Goal: Task Accomplishment & Management: Manage account settings

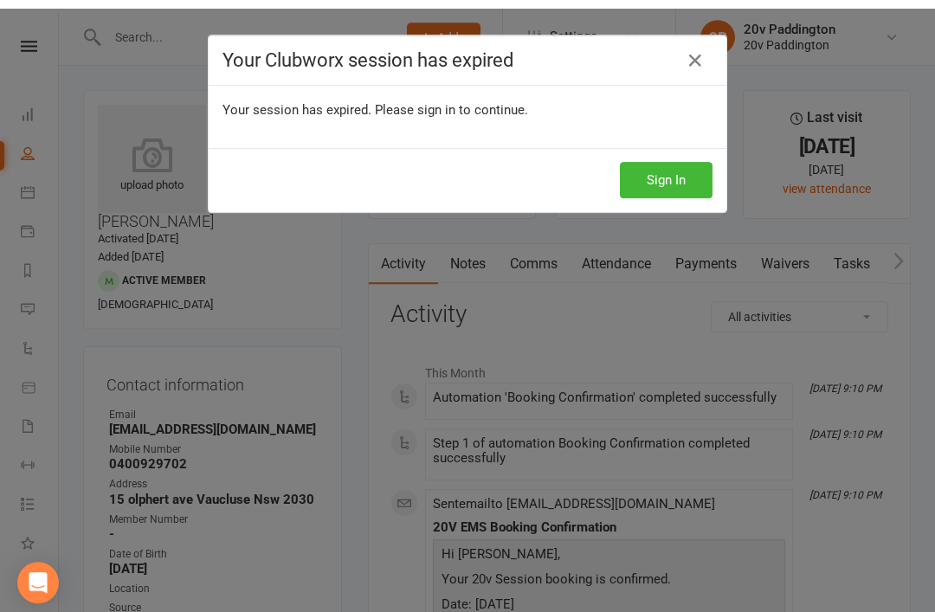
scroll to position [31, 0]
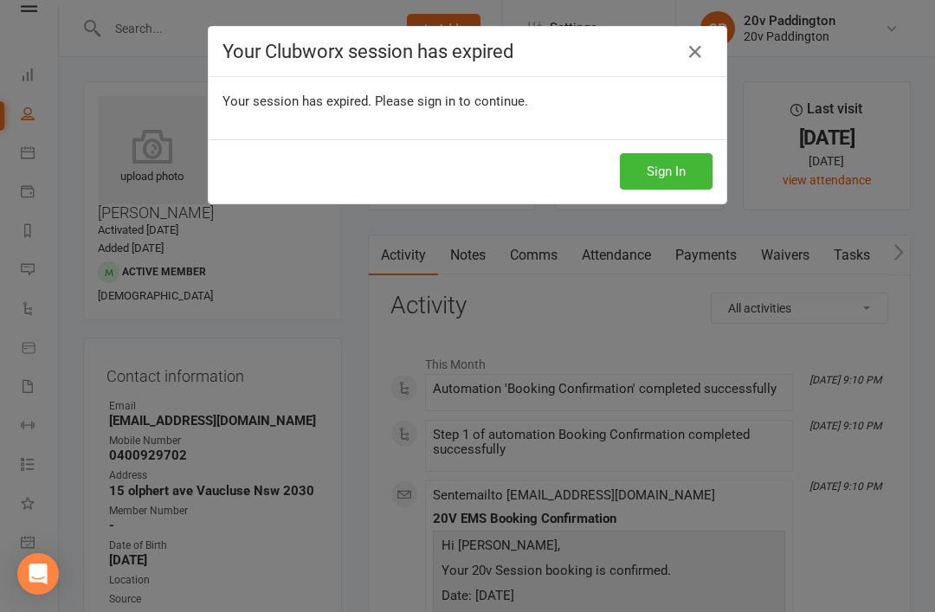
click at [665, 164] on button "Sign In" at bounding box center [666, 171] width 93 height 36
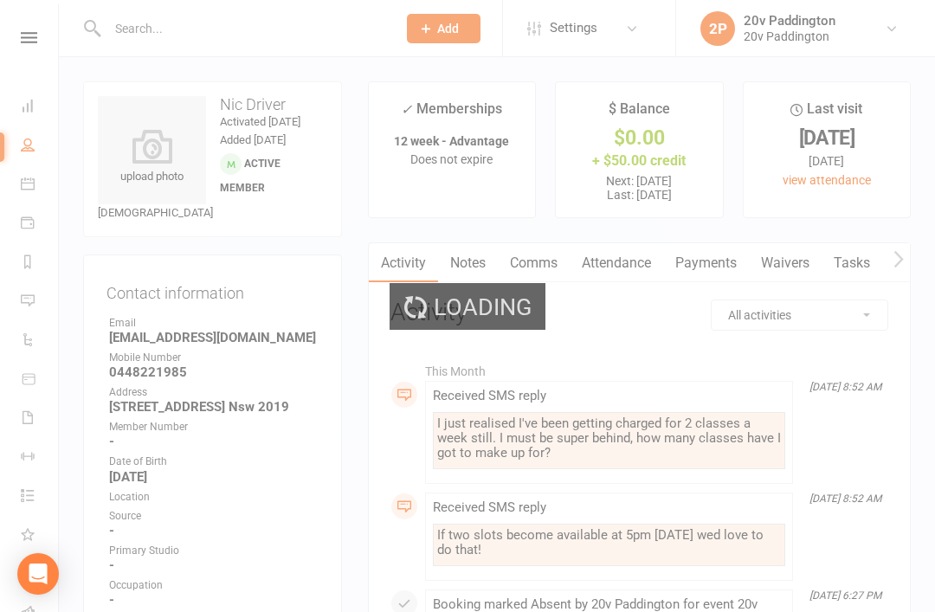
scroll to position [70, 2]
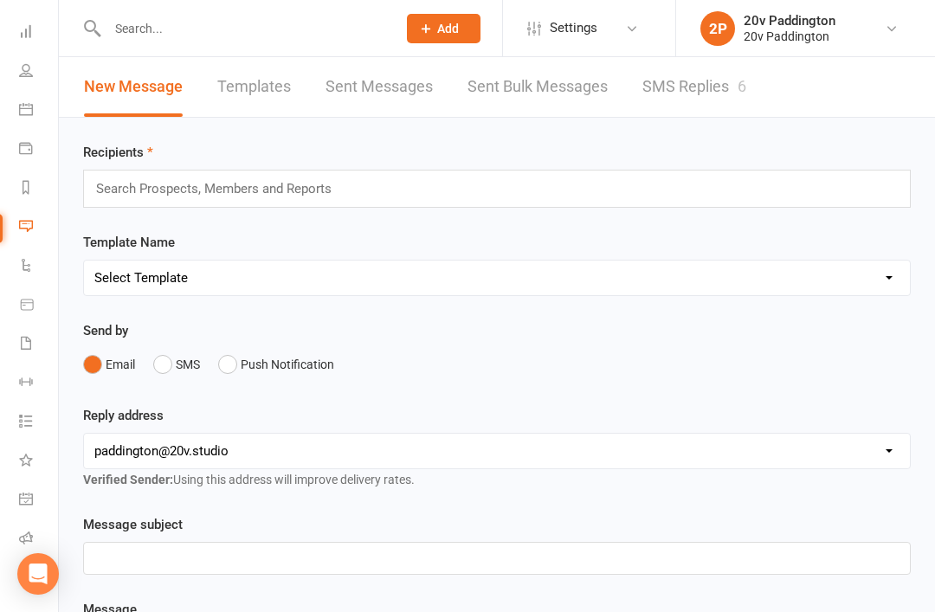
click at [709, 81] on link "SMS Replies 6" at bounding box center [694, 87] width 104 height 60
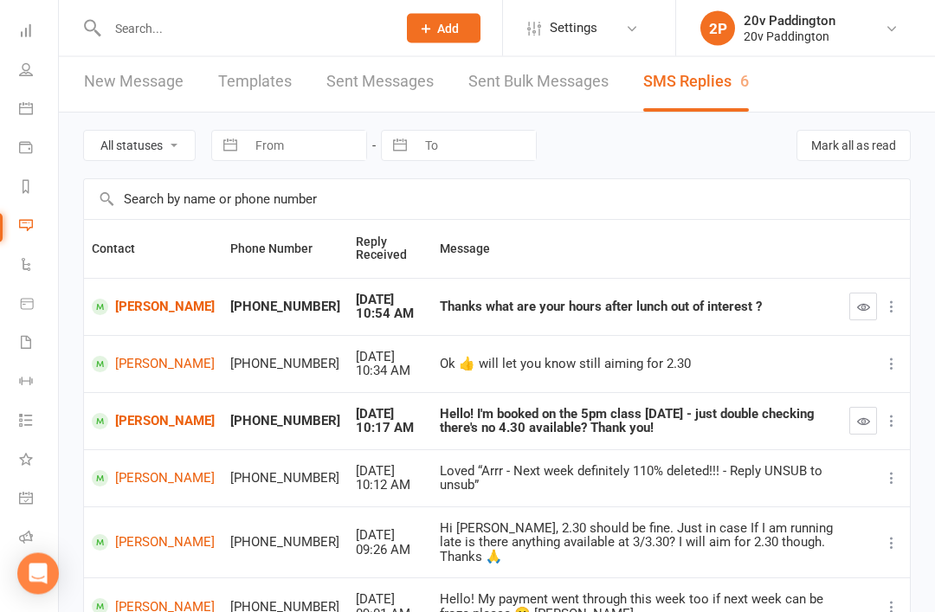
scroll to position [5, 0]
click at [131, 424] on link "Louise Healey" at bounding box center [153, 421] width 123 height 16
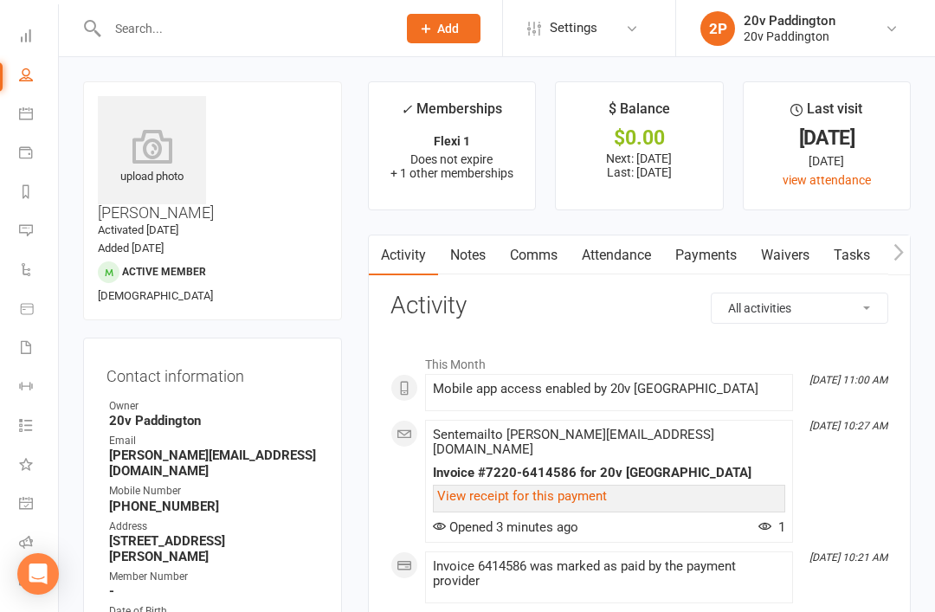
click at [547, 241] on link "Comms" at bounding box center [534, 256] width 72 height 40
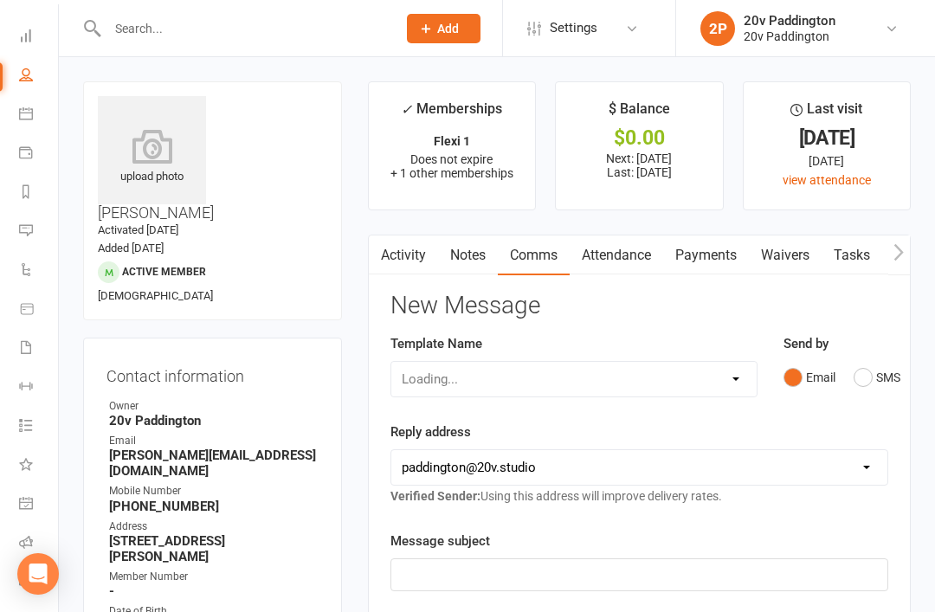
click at [875, 361] on button "SMS" at bounding box center [877, 377] width 47 height 33
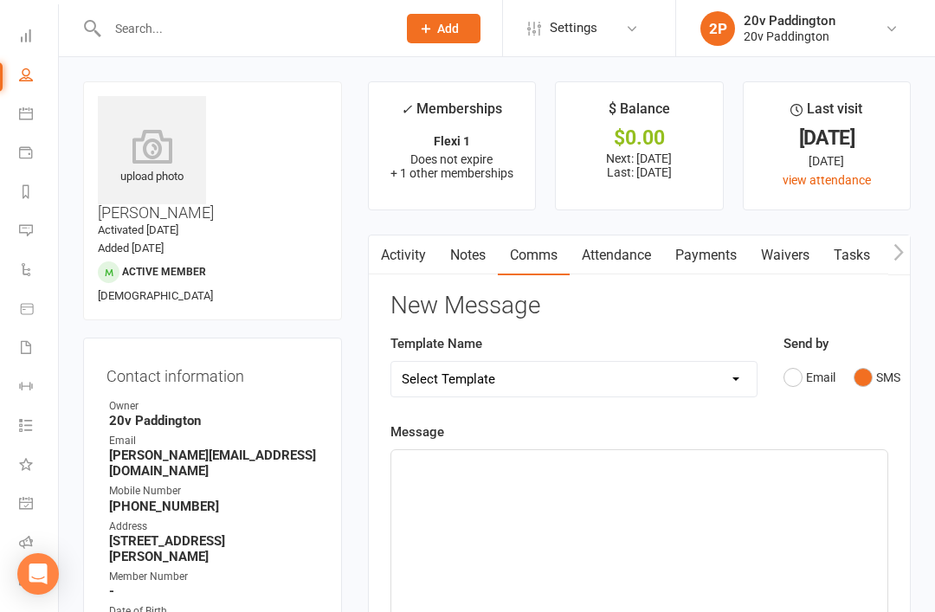
click at [734, 500] on div "﻿" at bounding box center [639, 580] width 496 height 260
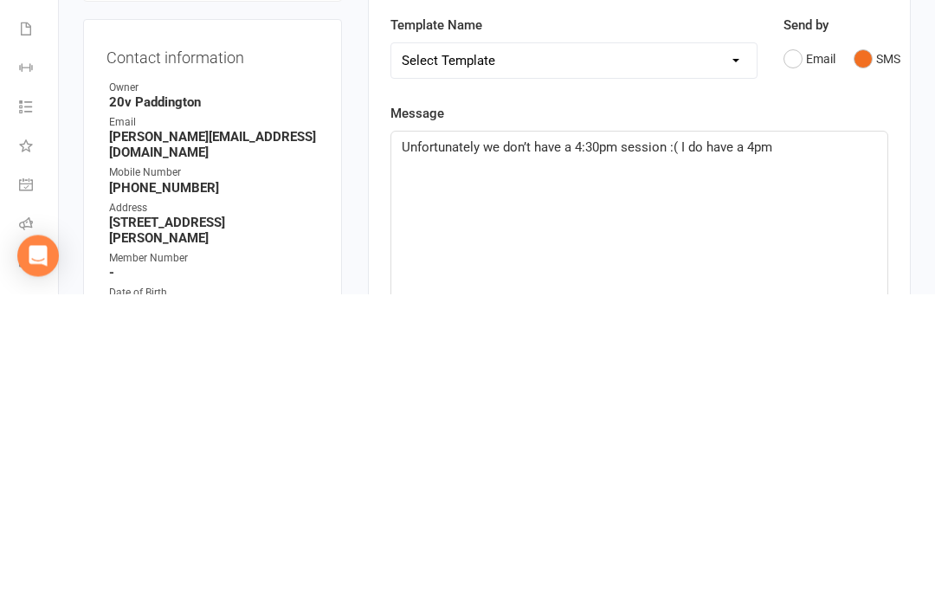
click at [732, 458] on span "Unfortunately we don’t have a 4:30pm session :( I do have a 4pm" at bounding box center [587, 466] width 371 height 16
click at [742, 458] on span "Unfortunately we don’t have a 4:30pm session :( I do have a 4pm" at bounding box center [587, 466] width 371 height 16
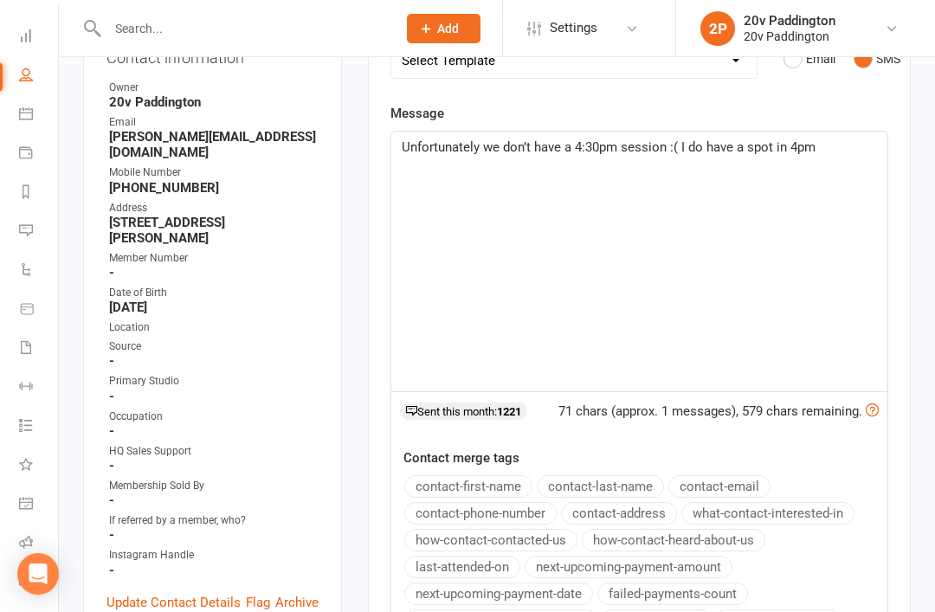
click at [837, 144] on p "Unfortunately we don’t have a 4:30pm session :( I do have a spot in 4pm" at bounding box center [639, 147] width 475 height 21
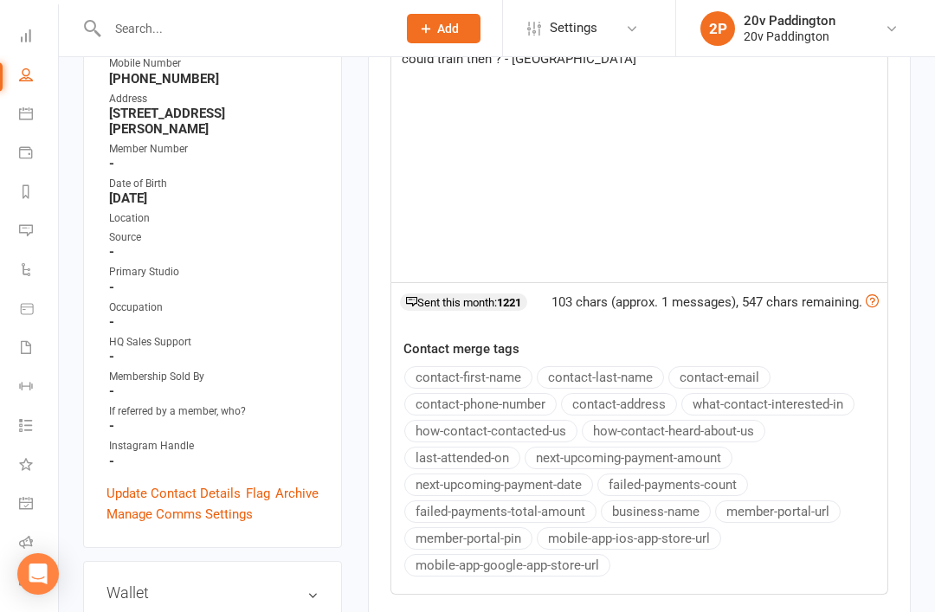
scroll to position [617, 0]
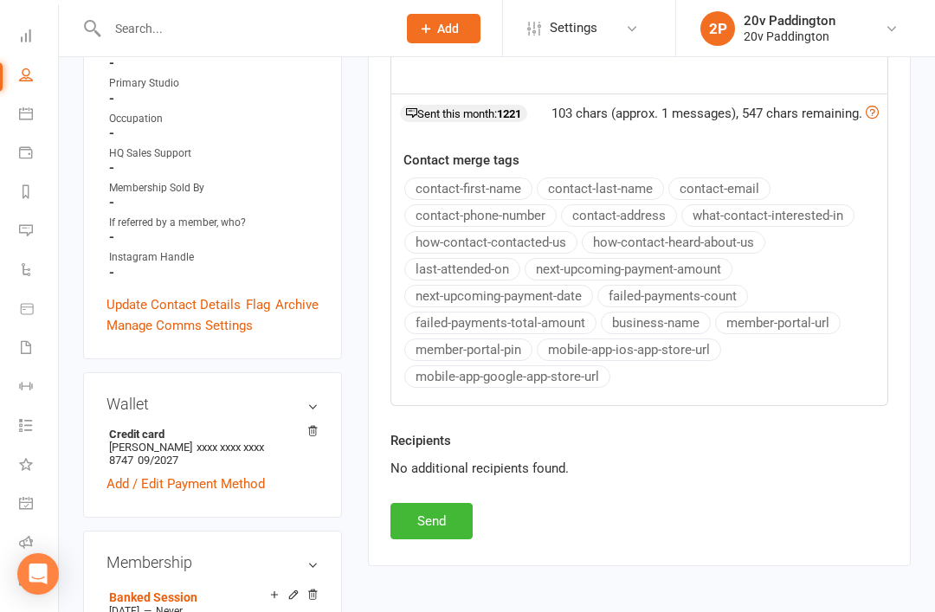
click at [427, 517] on button "Send" at bounding box center [432, 521] width 82 height 36
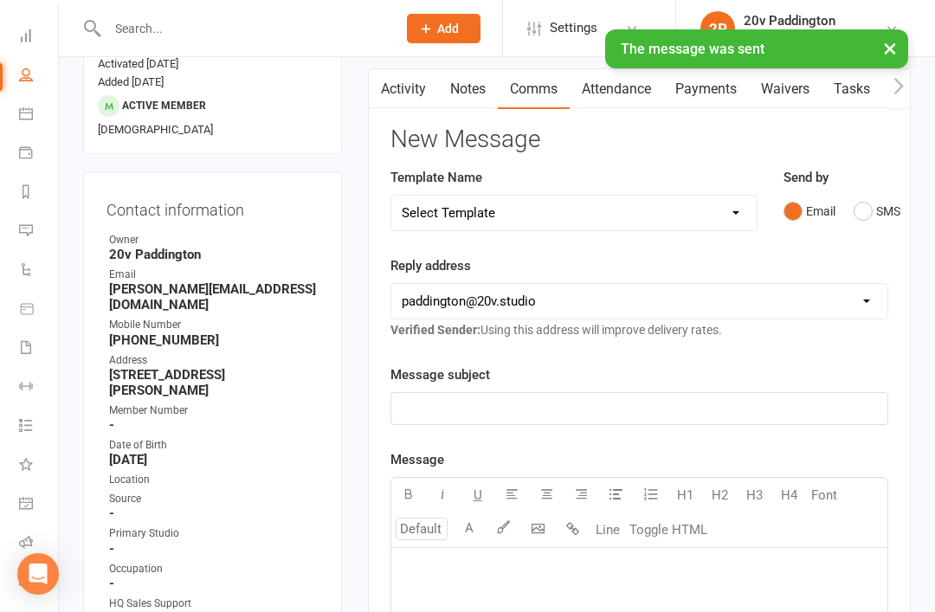
scroll to position [0, 0]
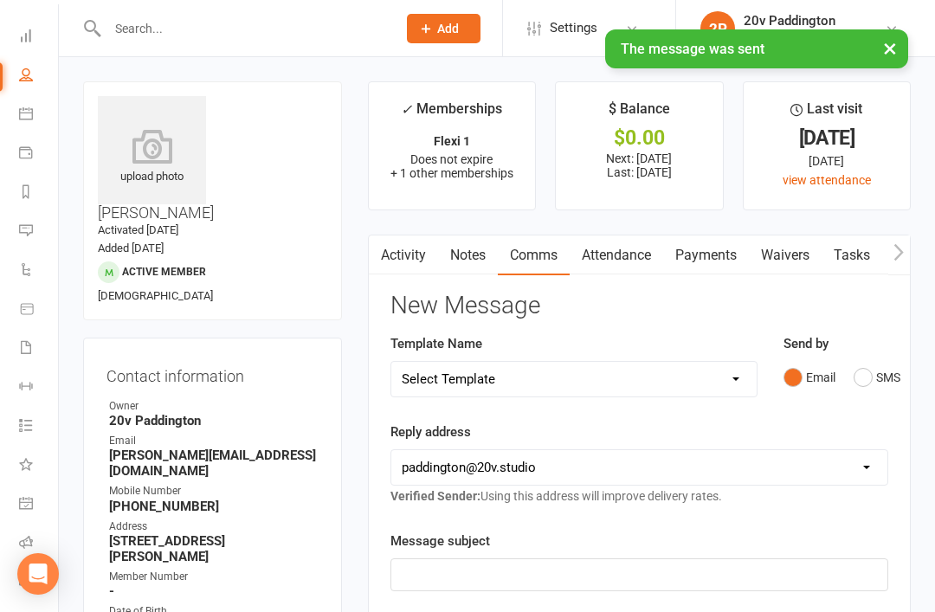
click at [13, 223] on li "Messages 6" at bounding box center [27, 232] width 58 height 39
click at [36, 236] on link "Messages 6" at bounding box center [38, 232] width 39 height 39
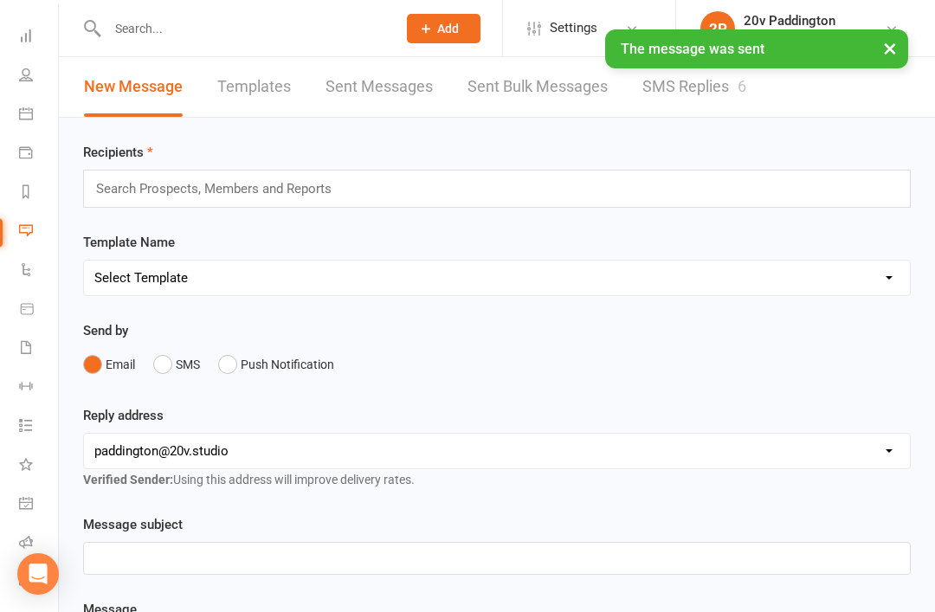
click at [683, 79] on link "SMS Replies 6" at bounding box center [694, 87] width 104 height 60
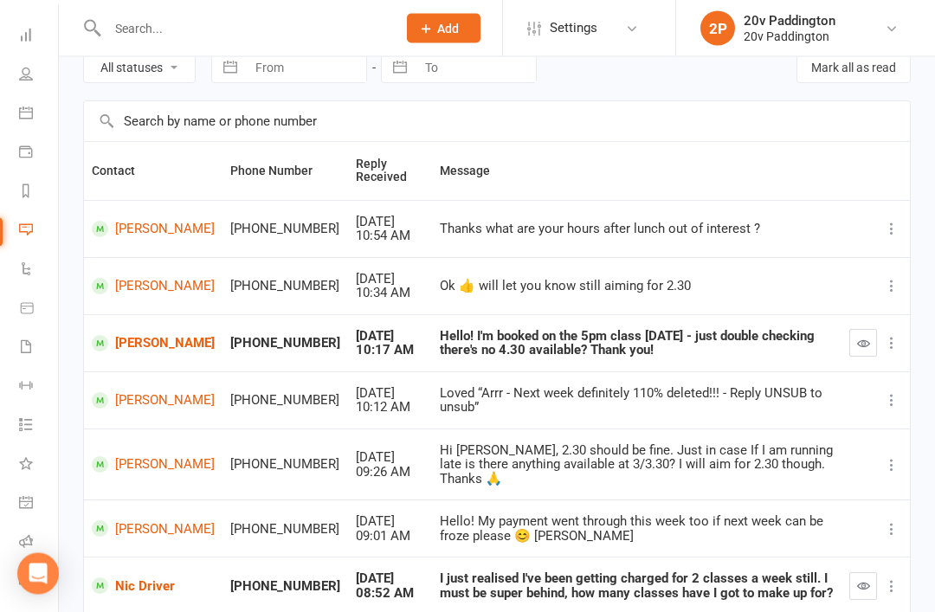
scroll to position [86, 0]
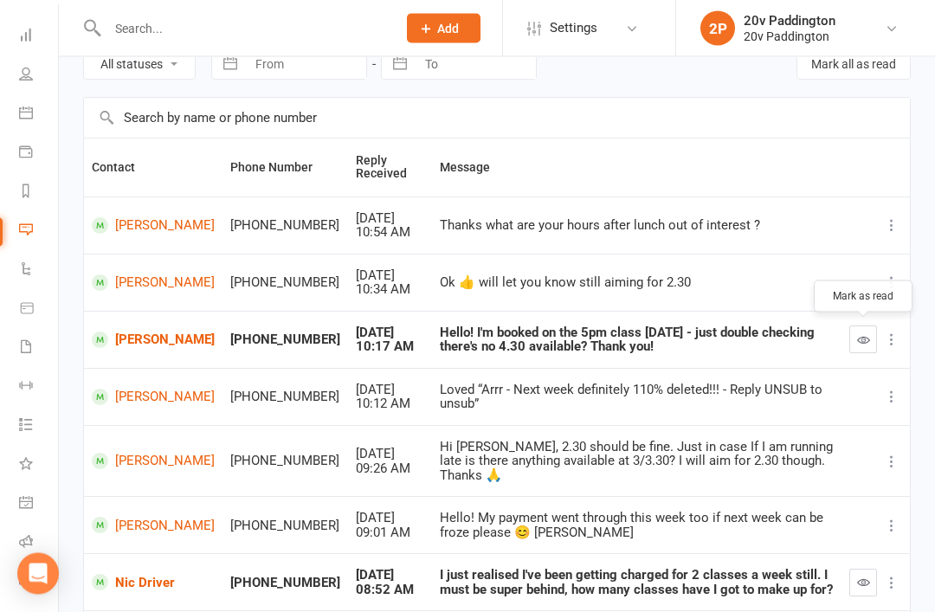
click at [861, 340] on icon "button" at bounding box center [863, 340] width 13 height 13
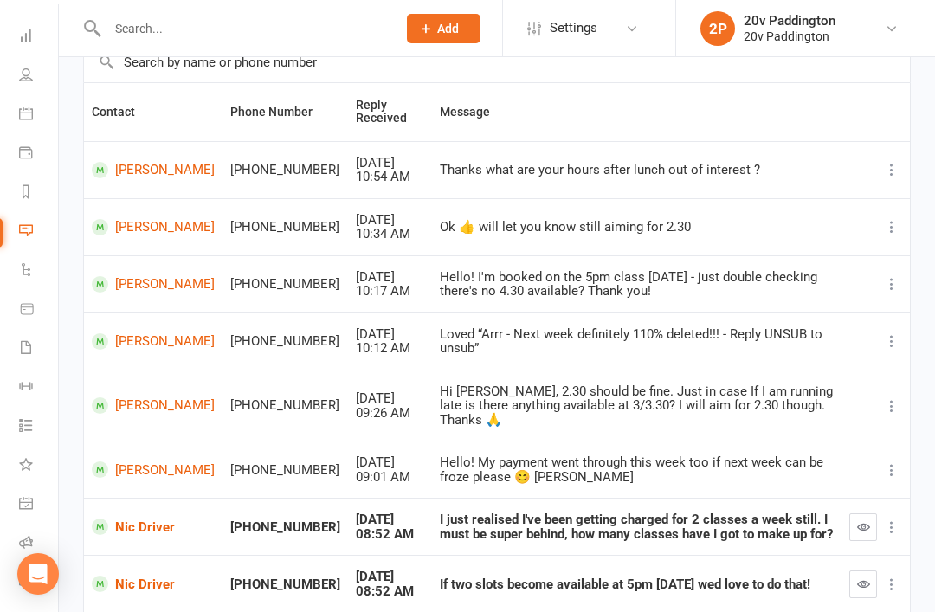
click at [129, 289] on link "[PERSON_NAME]" at bounding box center [153, 284] width 123 height 16
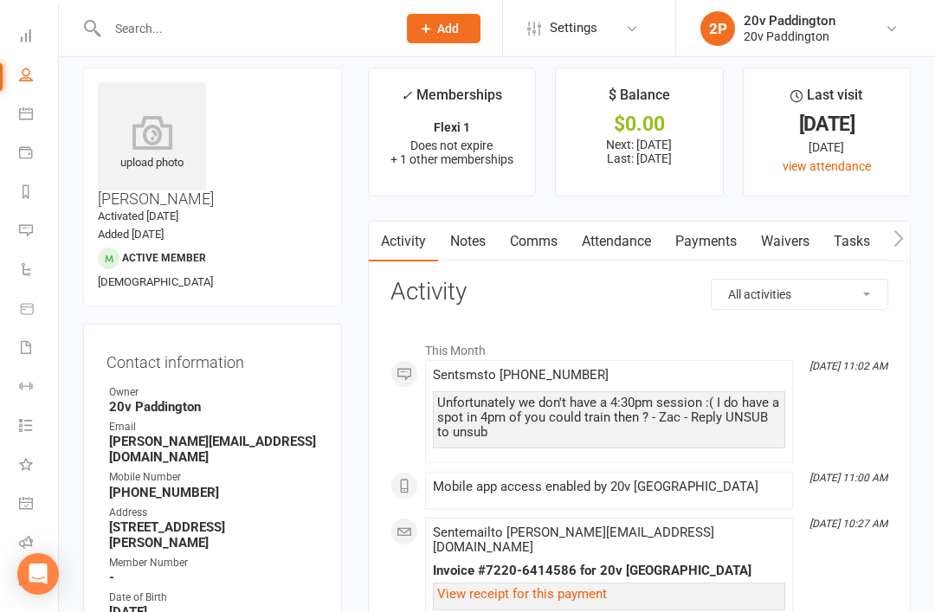
scroll to position [16, 0]
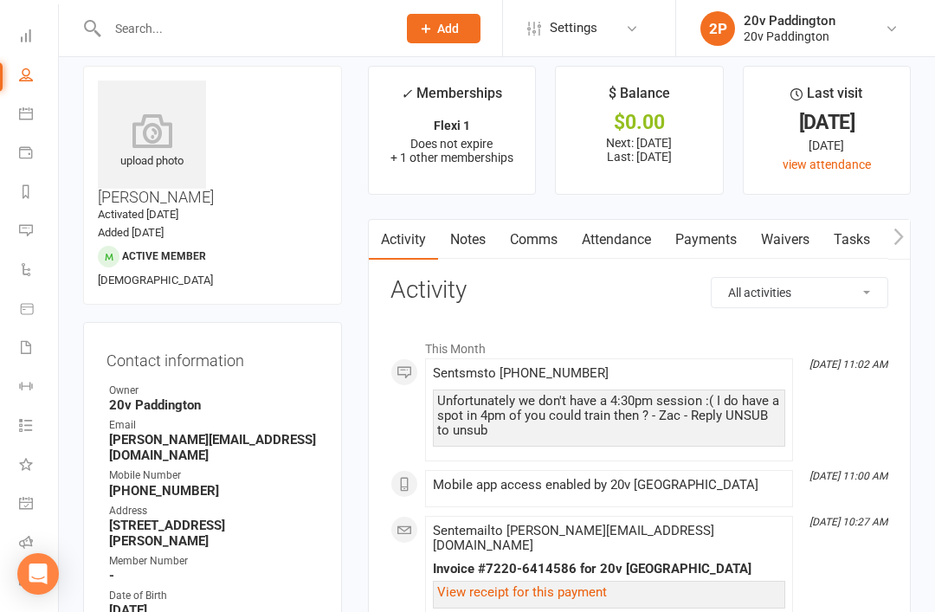
click at [32, 231] on icon at bounding box center [26, 230] width 14 height 14
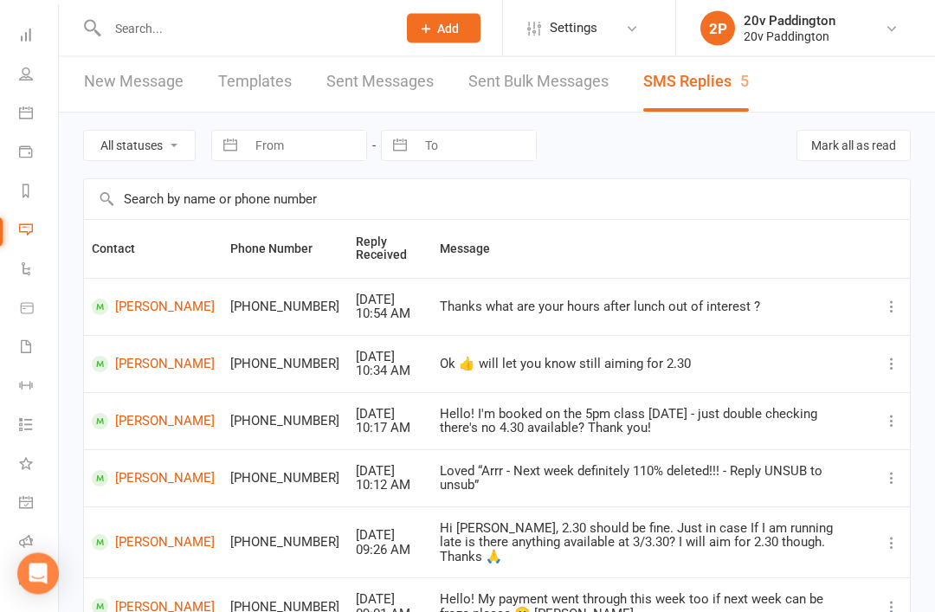
scroll to position [5, 0]
click at [113, 303] on link "[PERSON_NAME]" at bounding box center [153, 307] width 123 height 16
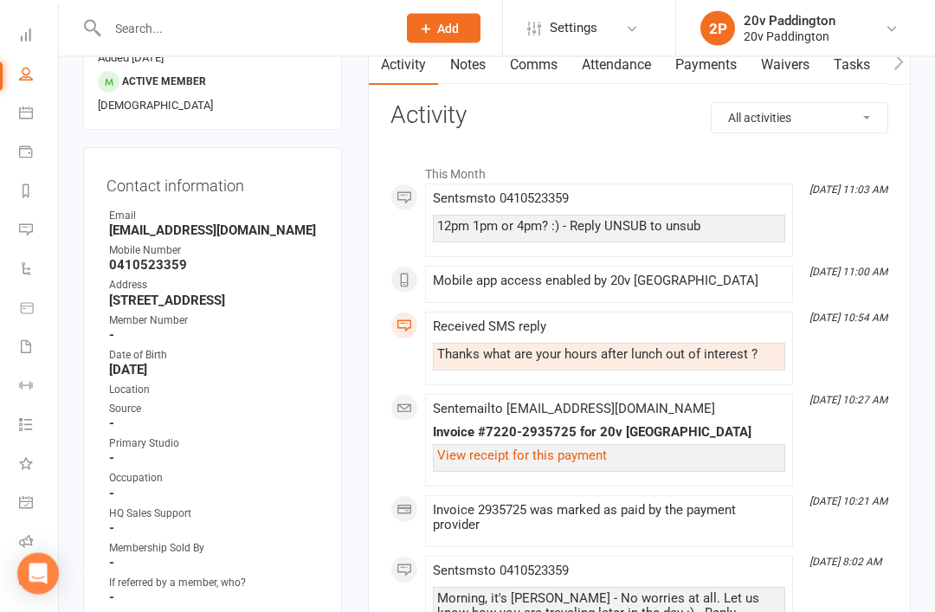
scroll to position [190, 0]
click at [29, 222] on link "Messages 5" at bounding box center [38, 232] width 39 height 39
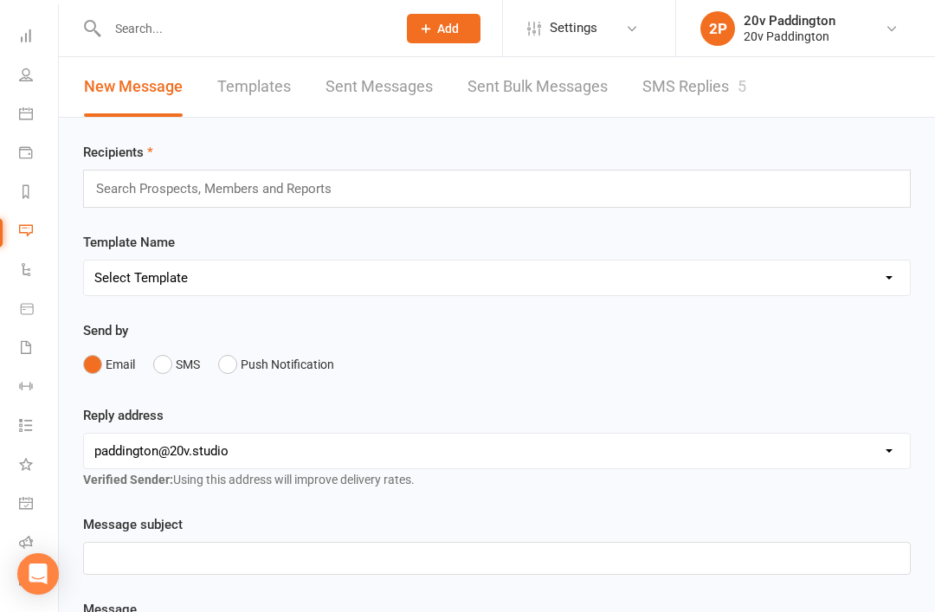
click at [718, 100] on link "SMS Replies 5" at bounding box center [694, 87] width 104 height 60
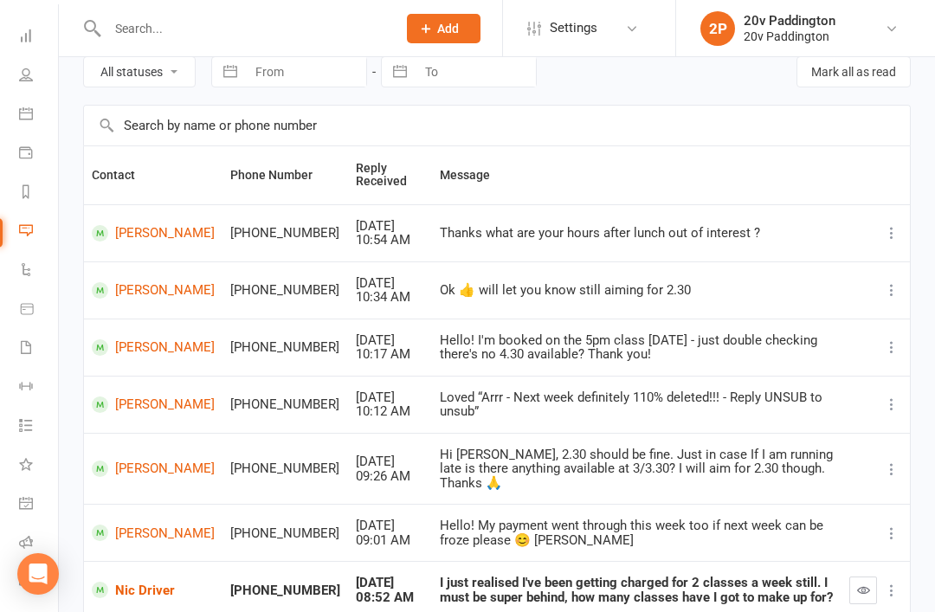
scroll to position [78, 0]
click at [123, 283] on link "[PERSON_NAME]" at bounding box center [153, 291] width 123 height 16
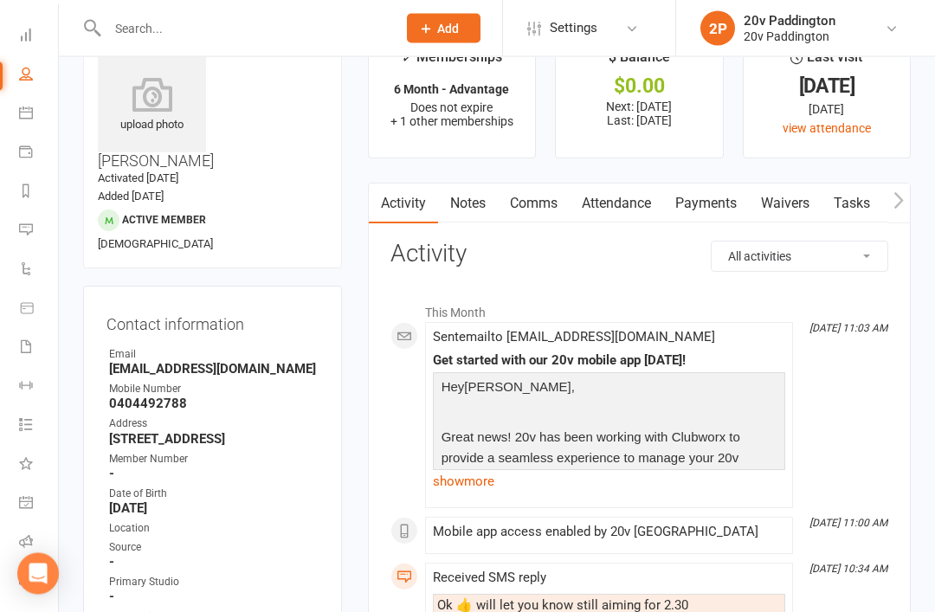
scroll to position [61, 0]
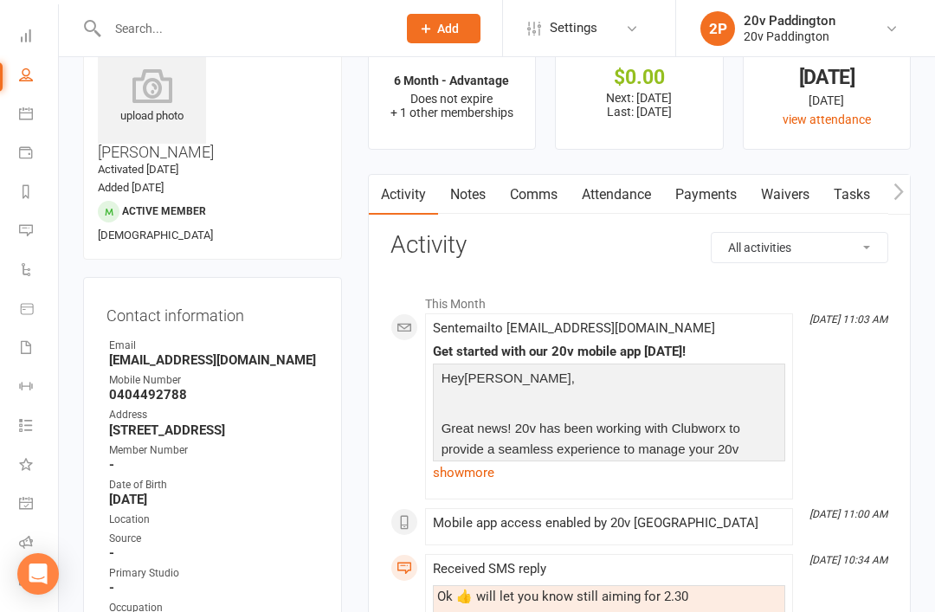
click at [649, 461] on link "show more" at bounding box center [609, 473] width 352 height 24
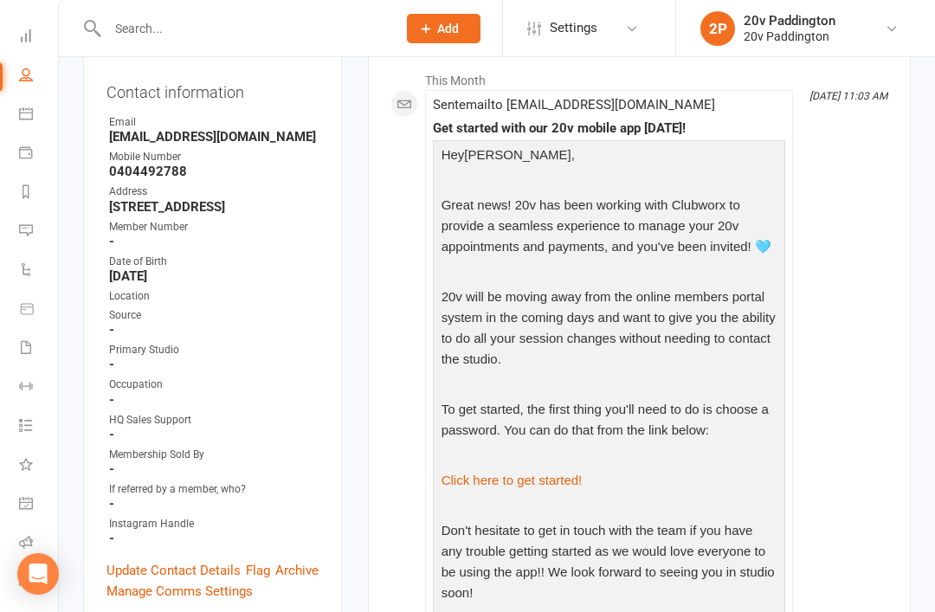
scroll to position [290, 0]
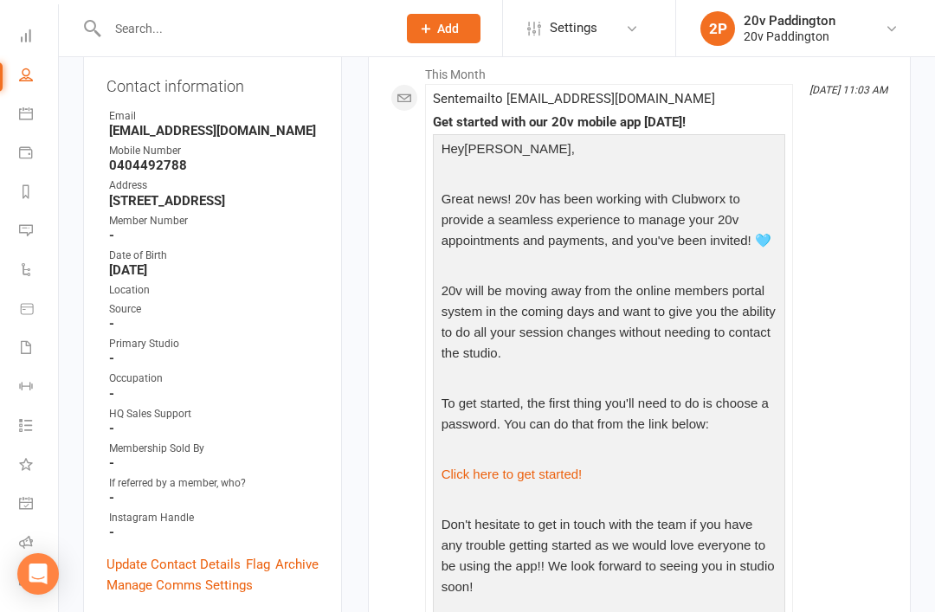
click at [556, 468] on link "Click here to get started!" at bounding box center [512, 474] width 141 height 15
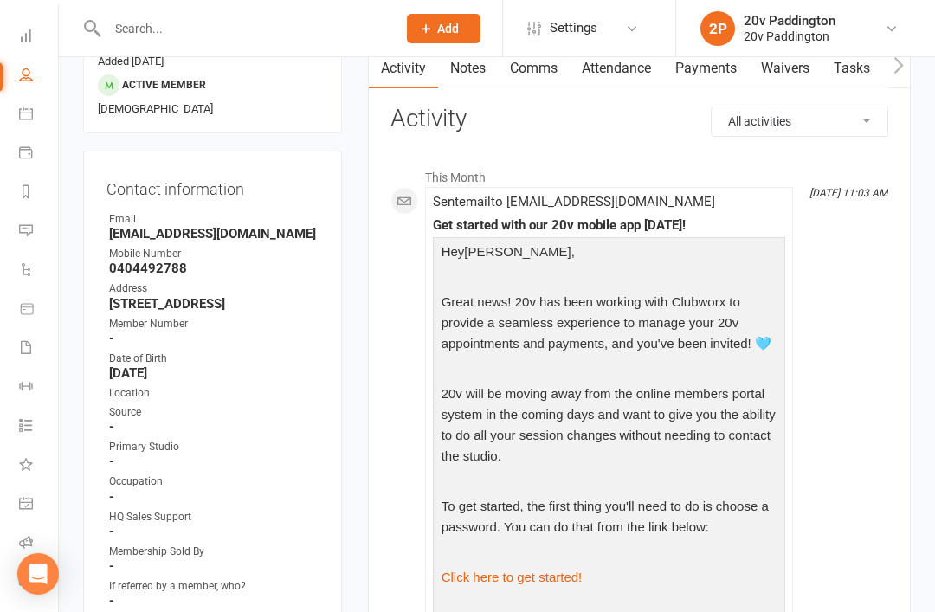
scroll to position [172, 0]
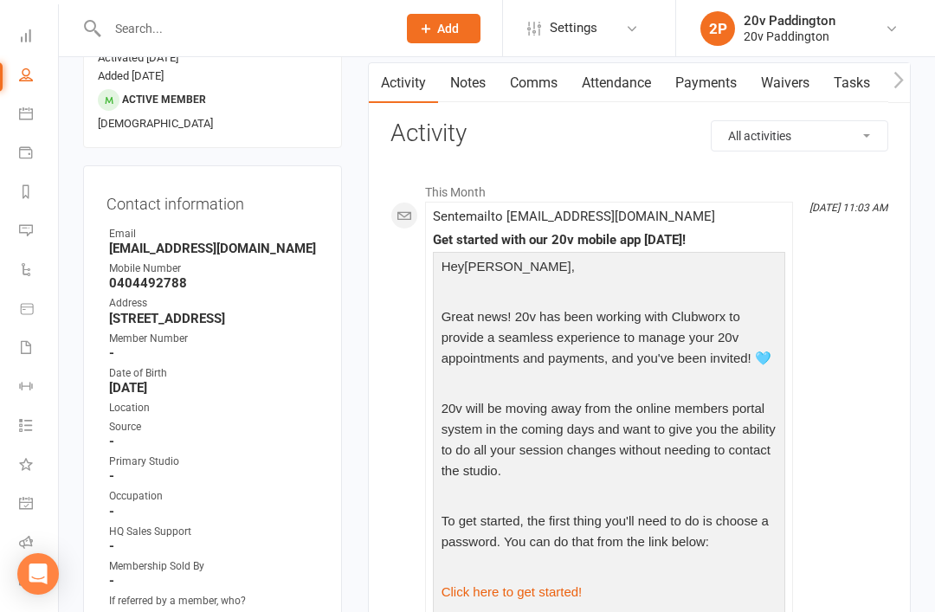
click at [544, 590] on link "Click here to get started!" at bounding box center [512, 591] width 141 height 15
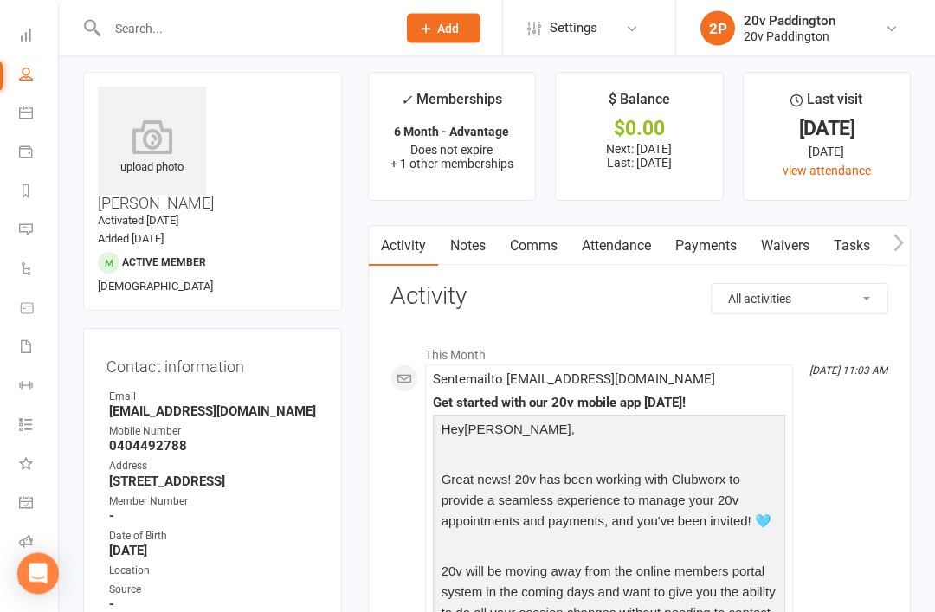
scroll to position [0, 0]
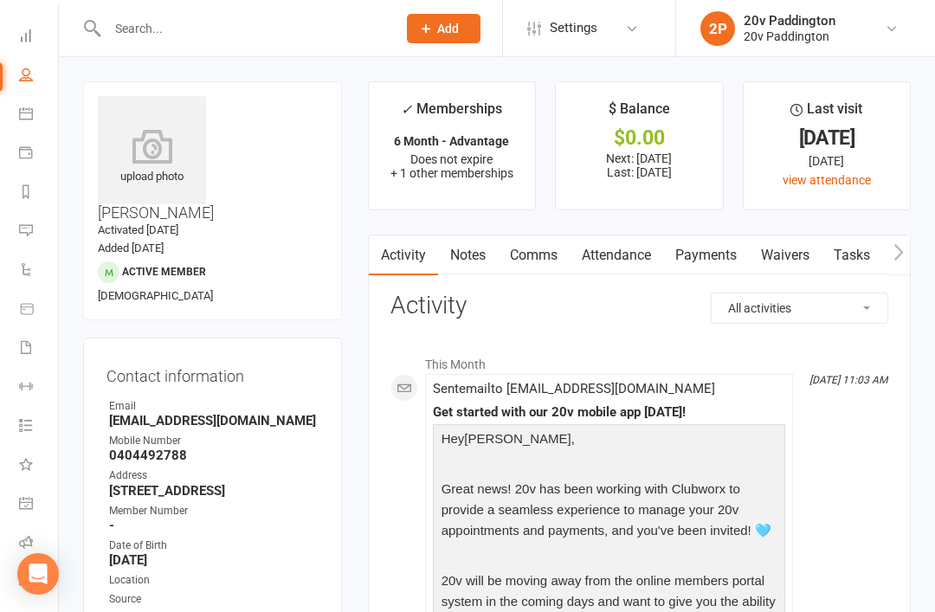
click at [25, 240] on link "Messages 5" at bounding box center [38, 232] width 39 height 39
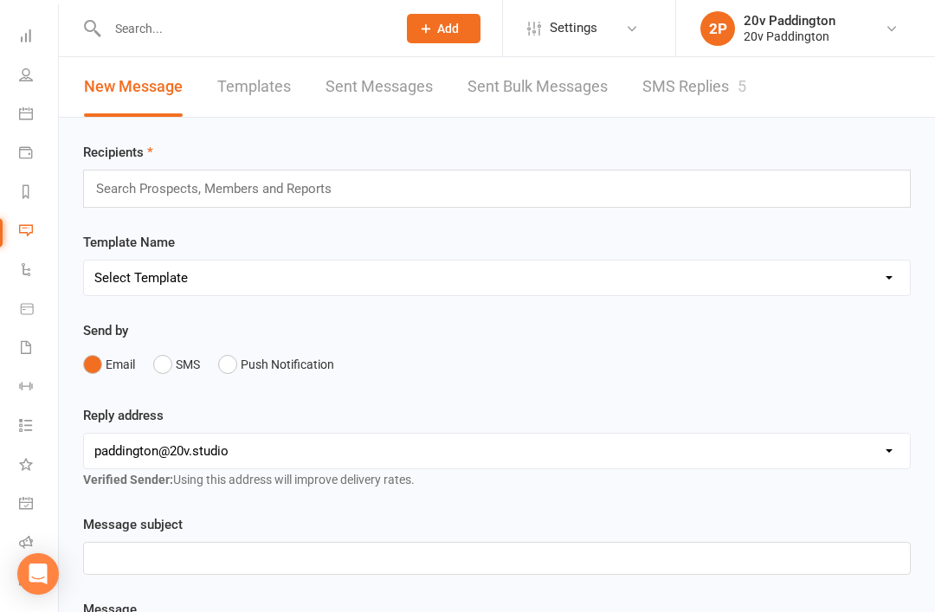
click at [746, 94] on div "5" at bounding box center [742, 86] width 9 height 18
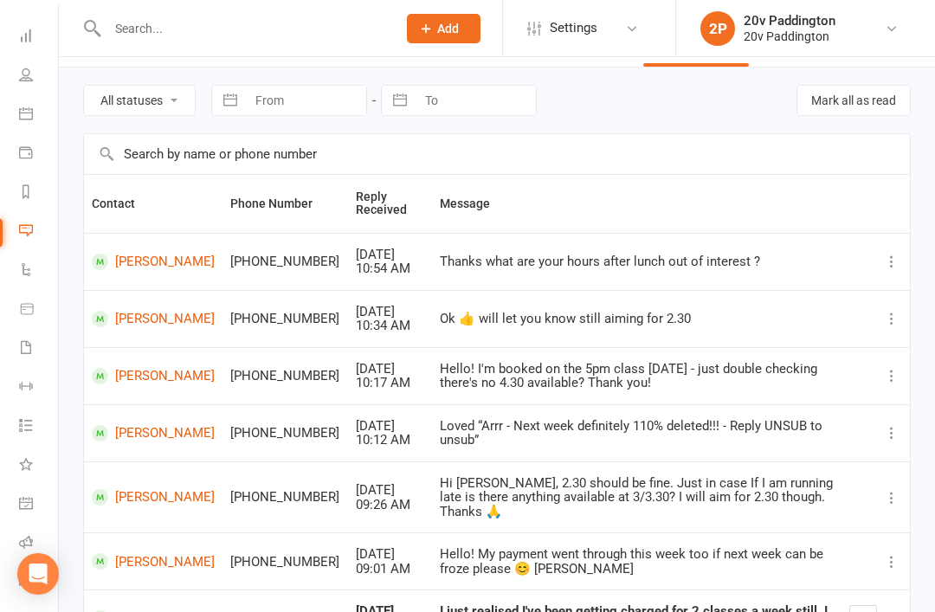
scroll to position [53, 0]
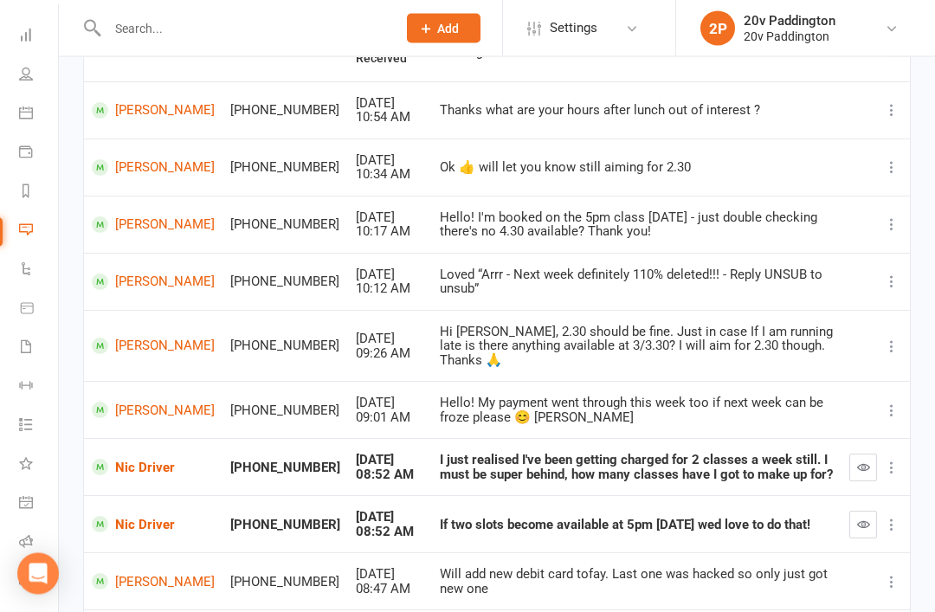
click at [126, 517] on link "Nic Driver" at bounding box center [153, 525] width 123 height 16
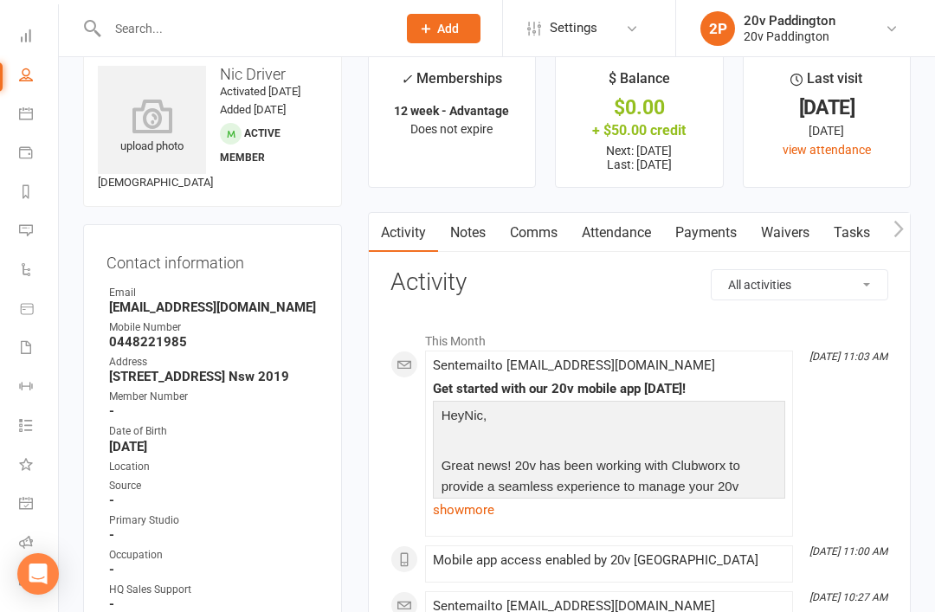
scroll to position [20, 0]
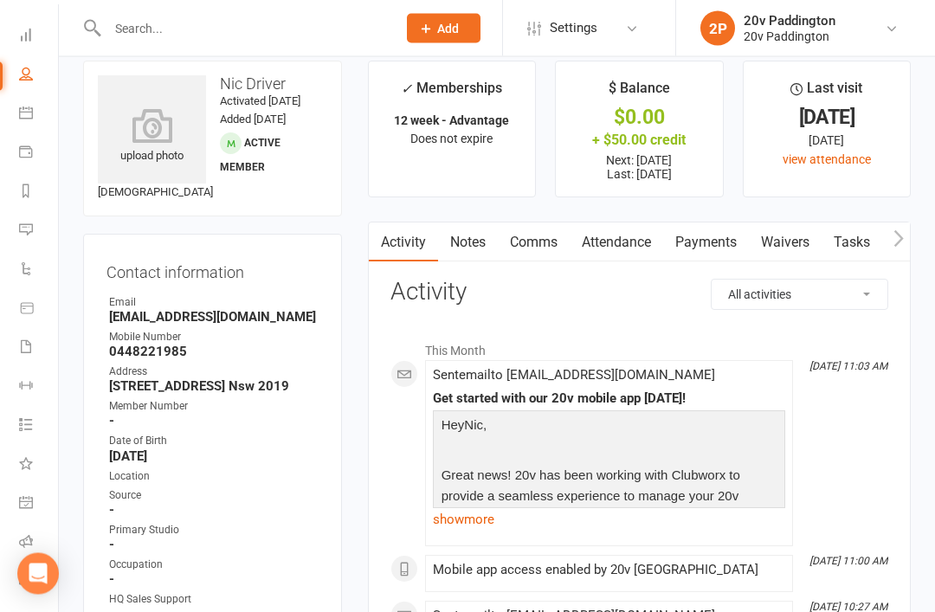
click at [711, 224] on link "Payments" at bounding box center [706, 243] width 86 height 40
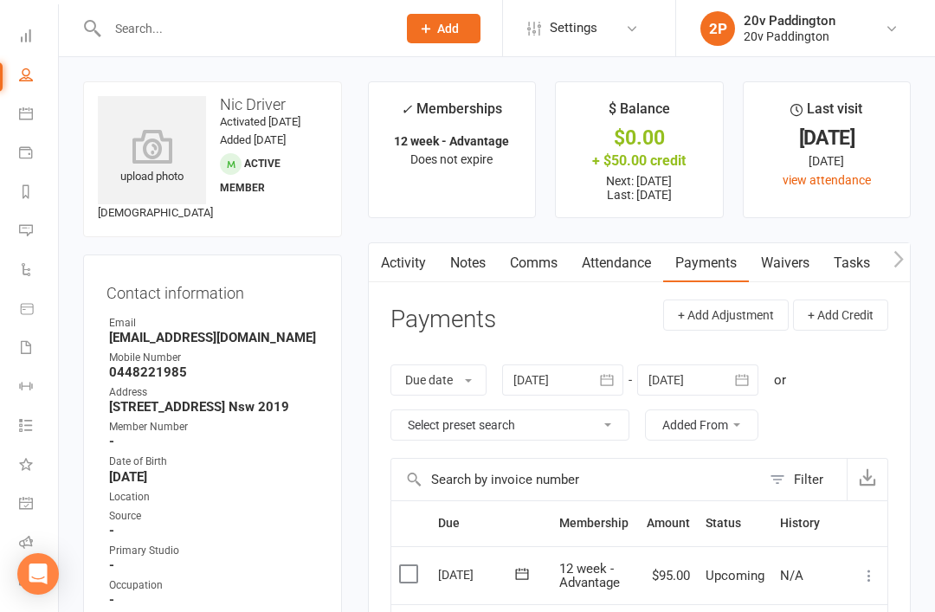
click at [30, 249] on link "Messages 5" at bounding box center [38, 232] width 39 height 39
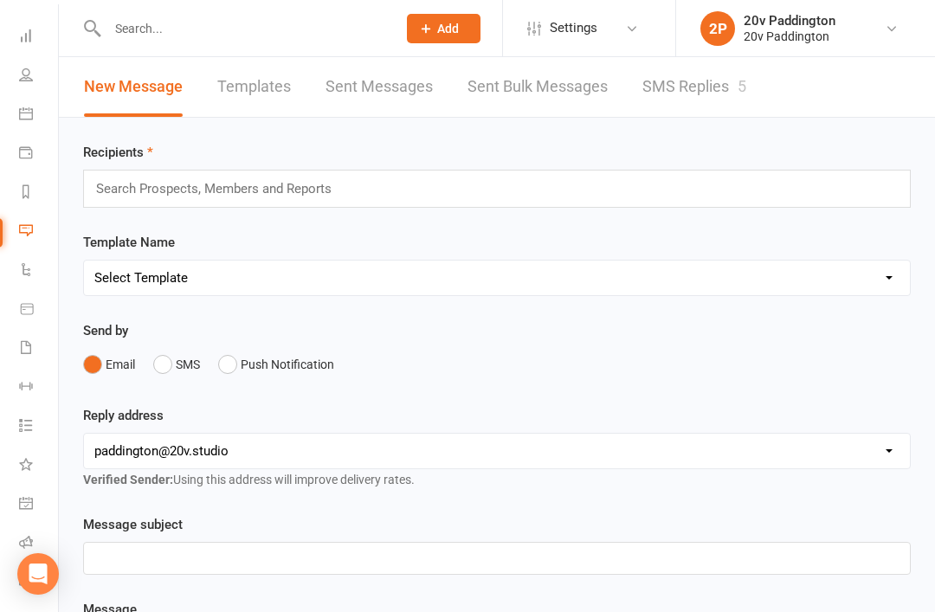
click at [709, 90] on link "SMS Replies 5" at bounding box center [694, 87] width 104 height 60
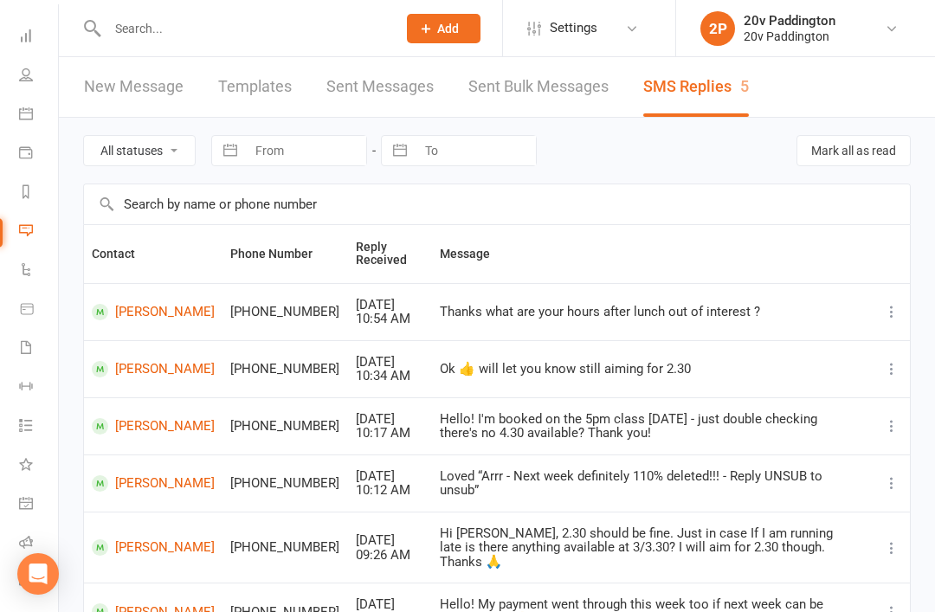
click at [128, 378] on link "[PERSON_NAME]" at bounding box center [153, 369] width 123 height 16
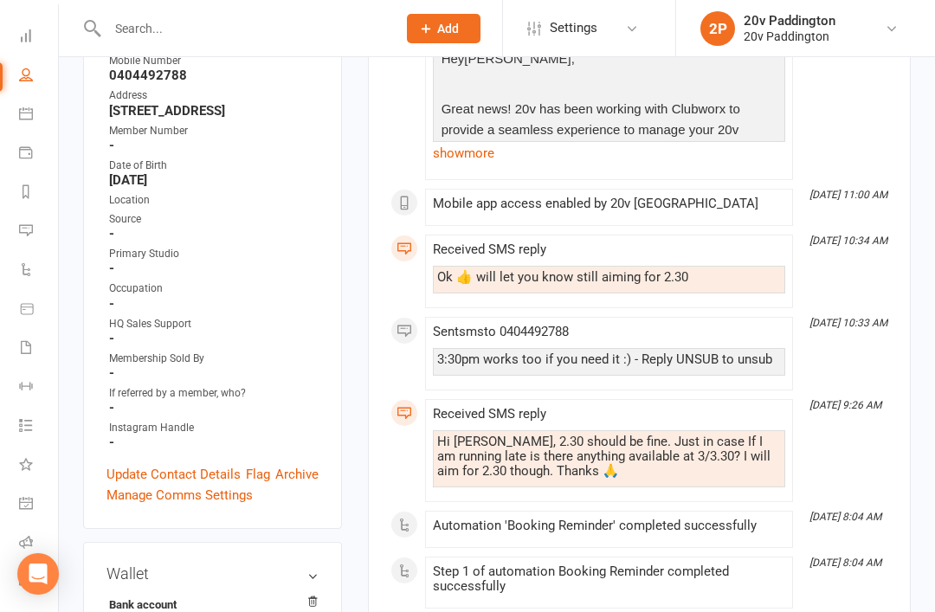
scroll to position [283, 0]
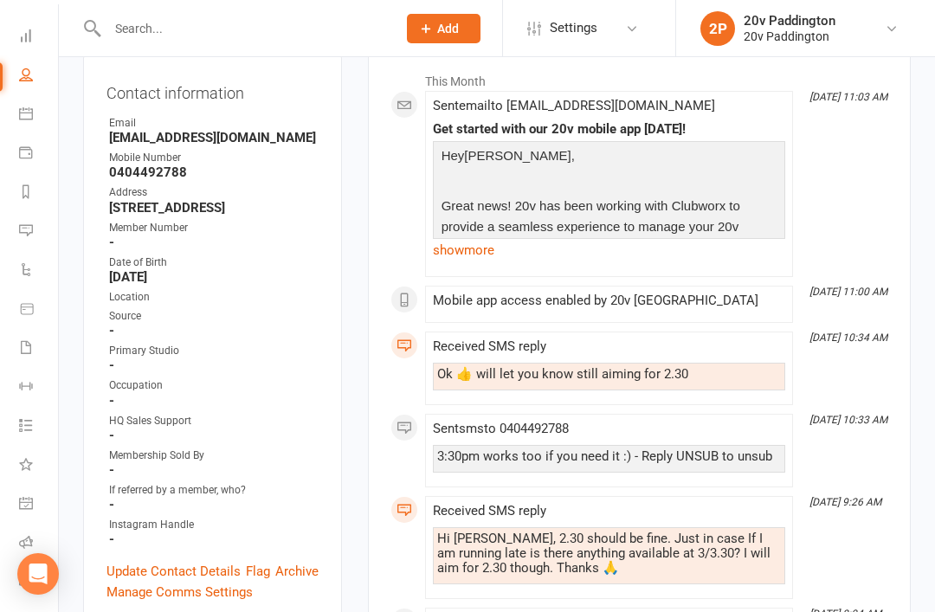
click at [378, 9] on div at bounding box center [233, 28] width 301 height 56
click at [42, 227] on link "Messages 5" at bounding box center [38, 232] width 39 height 39
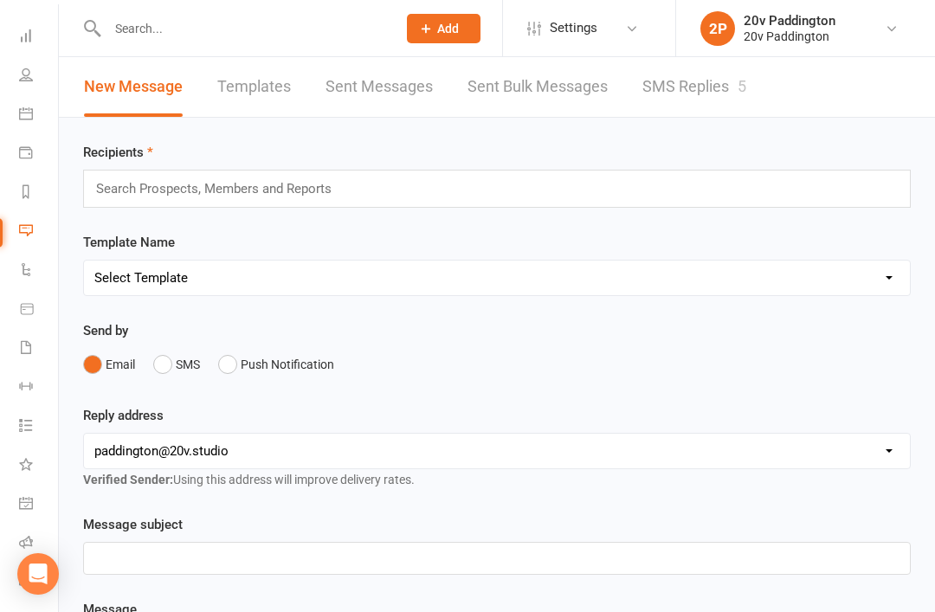
click at [718, 81] on link "SMS Replies 5" at bounding box center [694, 87] width 104 height 60
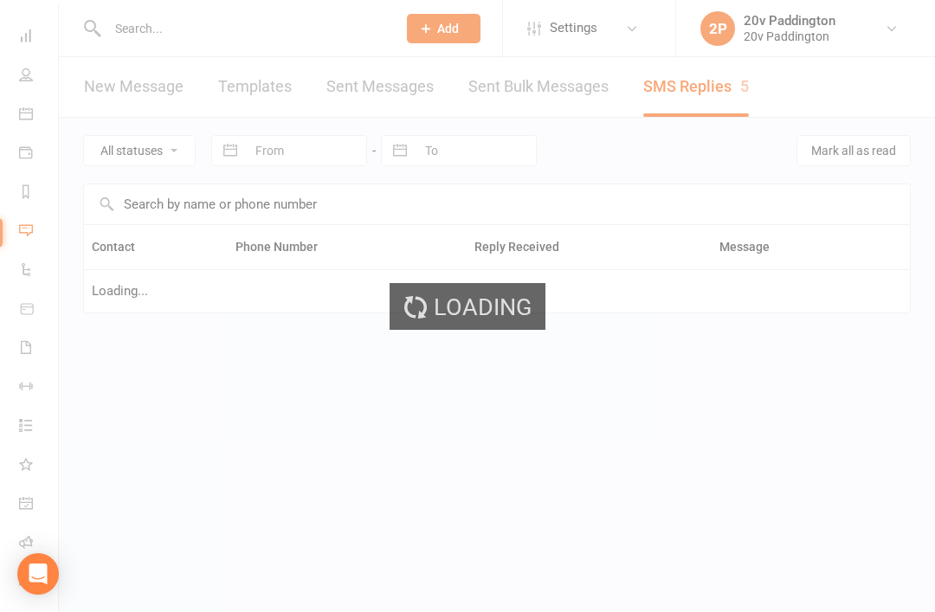
scroll to position [0, 2]
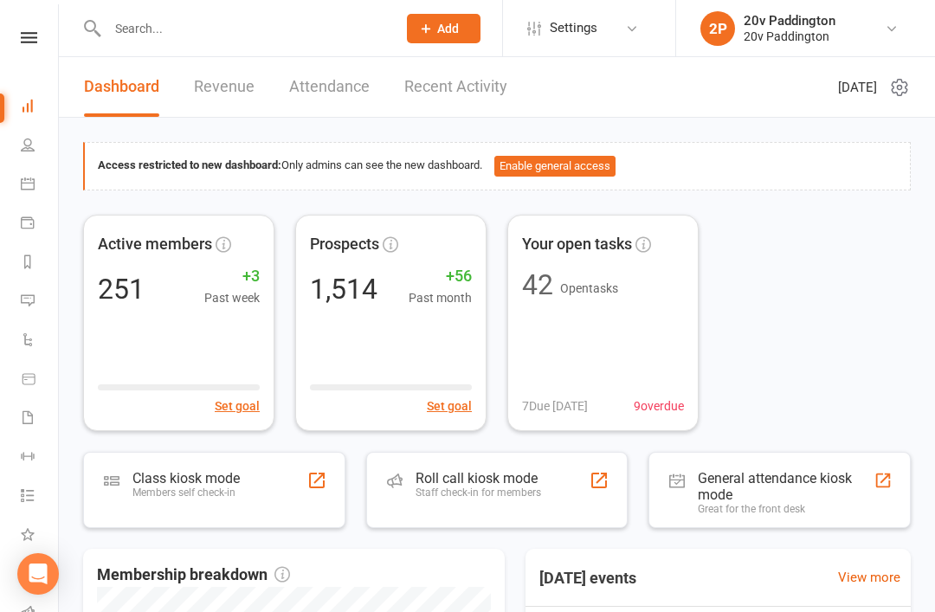
click at [33, 192] on link "Calendar" at bounding box center [40, 185] width 39 height 39
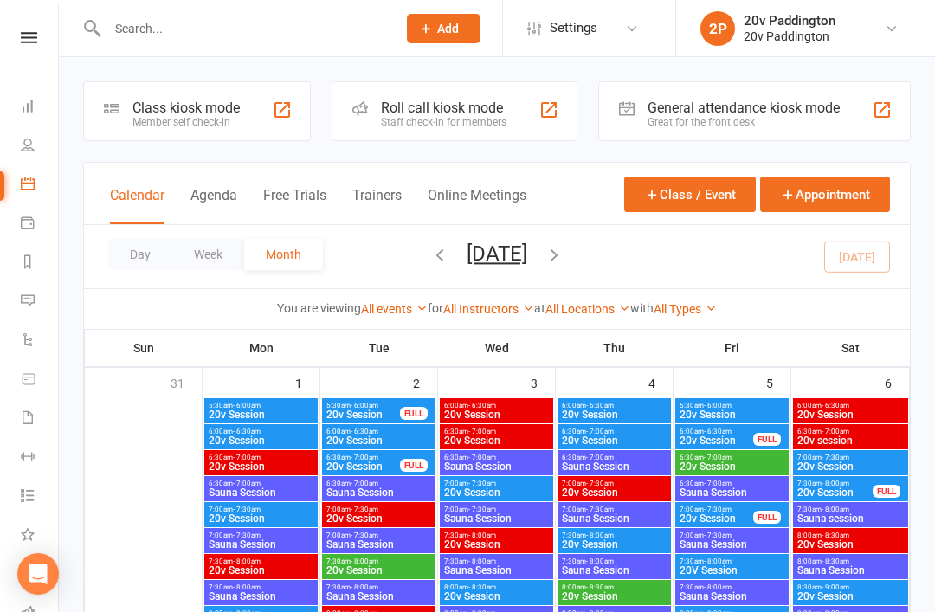
click at [204, 188] on button "Agenda" at bounding box center [213, 205] width 47 height 37
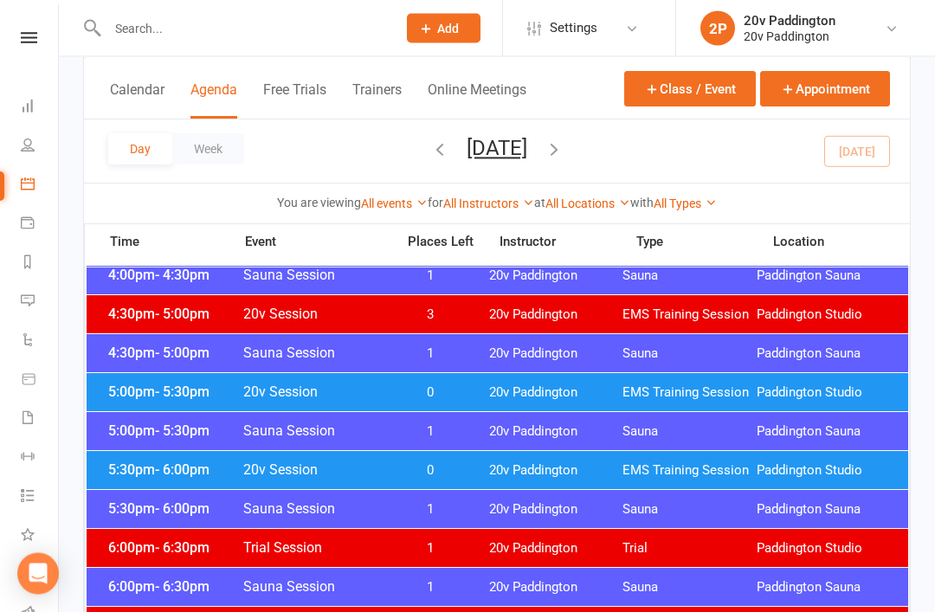
scroll to position [1479, 0]
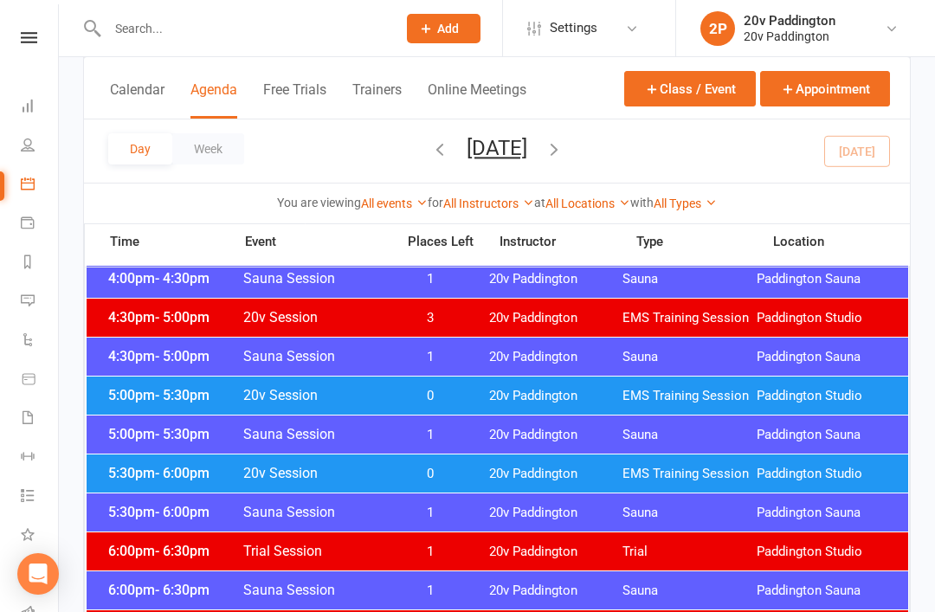
click at [129, 326] on div "4:30pm - 5:00pm 20v Session 3 20v Paddington EMS Training Session Paddington St…" at bounding box center [498, 318] width 822 height 38
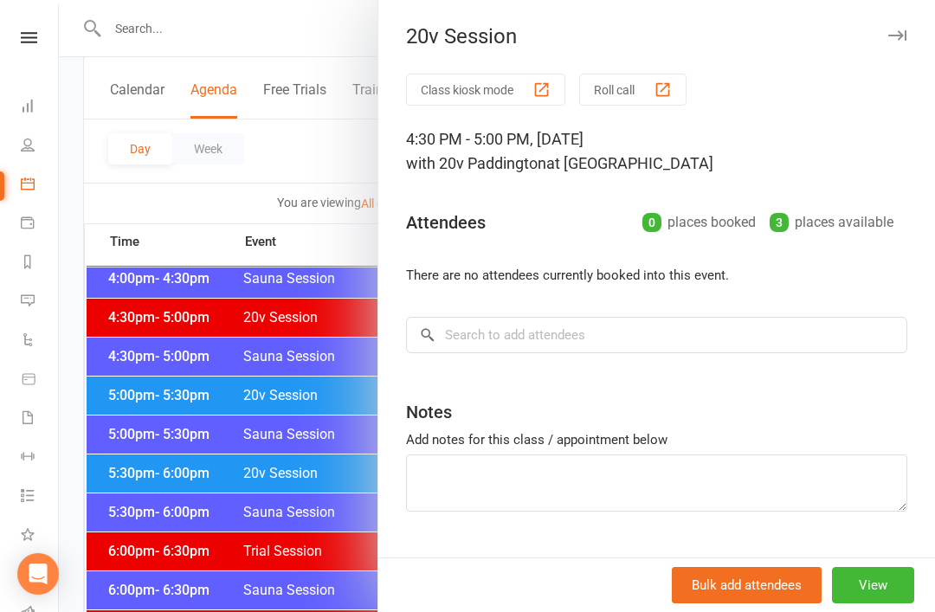
click at [125, 321] on div at bounding box center [497, 306] width 876 height 612
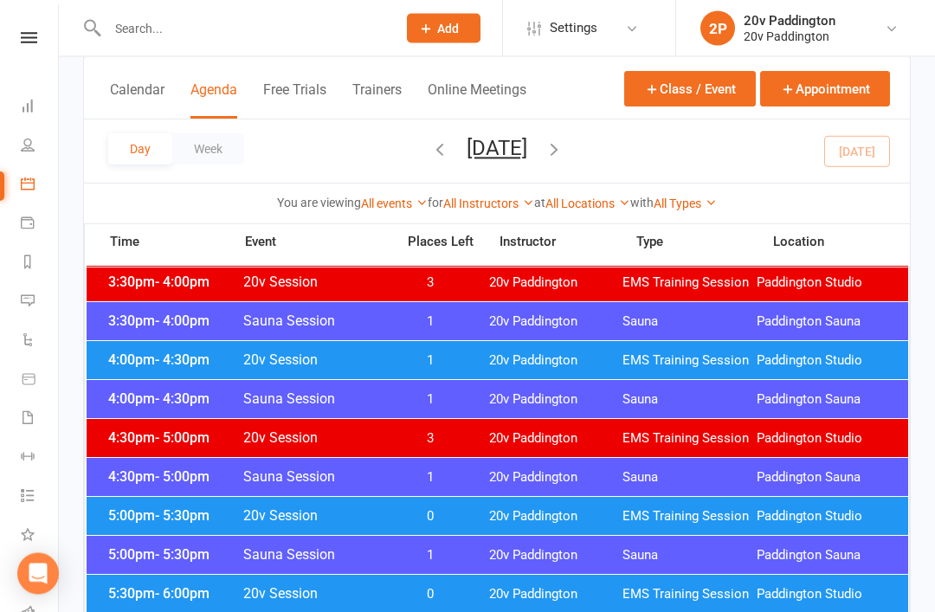
scroll to position [1343, 0]
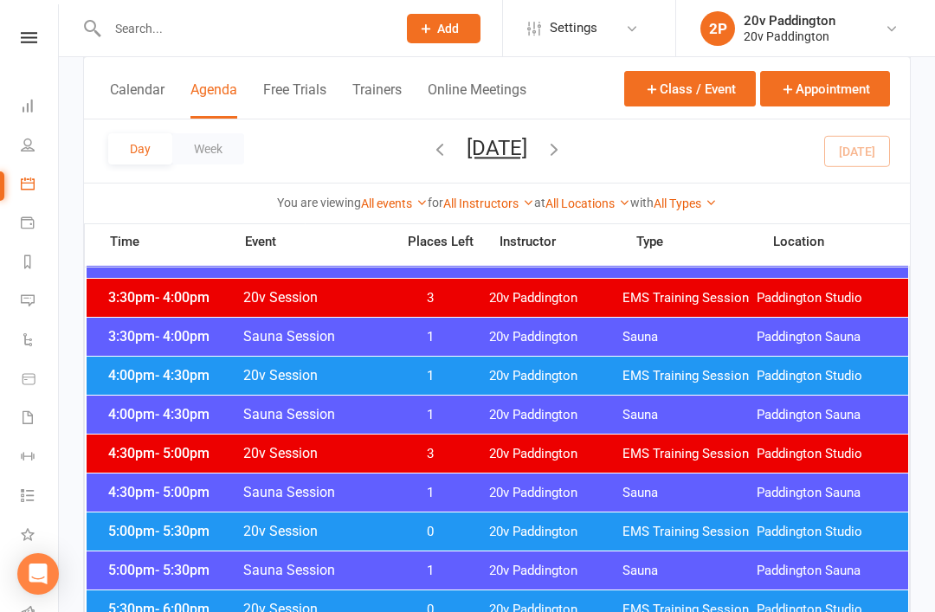
click at [116, 382] on span "4:00pm - 4:30pm" at bounding box center [173, 375] width 139 height 16
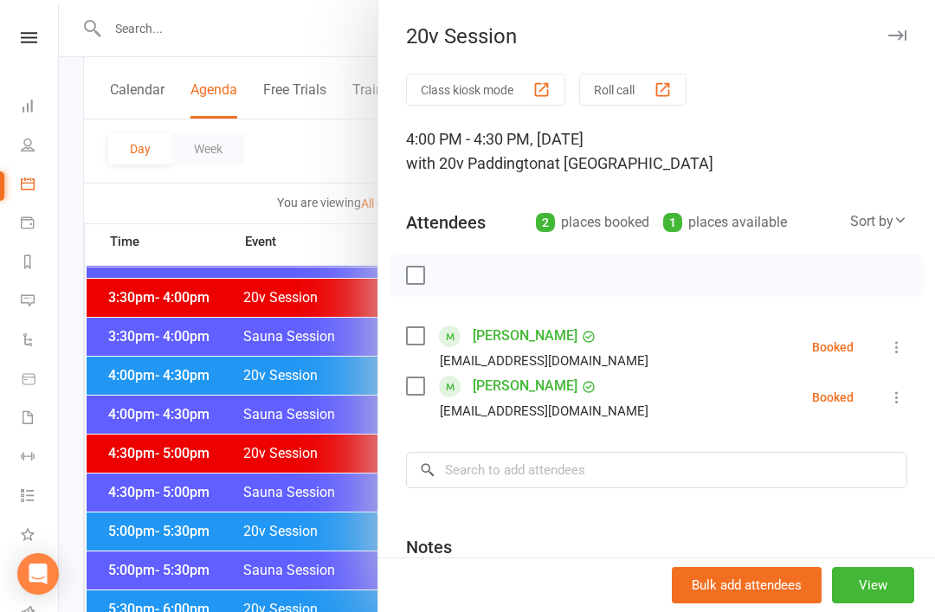
click at [102, 347] on div at bounding box center [497, 306] width 876 height 612
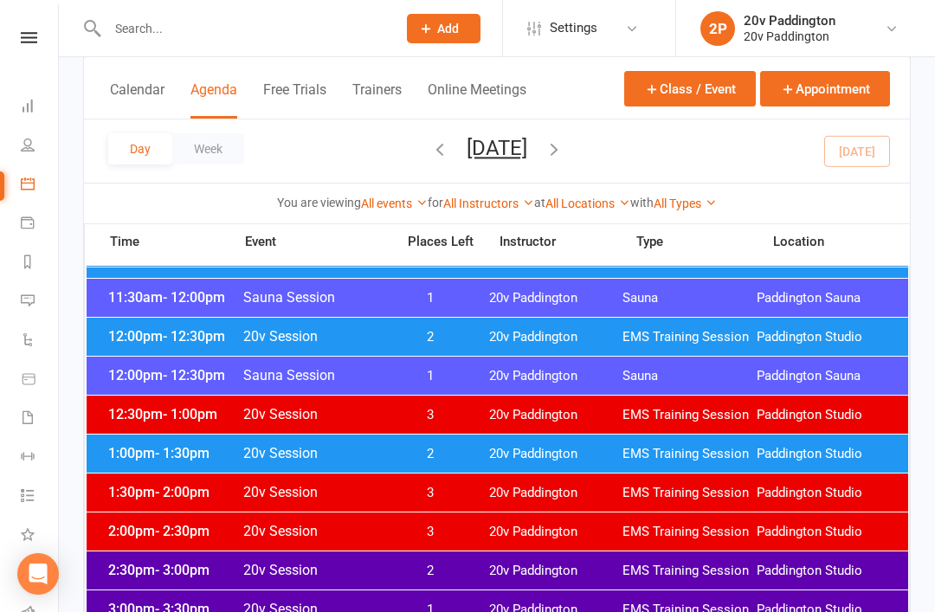
scroll to position [942, 0]
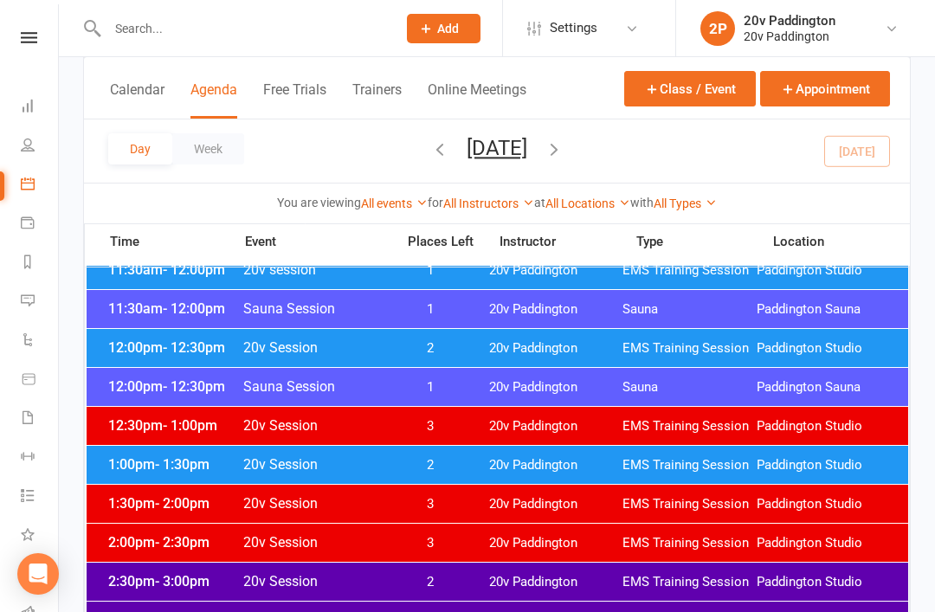
click at [134, 354] on span "12:00pm - 12:30pm" at bounding box center [173, 347] width 139 height 16
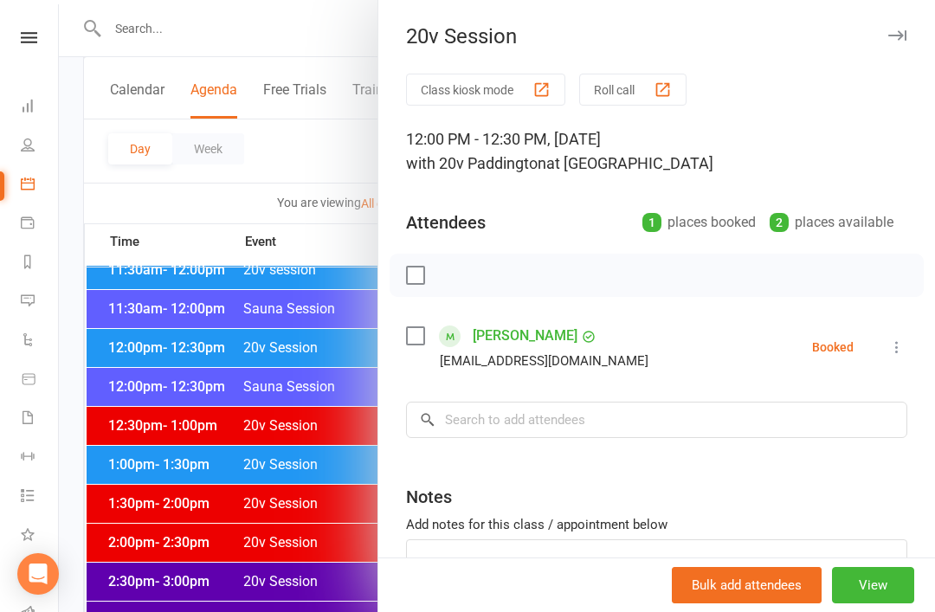
click at [87, 340] on div at bounding box center [497, 306] width 876 height 612
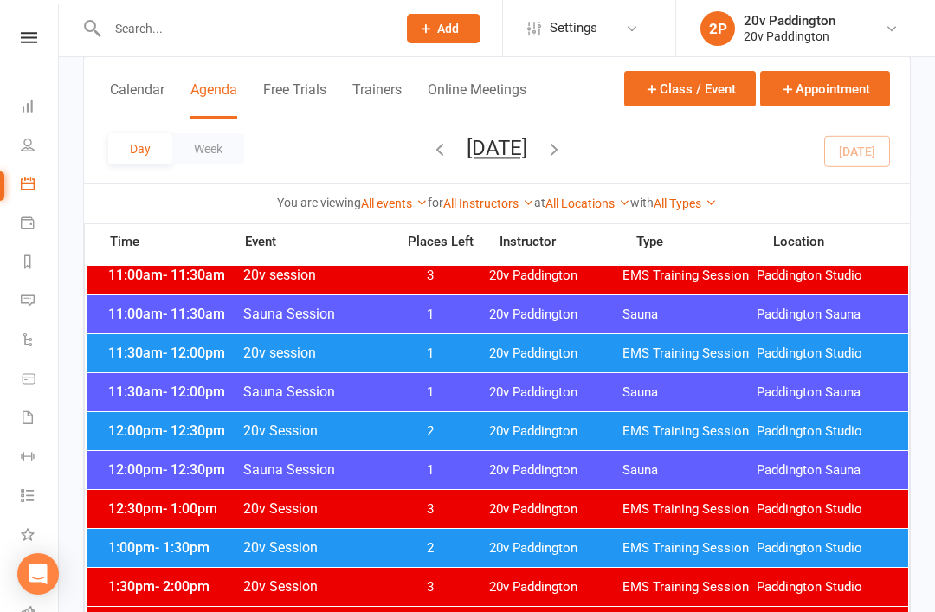
scroll to position [848, 0]
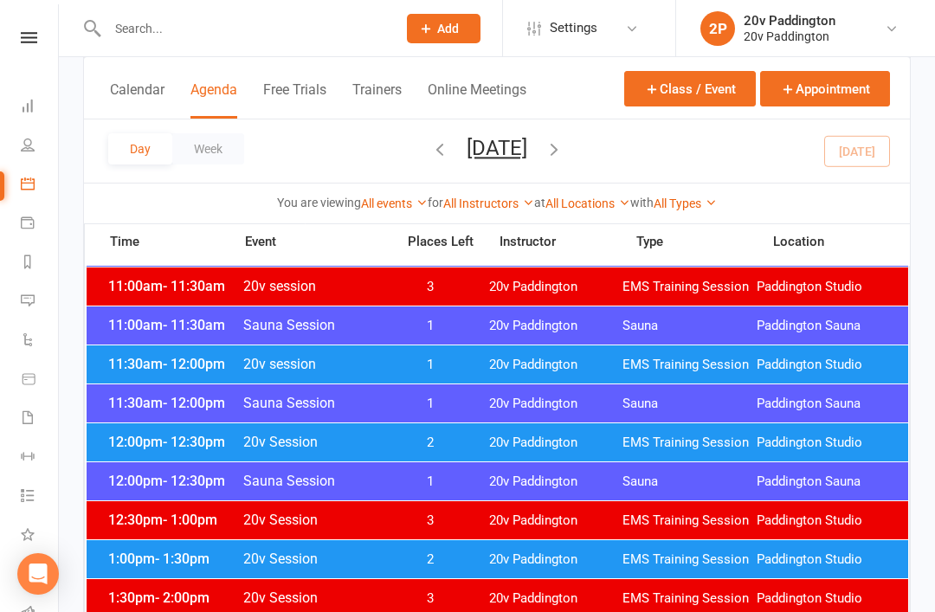
click at [131, 425] on div "12:00pm - 12:30pm 20v Session 2 20v Paddington EMS Training Session Paddington …" at bounding box center [498, 442] width 822 height 38
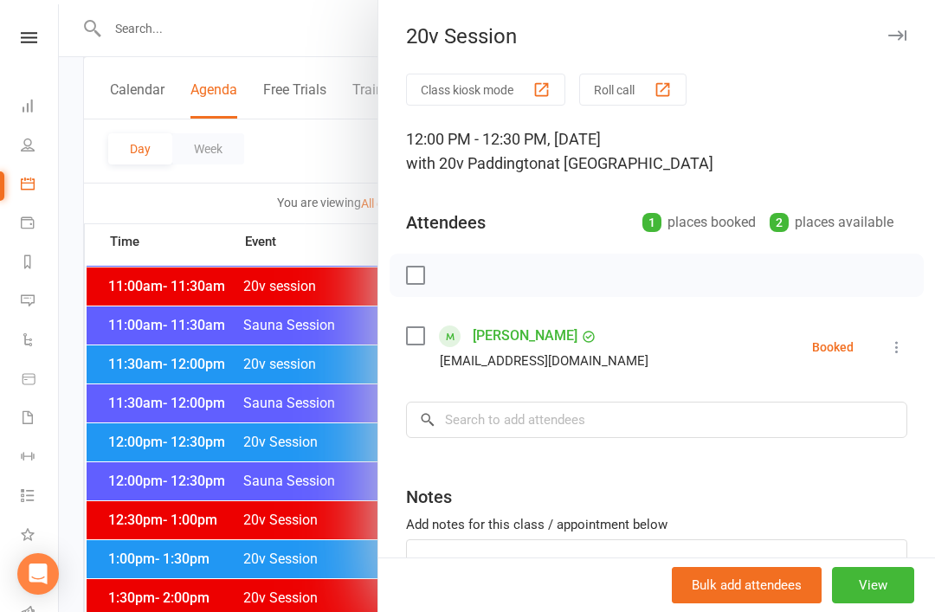
click at [118, 397] on div at bounding box center [497, 306] width 876 height 612
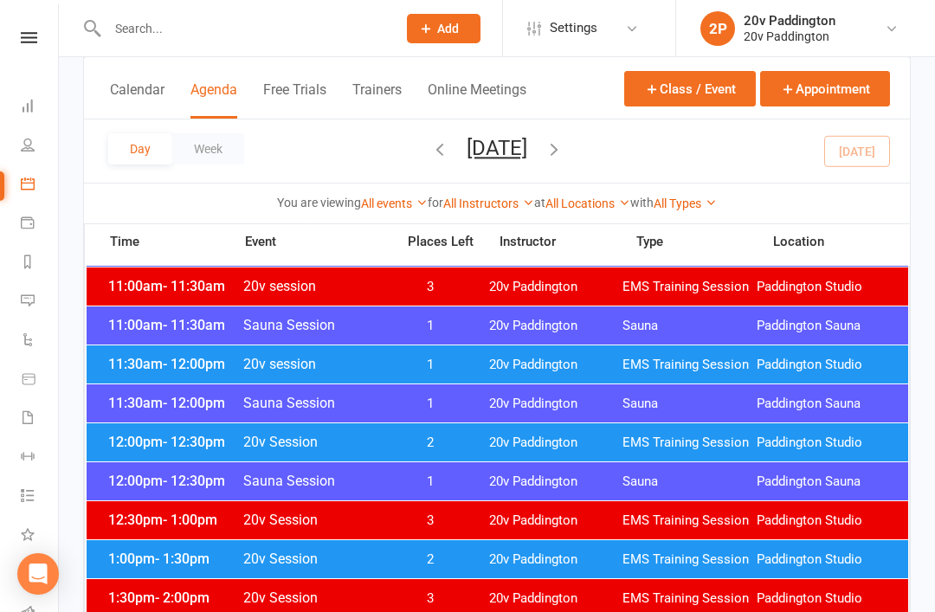
click at [143, 364] on span "11:30am - 12:00pm" at bounding box center [173, 364] width 139 height 16
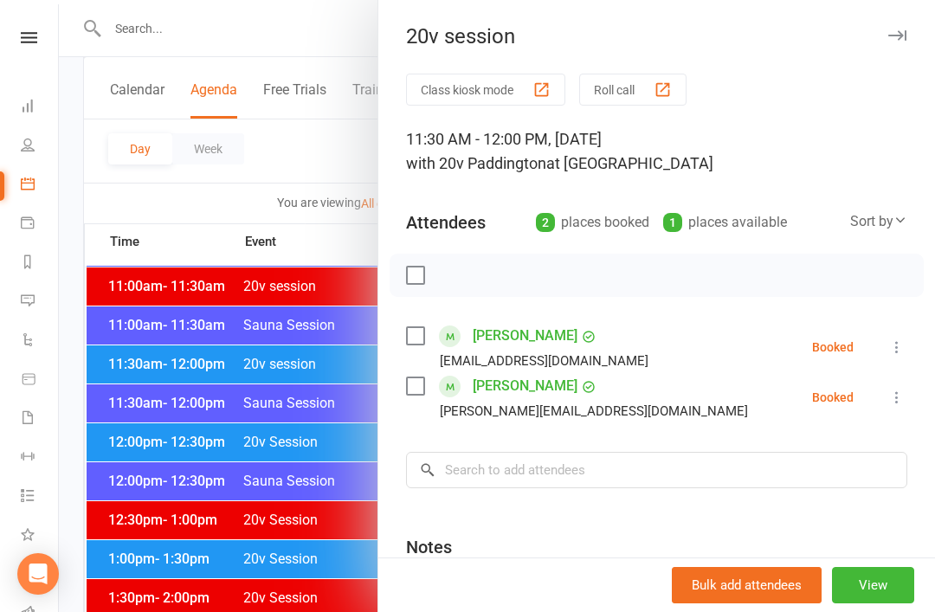
click at [141, 468] on div at bounding box center [497, 306] width 876 height 612
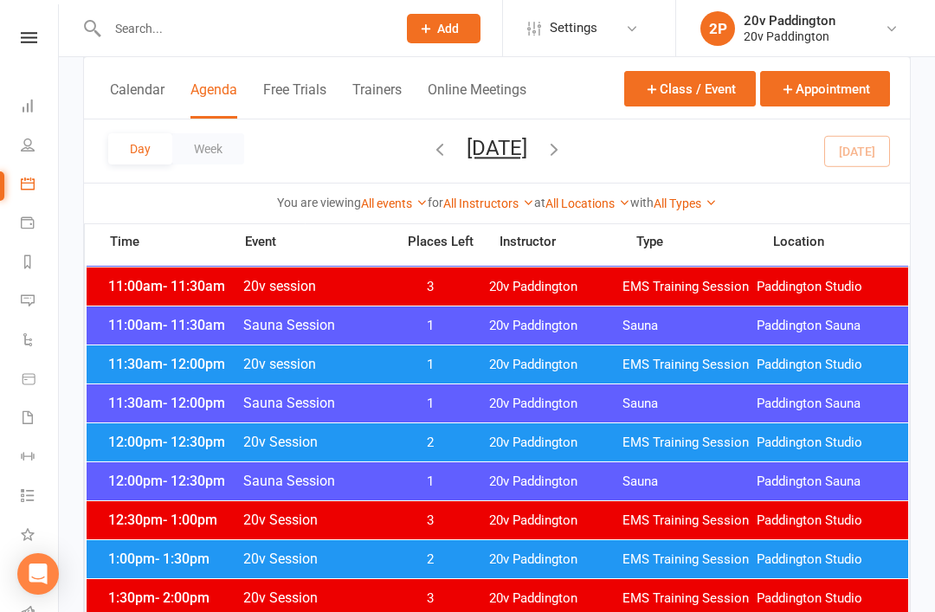
click at [160, 442] on div at bounding box center [497, 306] width 876 height 612
click at [143, 459] on div "12:00pm - 12:30pm 20v Session 2 20v Paddington EMS Training Session Paddington …" at bounding box center [498, 442] width 822 height 38
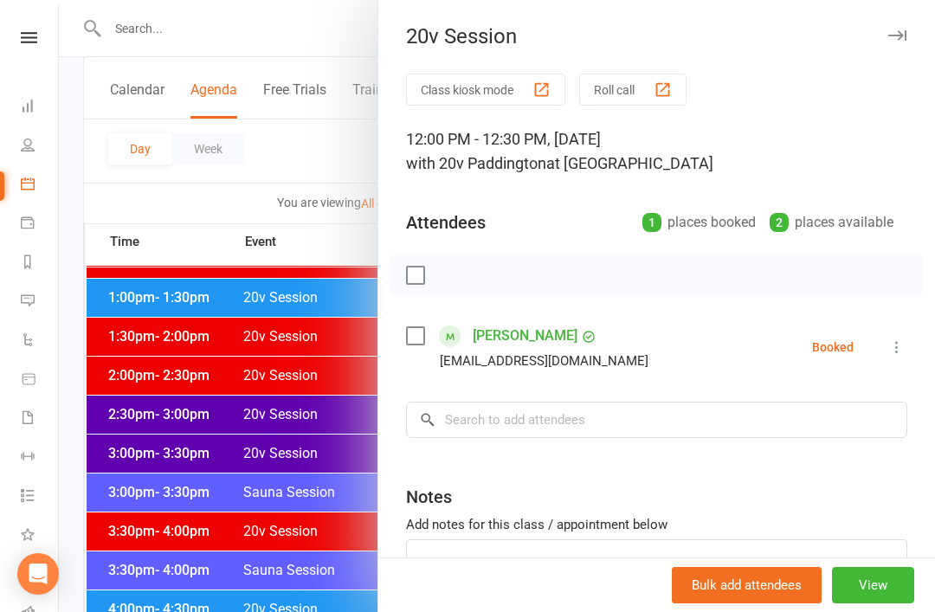
click at [163, 495] on div at bounding box center [497, 306] width 876 height 612
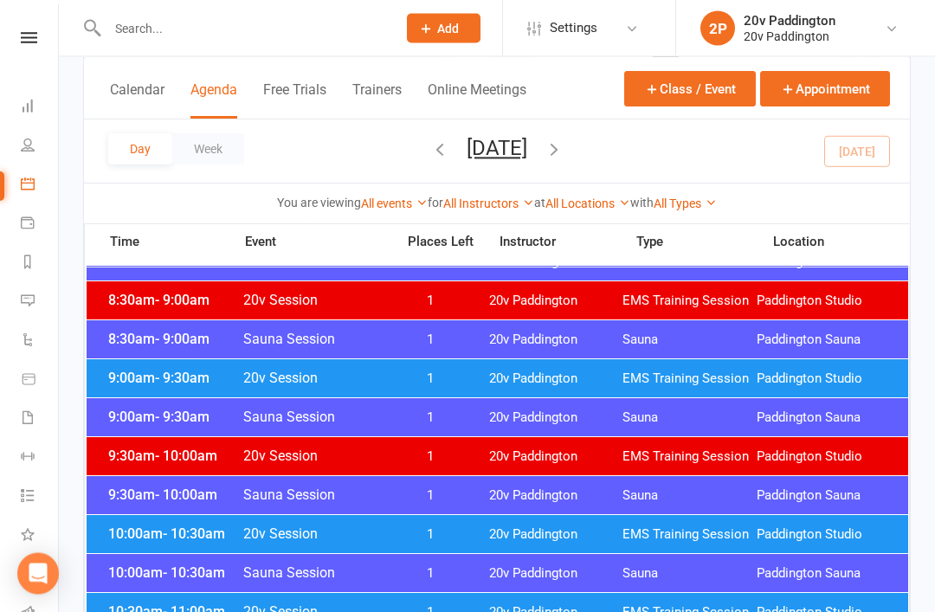
scroll to position [330, 0]
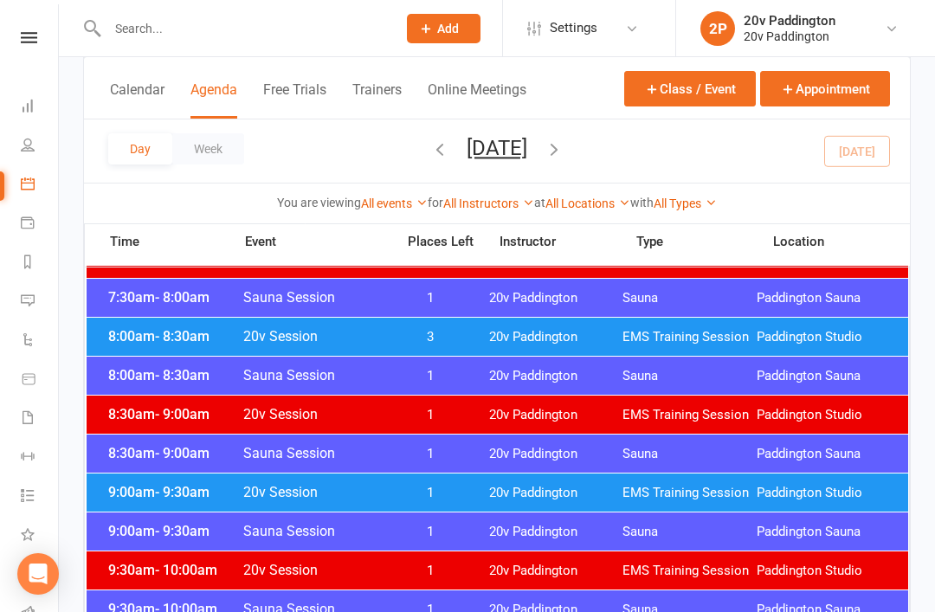
click at [738, 339] on span "EMS Training Session" at bounding box center [690, 337] width 134 height 16
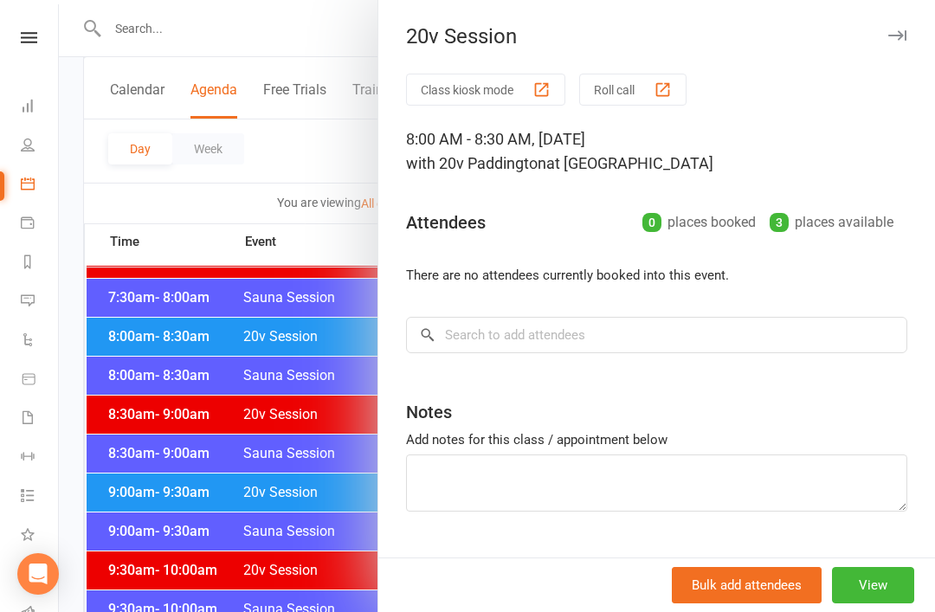
click at [117, 391] on div at bounding box center [497, 306] width 876 height 612
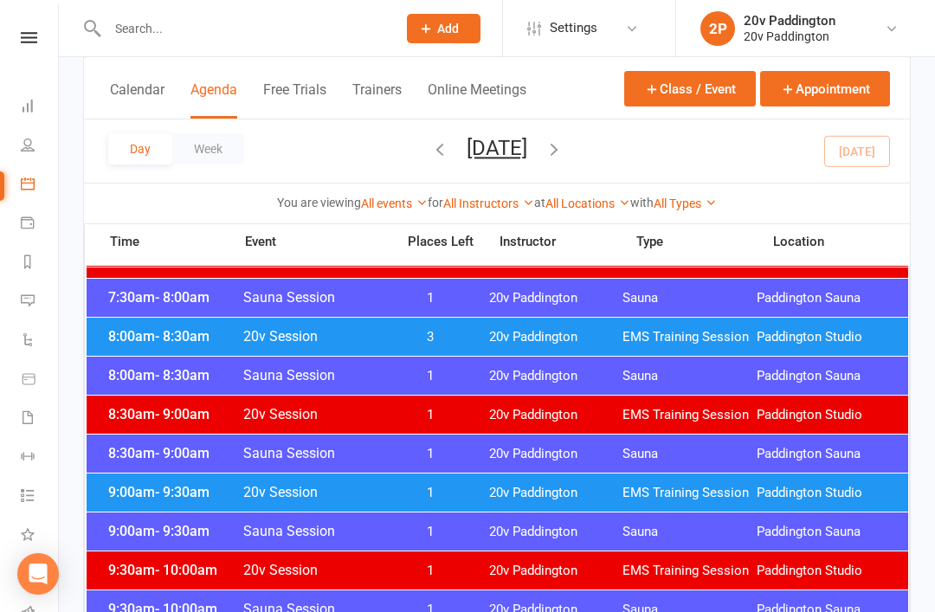
click at [159, 492] on span "- 9:30am" at bounding box center [182, 492] width 55 height 16
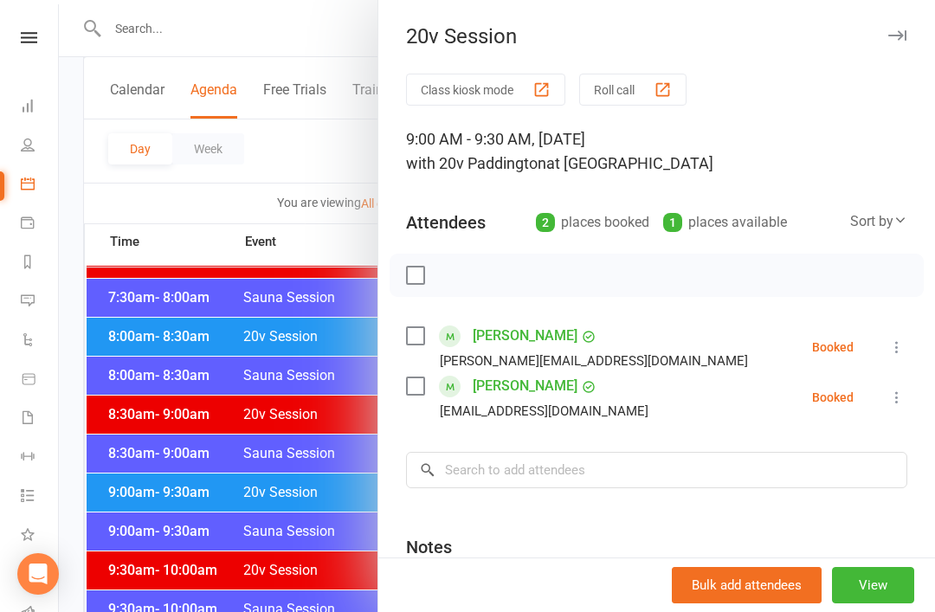
click at [894, 342] on icon at bounding box center [896, 347] width 17 height 17
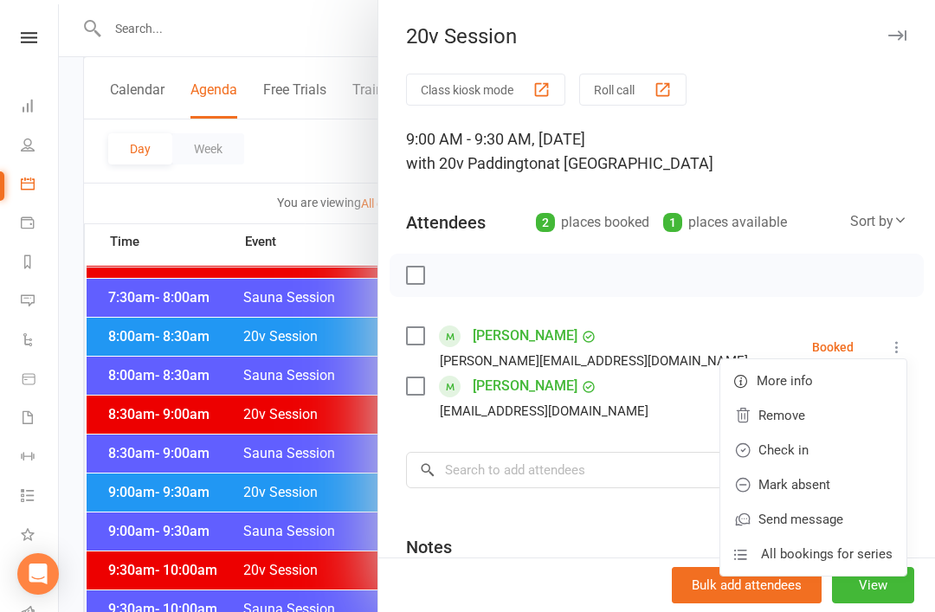
click at [827, 454] on link "Check in" at bounding box center [813, 450] width 186 height 35
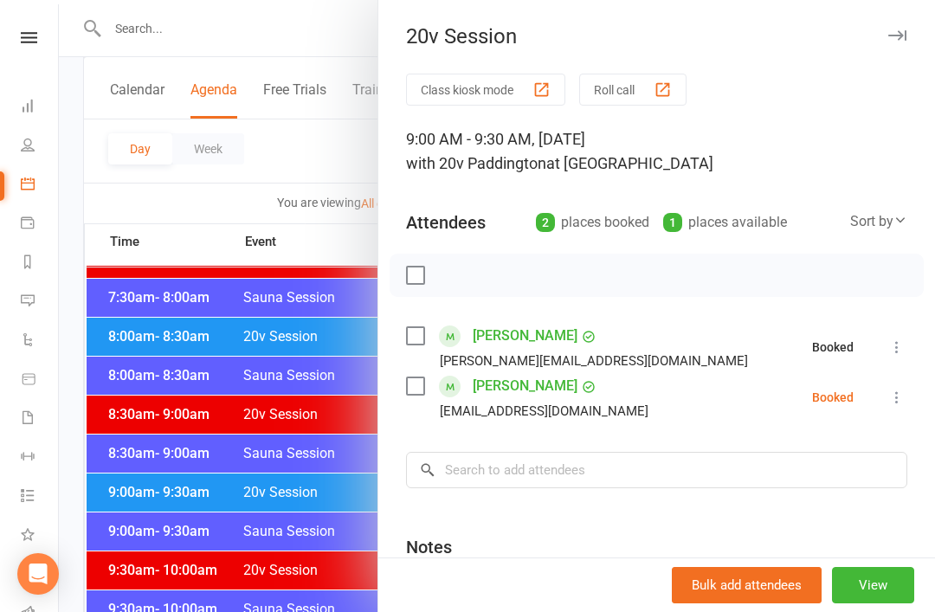
click at [92, 346] on div at bounding box center [497, 306] width 876 height 612
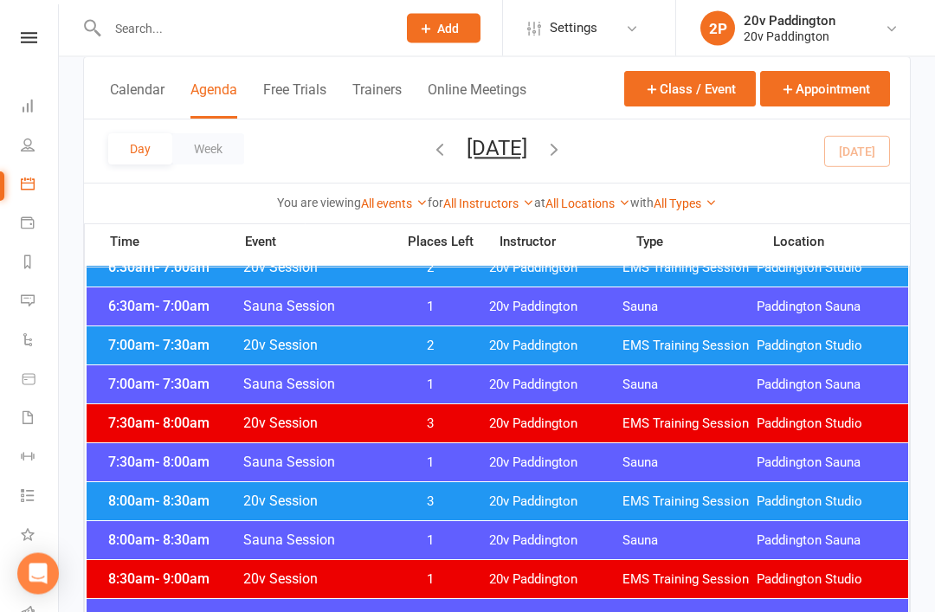
scroll to position [157, 0]
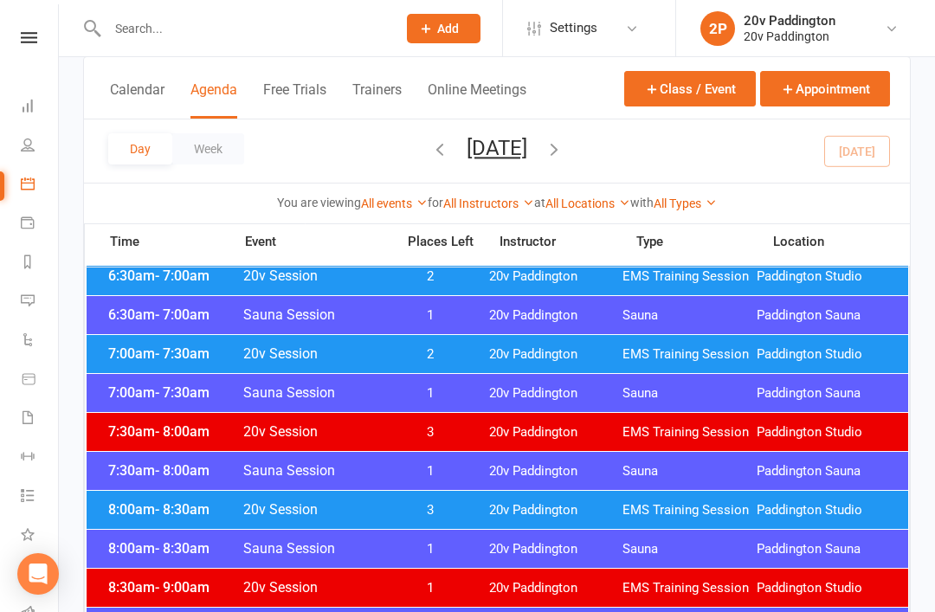
click at [134, 379] on div "7:00am - 7:30am Sauna Session 1 20v Paddington Sauna Paddington Sauna" at bounding box center [498, 393] width 822 height 38
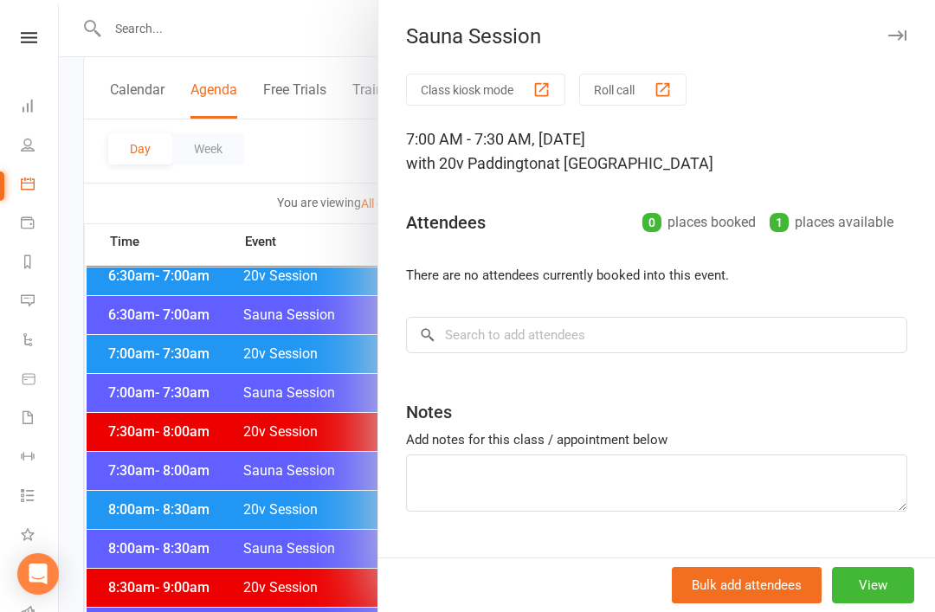
click at [119, 359] on div at bounding box center [497, 306] width 876 height 612
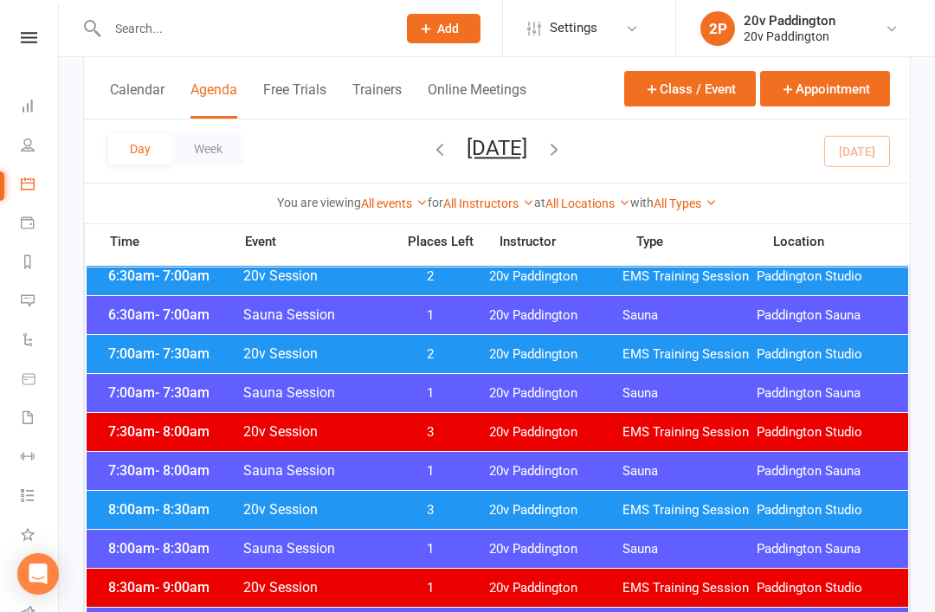
click at [146, 355] on span "7:00am - 7:30am" at bounding box center [173, 353] width 139 height 16
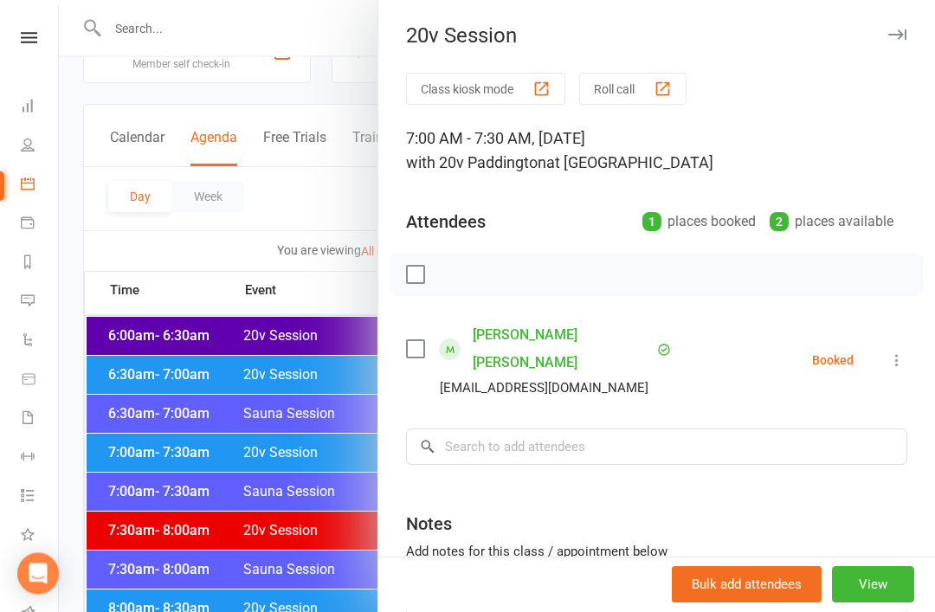
click at [131, 360] on div at bounding box center [497, 306] width 876 height 612
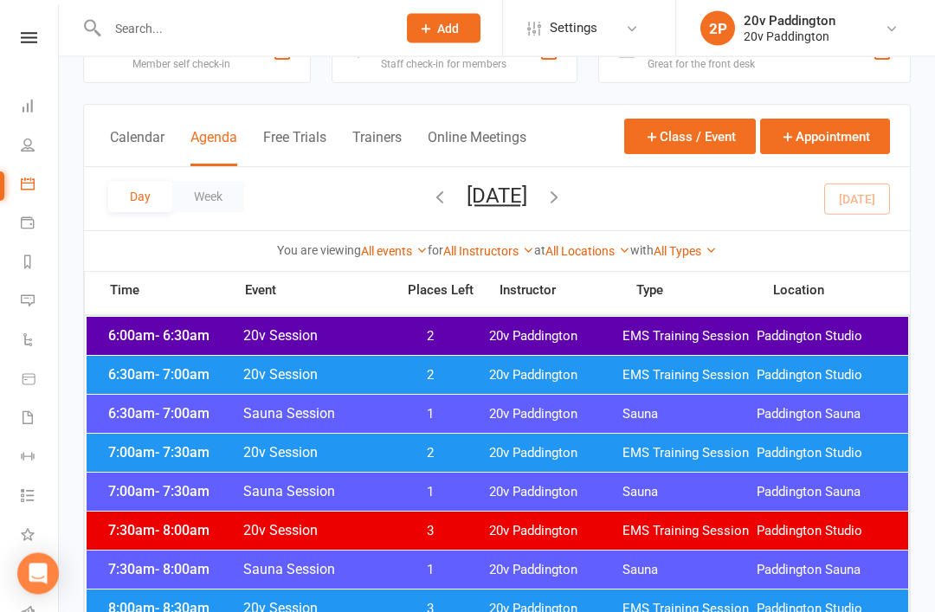
scroll to position [58, 0]
click at [132, 333] on span "6:00am - 6:30am" at bounding box center [173, 335] width 139 height 16
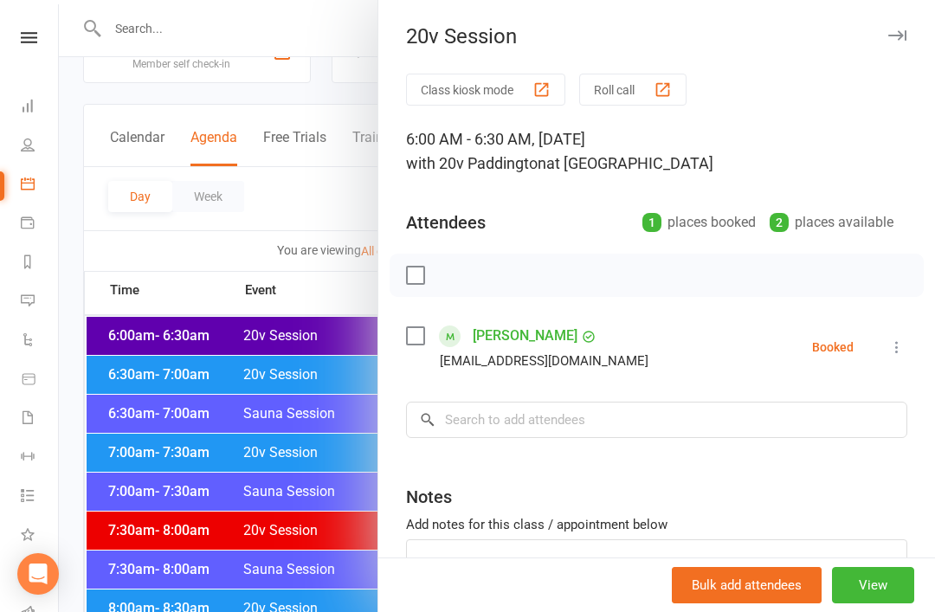
click at [114, 365] on div at bounding box center [497, 306] width 876 height 612
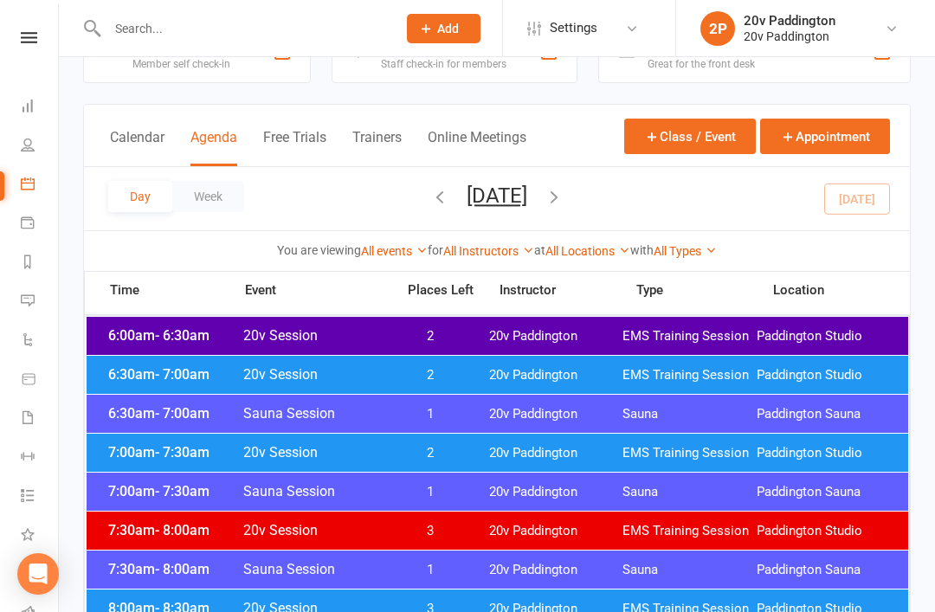
click at [139, 373] on span "6:30am - 7:00am" at bounding box center [173, 374] width 139 height 16
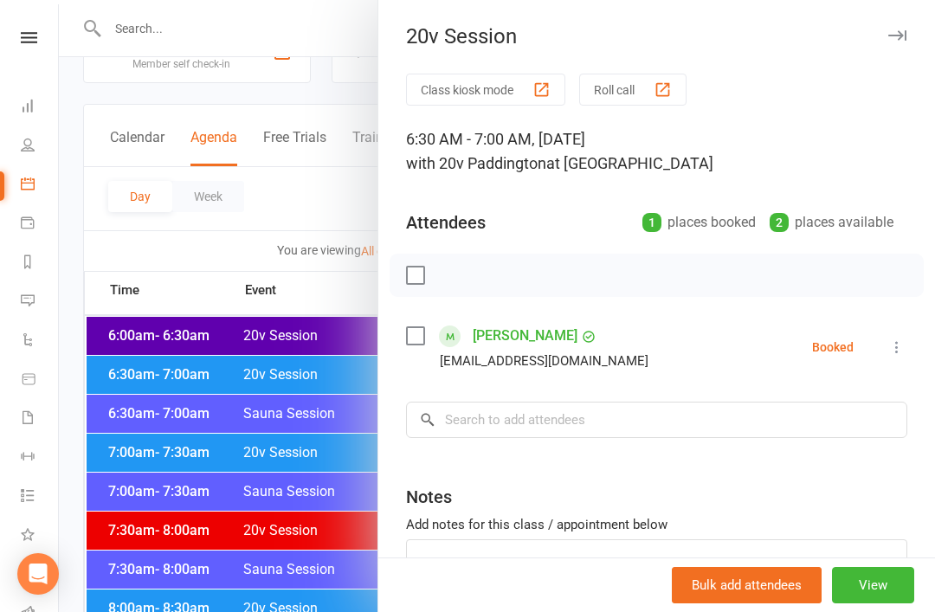
click at [132, 365] on div at bounding box center [497, 306] width 876 height 612
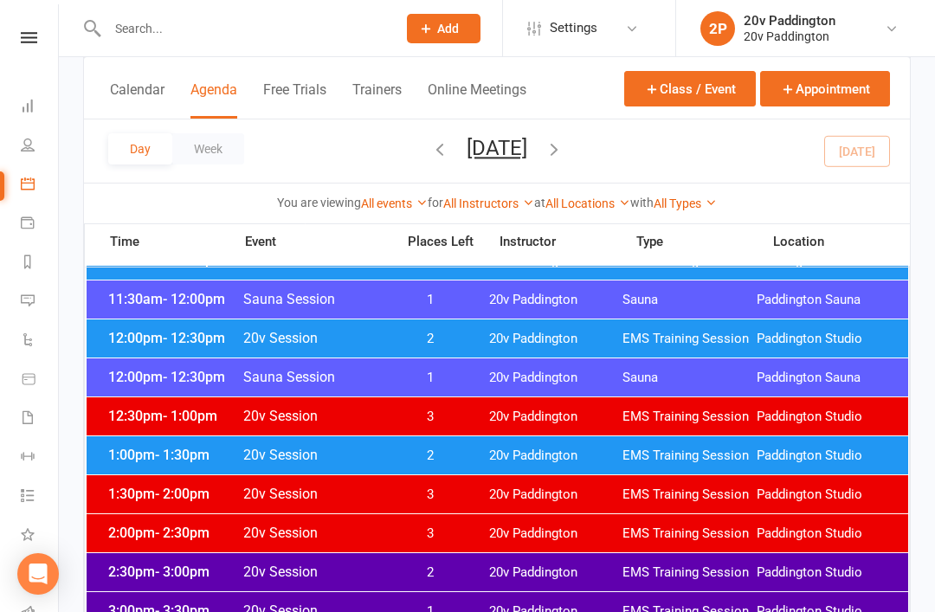
scroll to position [1012, 0]
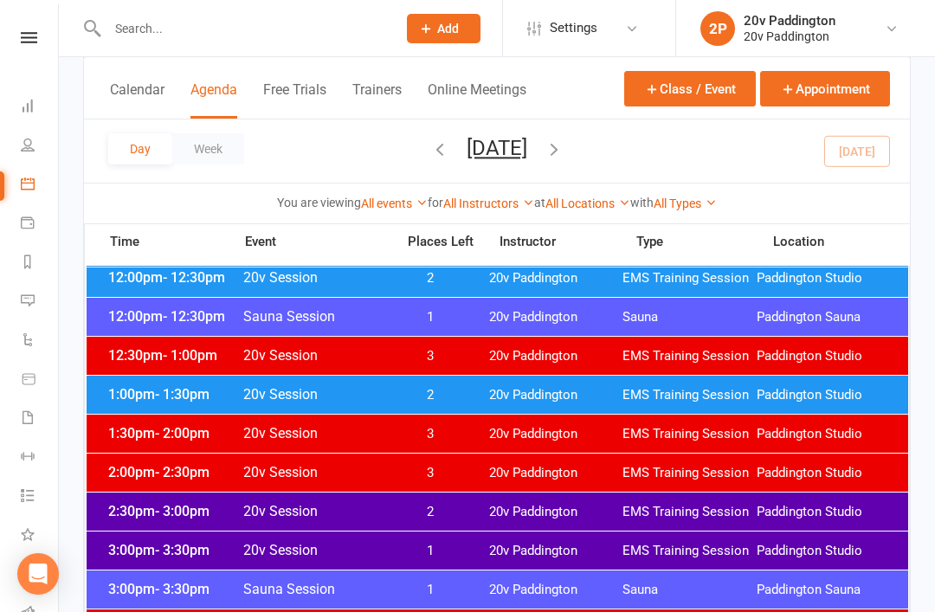
click at [152, 516] on span "2:30pm - 3:00pm" at bounding box center [173, 511] width 139 height 16
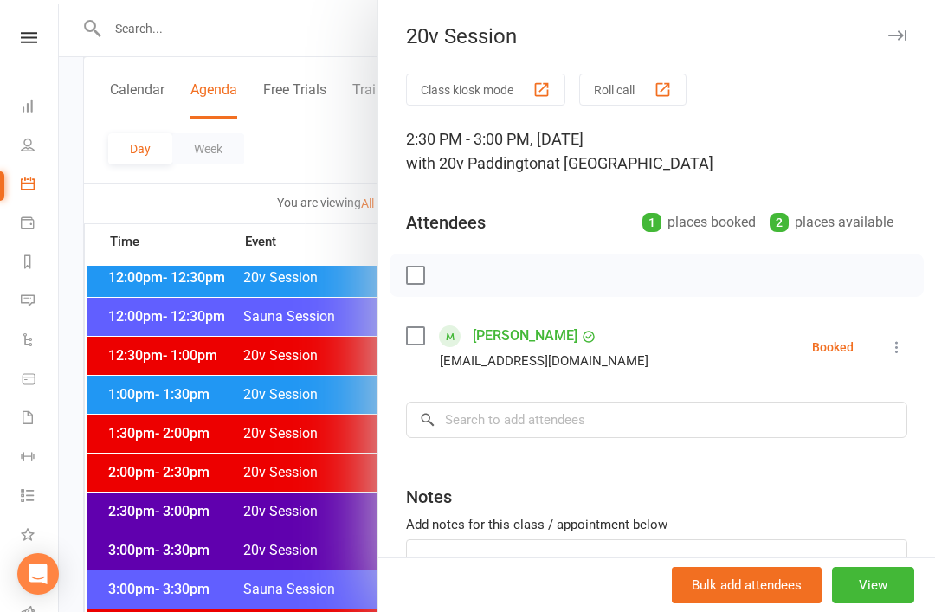
click at [122, 450] on div at bounding box center [497, 306] width 876 height 612
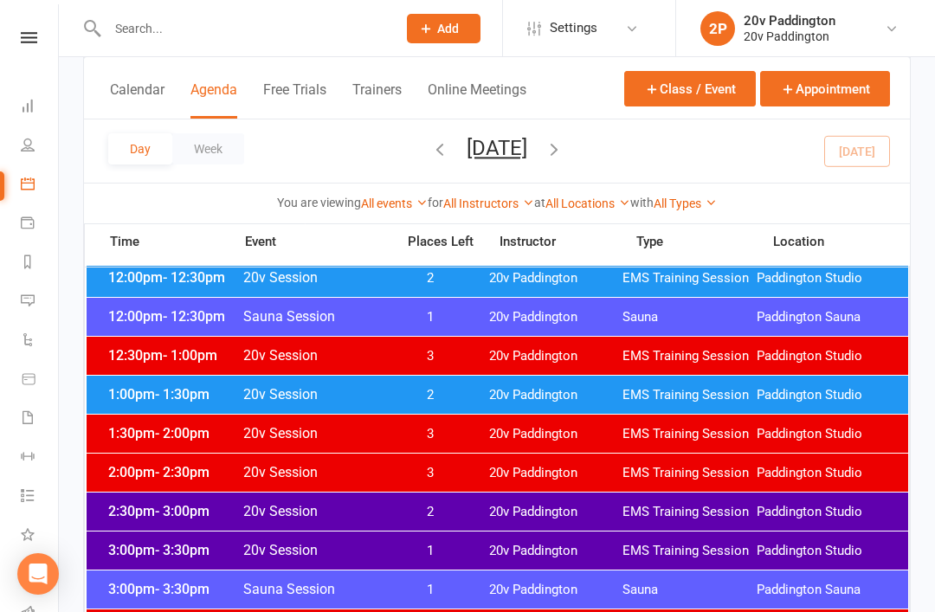
click at [133, 384] on div "1:00pm - 1:30pm 20v Session 2 20v Paddington EMS Training Session Paddington St…" at bounding box center [498, 395] width 822 height 38
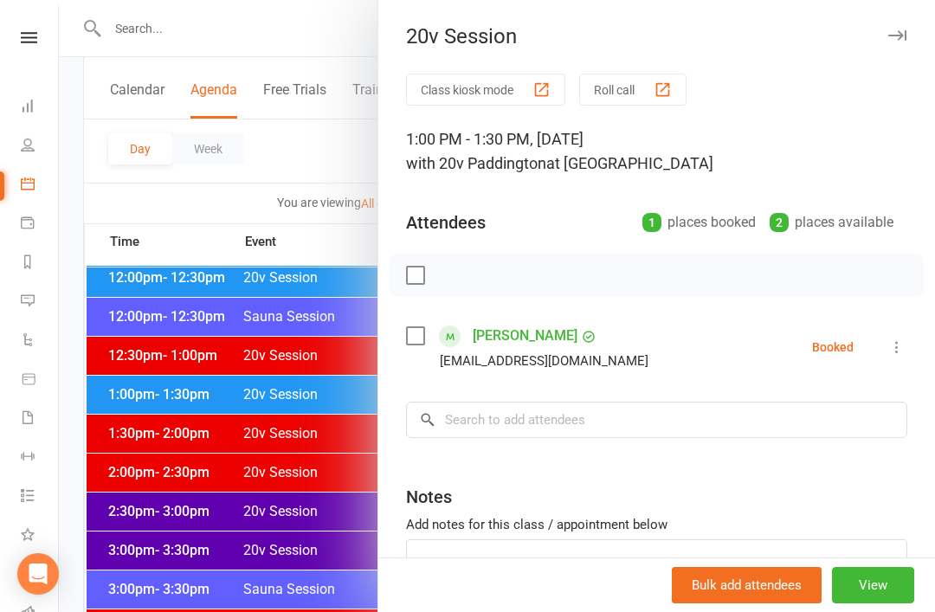
click at [135, 477] on div at bounding box center [497, 306] width 876 height 612
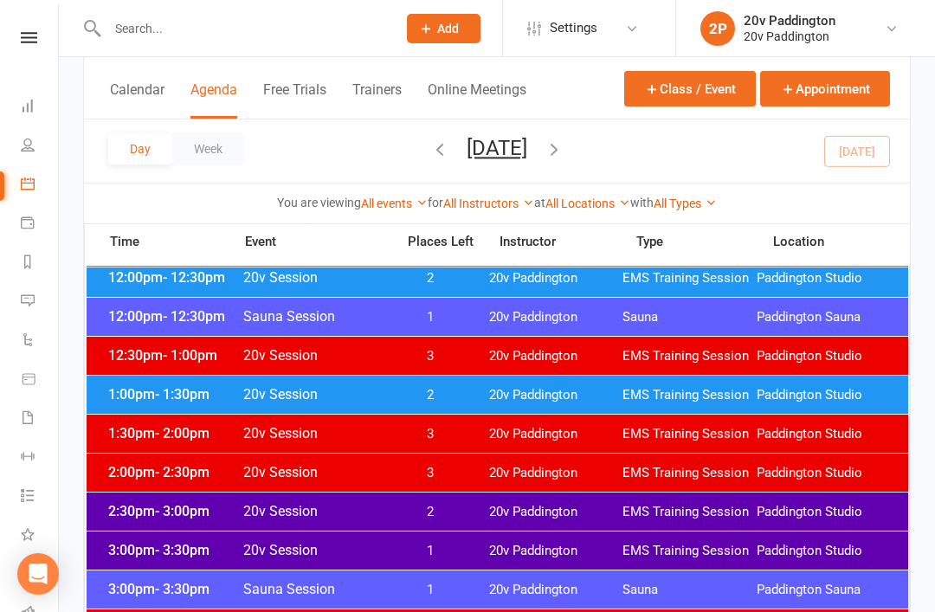
click at [146, 513] on span "2:30pm - 3:00pm" at bounding box center [173, 511] width 139 height 16
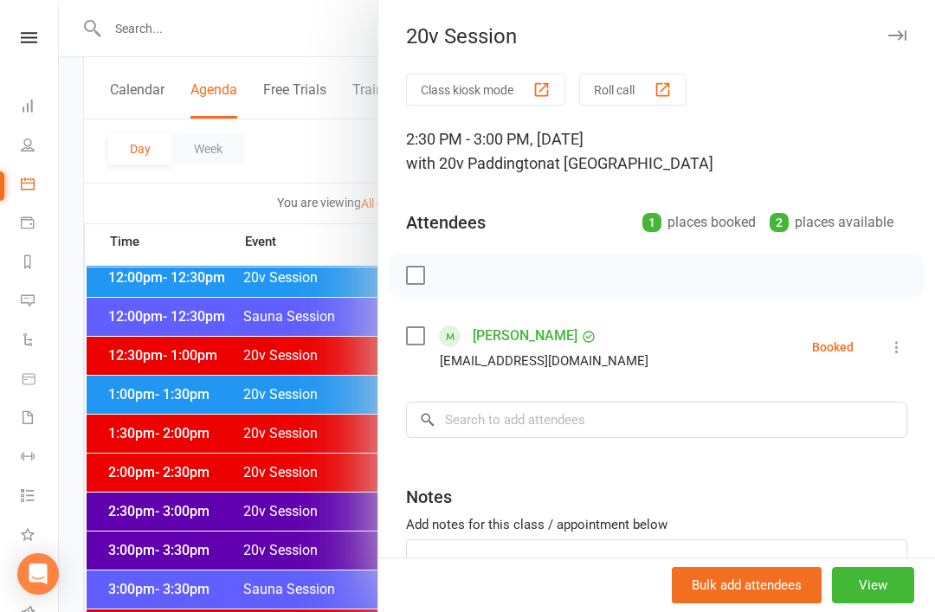
click at [114, 472] on div at bounding box center [497, 306] width 876 height 612
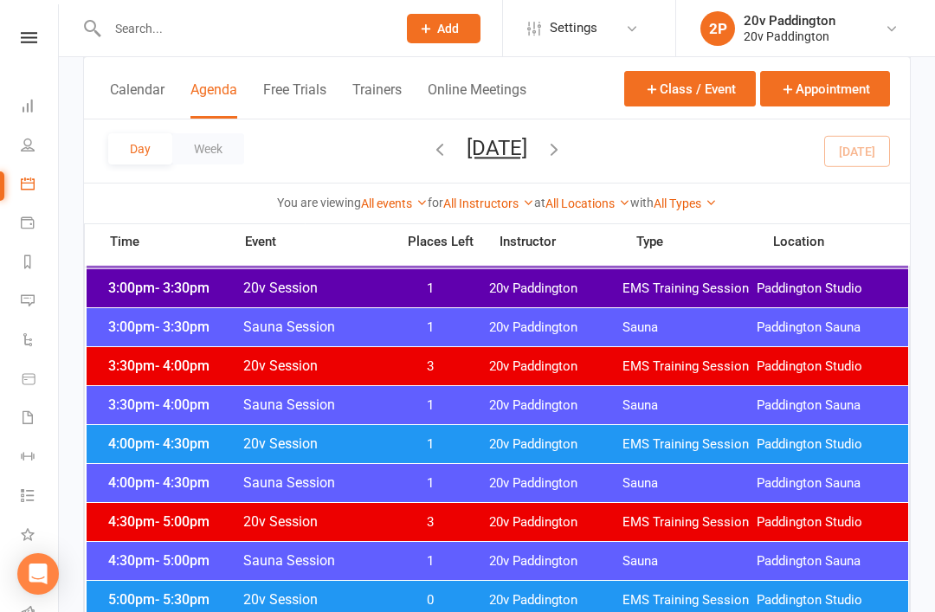
scroll to position [1274, 0]
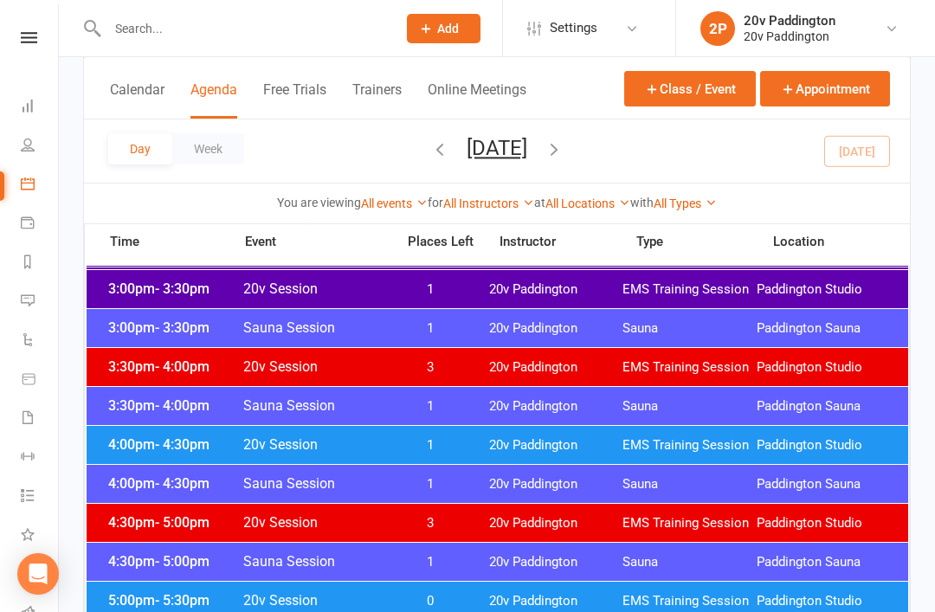
click at [741, 371] on span "EMS Training Session" at bounding box center [690, 367] width 134 height 16
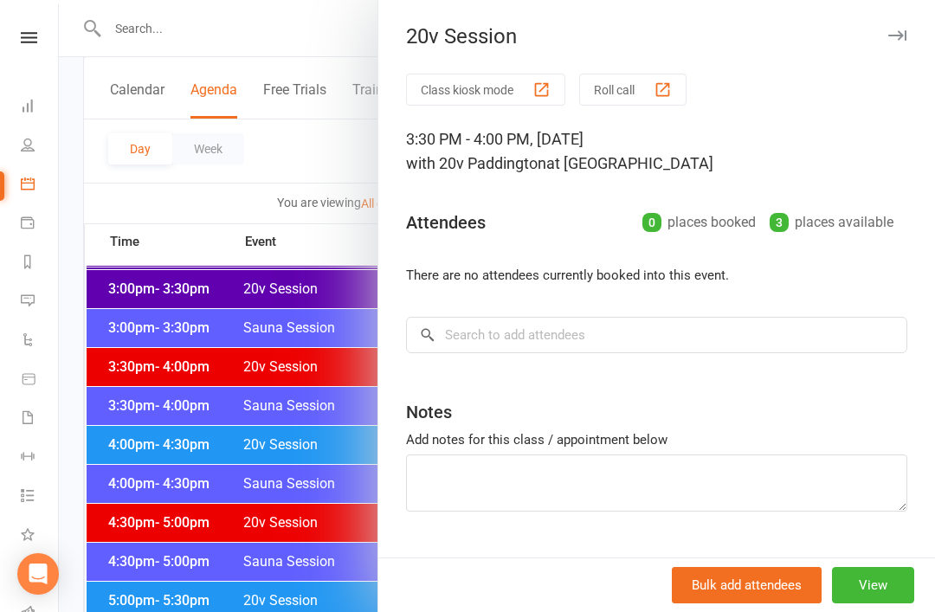
click at [115, 225] on div at bounding box center [497, 306] width 876 height 612
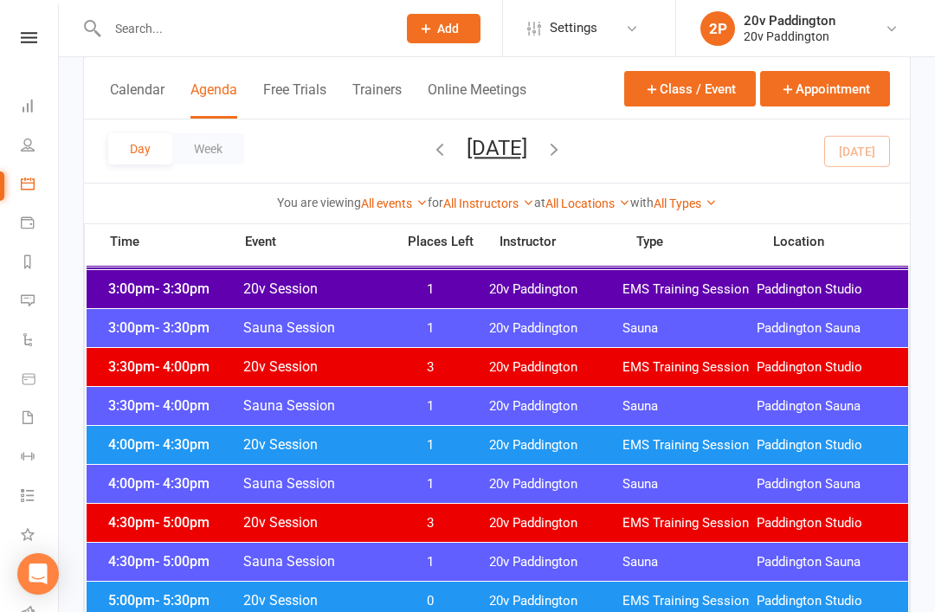
click at [104, 442] on span "4:00pm - 4:30pm" at bounding box center [173, 444] width 139 height 16
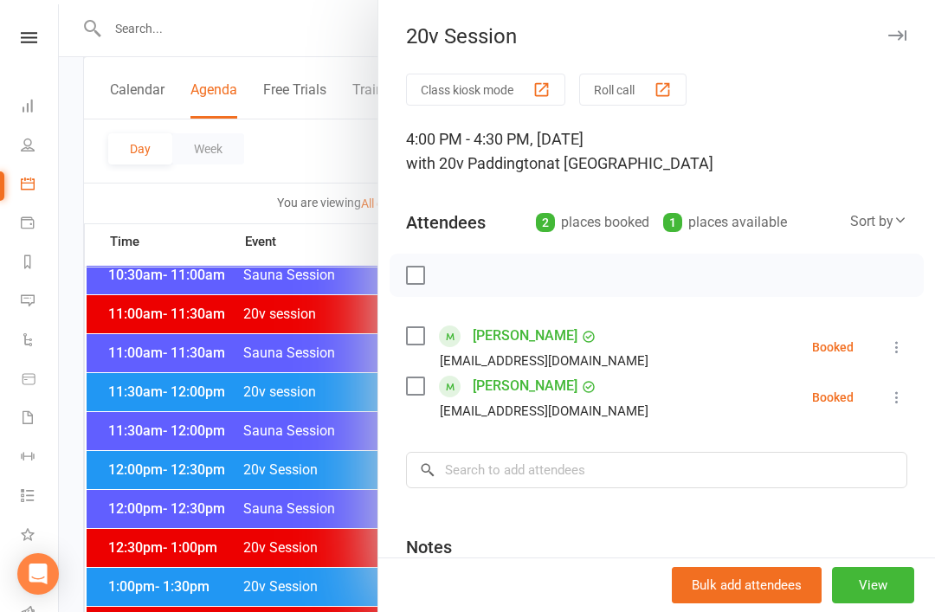
scroll to position [819, 0]
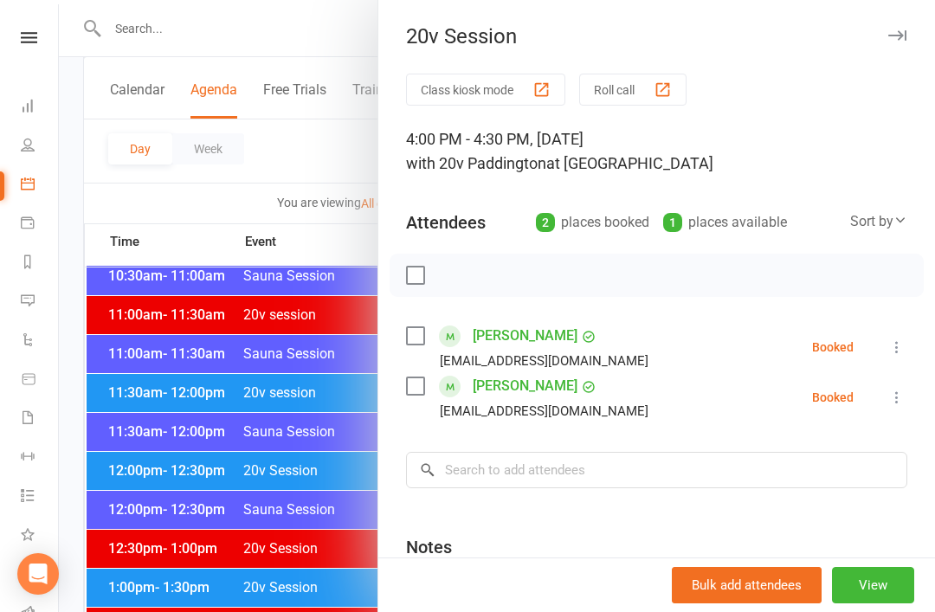
click at [197, 347] on div at bounding box center [497, 306] width 876 height 612
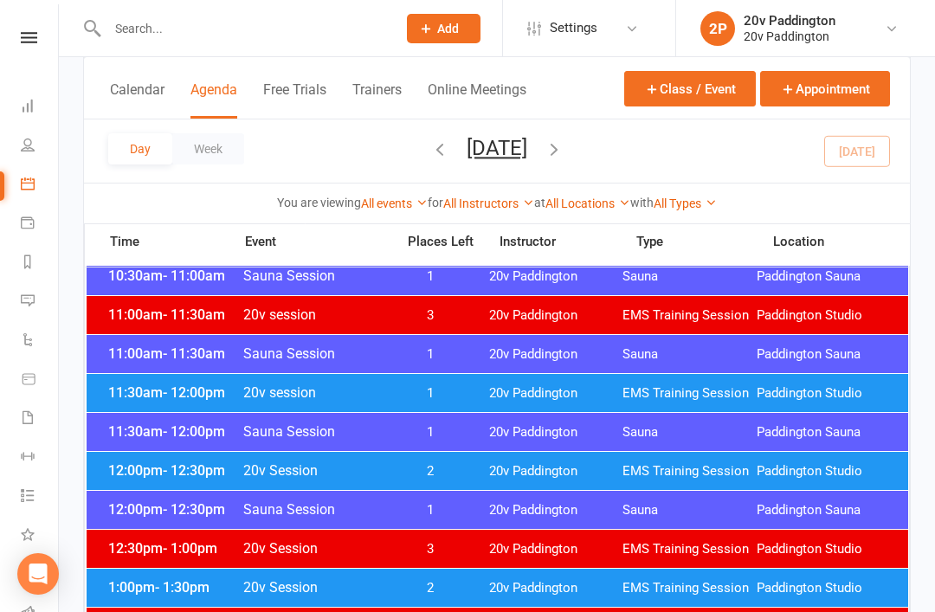
click at [527, 159] on button "Wednesday, Sep 17, 2025" at bounding box center [497, 148] width 61 height 24
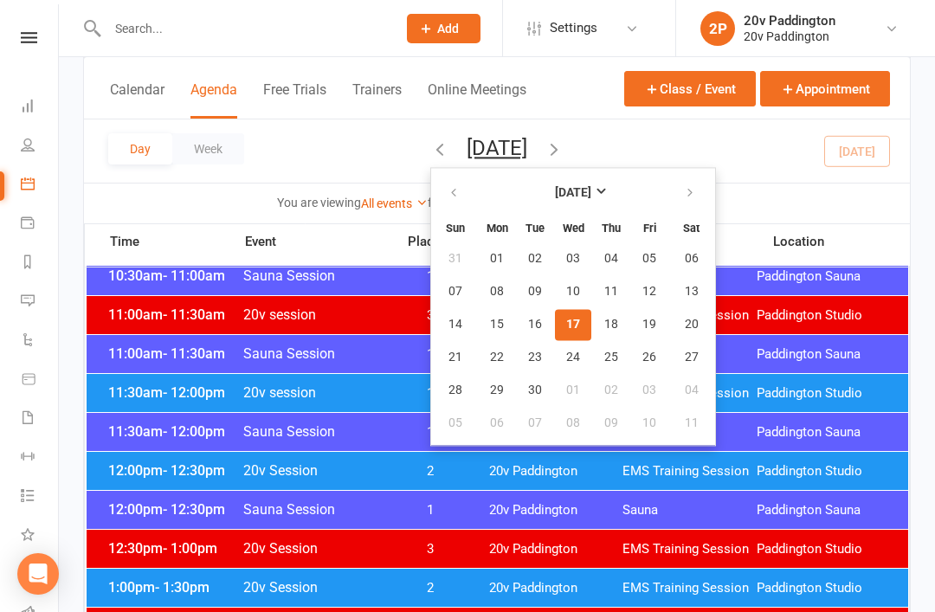
click at [631, 370] on button "26" at bounding box center [649, 357] width 36 height 31
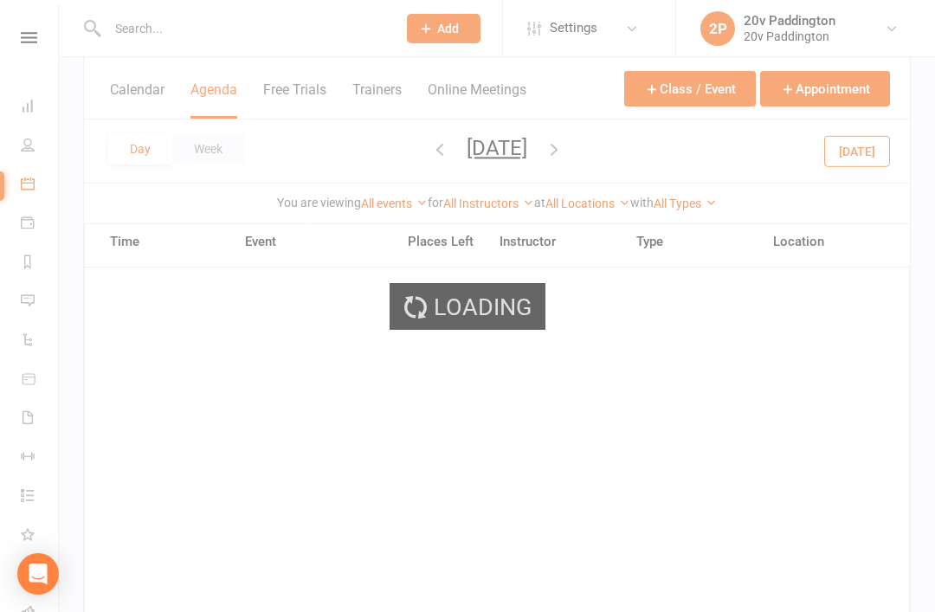
click at [536, 134] on div "Day Week Friday, Sep 26, 2025 September 2025 Sun Mon Tue Wed Thu Fri Sat 31 01 …" at bounding box center [497, 150] width 826 height 63
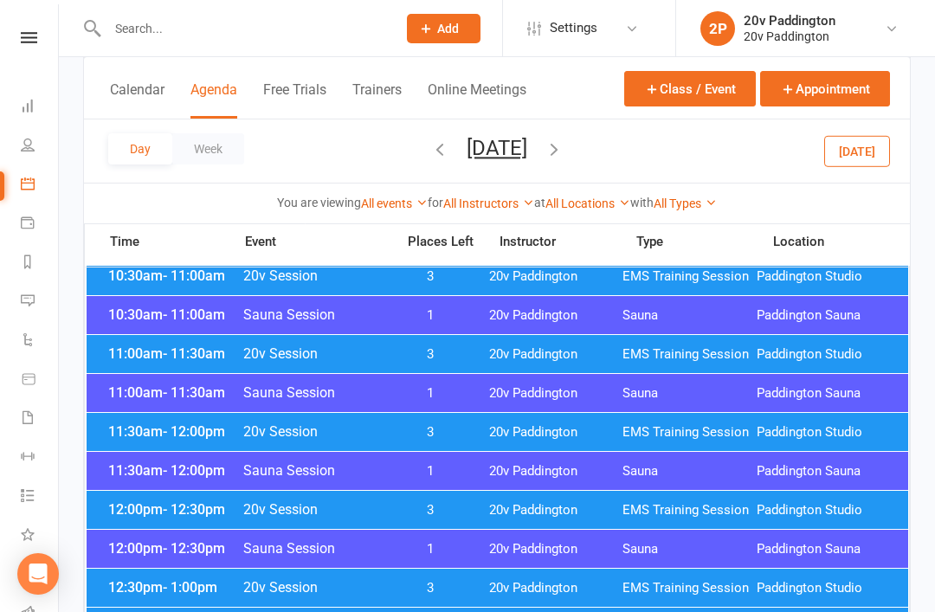
click at [527, 155] on button "Friday, Sep 26, 2025" at bounding box center [497, 148] width 61 height 24
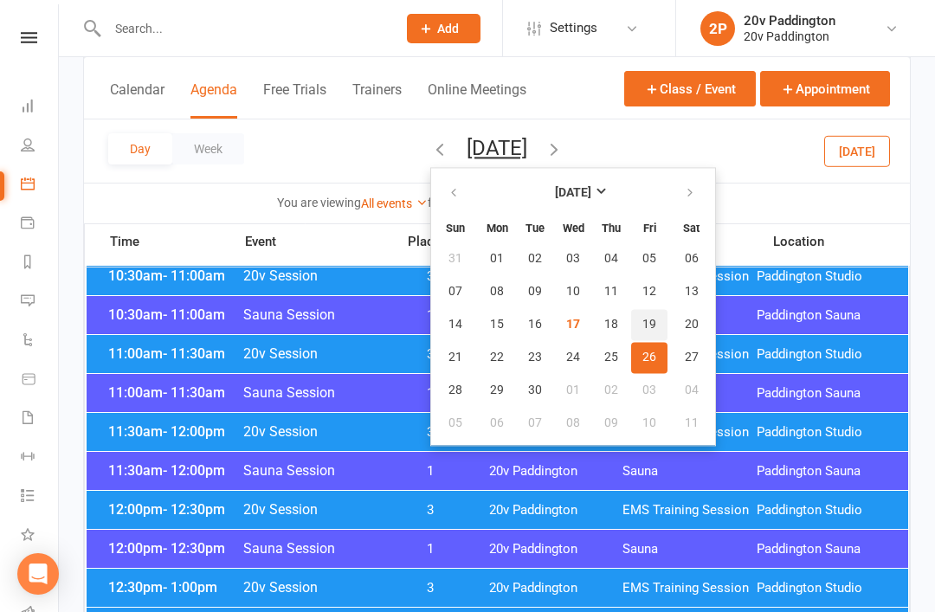
click at [642, 326] on span "19" at bounding box center [649, 325] width 14 height 14
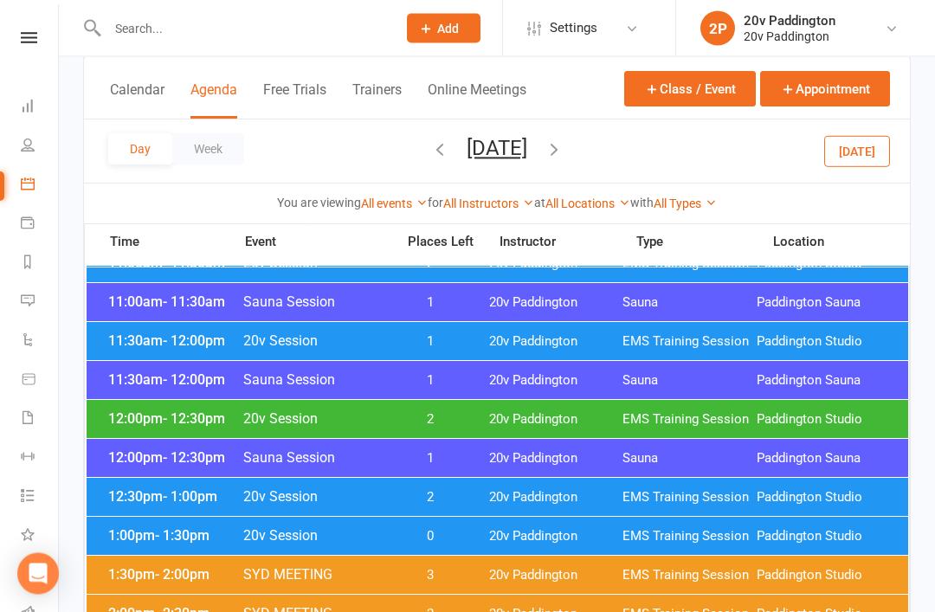
click at [171, 511] on div "12:30pm - 1:00pm 20v Session 2 20v Paddington EMS Training Session Paddington S…" at bounding box center [498, 498] width 822 height 38
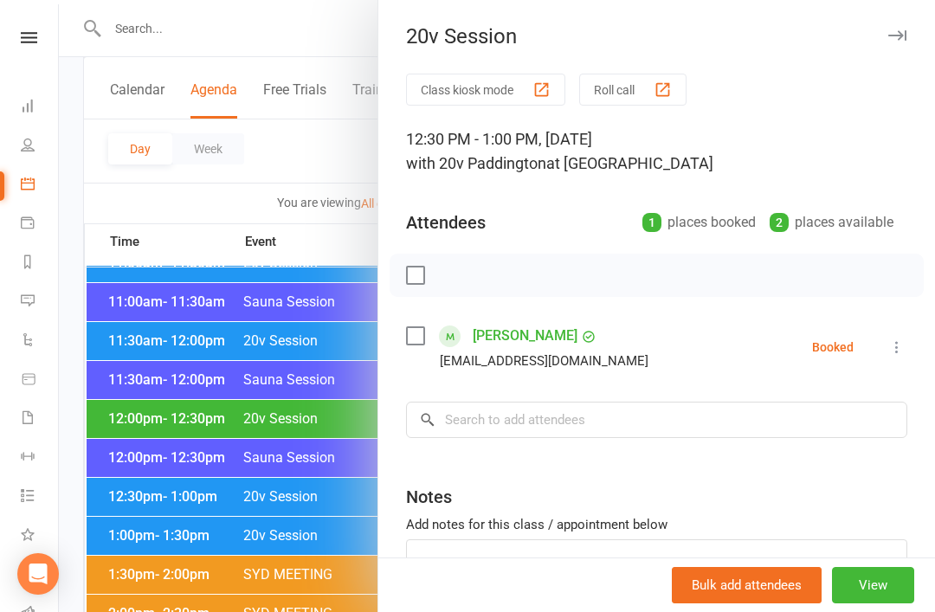
click at [149, 496] on div at bounding box center [497, 306] width 876 height 612
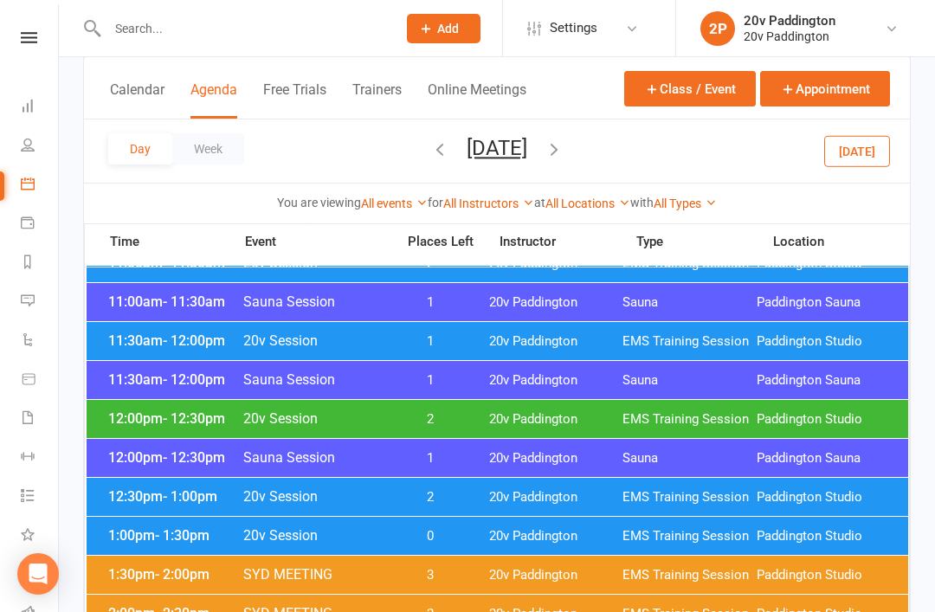
click at [162, 543] on span "- 1:30pm" at bounding box center [182, 535] width 55 height 16
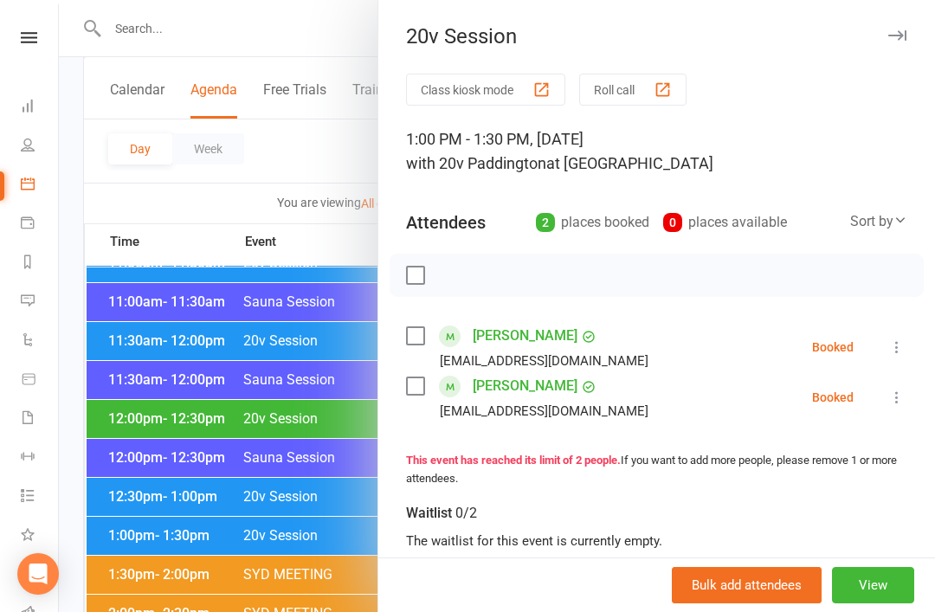
click at [171, 500] on div at bounding box center [497, 306] width 876 height 612
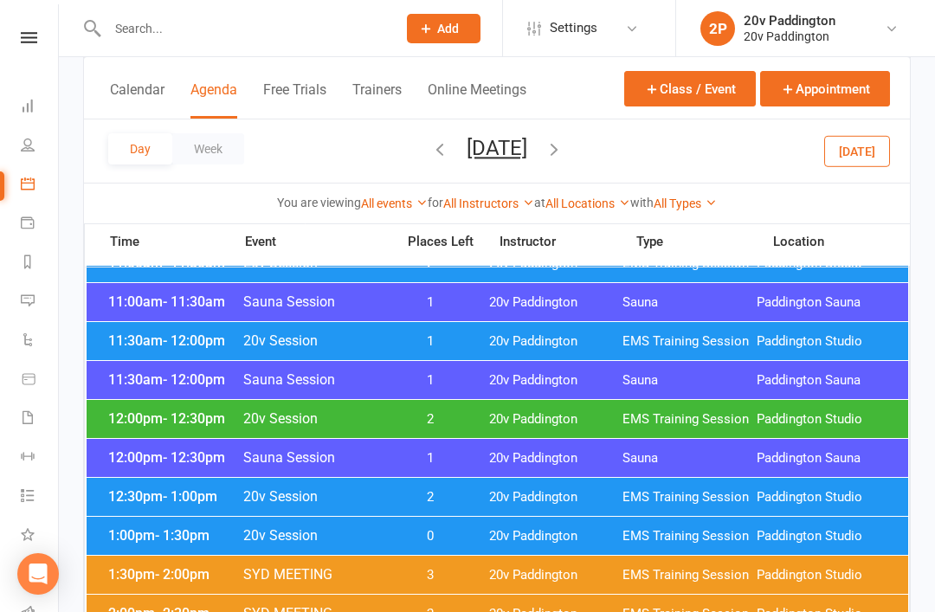
click at [635, 145] on div "Day Week Friday, Sep 19, 2025 September 2025 Sun Mon Tue Wed Thu Fri Sat 31 01 …" at bounding box center [497, 150] width 826 height 63
click at [564, 150] on icon "button" at bounding box center [554, 148] width 19 height 19
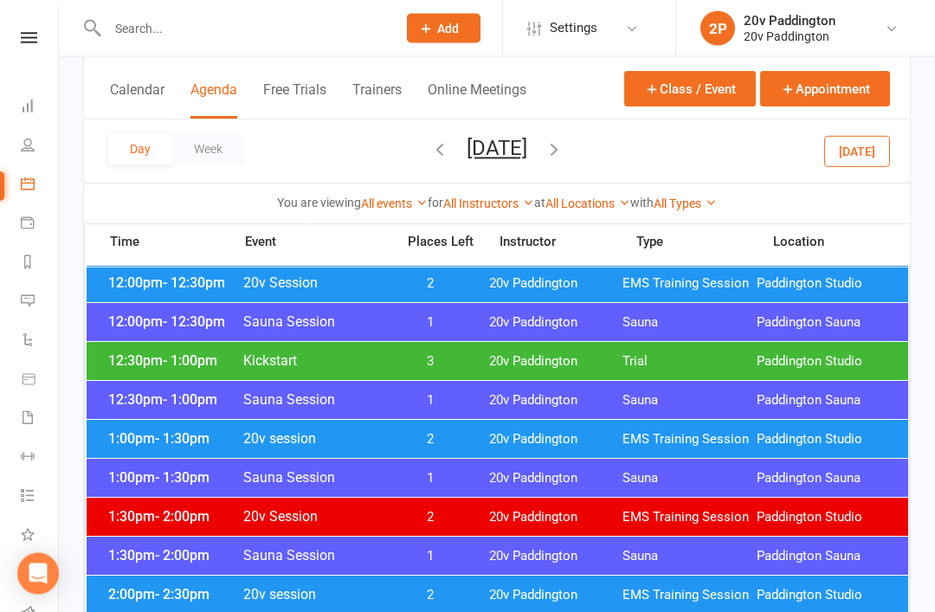
click at [170, 438] on span "- 1:30pm" at bounding box center [182, 439] width 55 height 16
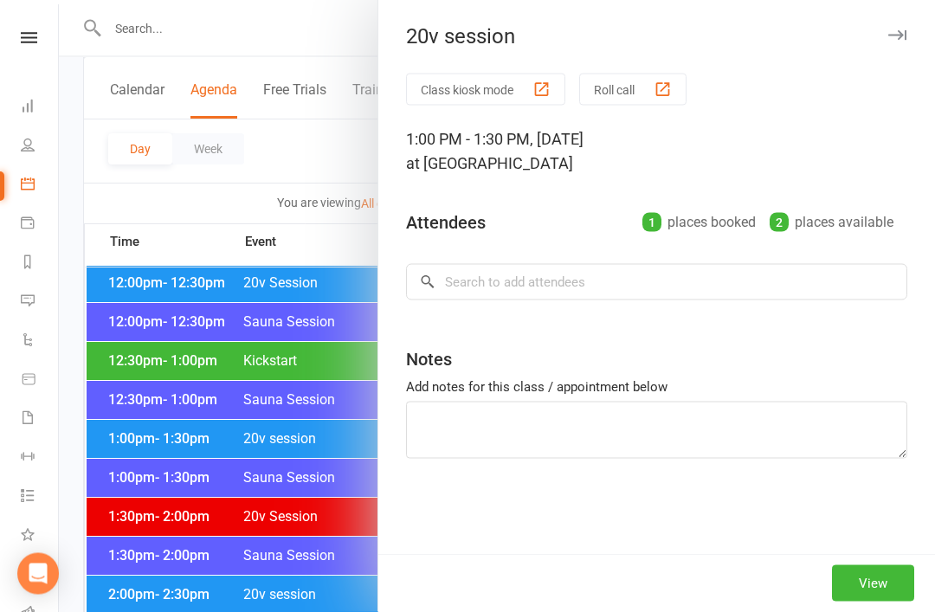
scroll to position [929, 0]
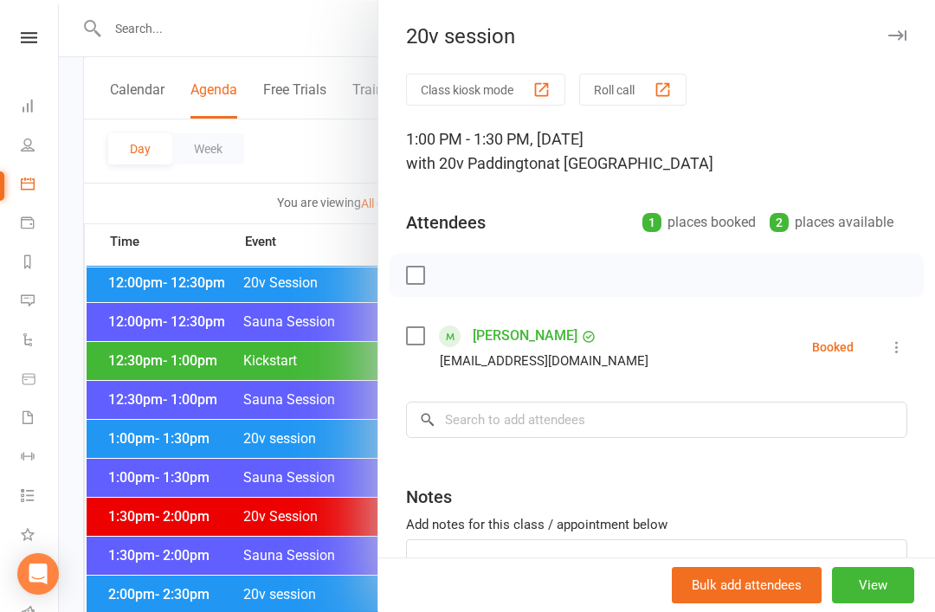
click at [132, 369] on div at bounding box center [497, 306] width 876 height 612
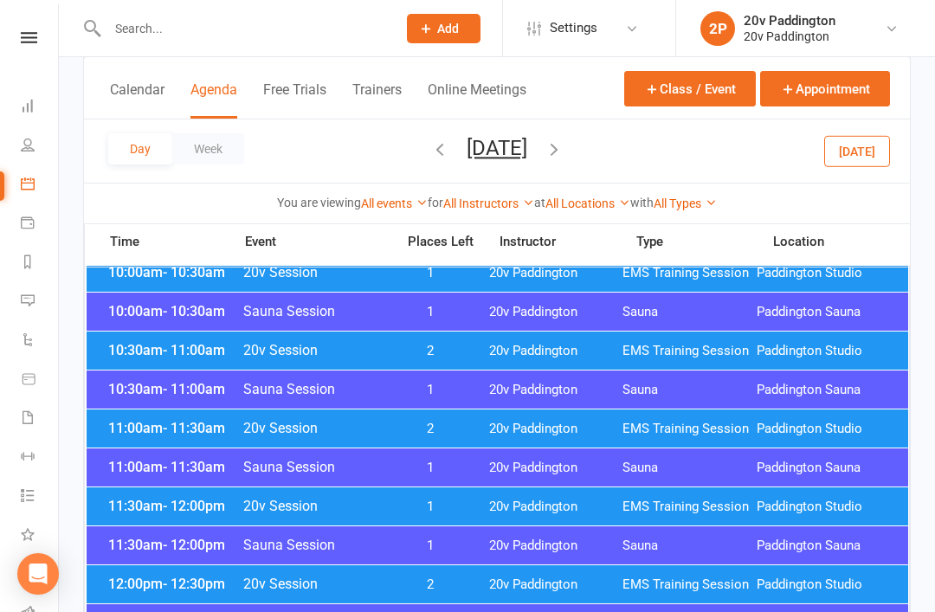
scroll to position [625, 0]
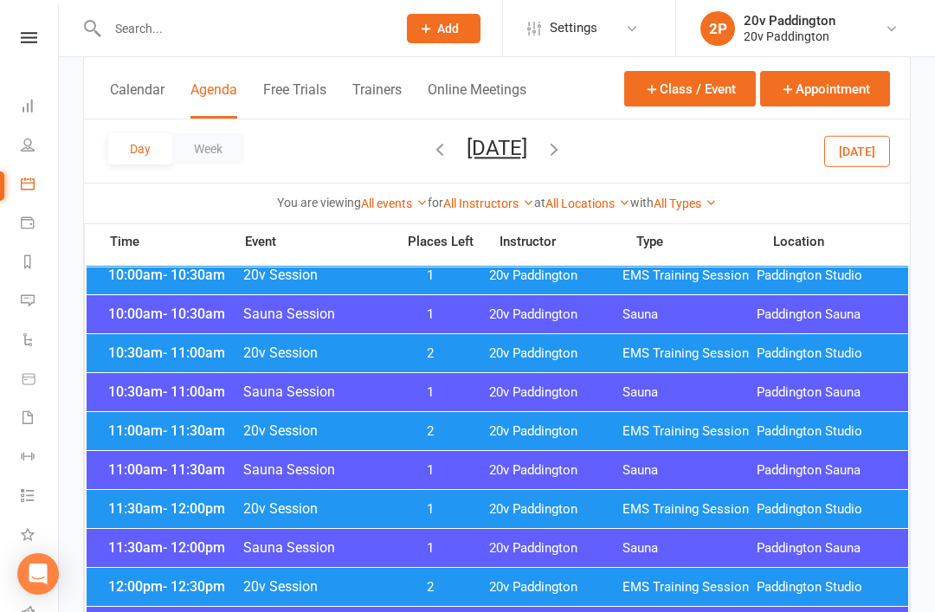
click at [138, 349] on span "10:30am - 11:00am" at bounding box center [173, 353] width 139 height 16
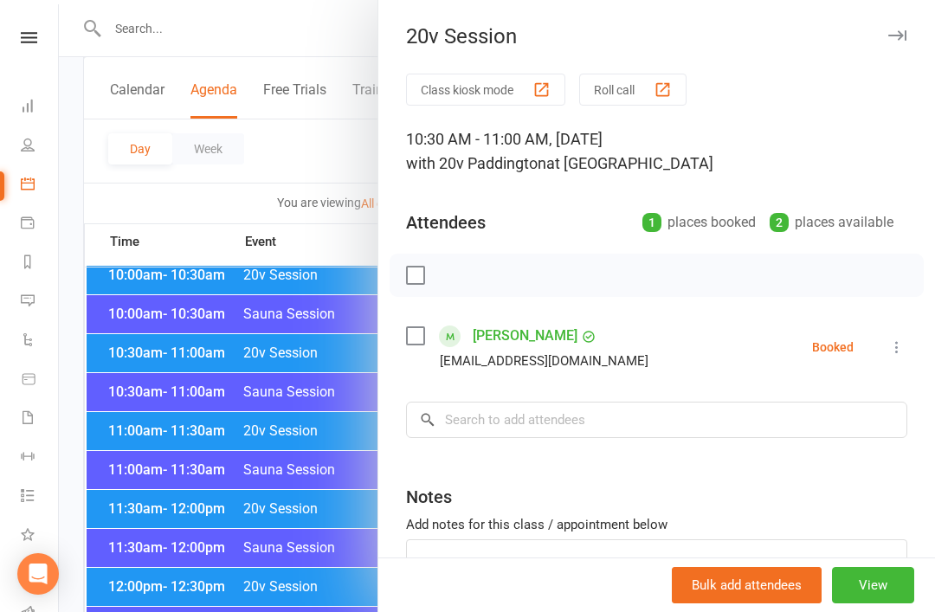
click at [110, 325] on div at bounding box center [497, 306] width 876 height 612
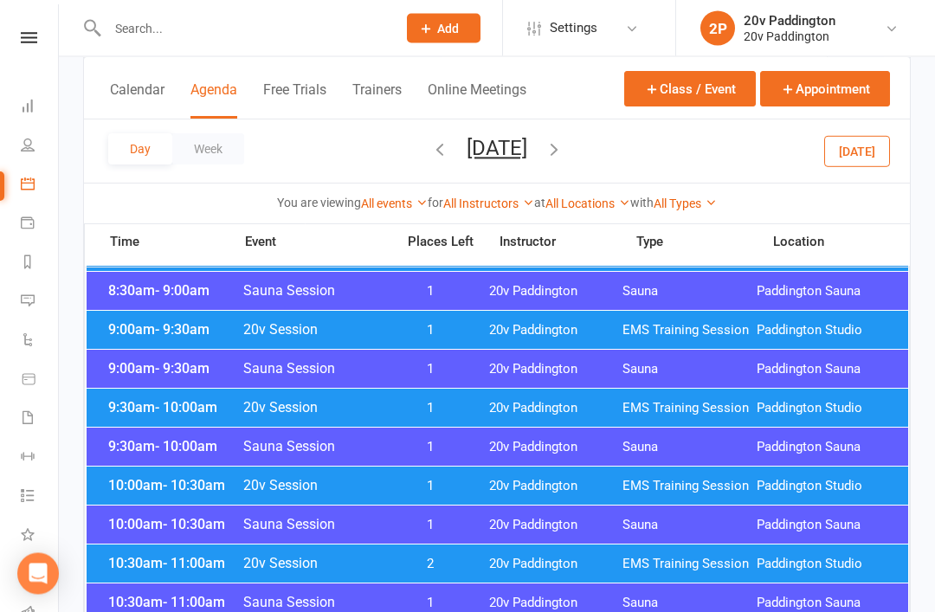
scroll to position [387, 0]
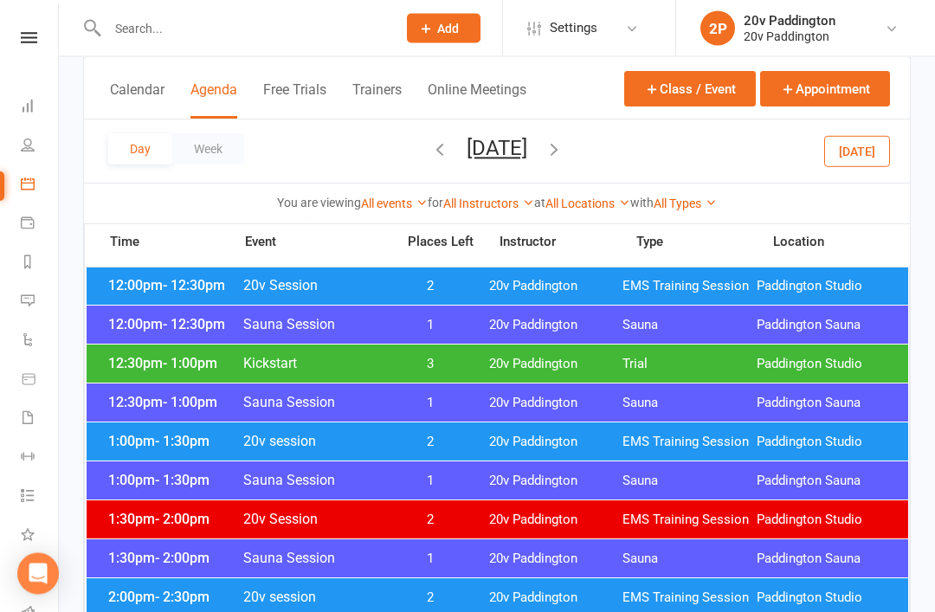
click at [572, 440] on span "20v Paddington" at bounding box center [556, 443] width 134 height 16
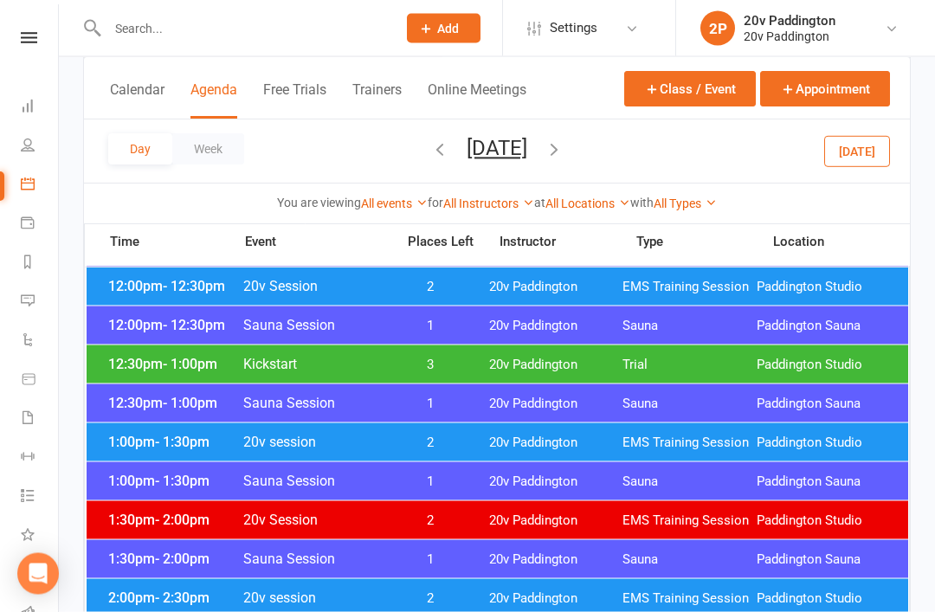
scroll to position [927, 0]
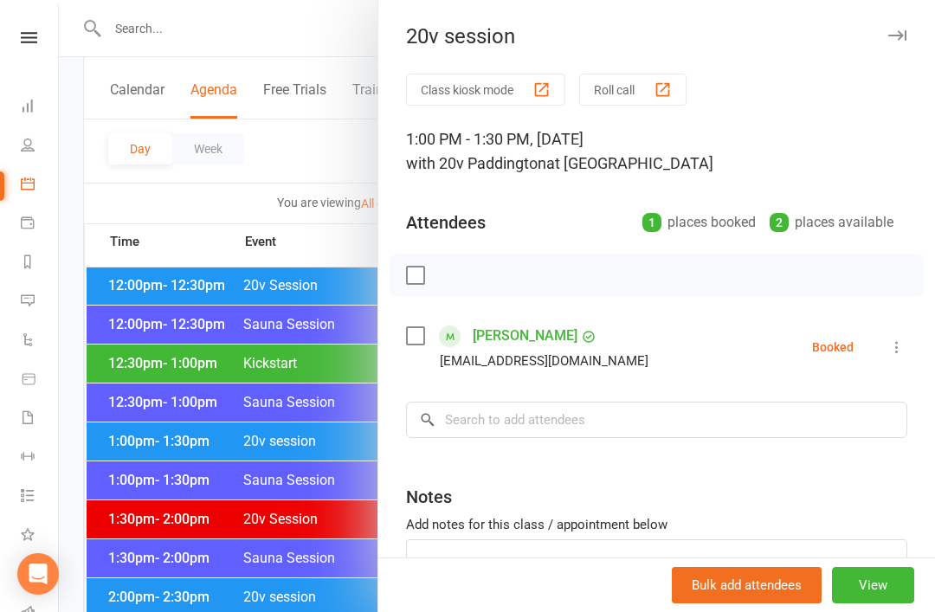
click at [653, 311] on div "Class kiosk mode Roll call 1:00 PM - 1:30 PM, Saturday, September, 20, 2025 wit…" at bounding box center [656, 379] width 557 height 610
click at [639, 402] on input "search" at bounding box center [656, 420] width 501 height 36
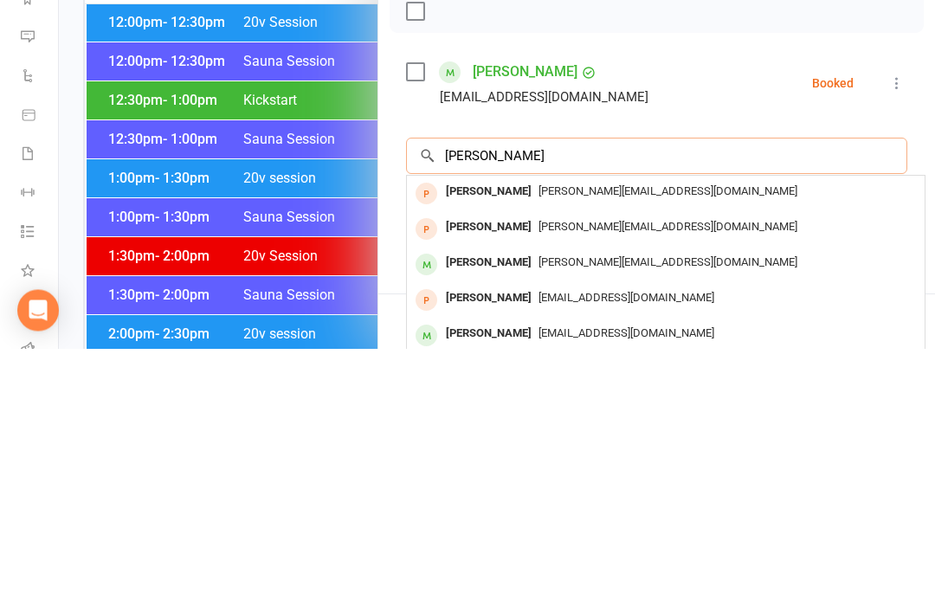
type input "Nina"
click at [667, 511] on div "Nina Vitti Nina.moussu@gmail.com" at bounding box center [666, 529] width 518 height 36
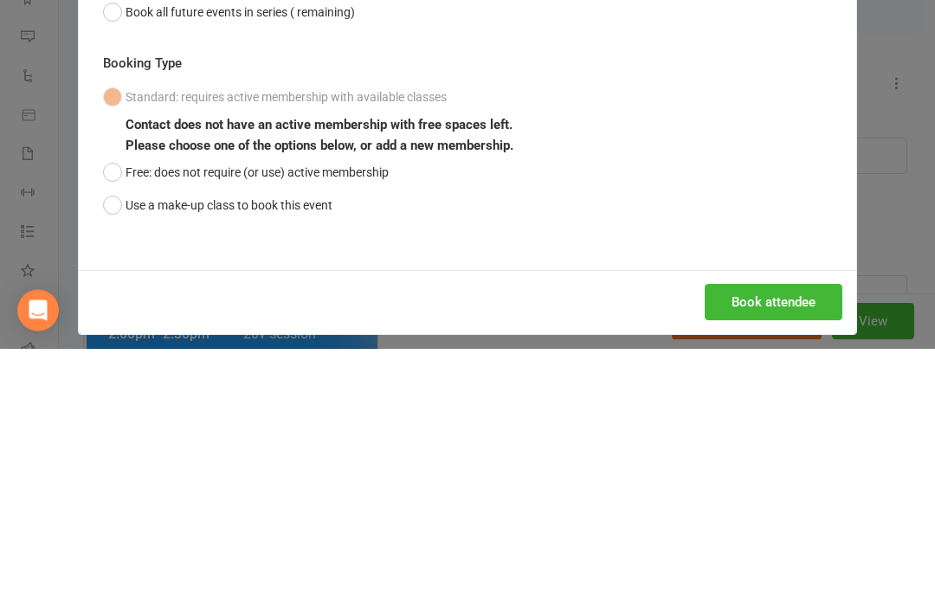
scroll to position [1190, 0]
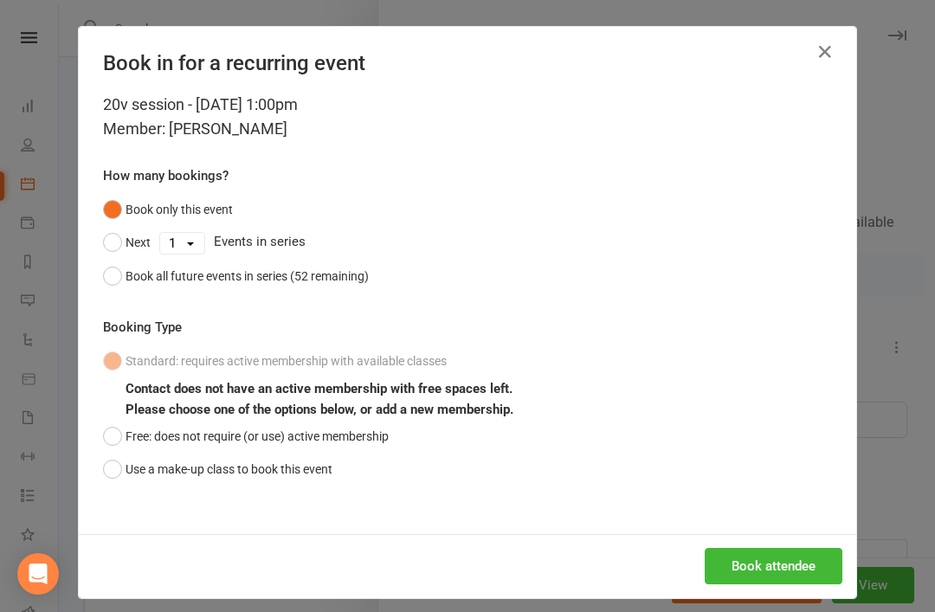
click at [833, 55] on icon "button" at bounding box center [825, 52] width 21 height 21
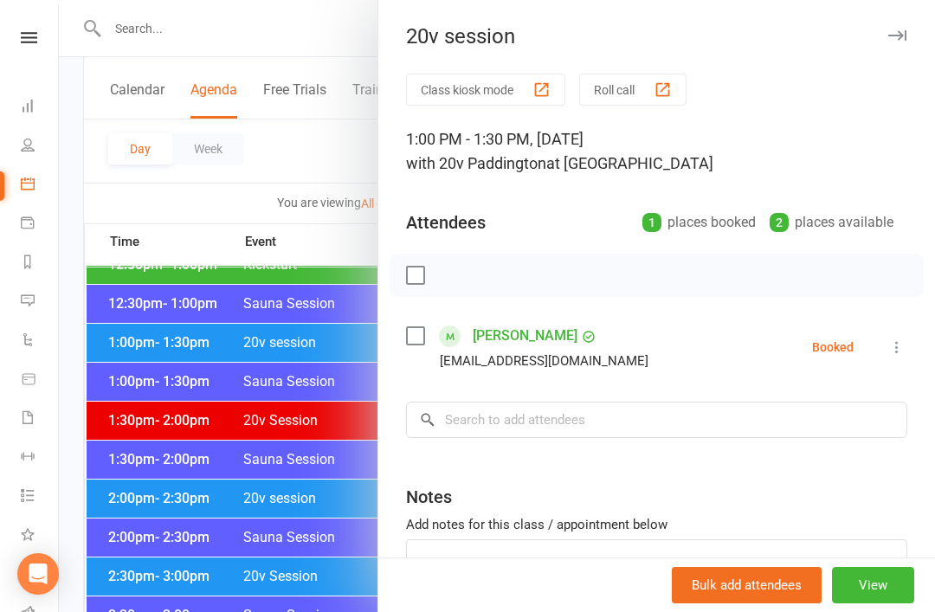
scroll to position [1012, 0]
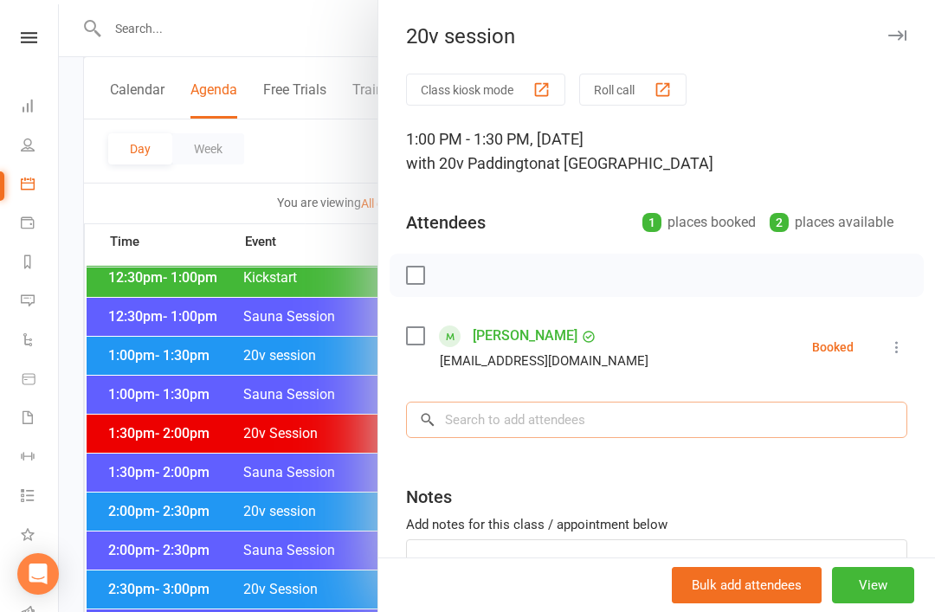
click at [591, 419] on input "search" at bounding box center [656, 420] width 501 height 36
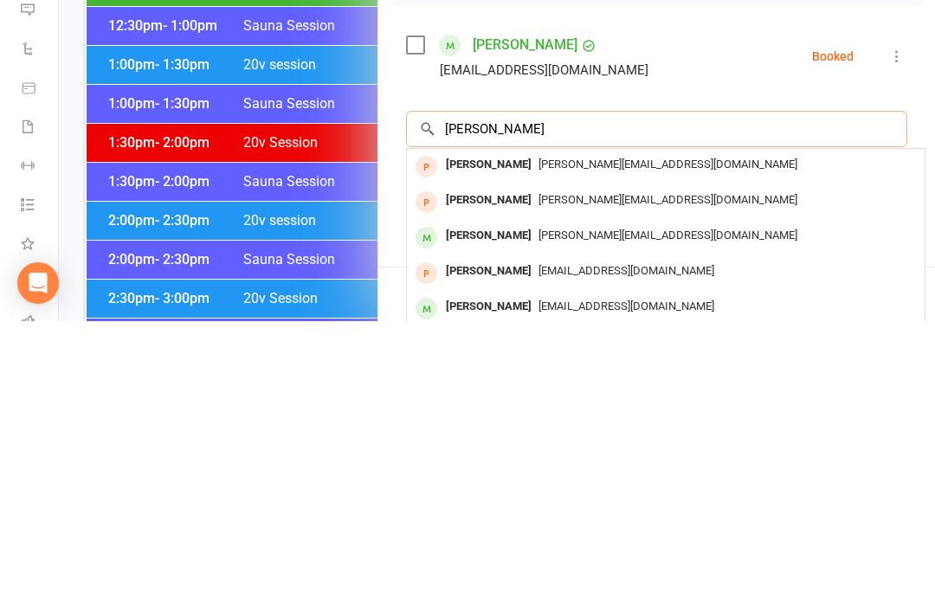
type input "Nina"
click at [539, 514] on div "Nina.moussu@gmail.com" at bounding box center [666, 526] width 504 height 25
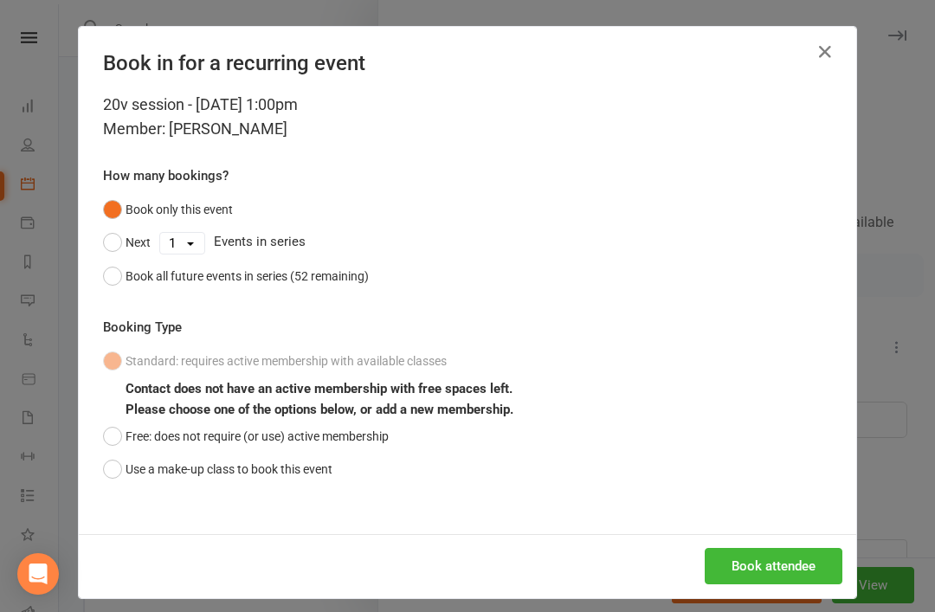
click at [115, 427] on button "Free: does not require (or use) active membership" at bounding box center [246, 436] width 286 height 33
click at [784, 564] on button "Book attendee" at bounding box center [774, 566] width 138 height 36
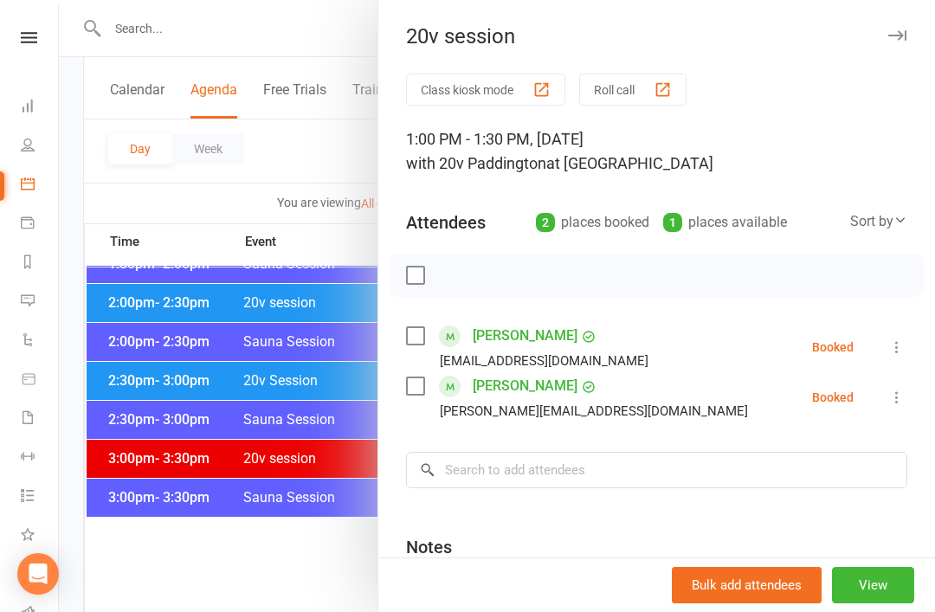
click at [229, 349] on div at bounding box center [497, 306] width 876 height 612
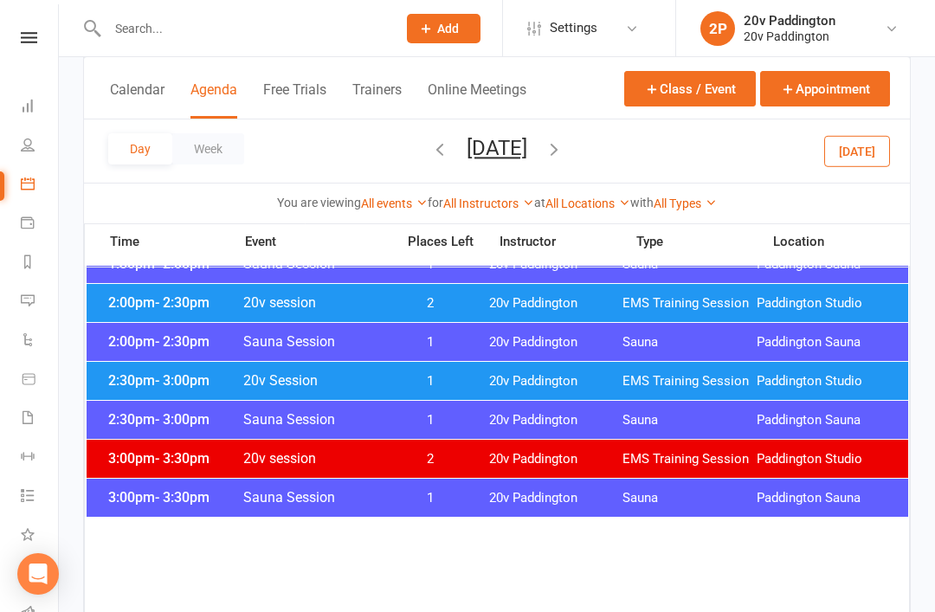
click at [527, 155] on button "Saturday, Sep 20, 2025" at bounding box center [497, 148] width 61 height 24
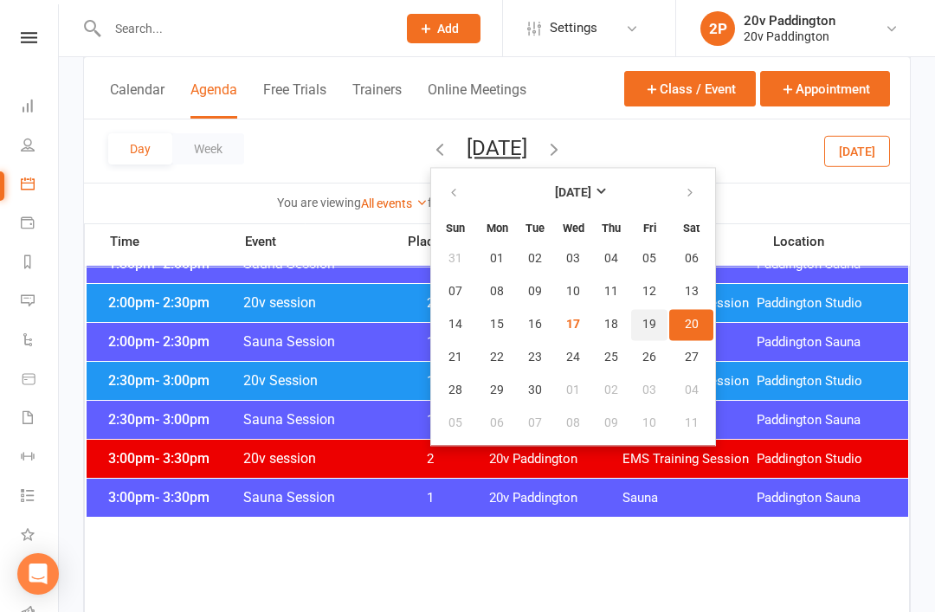
click at [642, 329] on span "19" at bounding box center [649, 325] width 14 height 14
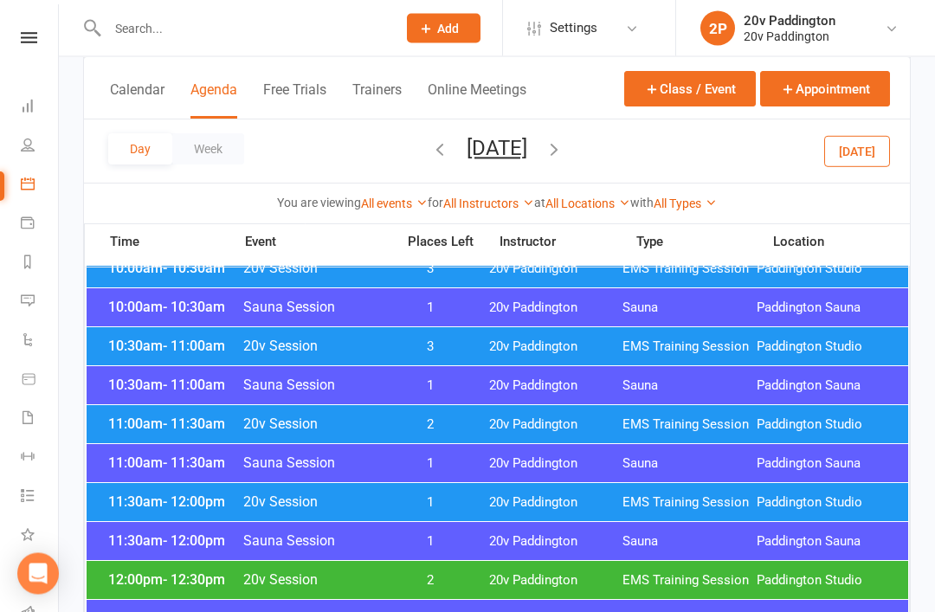
click at [157, 355] on div "10:30am - 11:00am 20v Session 3 20v Paddington EMS Training Session Paddington …" at bounding box center [498, 347] width 822 height 38
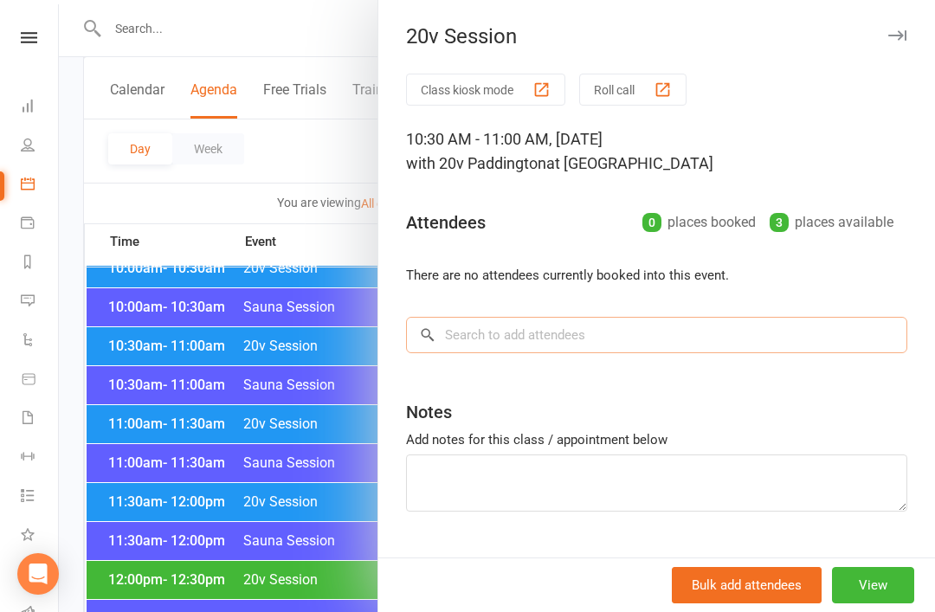
click at [671, 332] on input "search" at bounding box center [656, 335] width 501 height 36
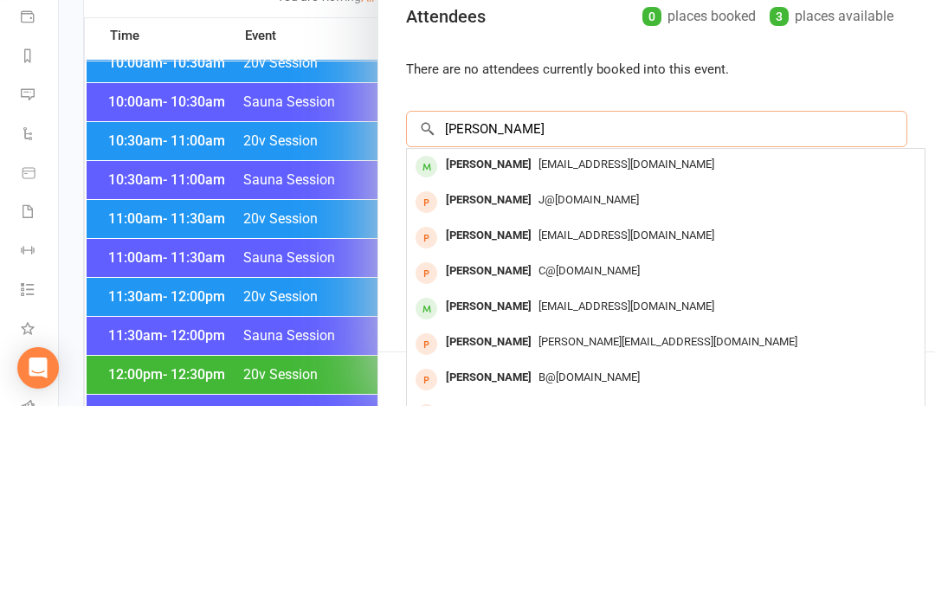
type input "Janina"
click at [594, 364] on span "jnearn@hotmail.com" at bounding box center [627, 370] width 176 height 13
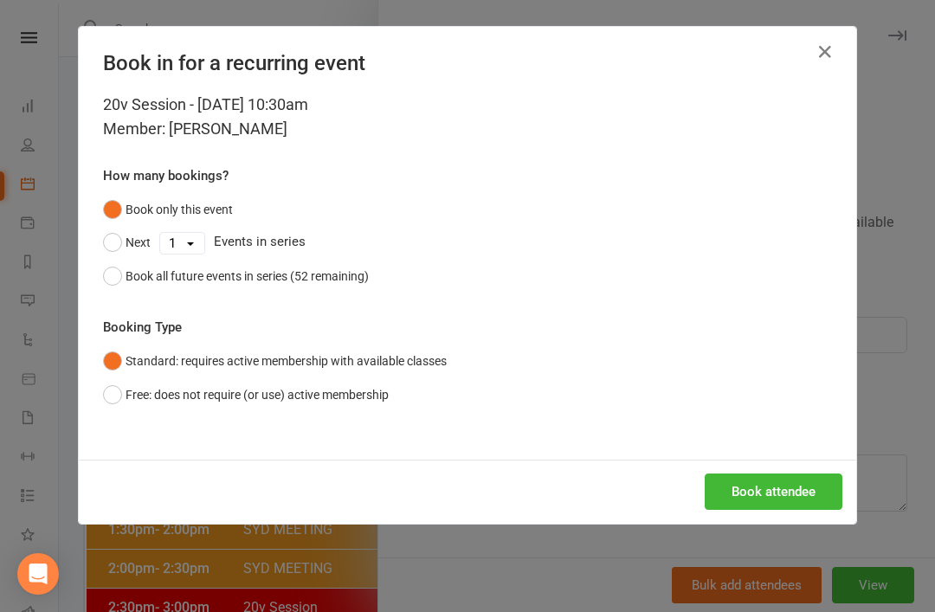
click at [782, 498] on button "Book attendee" at bounding box center [774, 492] width 138 height 36
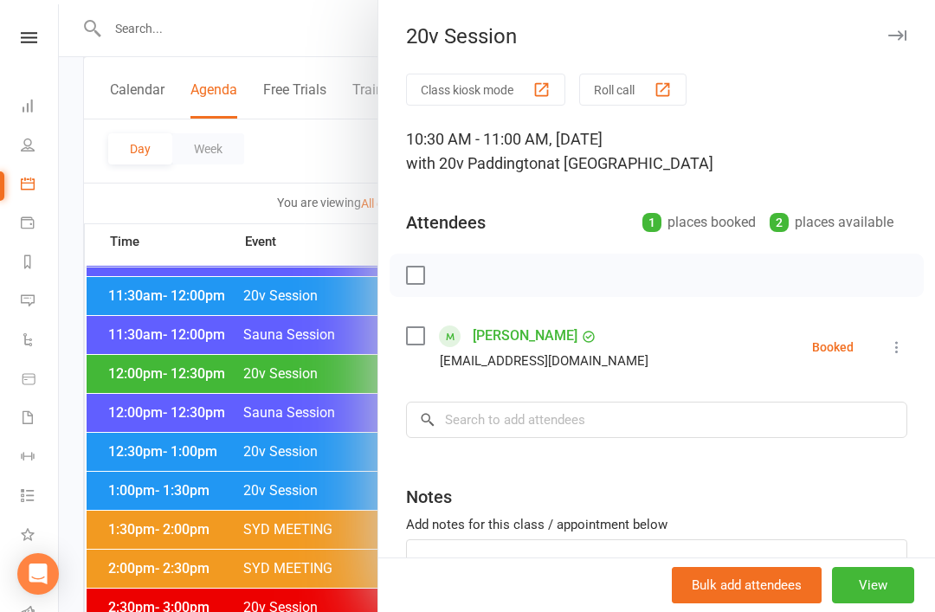
click at [141, 427] on div at bounding box center [497, 306] width 876 height 612
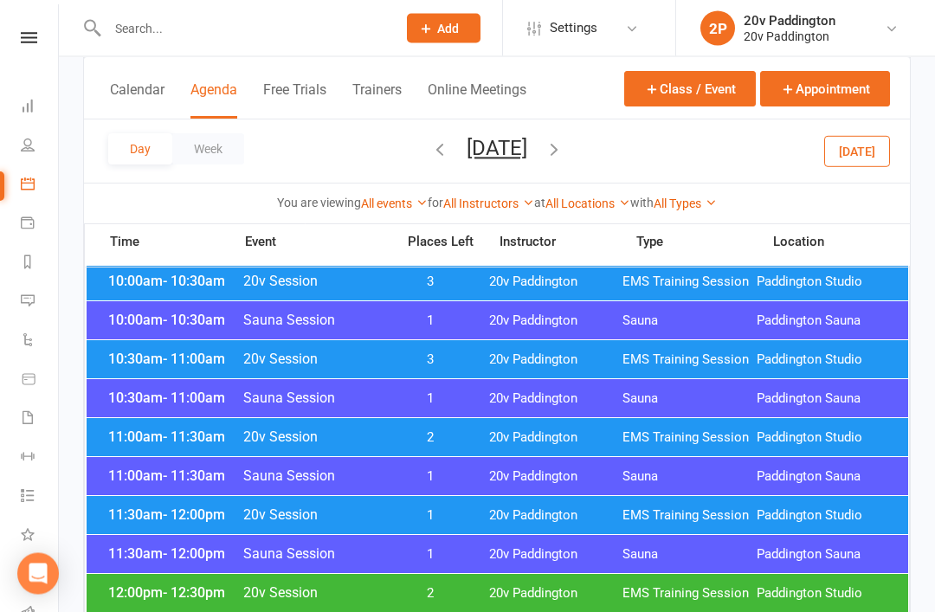
scroll to position [720, 0]
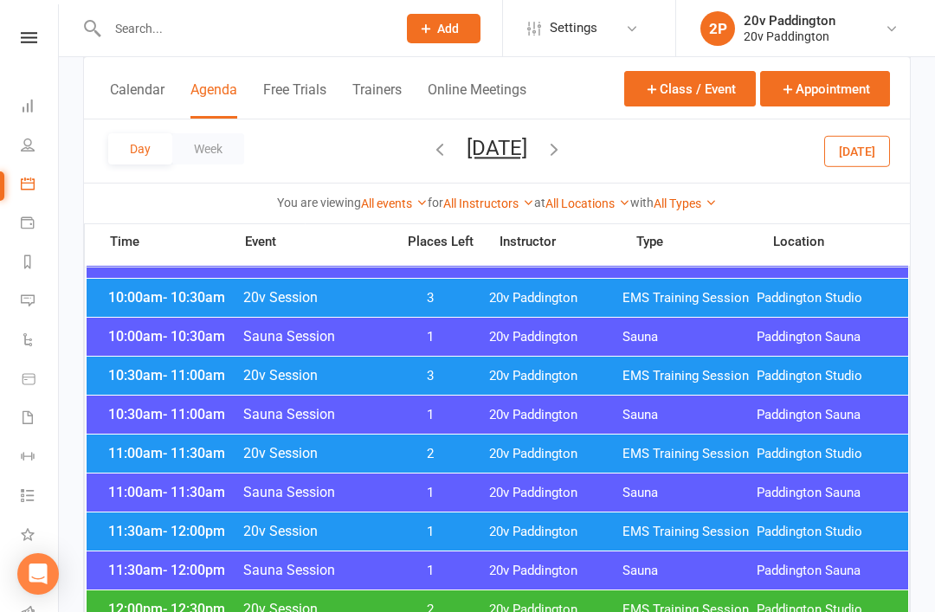
click at [661, 380] on span "EMS Training Session" at bounding box center [690, 376] width 134 height 16
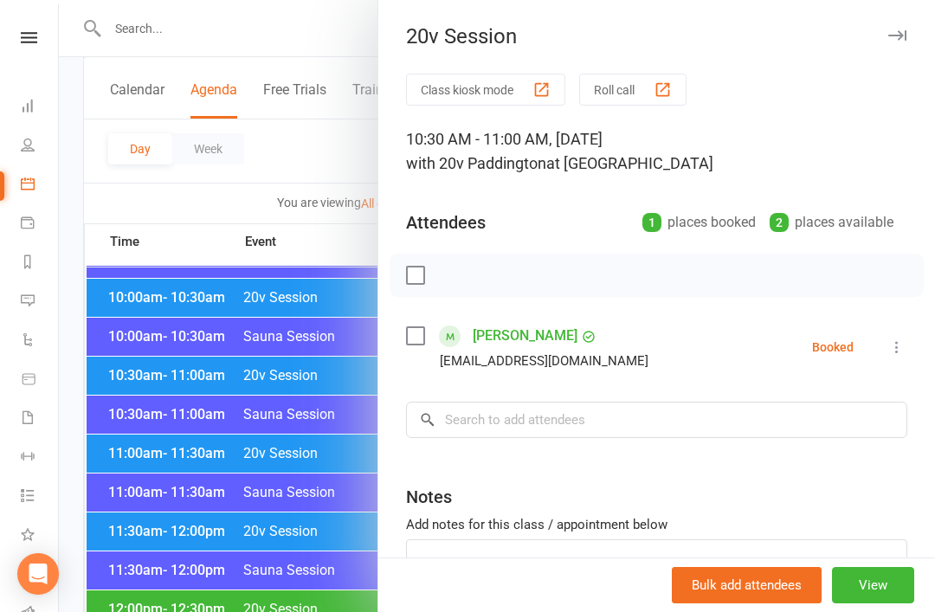
click at [128, 398] on div at bounding box center [497, 306] width 876 height 612
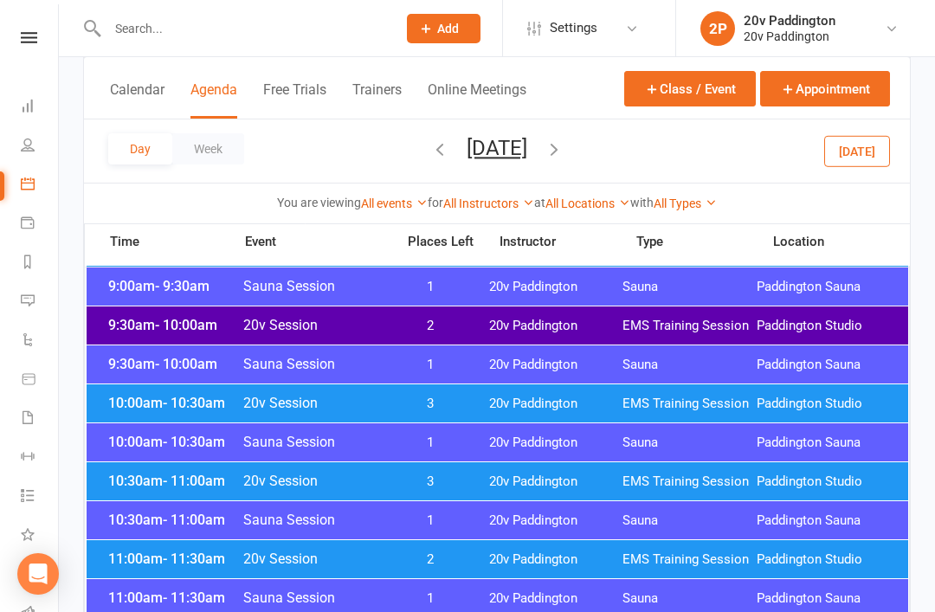
scroll to position [611, 0]
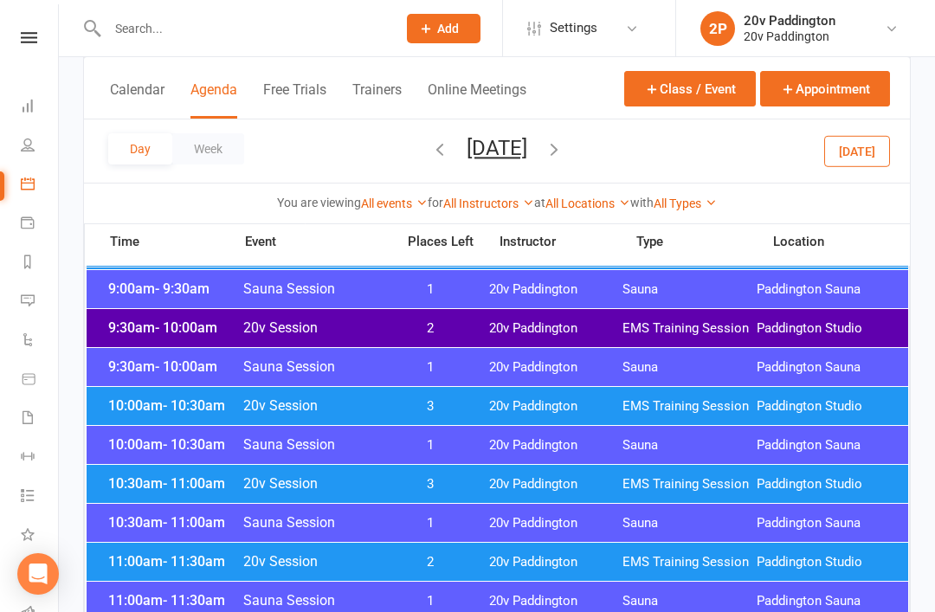
click at [144, 488] on span "10:30am - 11:00am" at bounding box center [173, 483] width 139 height 16
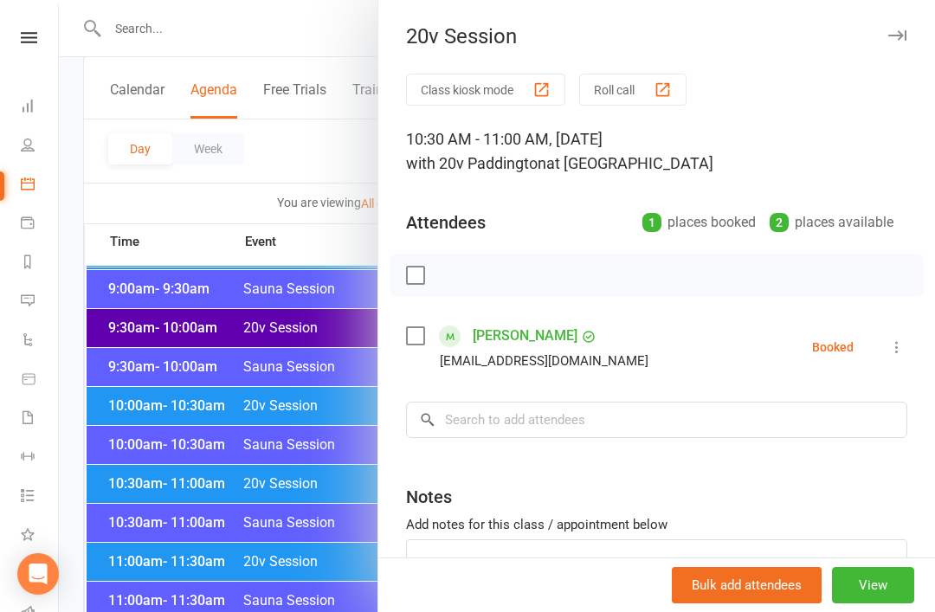
click at [112, 419] on div at bounding box center [497, 306] width 876 height 612
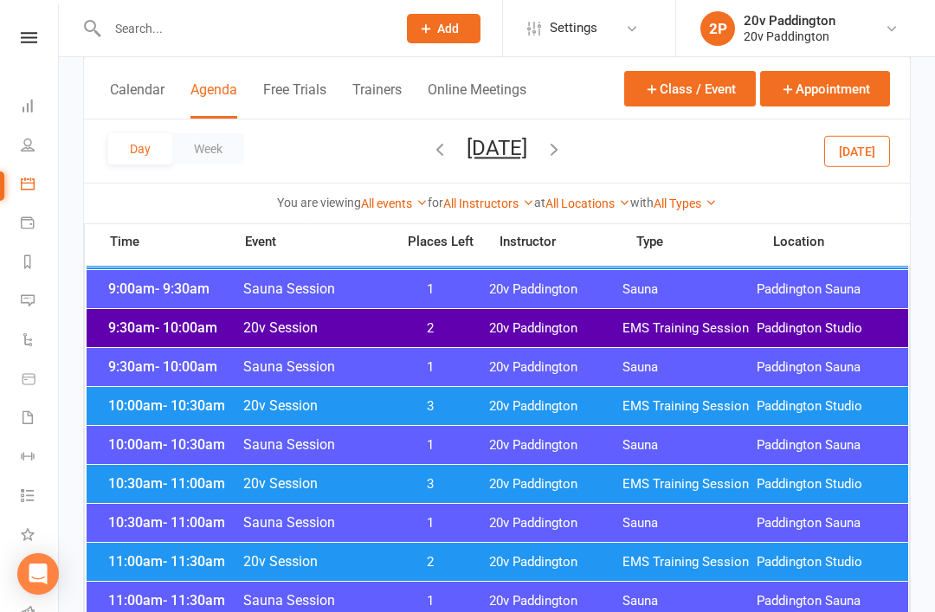
click at [655, 412] on span "EMS Training Session" at bounding box center [690, 406] width 134 height 16
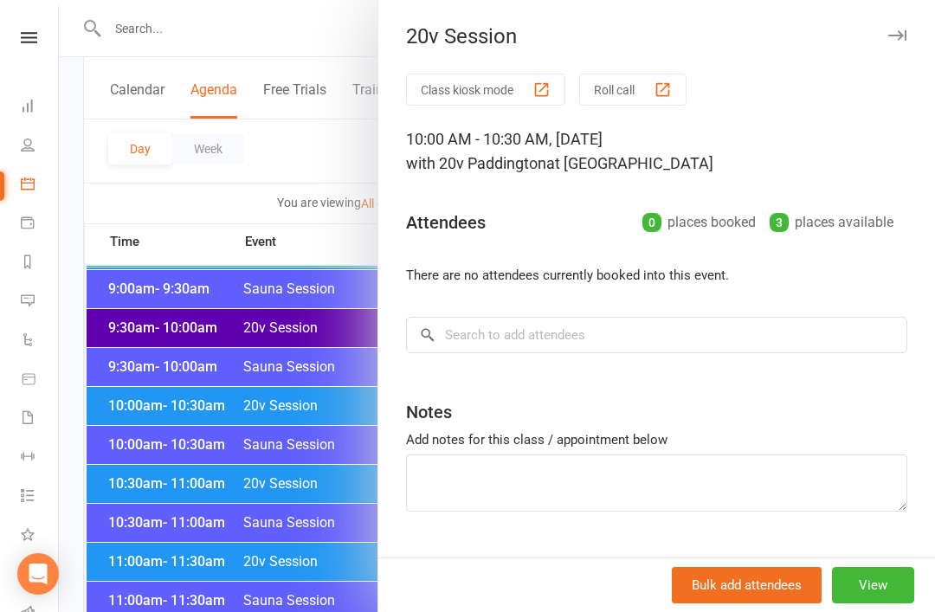
click at [110, 403] on div at bounding box center [497, 306] width 876 height 612
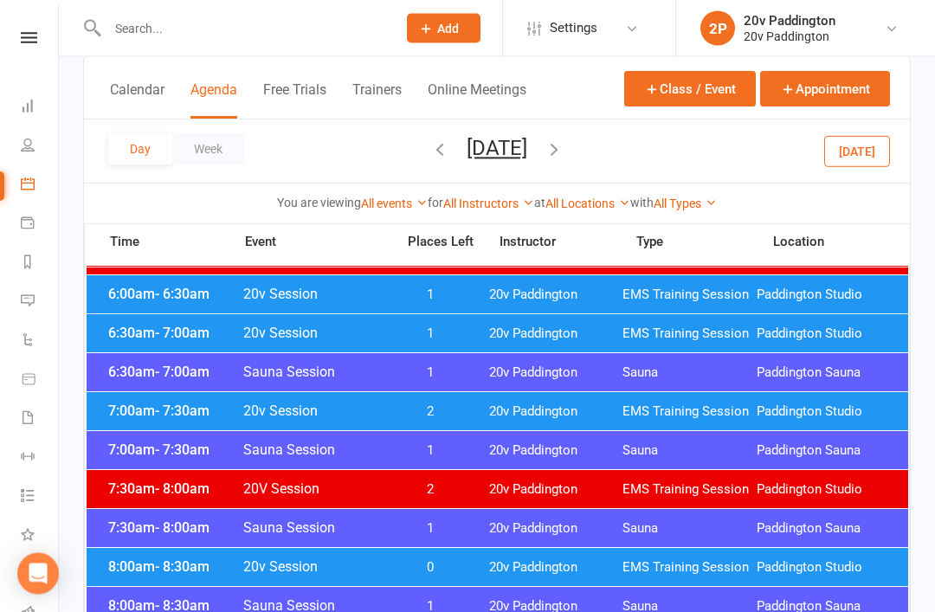
scroll to position [138, 0]
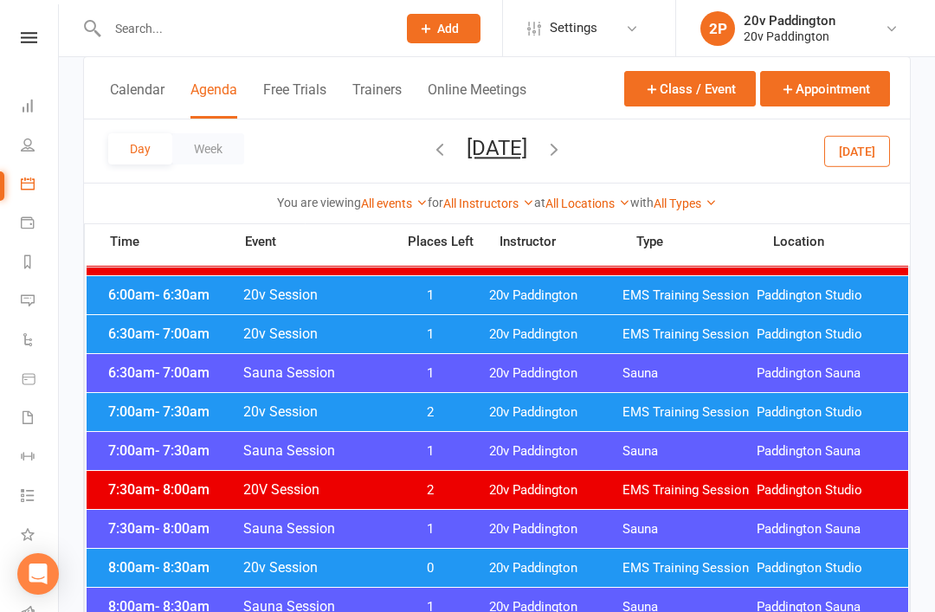
click at [617, 404] on div "7:00am - 7:30am 20v Session 2 20v Paddington EMS Training Session Paddington St…" at bounding box center [498, 412] width 822 height 38
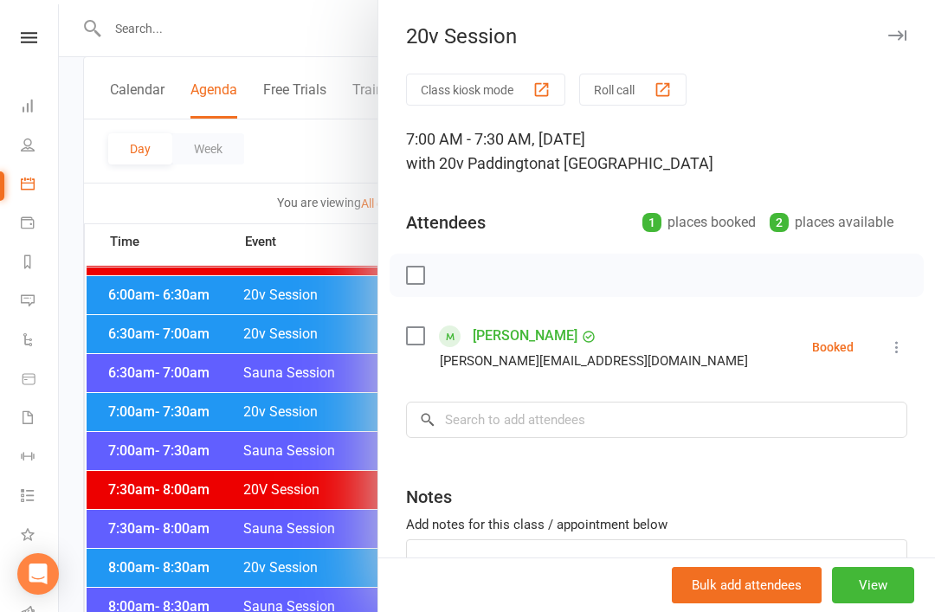
click at [103, 397] on div at bounding box center [497, 306] width 876 height 612
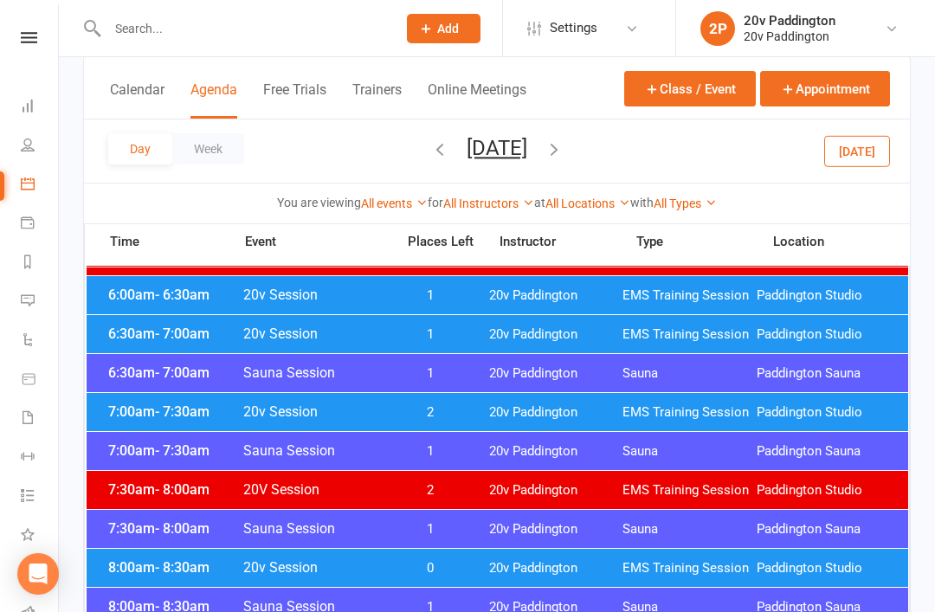
click at [477, 149] on button "Friday, Sep 19, 2025" at bounding box center [497, 148] width 61 height 24
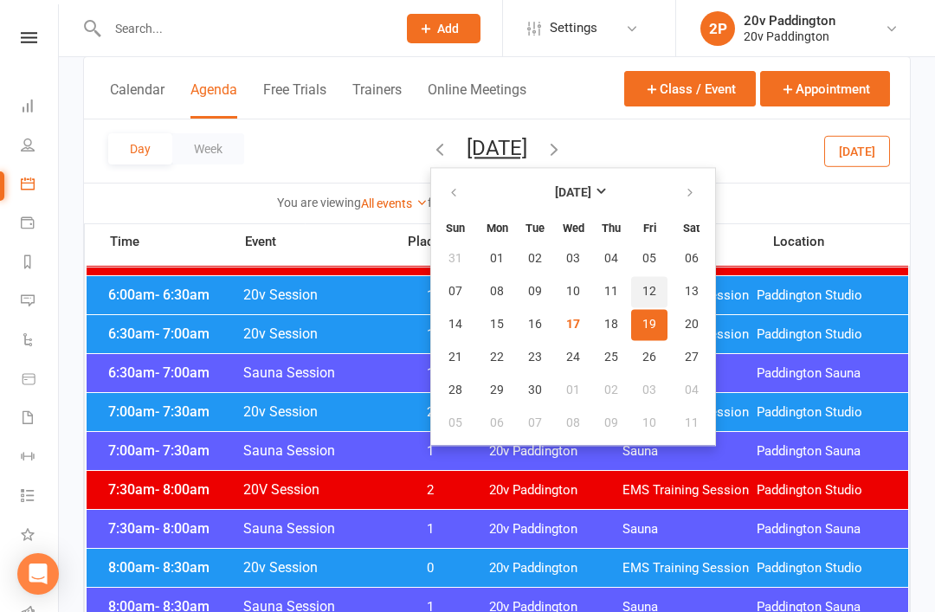
click at [642, 287] on span "12" at bounding box center [649, 292] width 14 height 14
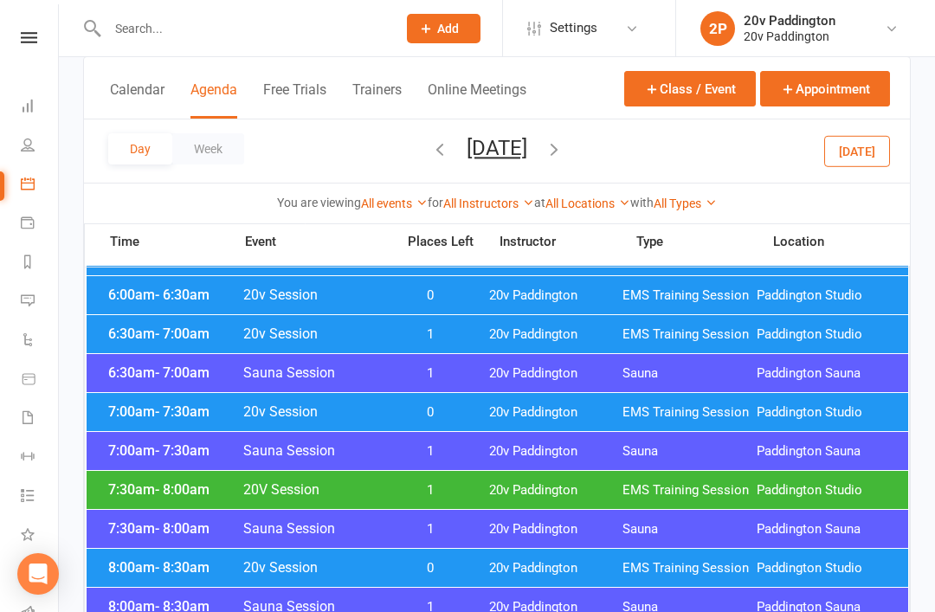
click at [546, 423] on div "7:00am - 7:30am 20v Session 0 20v Paddington EMS Training Session Paddington St…" at bounding box center [498, 412] width 822 height 38
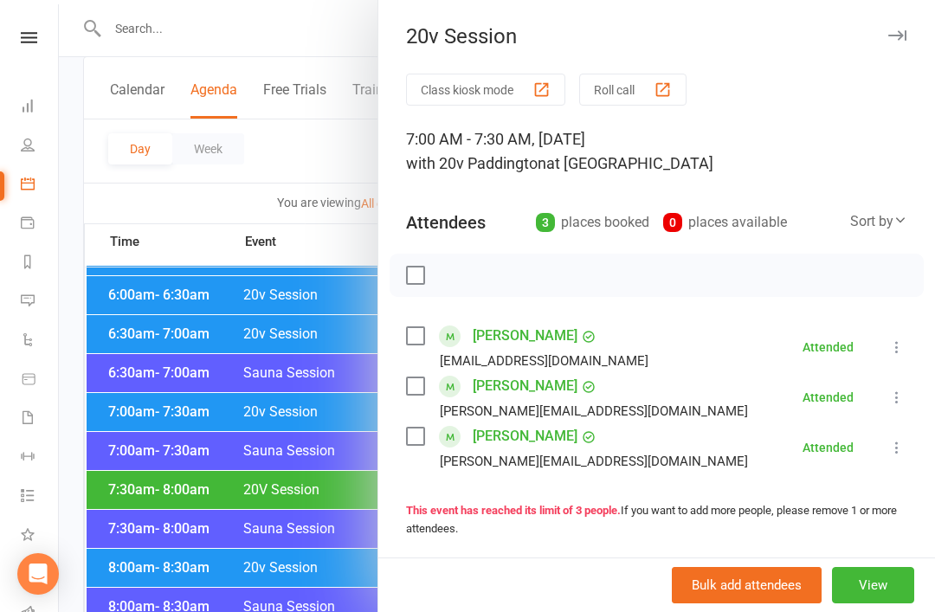
click at [142, 429] on div at bounding box center [497, 306] width 876 height 612
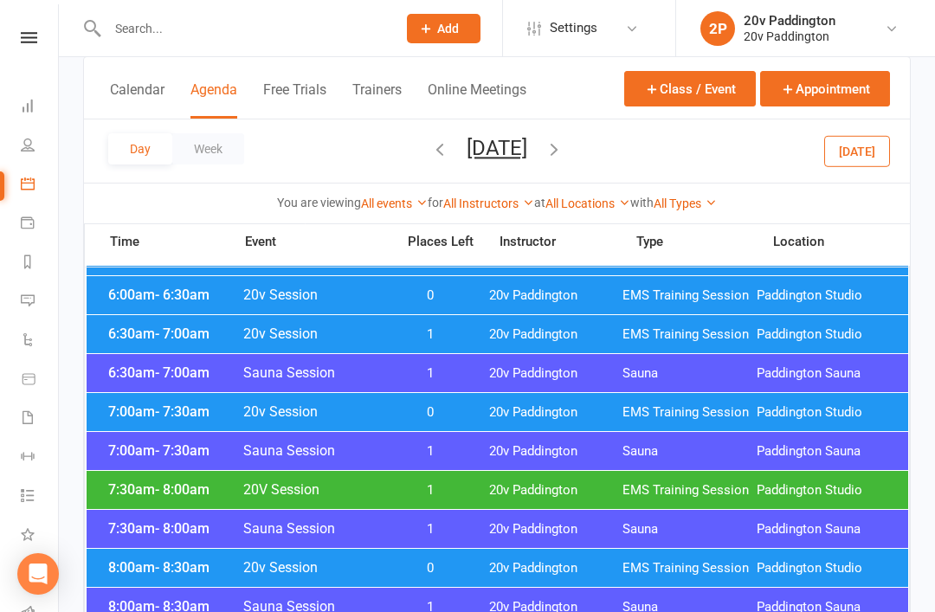
click at [527, 145] on button "Friday, Sep 12, 2025" at bounding box center [497, 148] width 61 height 24
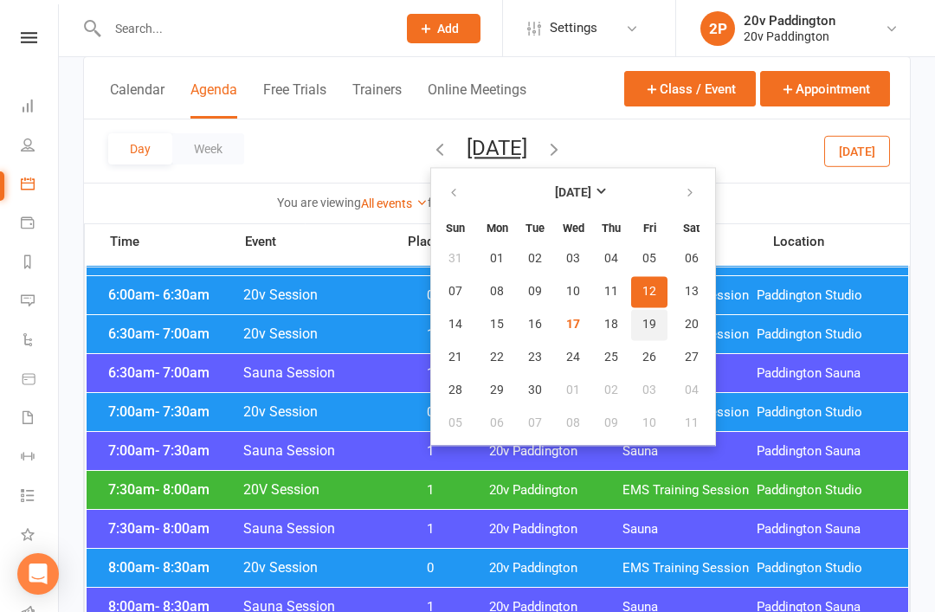
click at [642, 328] on span "19" at bounding box center [649, 325] width 14 height 14
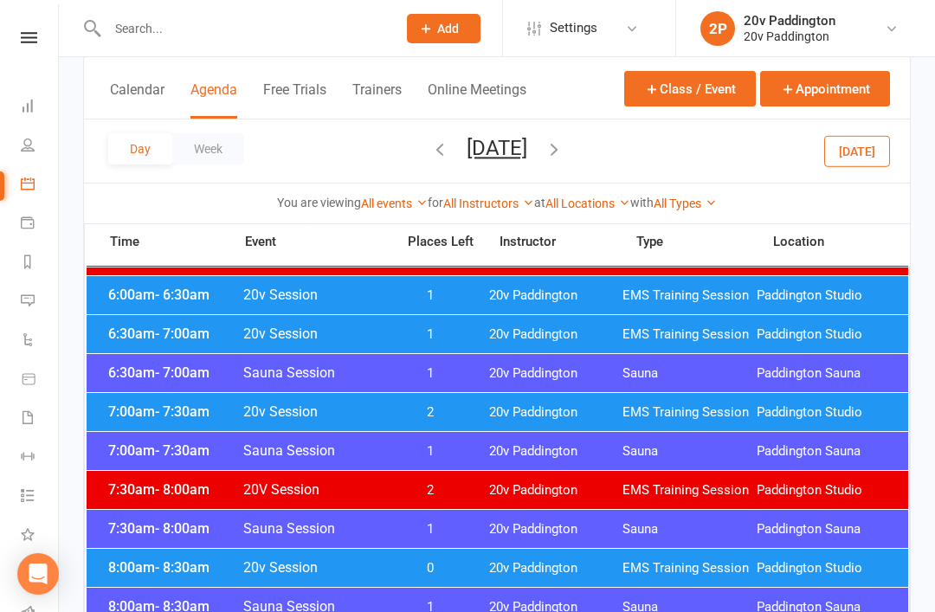
click at [493, 400] on div "7:00am - 7:30am 20v Session 2 20v Paddington EMS Training Session Paddington St…" at bounding box center [498, 412] width 822 height 38
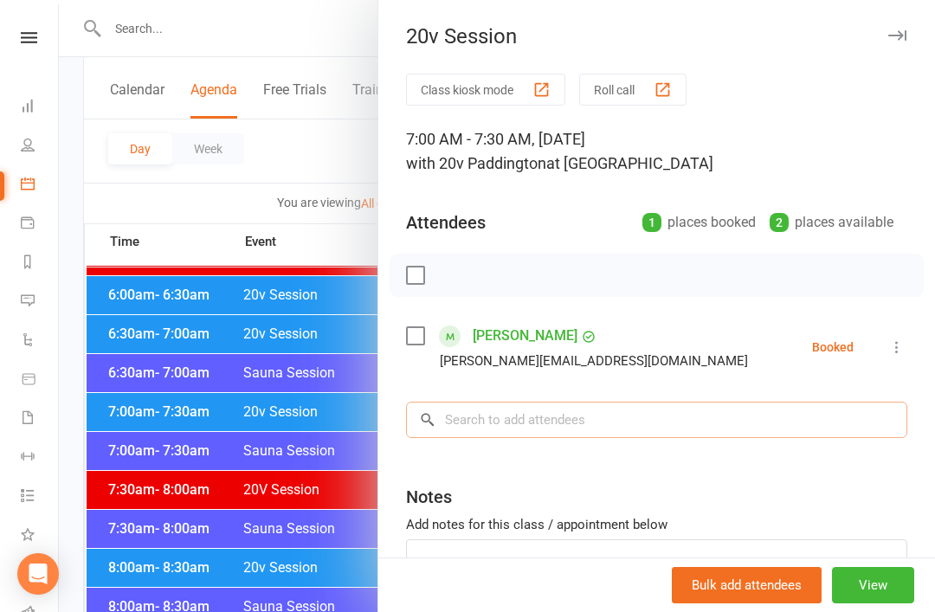
click at [679, 406] on input "search" at bounding box center [656, 420] width 501 height 36
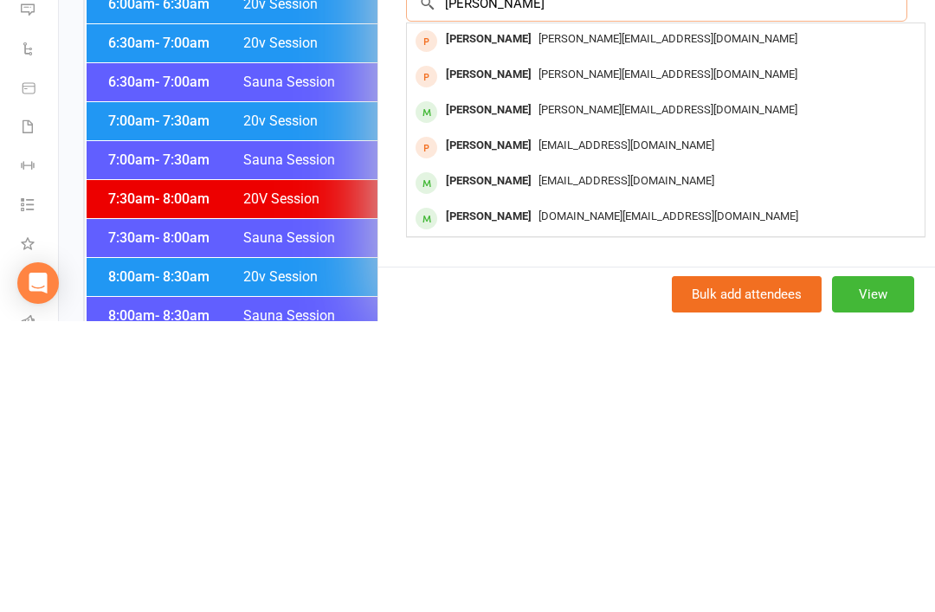
scroll to position [126, 0]
type input "Nina"
click at [655, 465] on span "Ninamilanova100@gmail.com" at bounding box center [627, 471] width 176 height 13
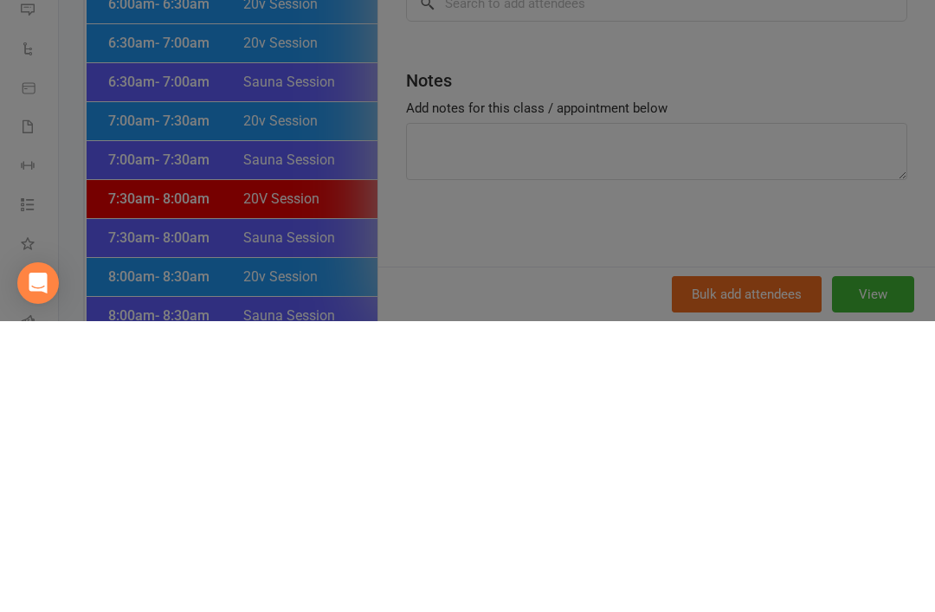
scroll to position [429, 0]
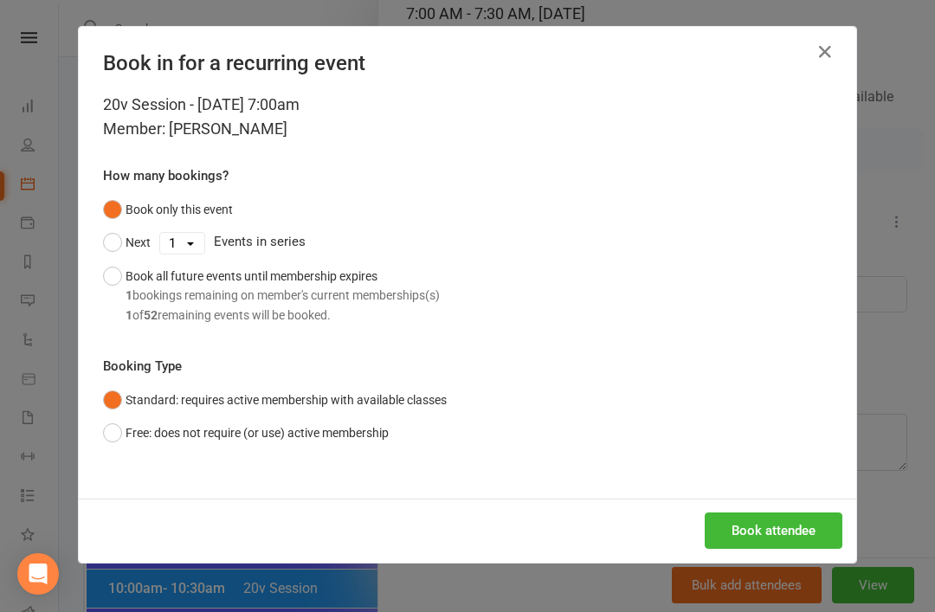
click at [104, 267] on button "Book all future events until membership expires 1 bookings remaining on member'…" at bounding box center [271, 296] width 337 height 72
click at [119, 244] on button "Next" at bounding box center [127, 242] width 48 height 33
click at [188, 237] on select "1 2 3 4 5 6 7 8 9 10 11 12 13 14 15 16 17 18 19 20 21 22 23 24 25 26 27 28 29 3…" at bounding box center [182, 243] width 44 height 21
click at [119, 267] on button "Book all future events until membership expires 1 bookings remaining on member'…" at bounding box center [271, 296] width 337 height 72
click at [782, 535] on button "Book attendee" at bounding box center [774, 531] width 138 height 36
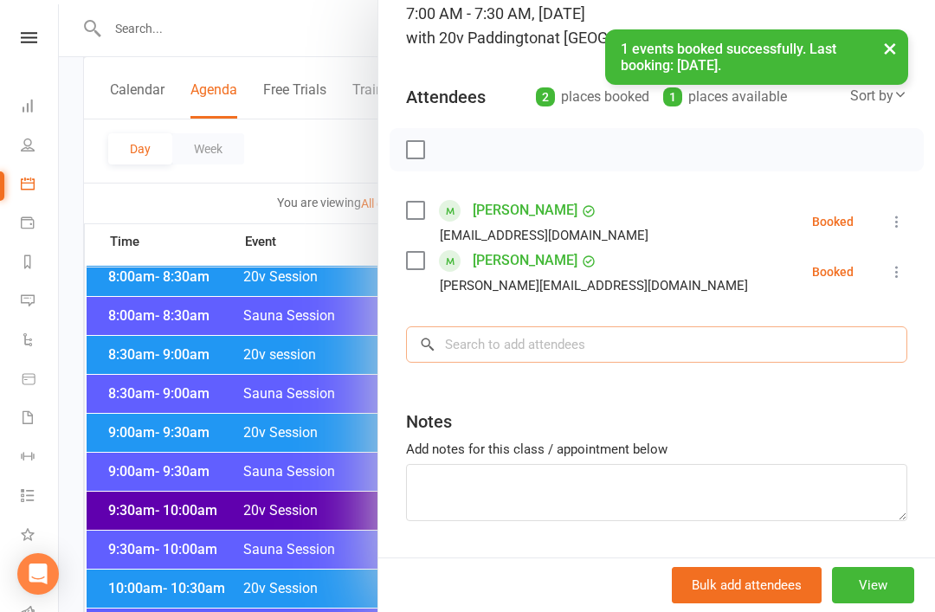
click at [696, 340] on input "search" at bounding box center [656, 344] width 501 height 36
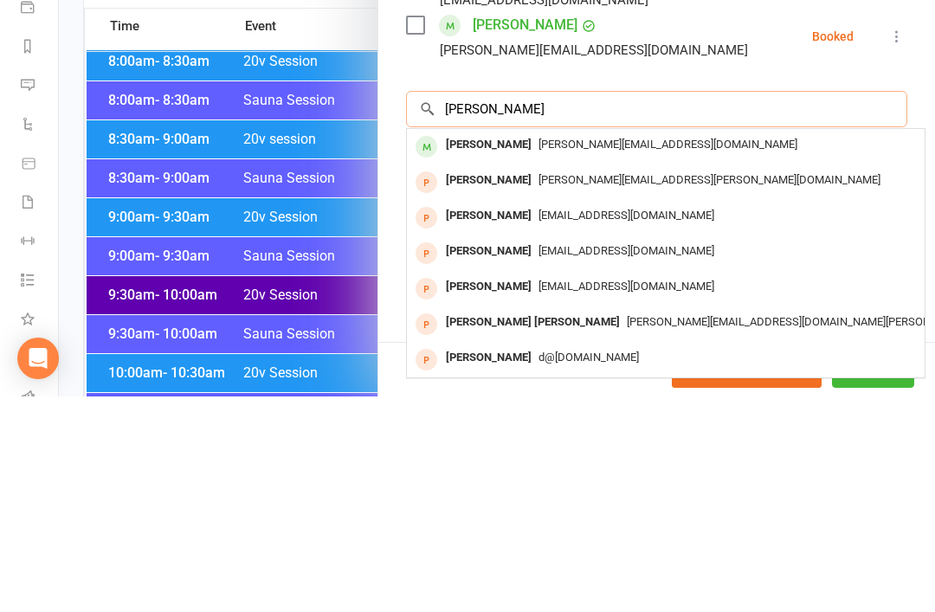
scroll to position [145, 0]
type input "Diana"
click at [631, 354] on span "Diana.sarcasmo@gmail.com" at bounding box center [668, 360] width 259 height 13
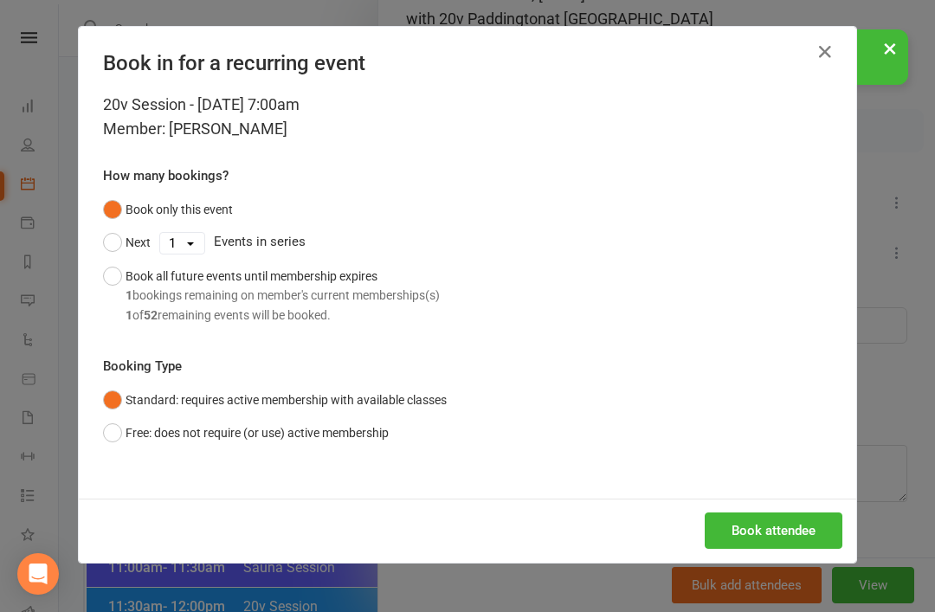
click at [132, 277] on div "Book all future events until membership expires 1 bookings remaining on member'…" at bounding box center [283, 296] width 314 height 58
click at [792, 537] on button "Book attendee" at bounding box center [774, 531] width 138 height 36
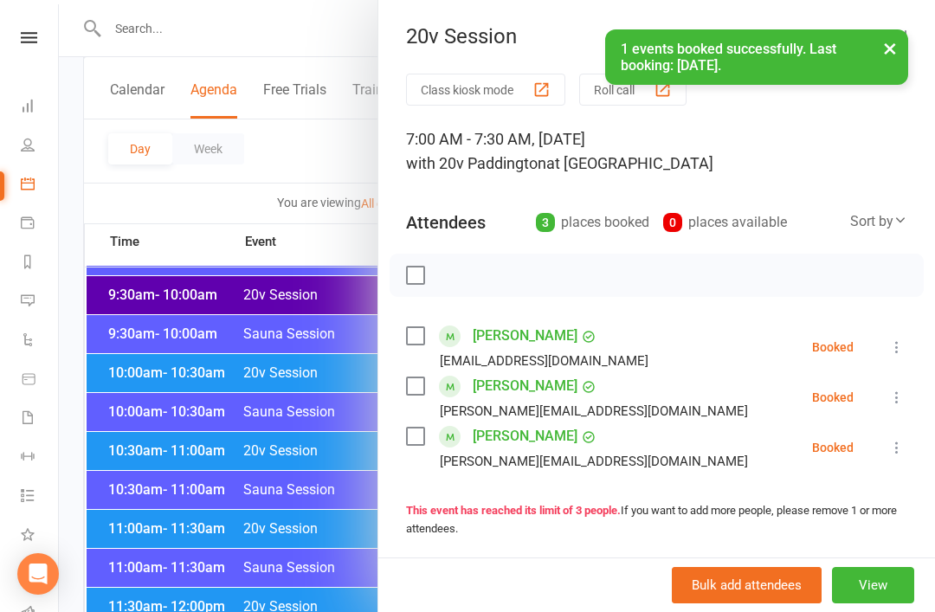
scroll to position [0, 0]
click at [277, 447] on div at bounding box center [497, 306] width 876 height 612
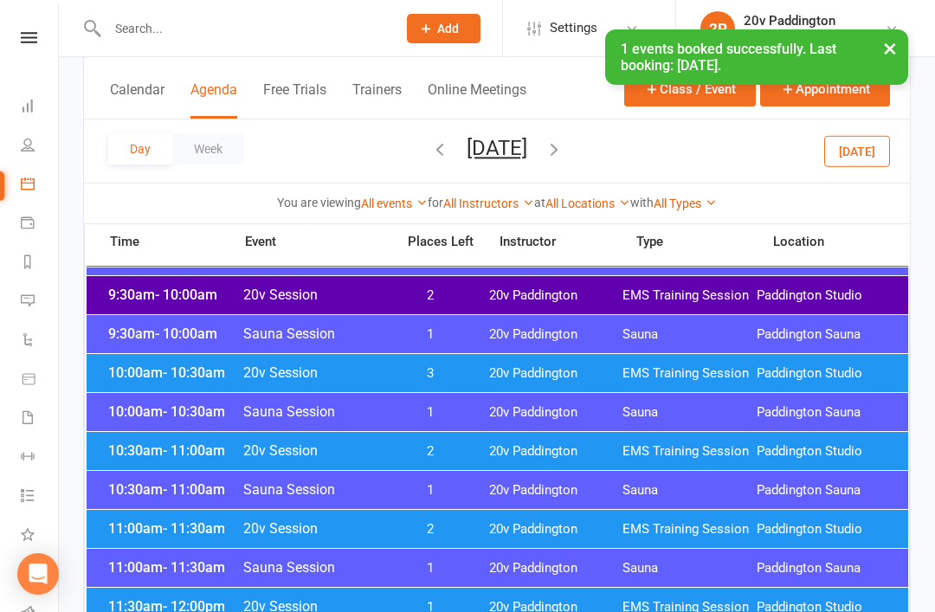
click at [527, 140] on button "Friday, Sep 19, 2025" at bounding box center [497, 148] width 61 height 24
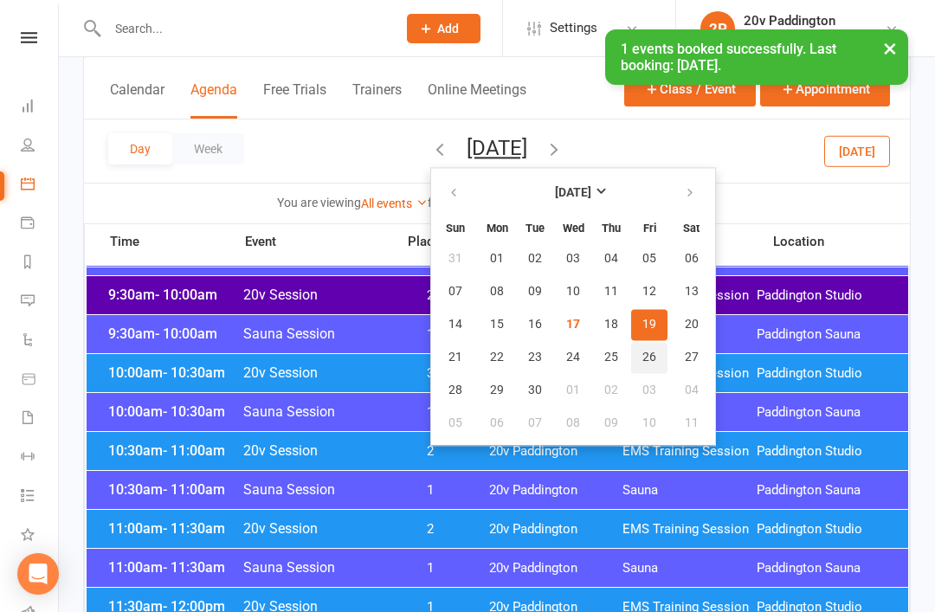
click at [631, 352] on button "26" at bounding box center [649, 357] width 36 height 31
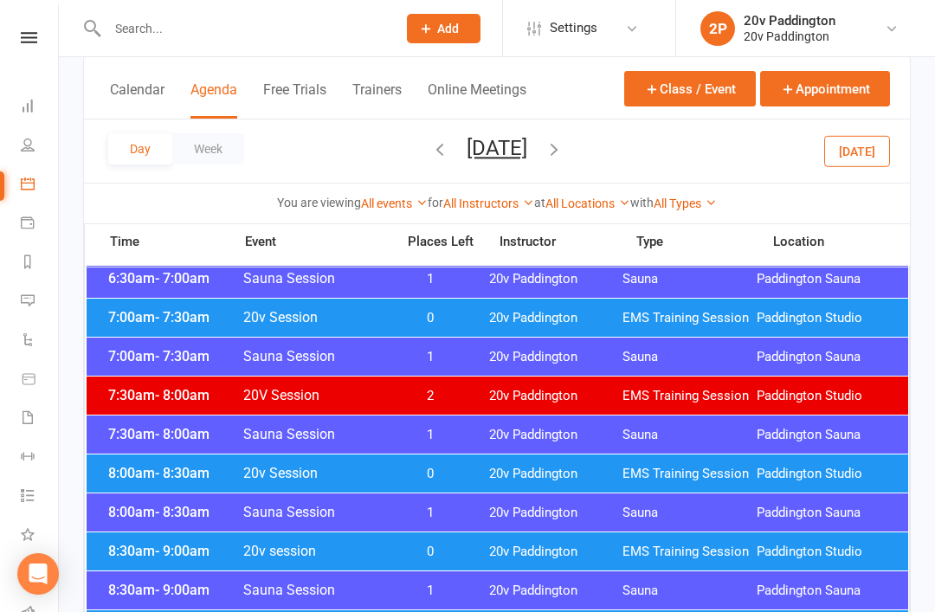
scroll to position [232, 0]
click at [553, 329] on div "7:00am - 7:30am 20v Session 0 20v Paddington EMS Training Session Paddington St…" at bounding box center [498, 318] width 822 height 38
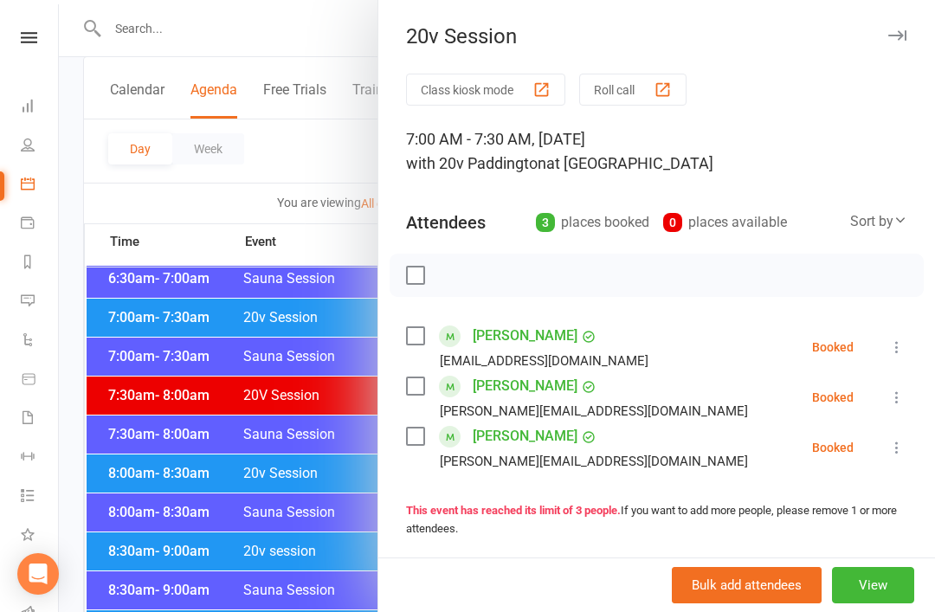
click at [320, 500] on div at bounding box center [497, 306] width 876 height 612
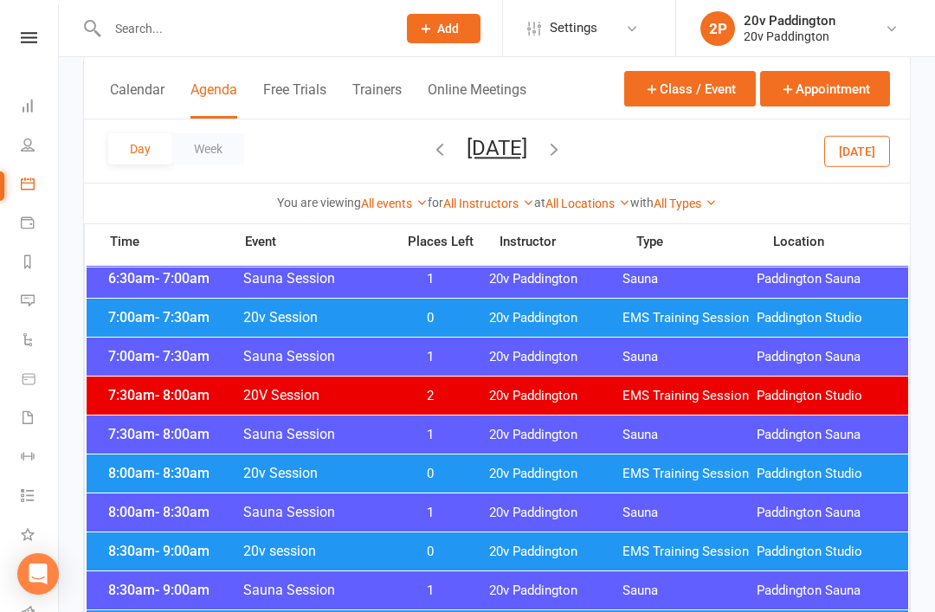
click at [479, 318] on div "7:00am - 7:30am 20v Session 0 20v Paddington EMS Training Session Paddington St…" at bounding box center [498, 318] width 822 height 38
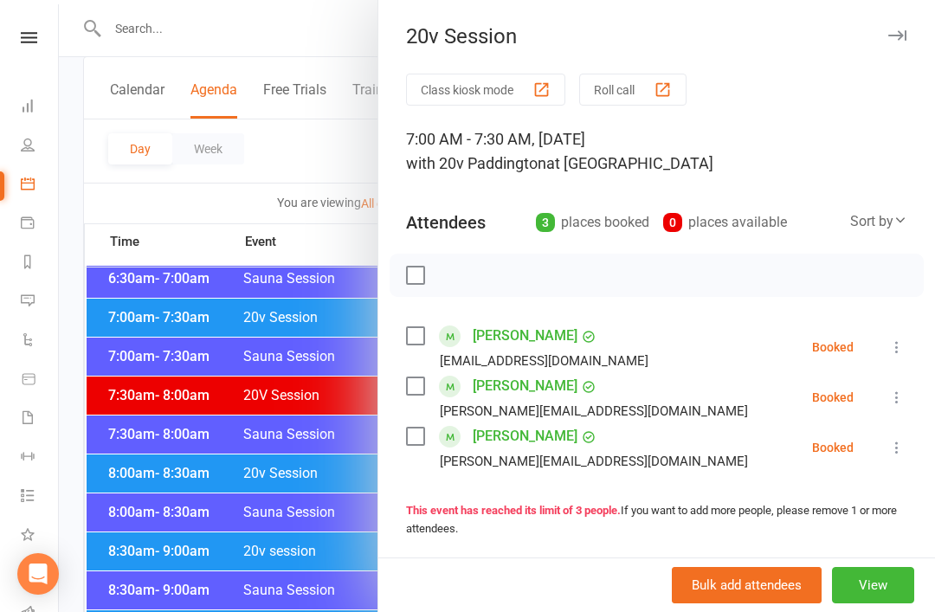
click at [505, 397] on link "Diana Sarcasmo" at bounding box center [525, 386] width 105 height 28
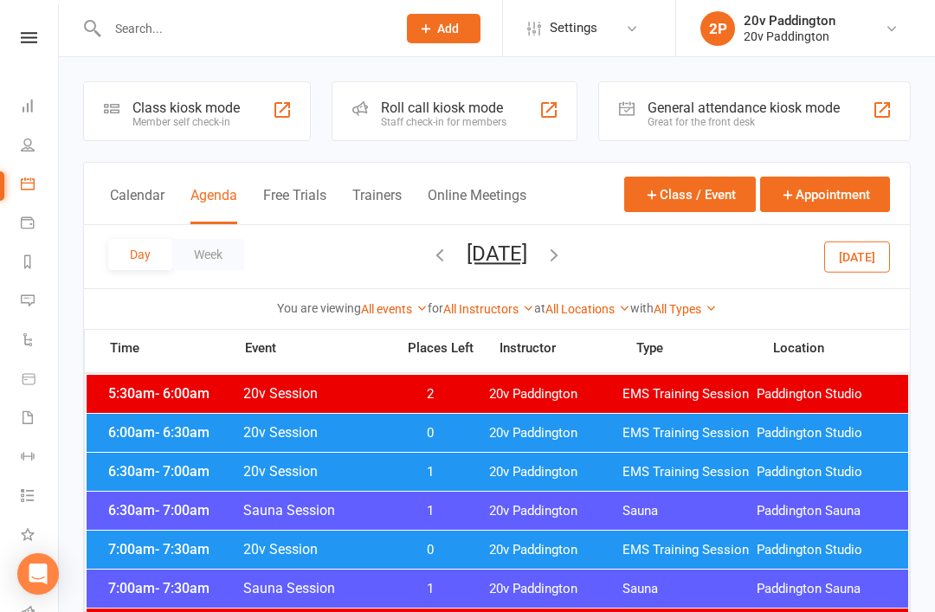
scroll to position [1, 0]
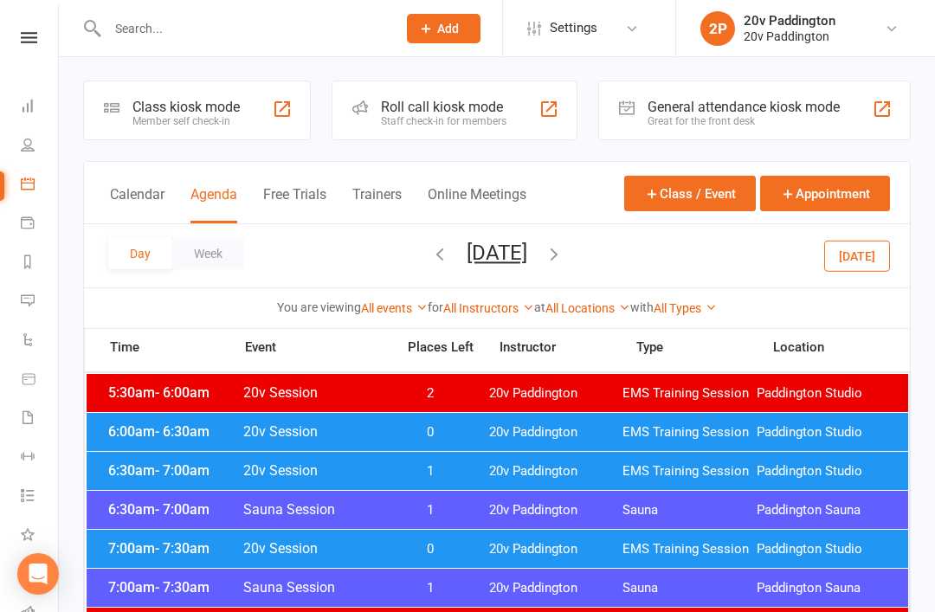
click at [527, 264] on button "Friday, Sep 26, 2025" at bounding box center [497, 253] width 61 height 24
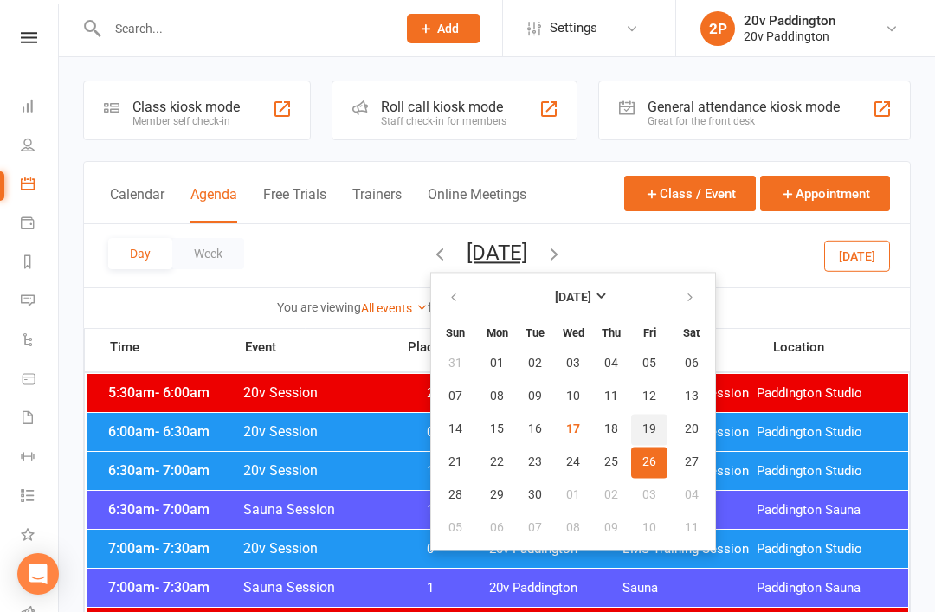
click at [631, 443] on button "19" at bounding box center [649, 429] width 36 height 31
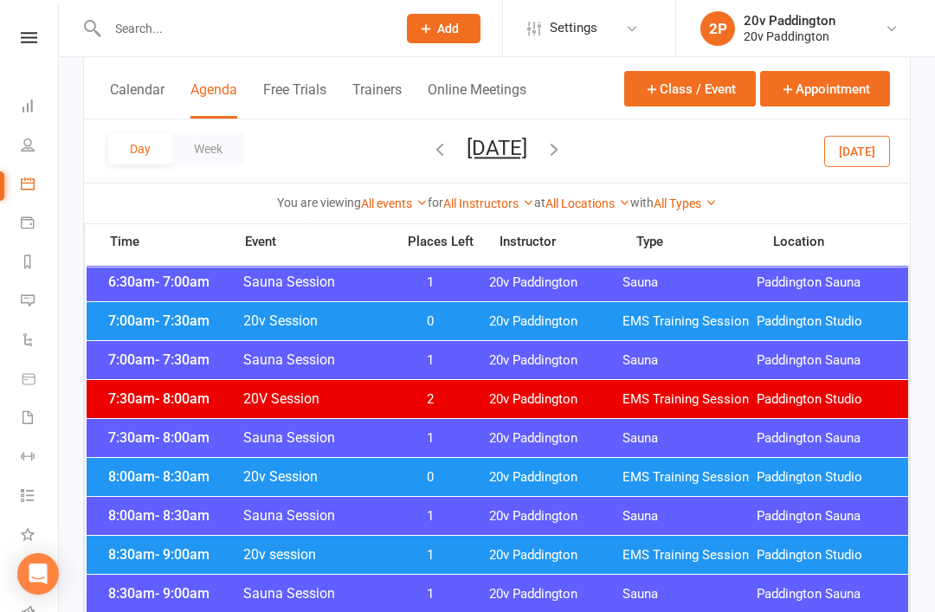
scroll to position [239, 0]
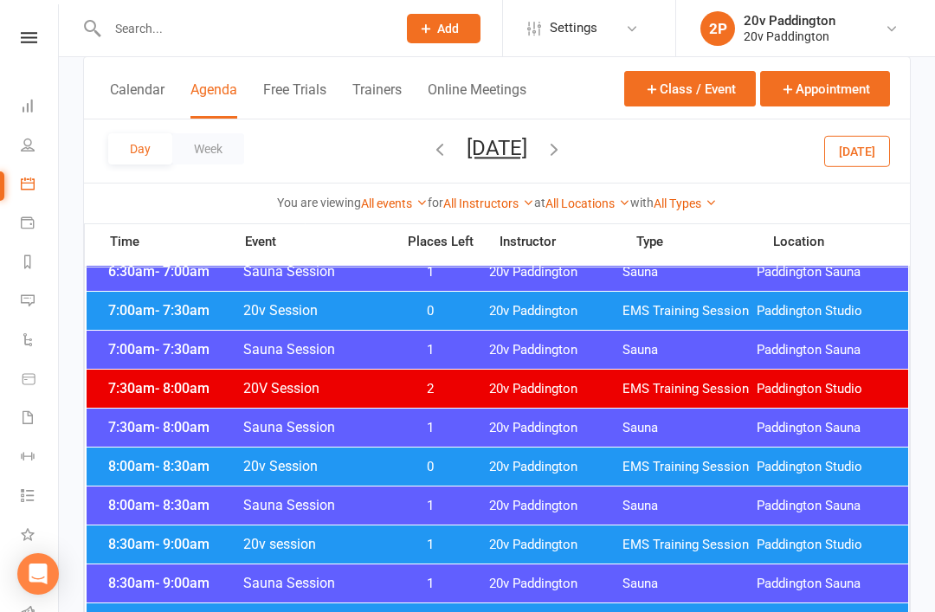
click at [155, 455] on div "8:00am - 8:30am 20v Session 0 20v Paddington EMS Training Session Paddington St…" at bounding box center [498, 467] width 822 height 38
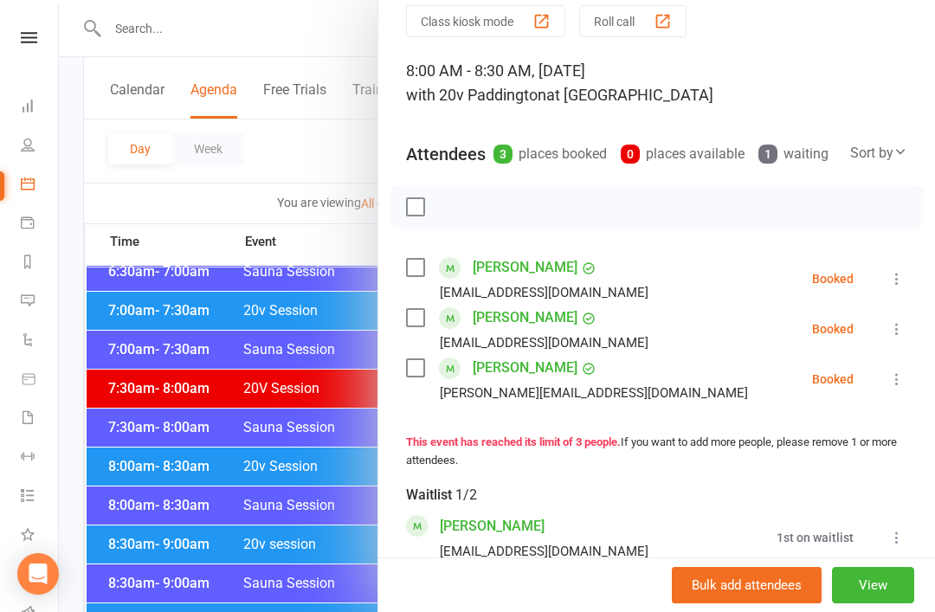
scroll to position [81, 0]
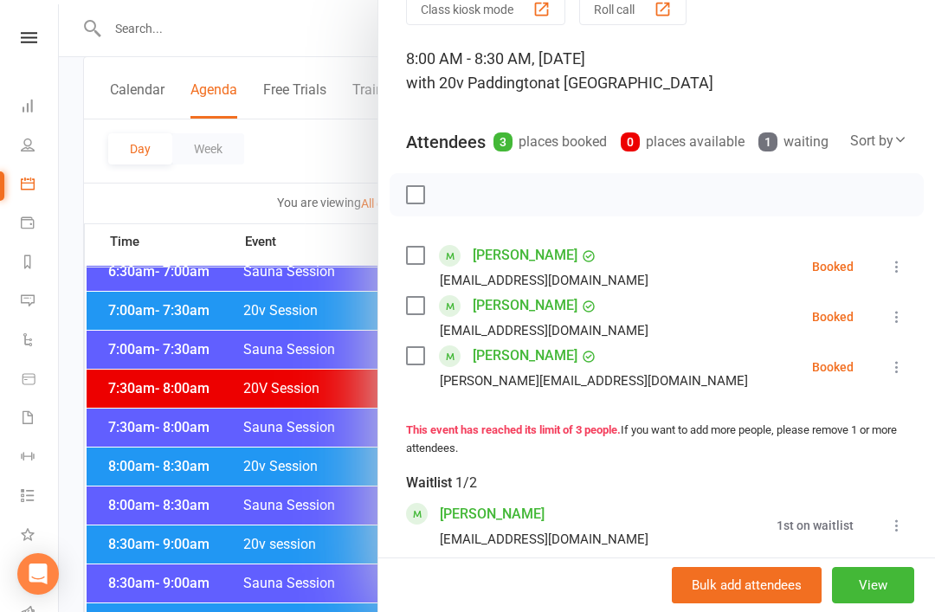
click at [156, 446] on div at bounding box center [497, 306] width 876 height 612
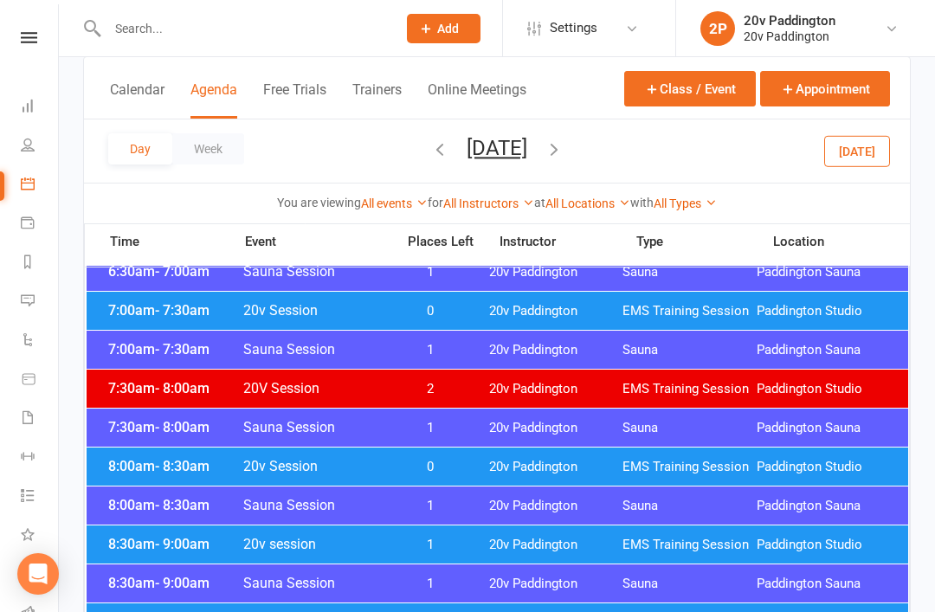
click at [170, 550] on span "- 9:00am" at bounding box center [182, 544] width 55 height 16
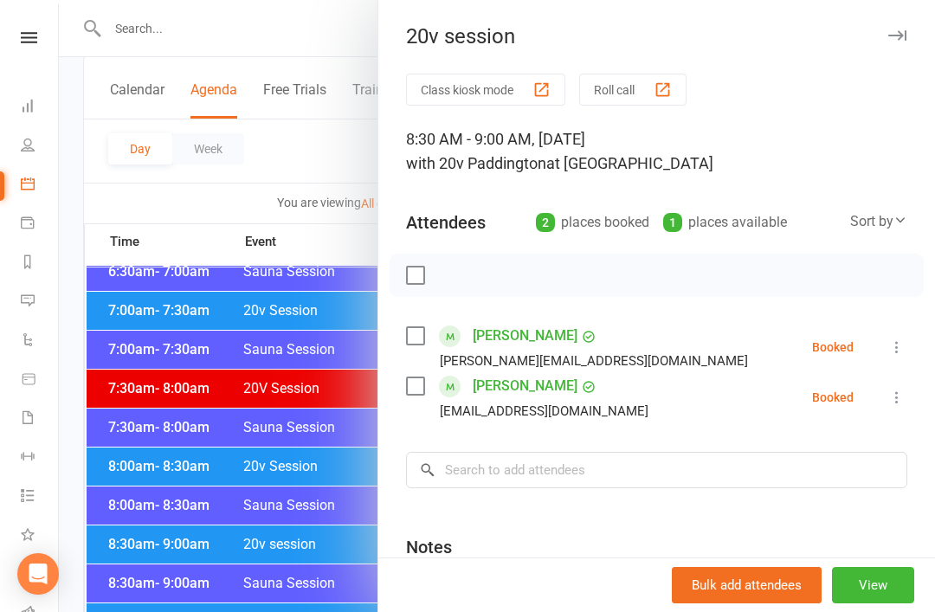
click at [141, 449] on div at bounding box center [497, 306] width 876 height 612
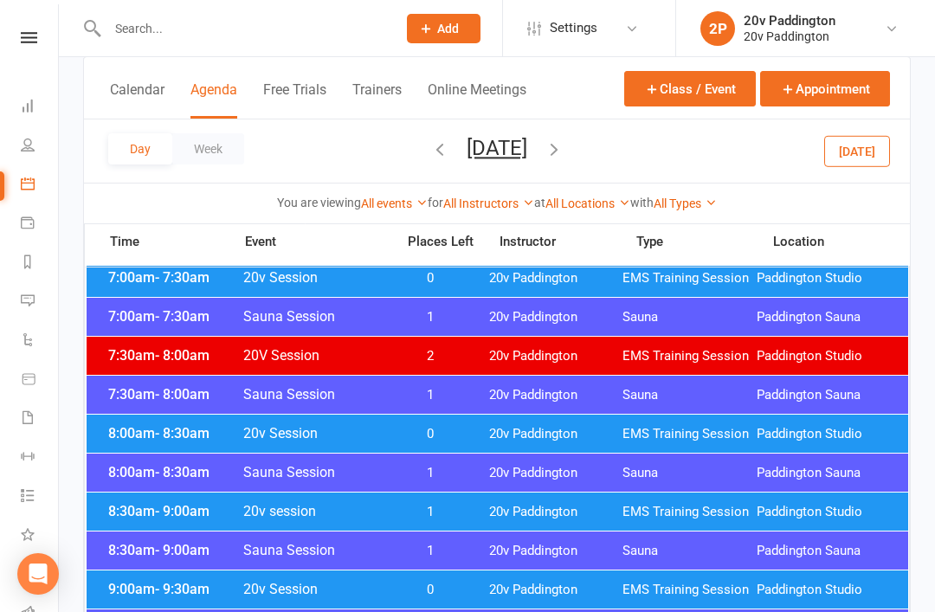
scroll to position [321, 0]
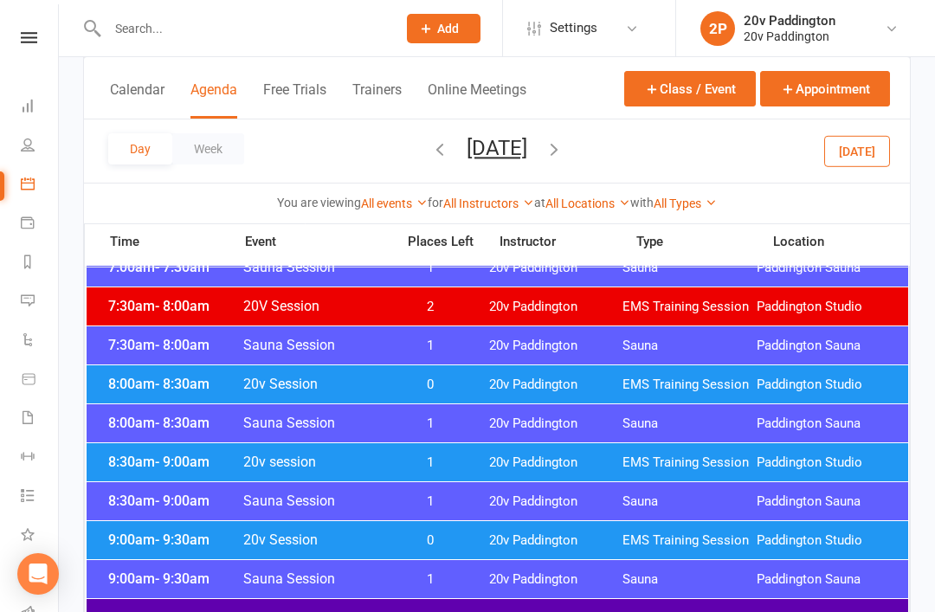
click at [147, 550] on div "9:00am - 9:30am 20v Session 0 20v Paddington EMS Training Session Paddington St…" at bounding box center [498, 540] width 822 height 38
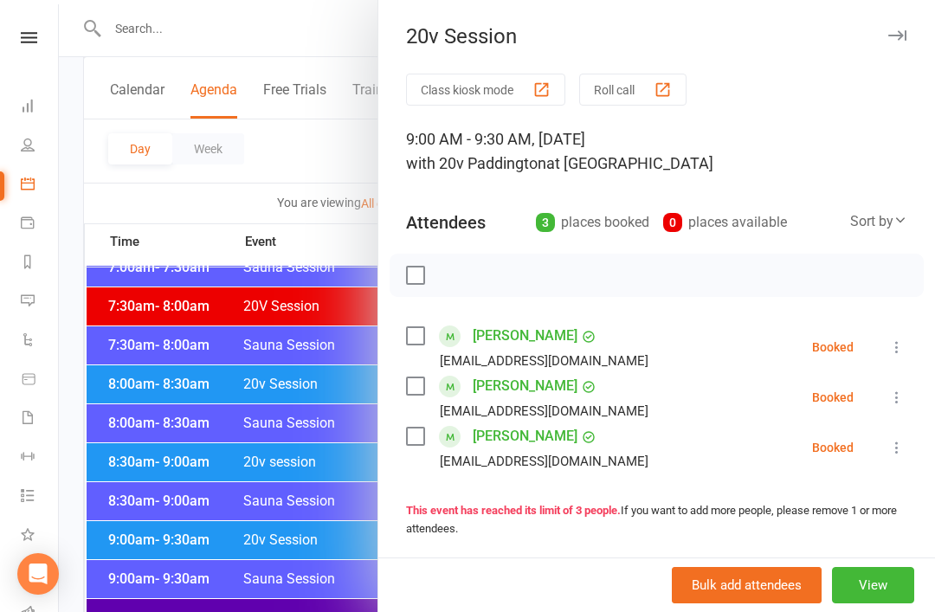
click at [138, 503] on div at bounding box center [497, 306] width 876 height 612
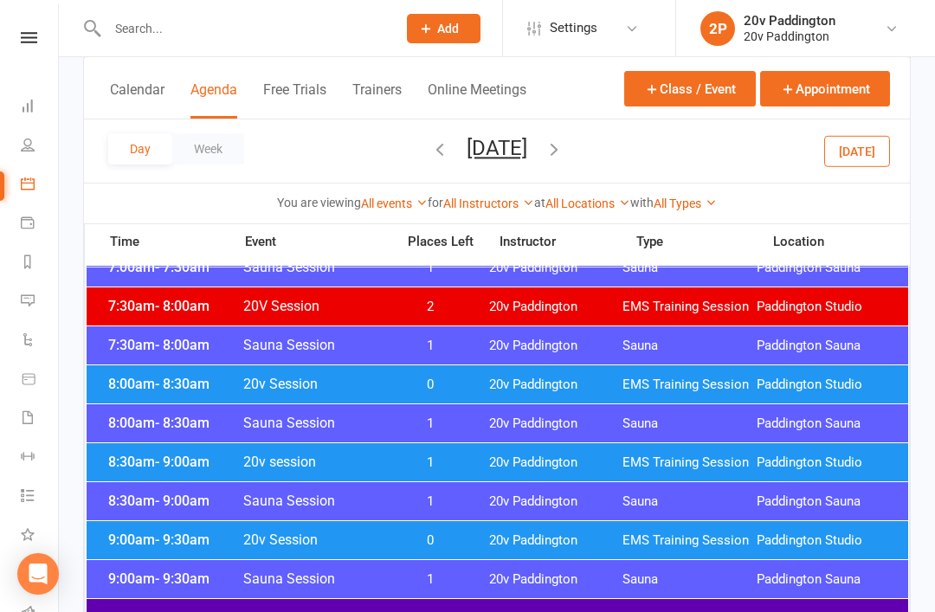
click at [157, 611] on span "- 10:00am" at bounding box center [186, 618] width 62 height 16
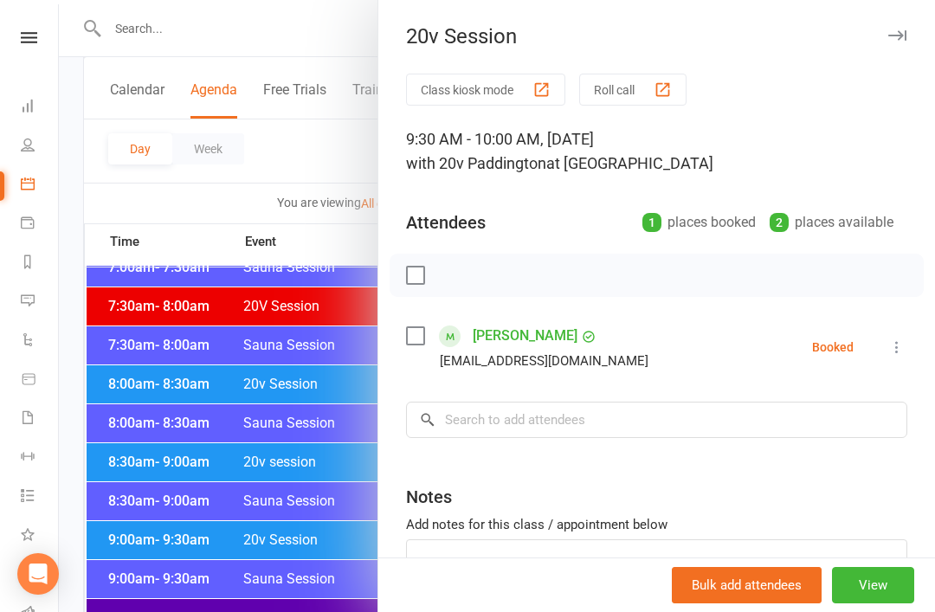
click at [148, 505] on div at bounding box center [497, 306] width 876 height 612
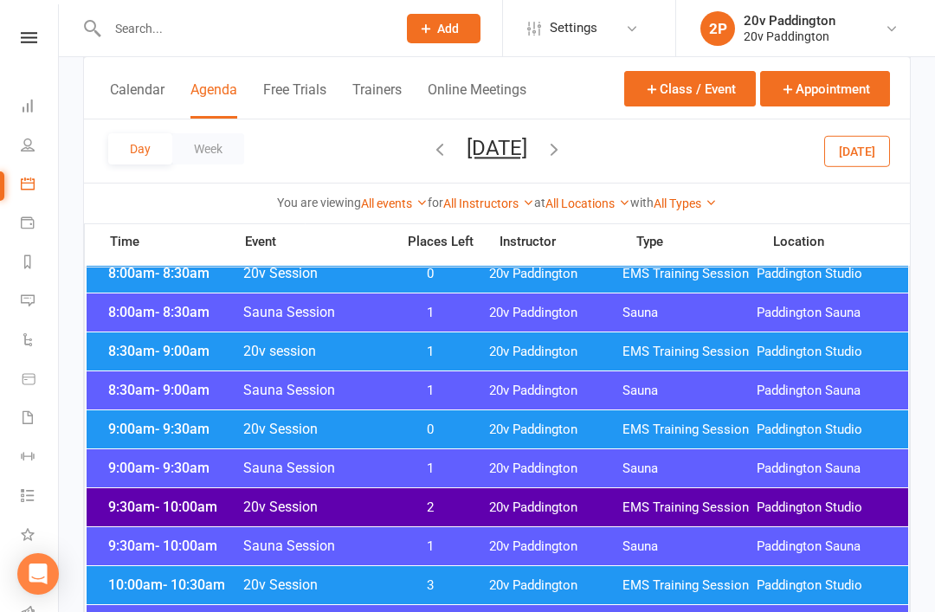
scroll to position [431, 0]
click at [178, 581] on span "- 10:30am" at bounding box center [194, 586] width 62 height 16
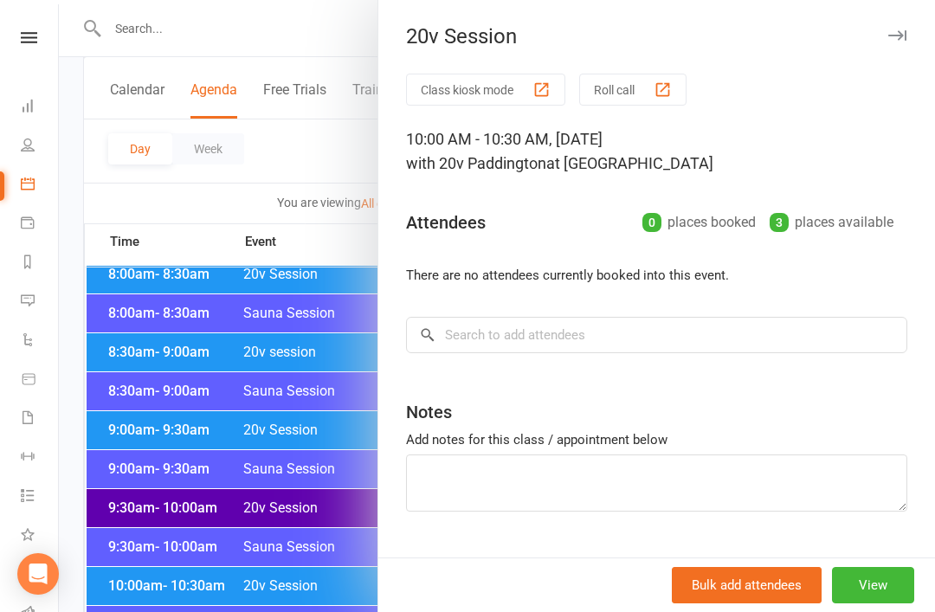
click at [151, 457] on div at bounding box center [497, 306] width 876 height 612
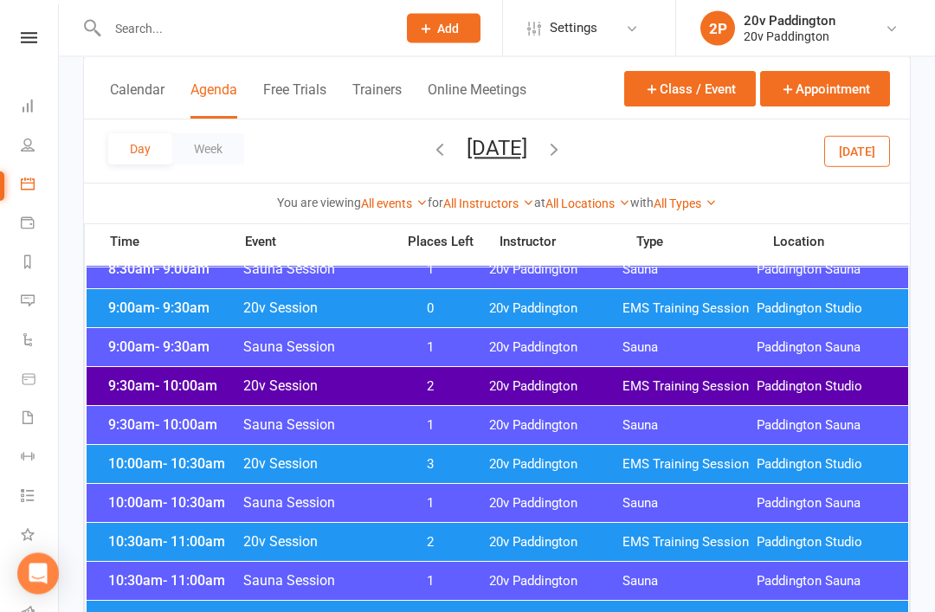
scroll to position [556, 0]
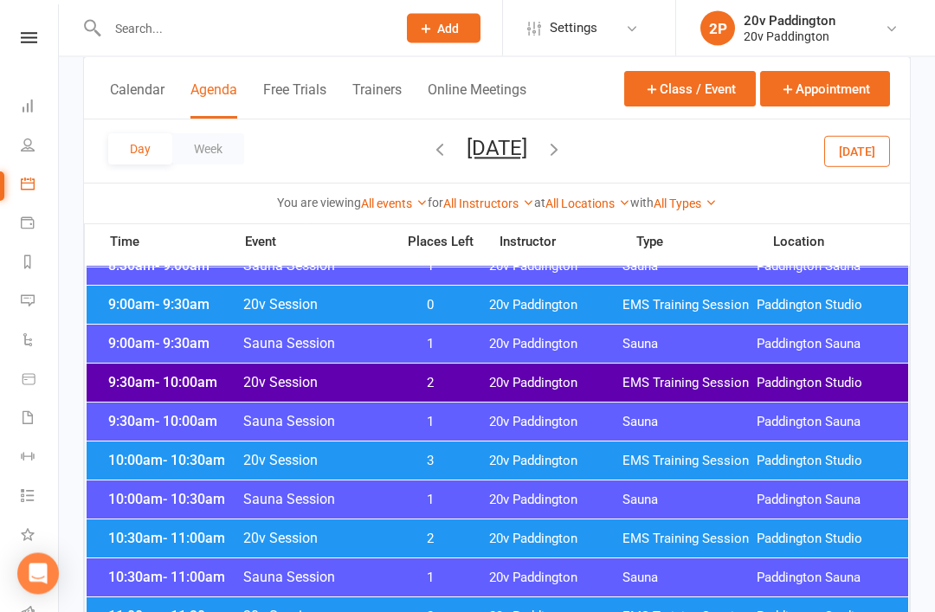
click at [144, 533] on span "10:30am - 11:00am" at bounding box center [173, 539] width 139 height 16
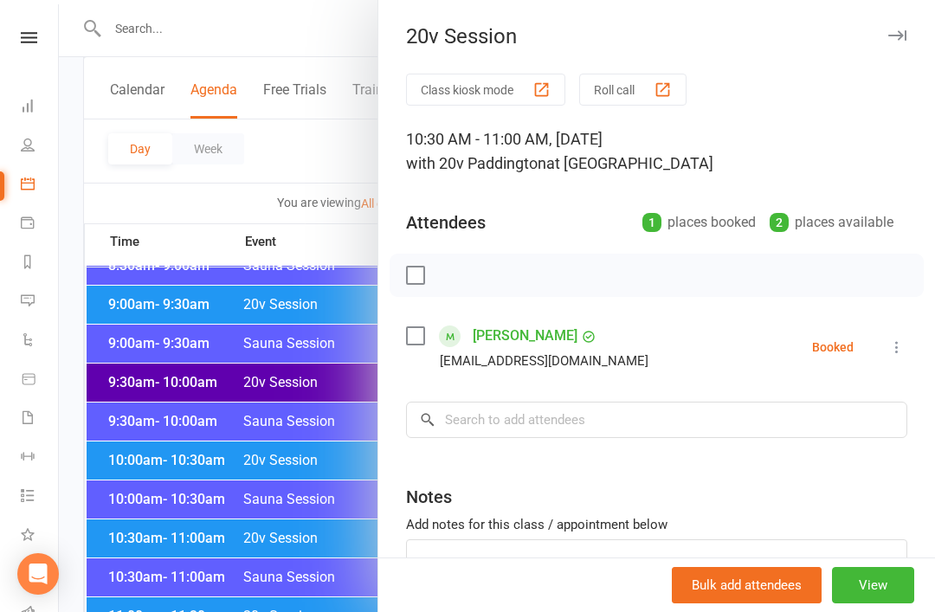
click at [140, 484] on div at bounding box center [497, 306] width 876 height 612
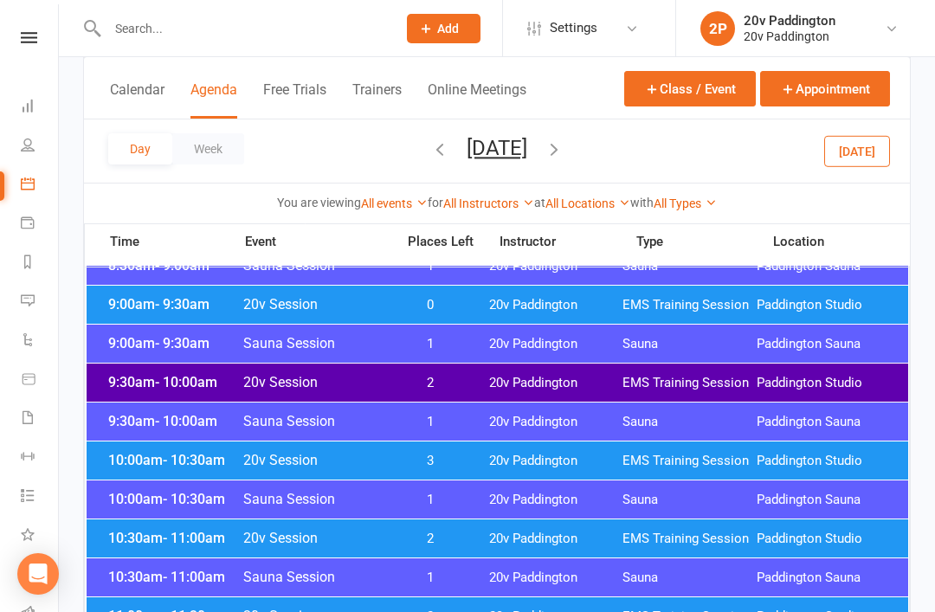
click at [154, 611] on span "11:00am - 11:30am" at bounding box center [173, 616] width 139 height 16
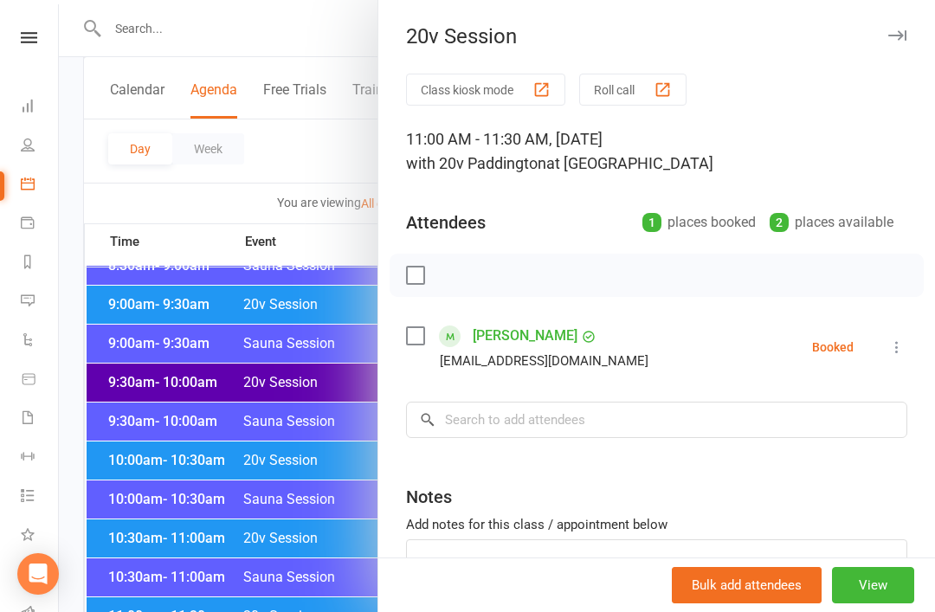
click at [137, 496] on div at bounding box center [497, 306] width 876 height 612
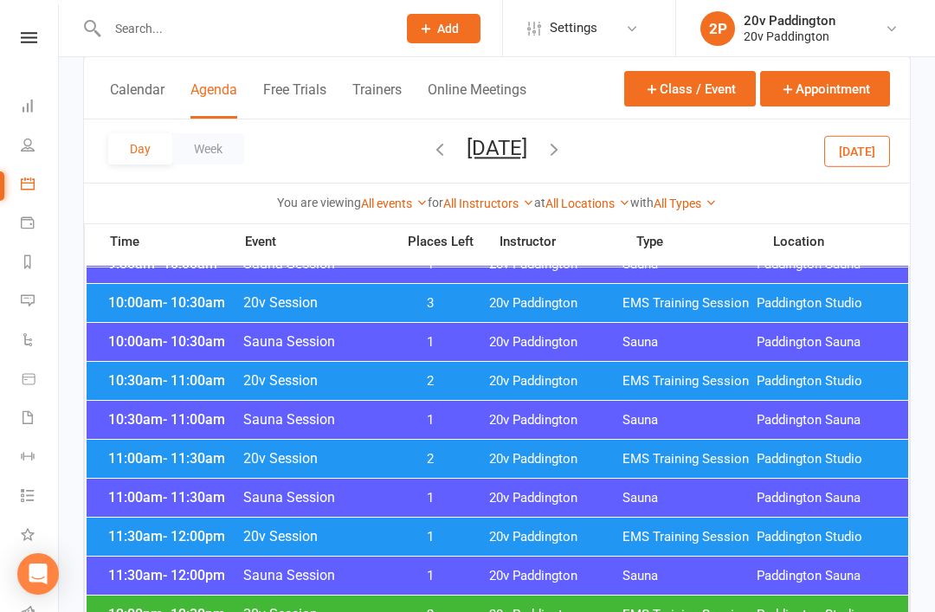
scroll to position [715, 0]
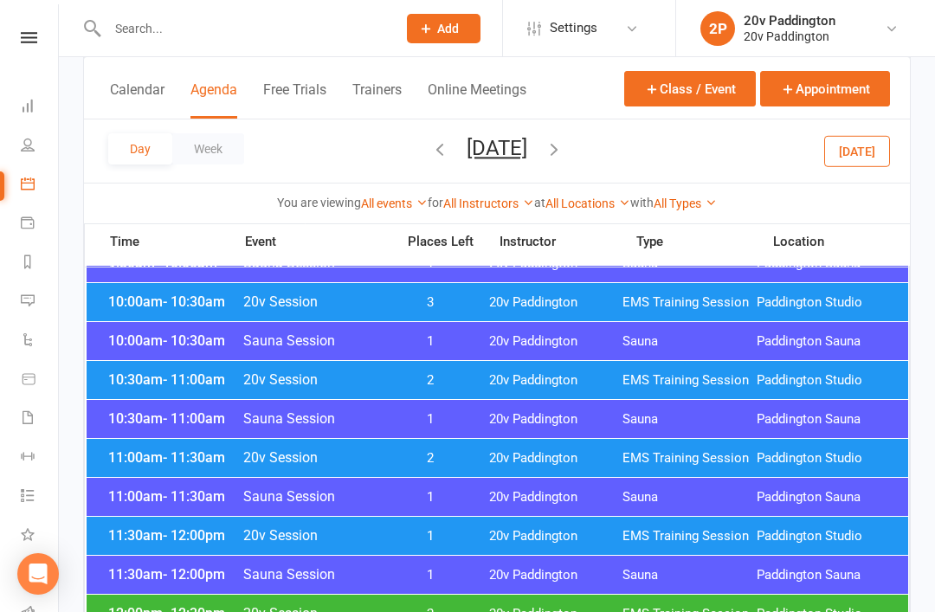
click at [160, 537] on span "11:30am - 12:00pm" at bounding box center [173, 535] width 139 height 16
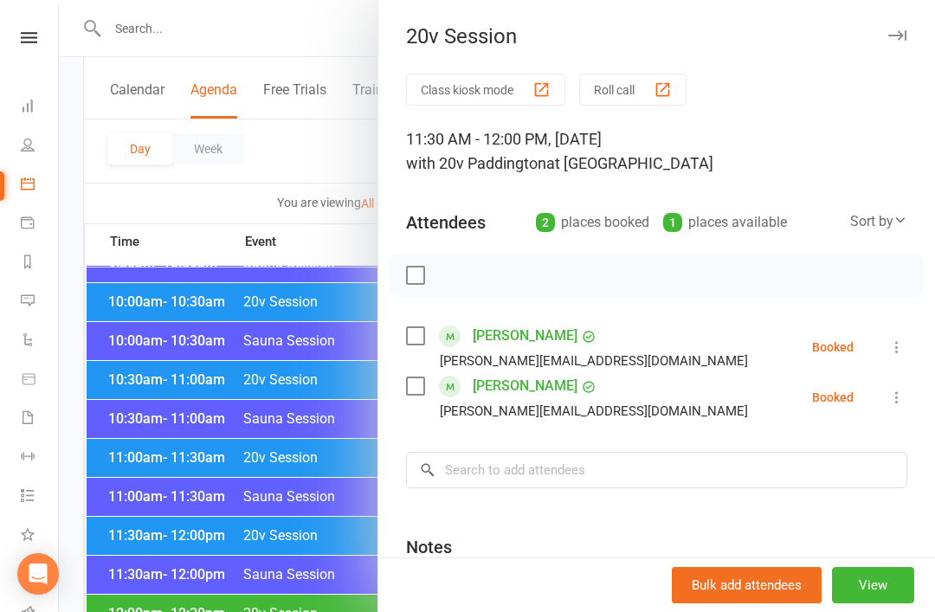
click at [154, 514] on div at bounding box center [497, 306] width 876 height 612
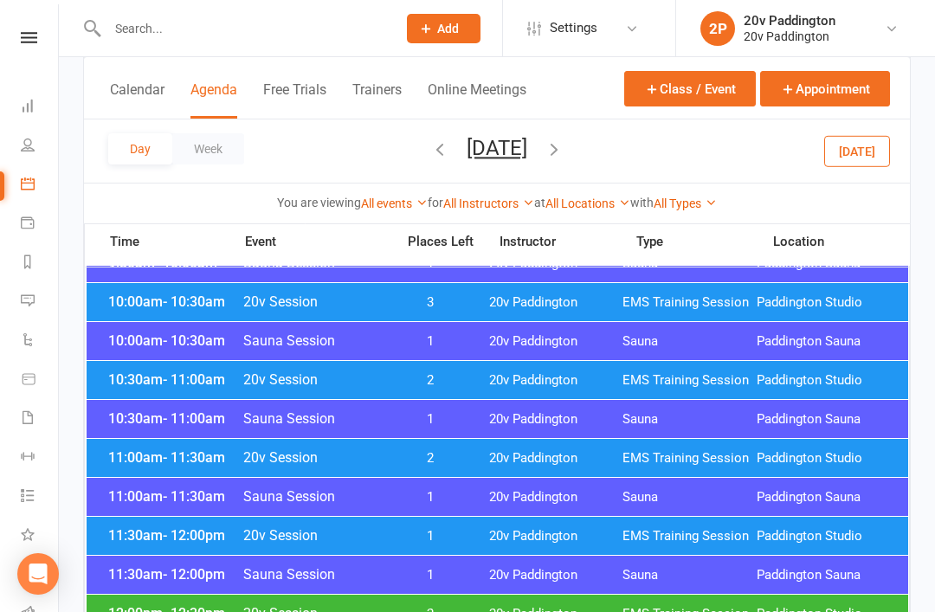
click at [143, 611] on span "12:00pm - 12:30pm" at bounding box center [173, 613] width 139 height 16
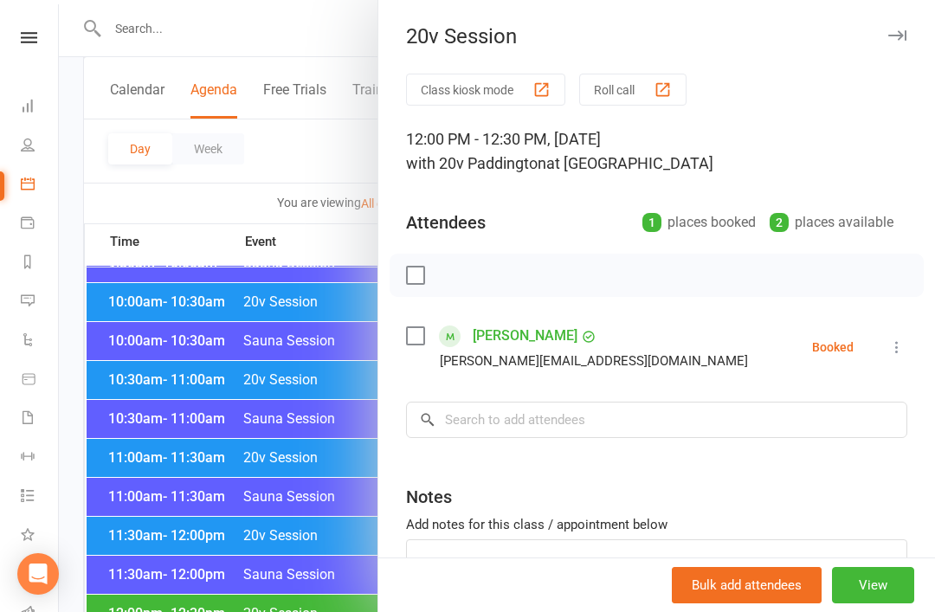
click at [129, 525] on div at bounding box center [497, 306] width 876 height 612
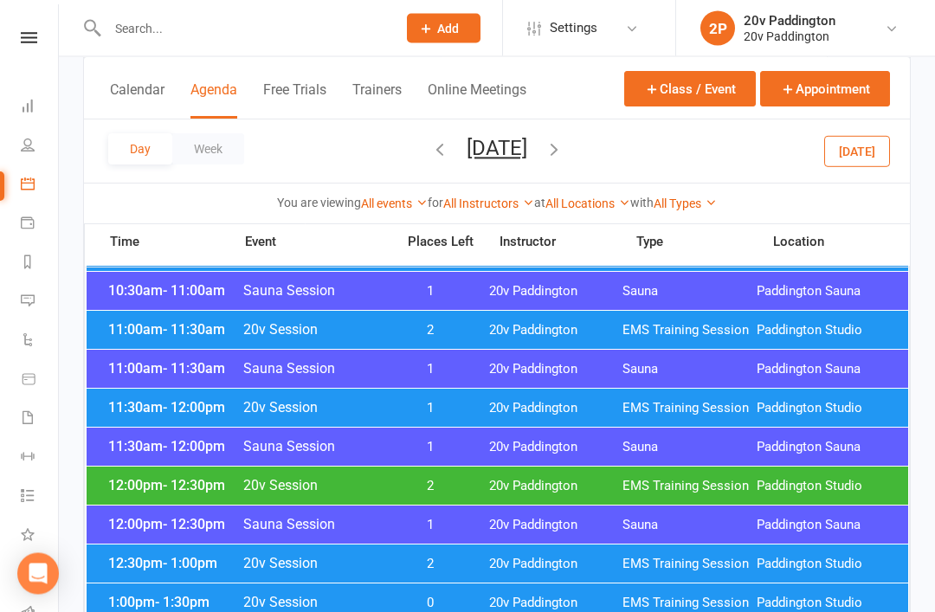
scroll to position [856, 0]
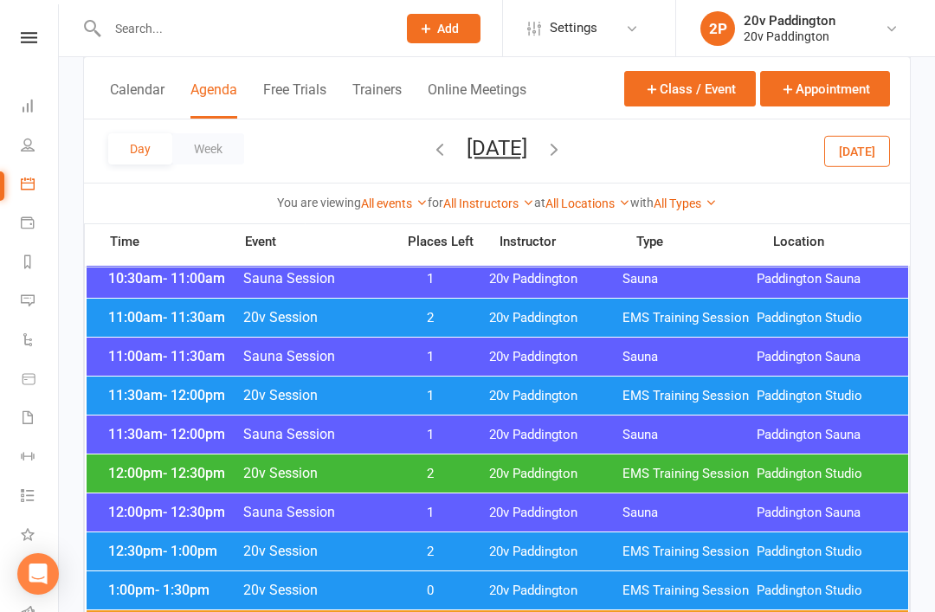
click at [158, 556] on span "12:30pm - 1:00pm" at bounding box center [173, 551] width 139 height 16
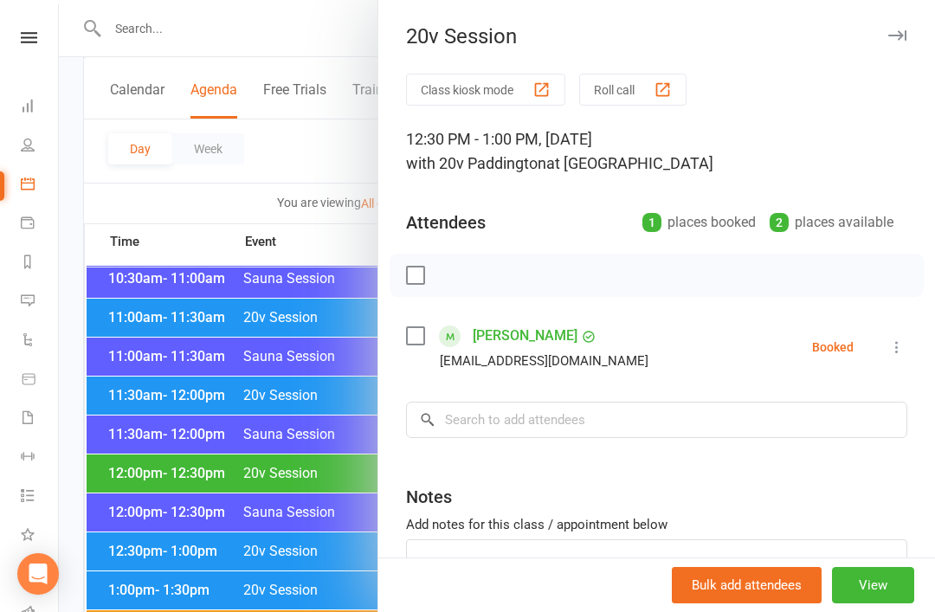
click at [132, 510] on div at bounding box center [497, 306] width 876 height 612
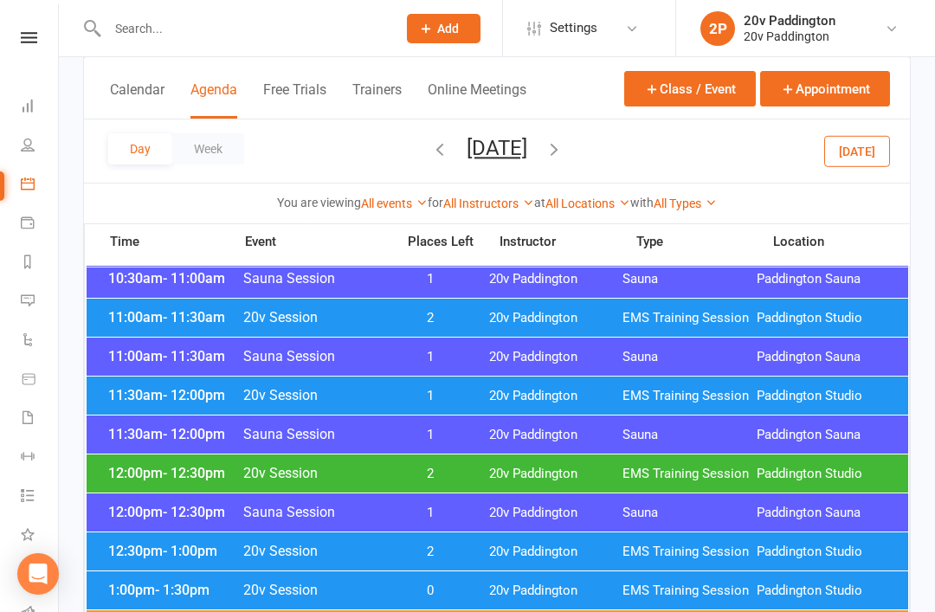
click at [142, 594] on span "1:00pm - 1:30pm" at bounding box center [173, 590] width 139 height 16
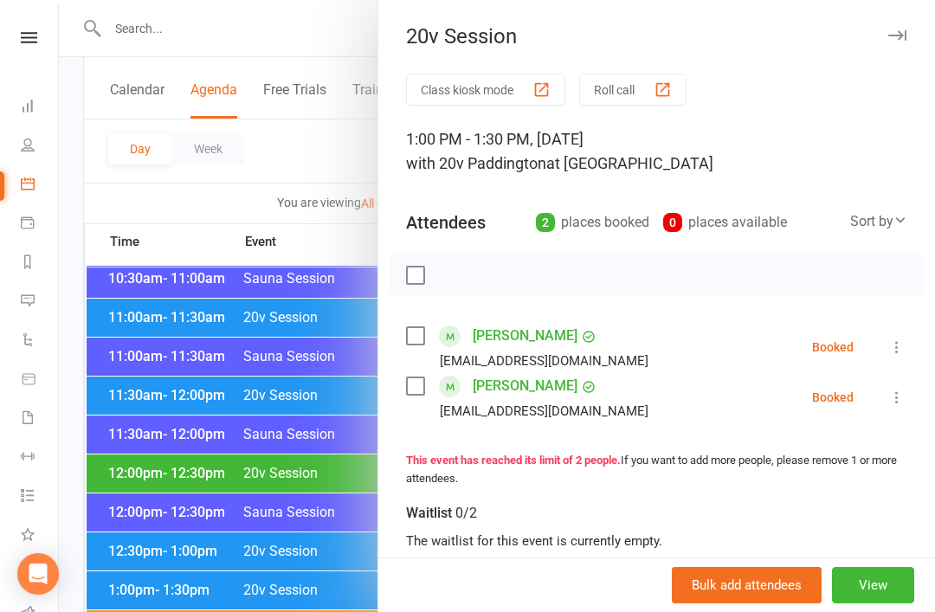
click at [122, 499] on div at bounding box center [497, 306] width 876 height 612
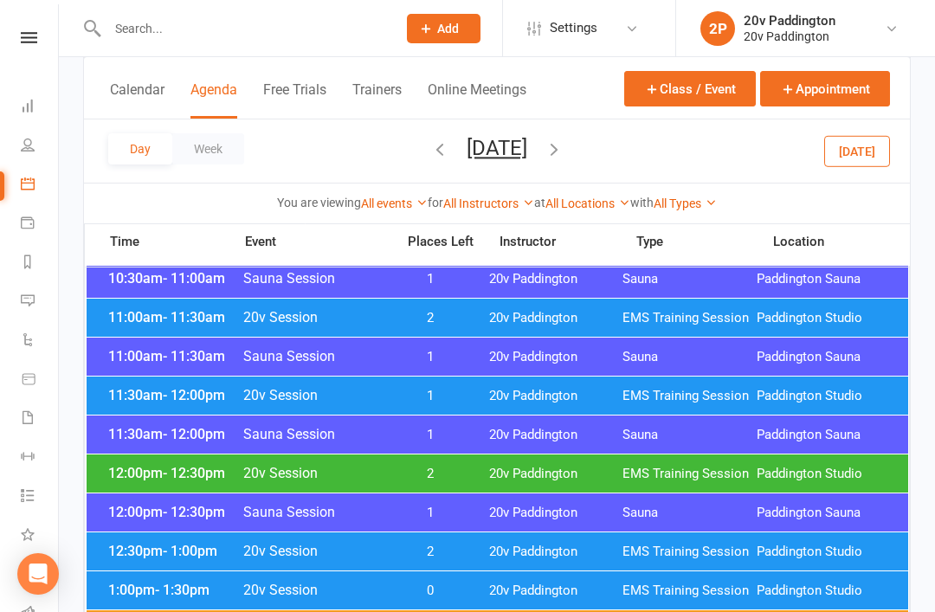
click at [140, 463] on div "12:00pm - 12:30pm 20v Session 2 20v Paddington EMS Training Session Paddington …" at bounding box center [498, 474] width 822 height 38
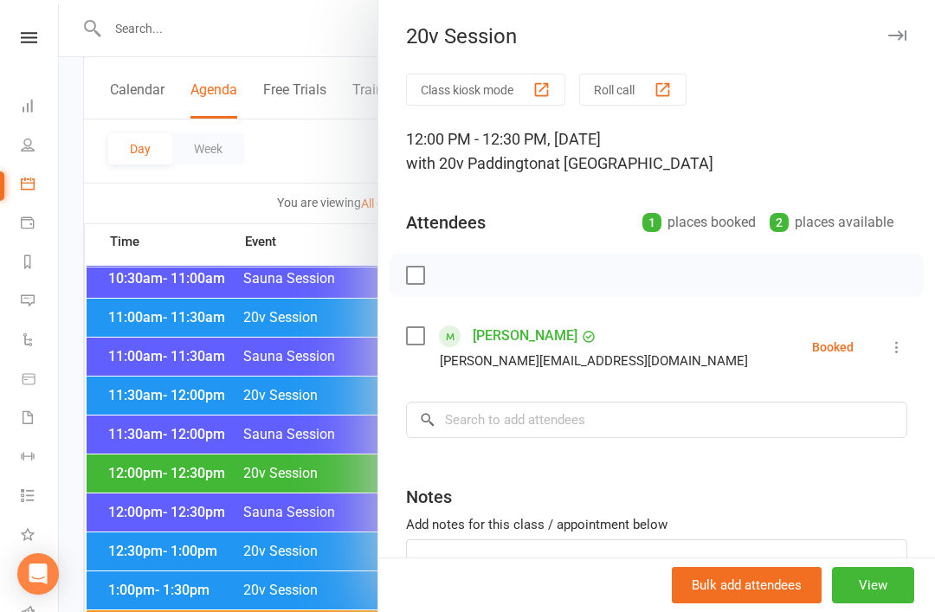
click at [500, 333] on link "Mitch Wallis" at bounding box center [525, 336] width 105 height 28
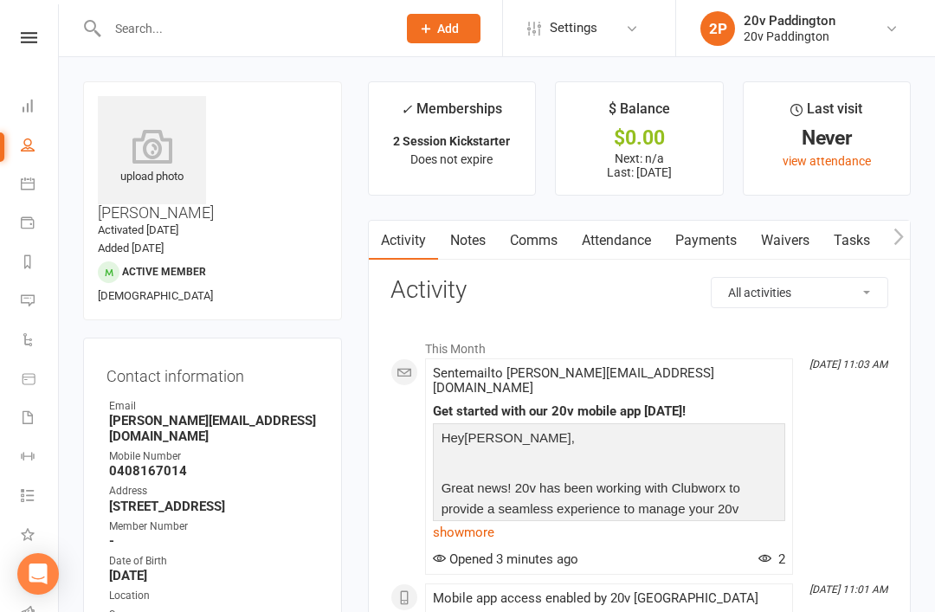
click at [632, 248] on link "Attendance" at bounding box center [617, 241] width 94 height 40
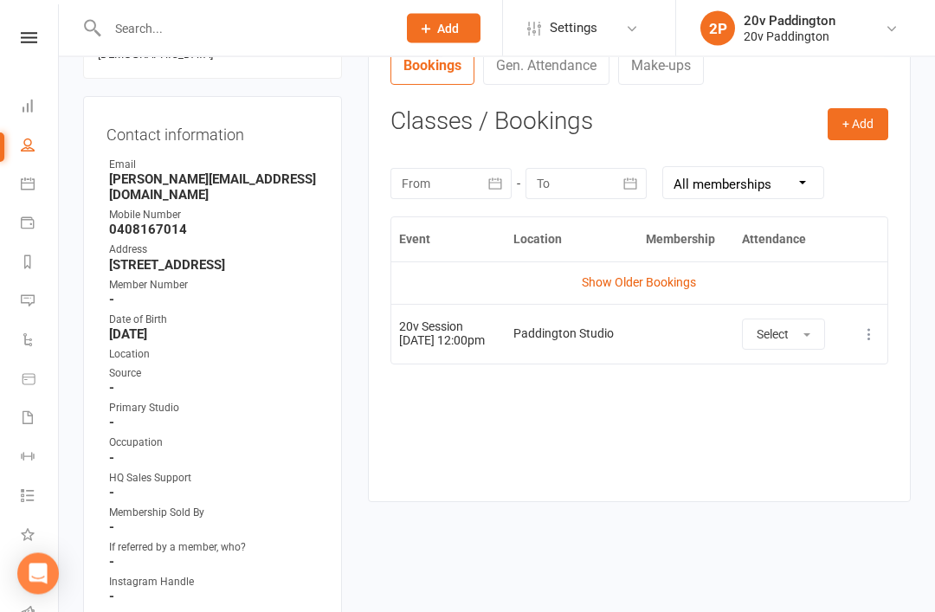
click at [688, 276] on link "Show Older Bookings" at bounding box center [639, 283] width 114 height 14
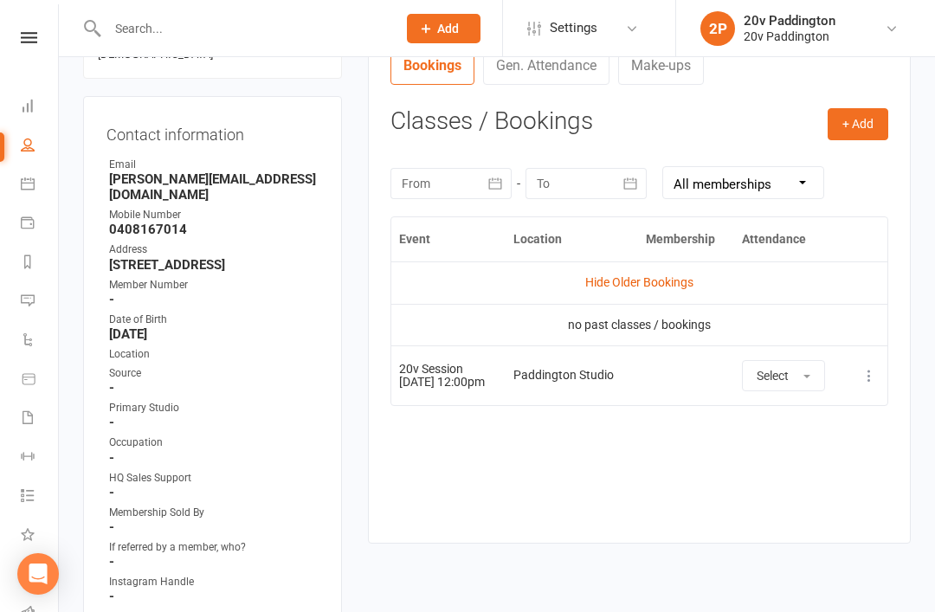
click at [666, 280] on link "Hide Older Bookings" at bounding box center [639, 282] width 108 height 14
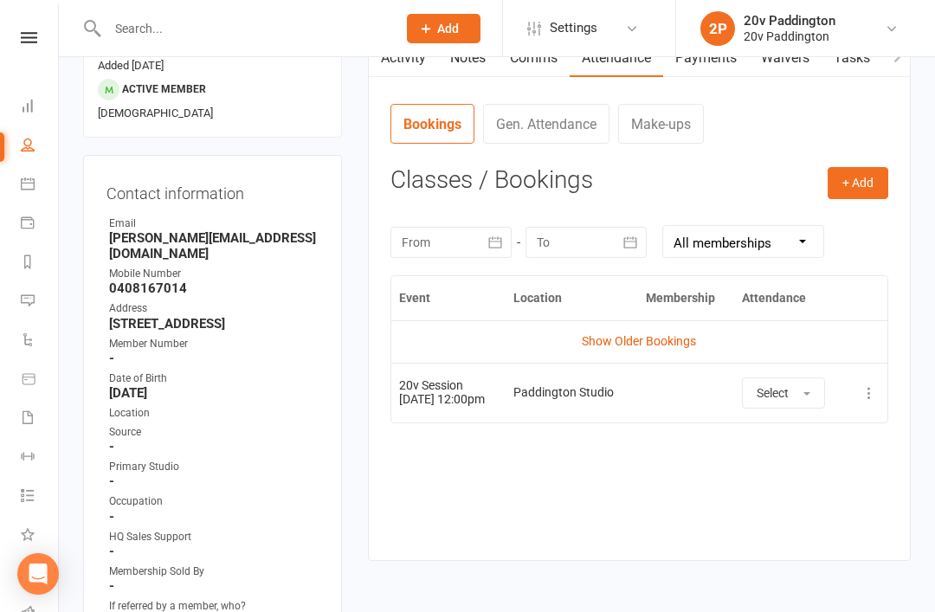
scroll to position [0, 0]
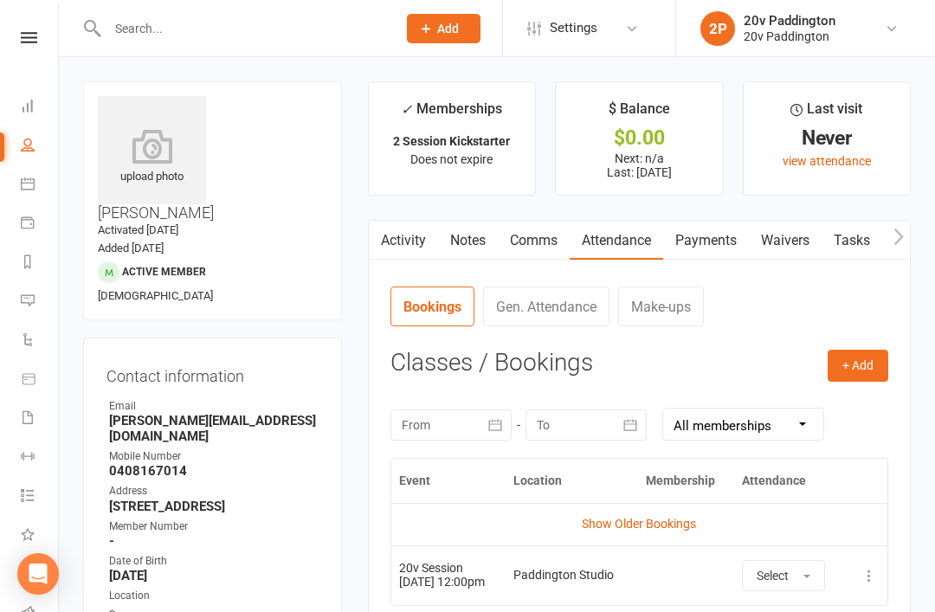
click at [24, 201] on link "Calendar" at bounding box center [40, 185] width 39 height 39
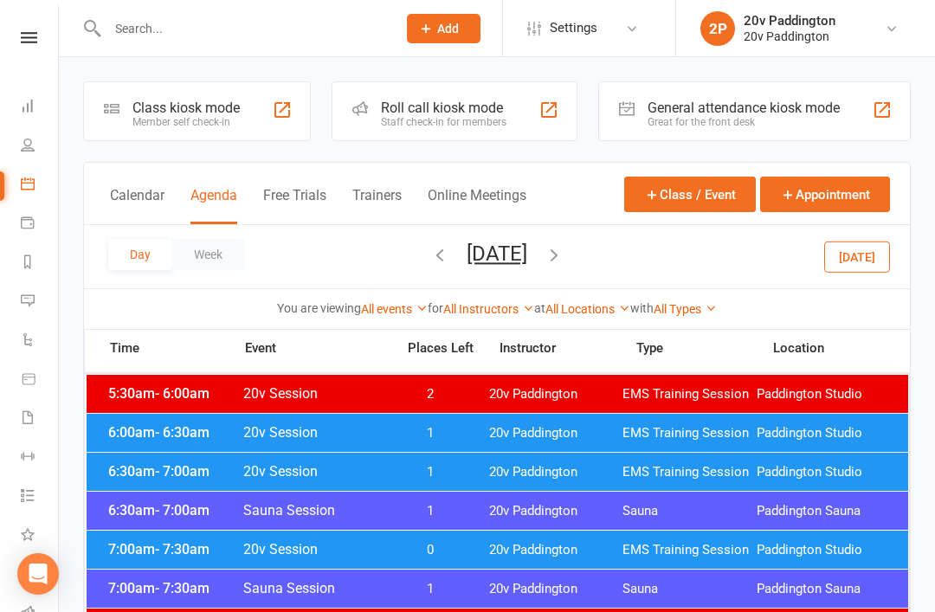
click at [873, 254] on button "Today" at bounding box center [857, 256] width 66 height 31
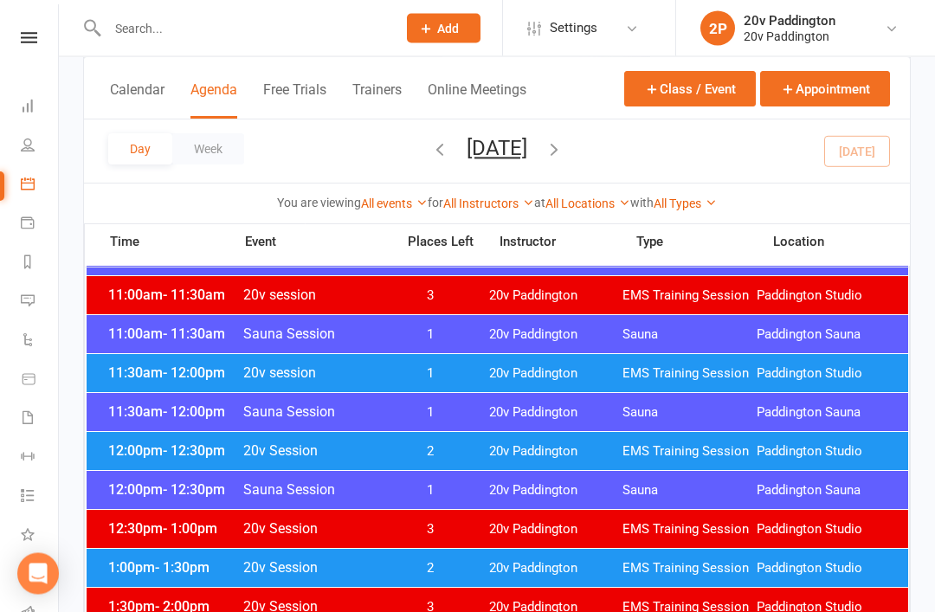
scroll to position [838, 0]
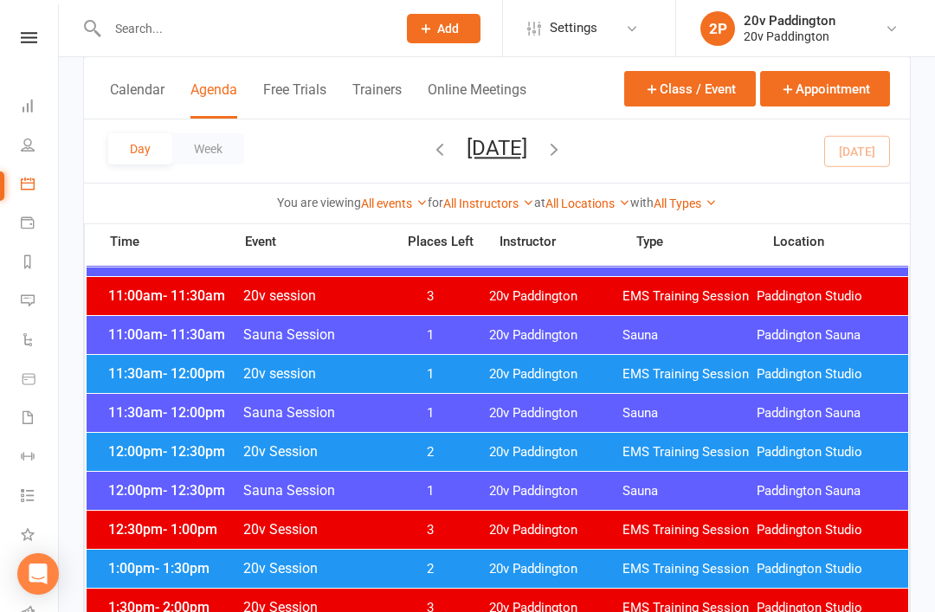
click at [767, 377] on span "Paddington Studio" at bounding box center [824, 374] width 134 height 16
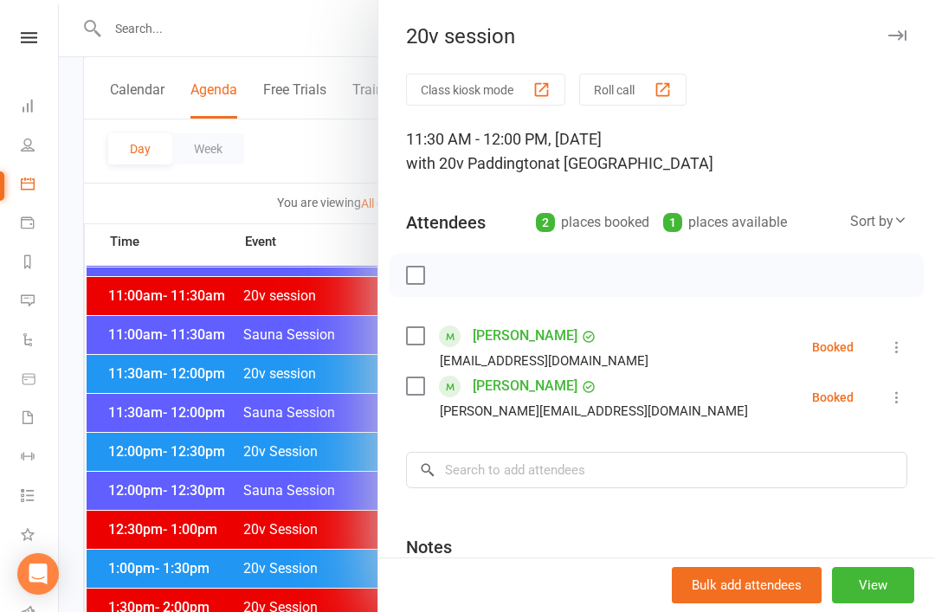
click at [891, 354] on icon at bounding box center [896, 347] width 17 height 17
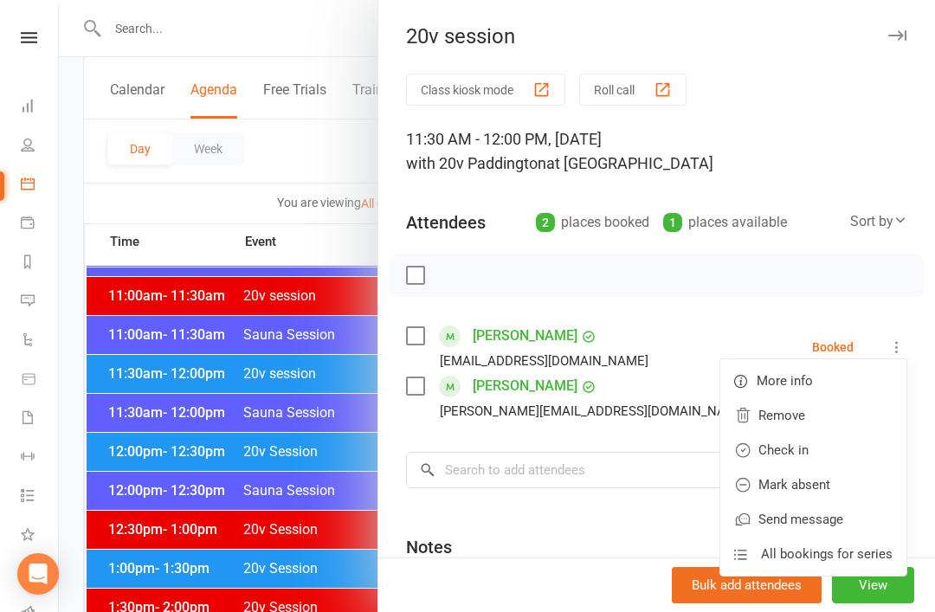
click at [832, 453] on link "Check in" at bounding box center [813, 450] width 186 height 35
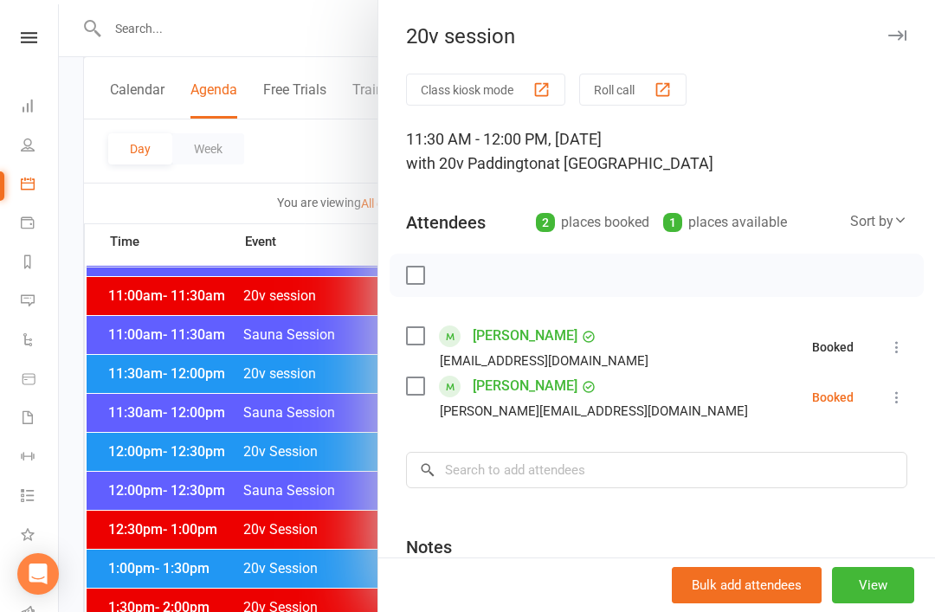
click at [897, 408] on button at bounding box center [897, 397] width 21 height 21
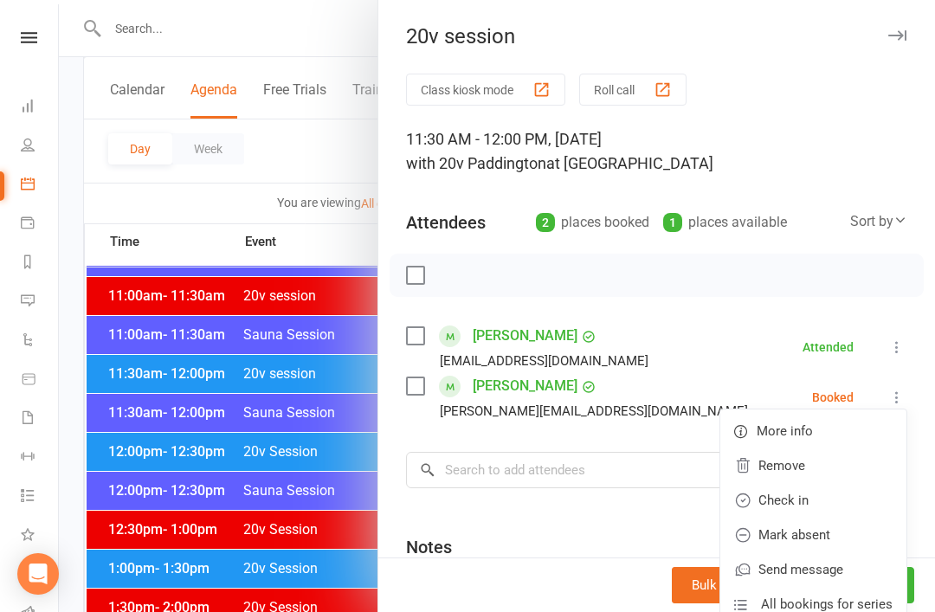
click at [826, 503] on link "Check in" at bounding box center [813, 500] width 186 height 35
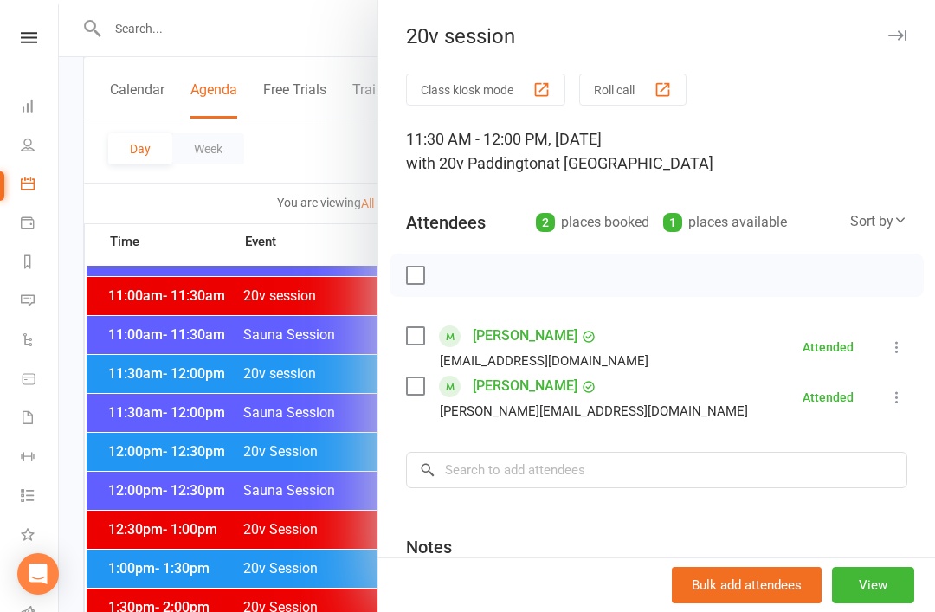
click at [313, 518] on div at bounding box center [497, 306] width 876 height 612
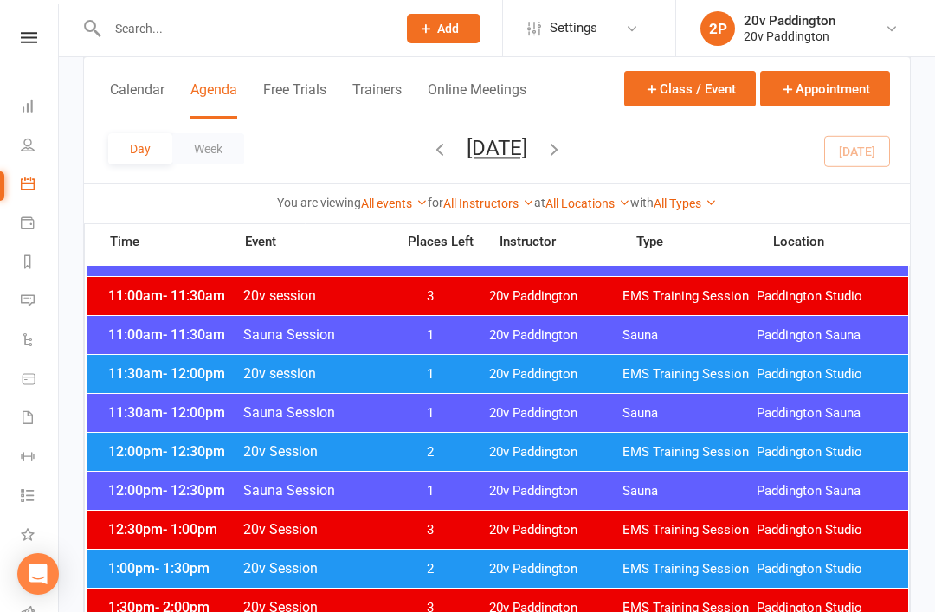
click at [440, 589] on div "1:30pm - 2:00pm 20v Session 3 20v Paddington EMS Training Session Paddington St…" at bounding box center [498, 608] width 822 height 38
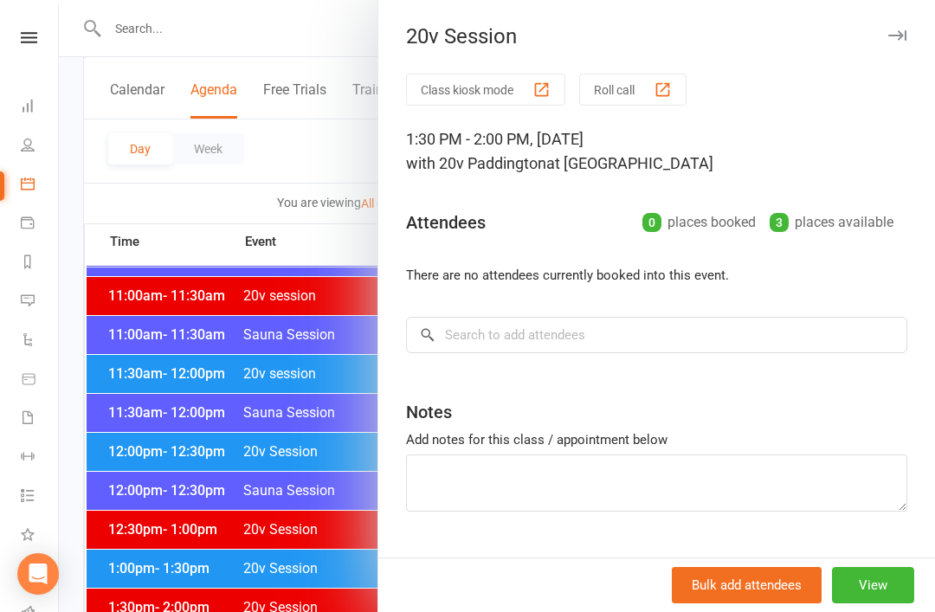
click at [314, 609] on div at bounding box center [497, 306] width 876 height 612
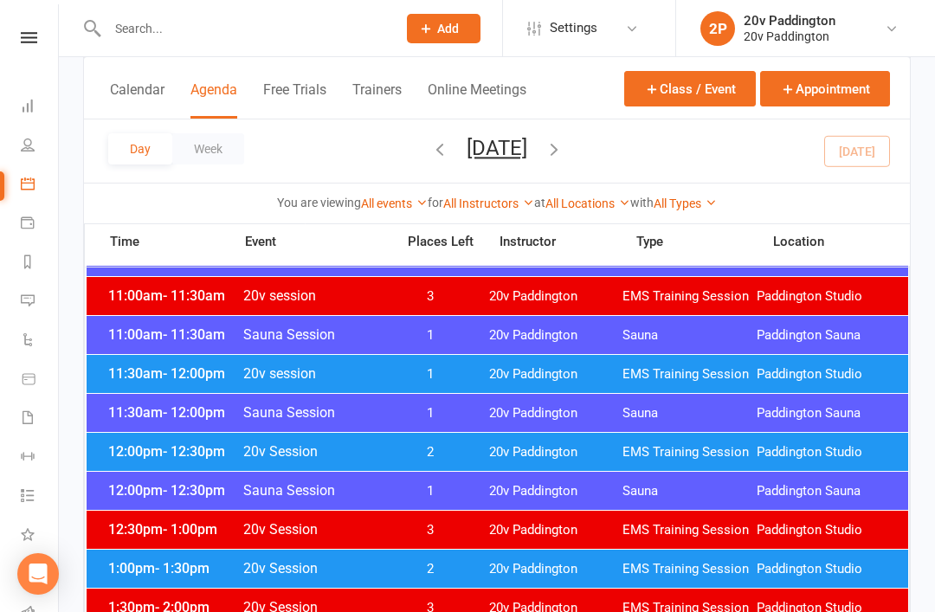
click at [462, 436] on div "12:00pm - 12:30pm 20v Session 2 20v Paddington EMS Training Session Paddington …" at bounding box center [498, 452] width 822 height 38
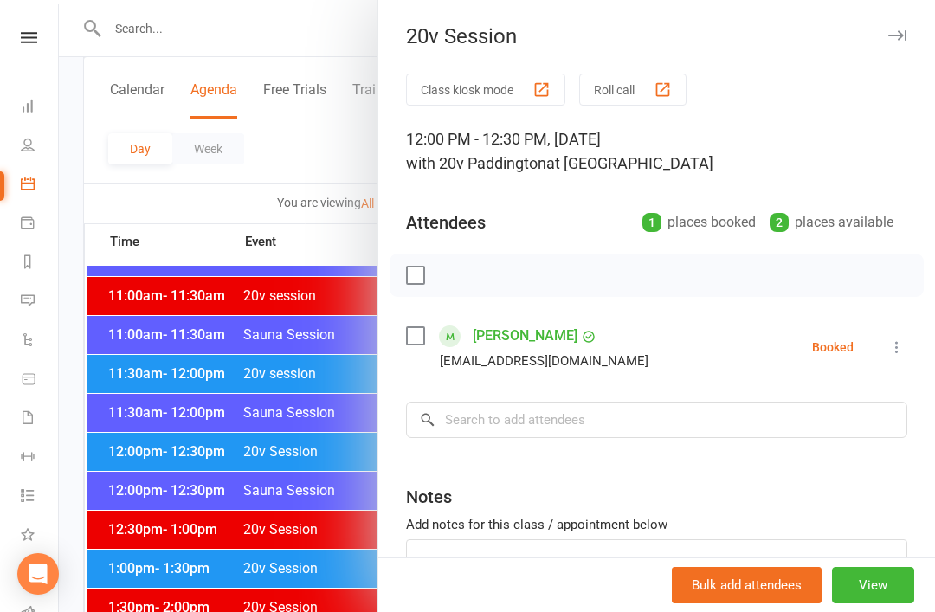
click at [333, 570] on div at bounding box center [497, 306] width 876 height 612
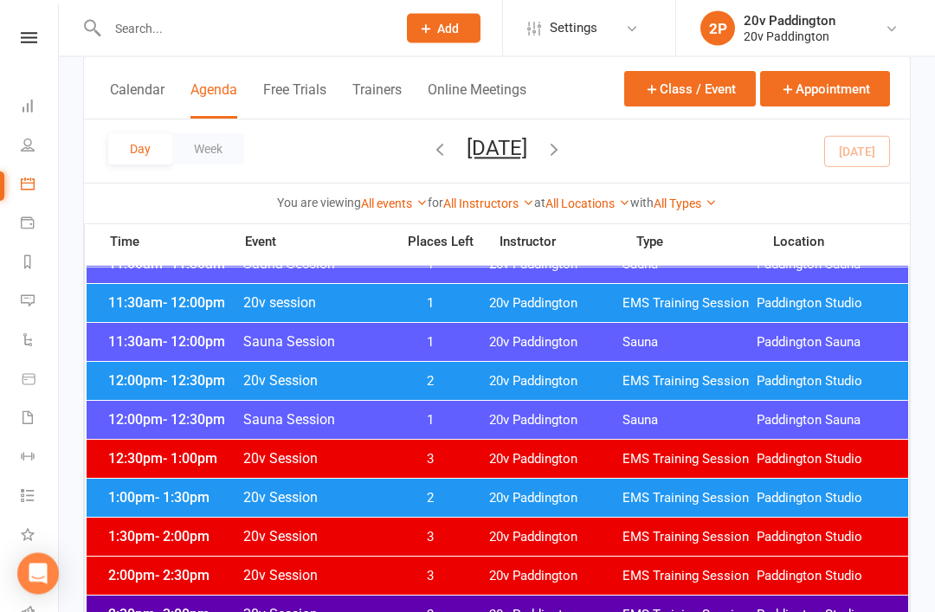
scroll to position [983, 0]
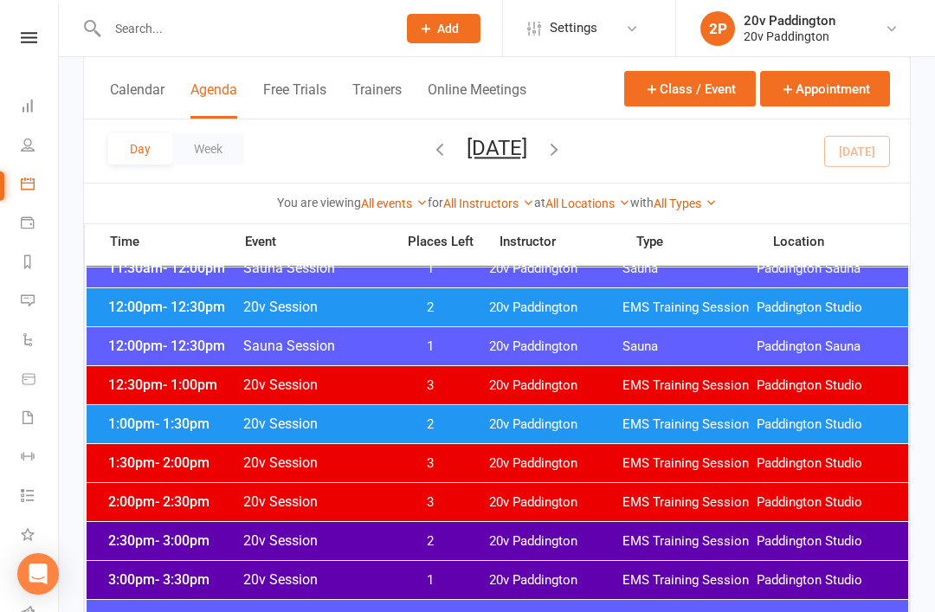
click at [528, 413] on div "1:00pm - 1:30pm 20v Session 2 20v Paddington EMS Training Session Paddington St…" at bounding box center [498, 424] width 822 height 38
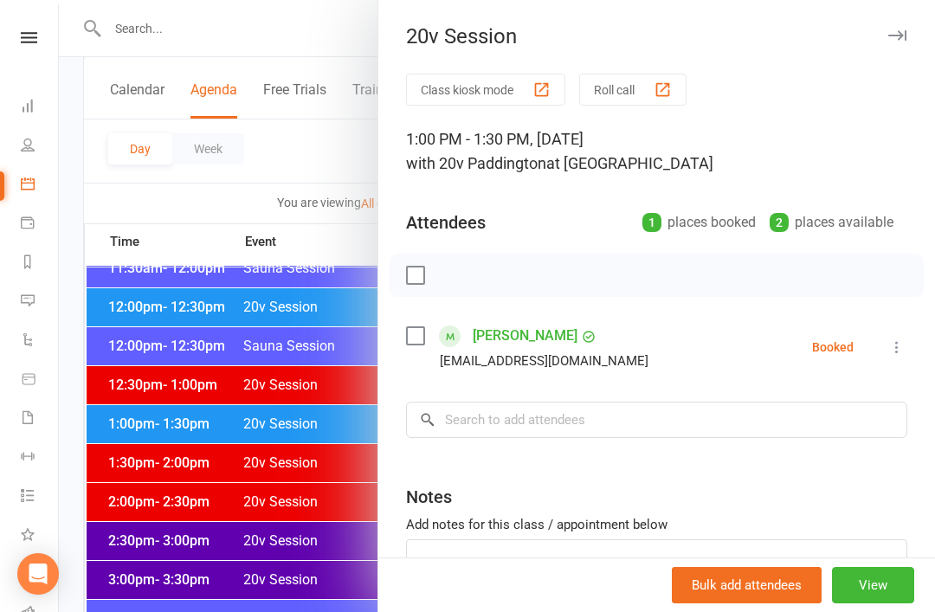
click at [298, 437] on div at bounding box center [497, 306] width 876 height 612
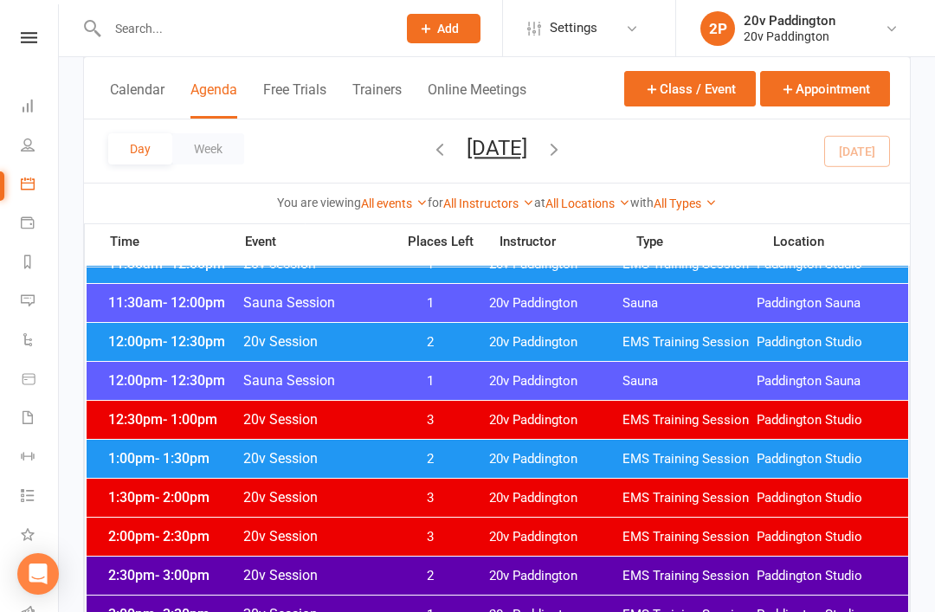
scroll to position [955, 0]
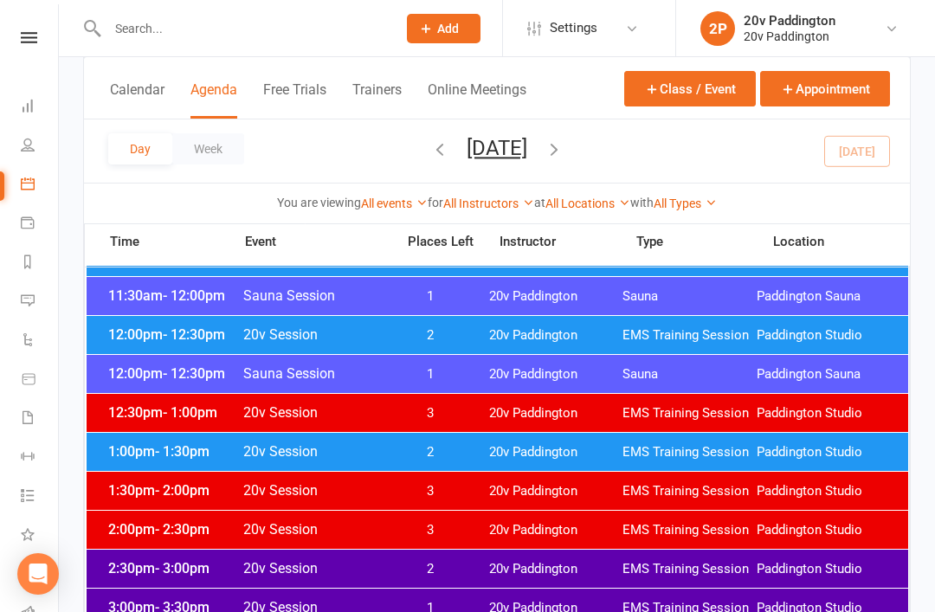
click at [564, 155] on icon "button" at bounding box center [554, 148] width 19 height 19
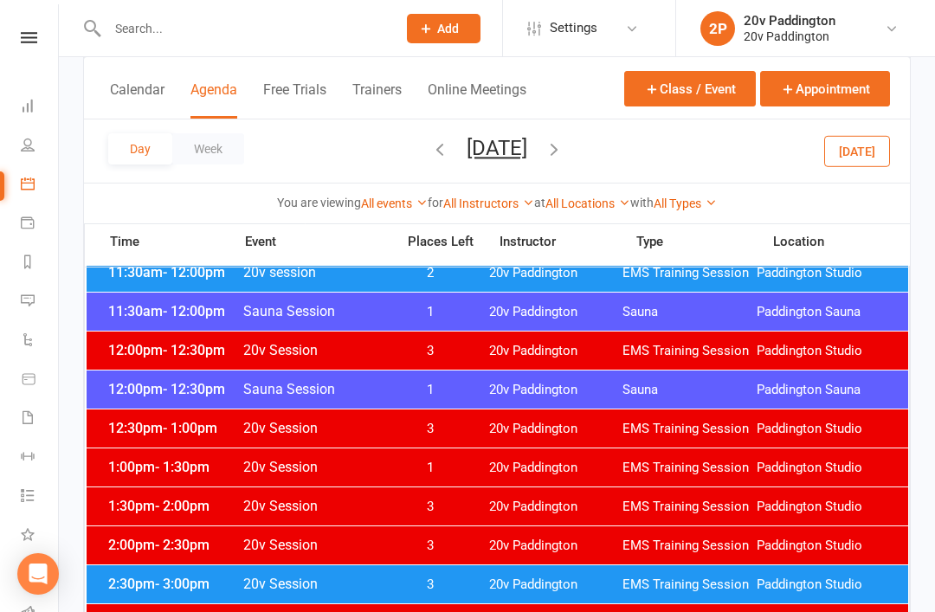
click at [476, 427] on div "12:30pm - 1:00pm 20v Session 3 20v Paddington EMS Training Session Paddington S…" at bounding box center [498, 429] width 822 height 38
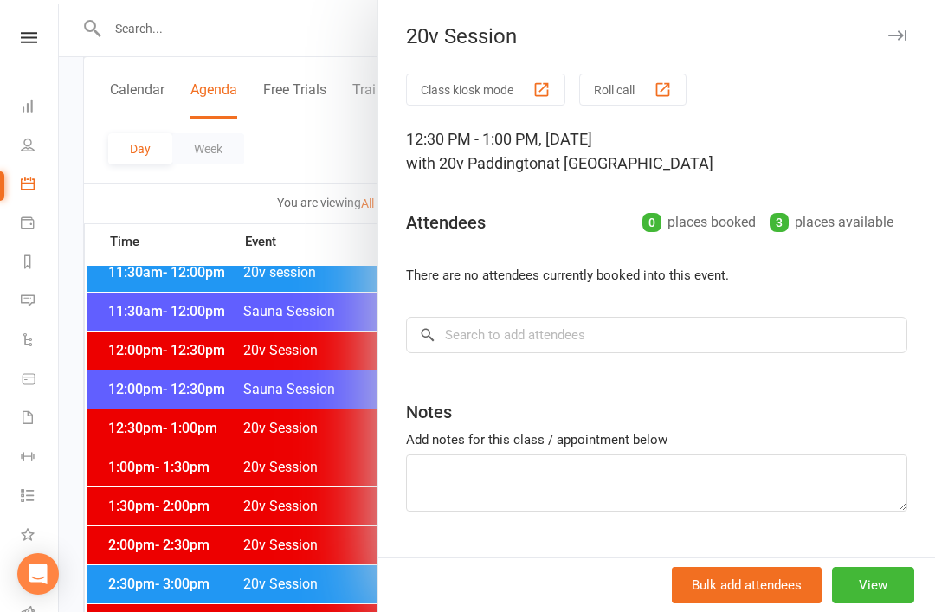
click at [322, 539] on div at bounding box center [497, 306] width 876 height 612
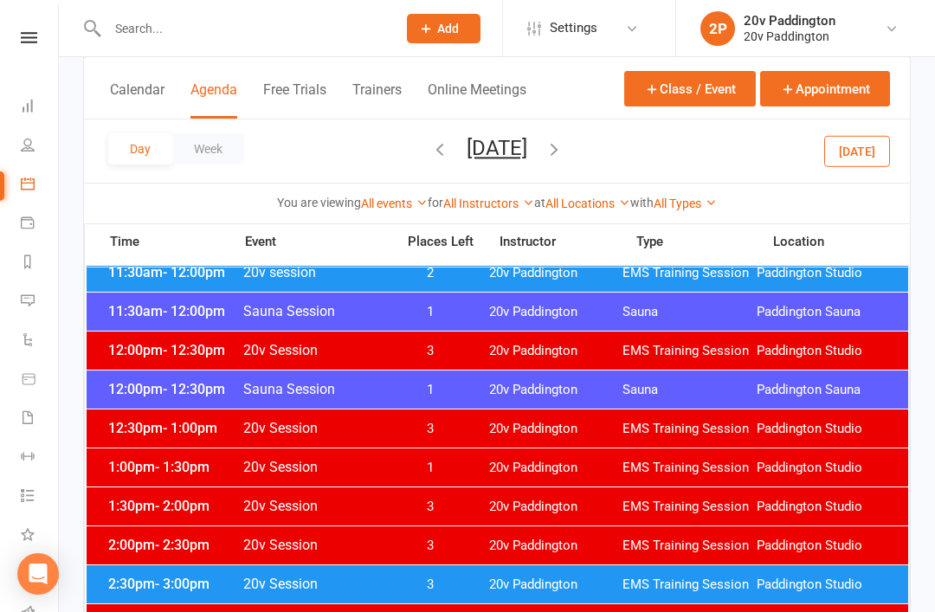
click at [442, 605] on div "3:00pm - 3:30pm 20v Session 3 20v Paddington EMS Training Session Paddington St…" at bounding box center [498, 623] width 822 height 38
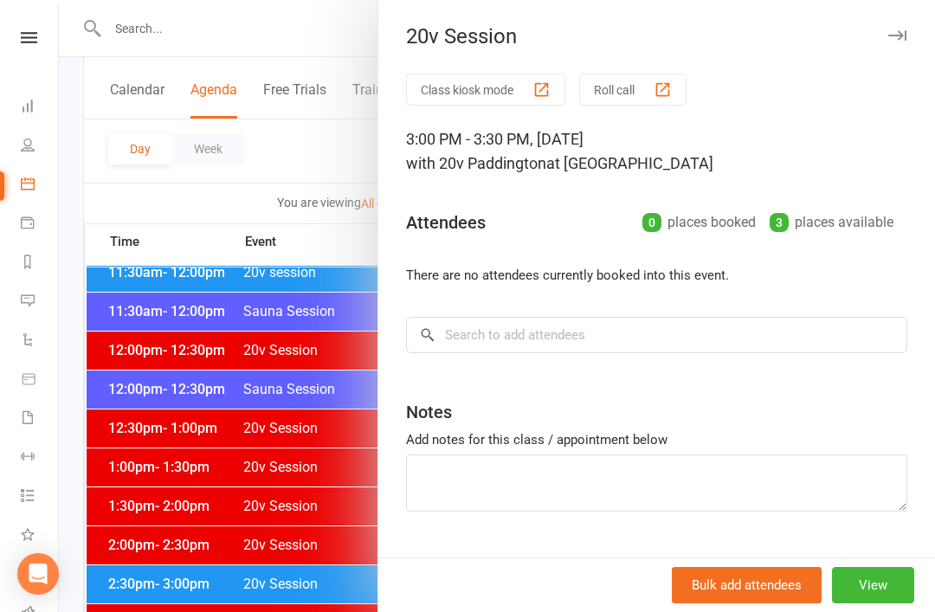
click at [307, 603] on div at bounding box center [497, 306] width 876 height 612
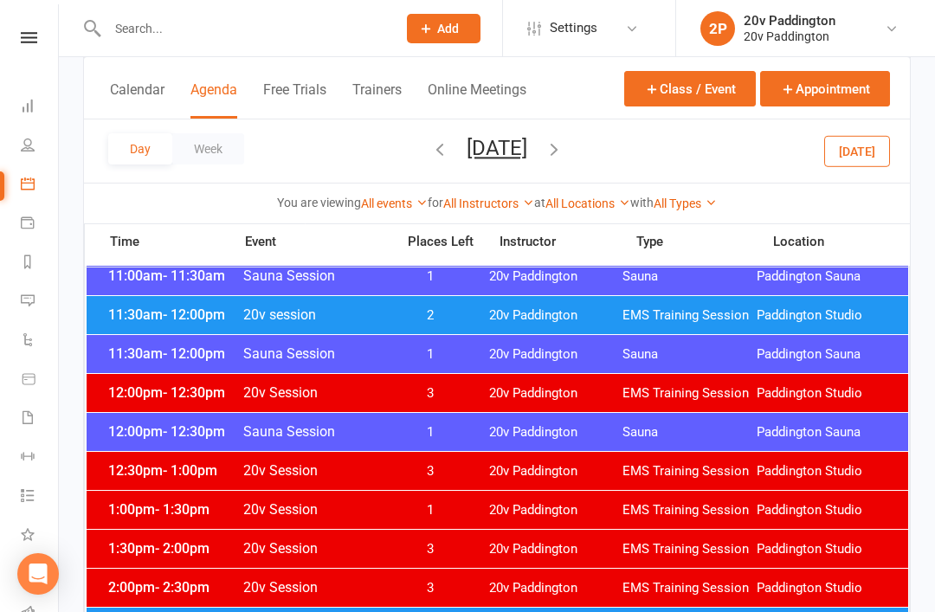
scroll to position [919, 0]
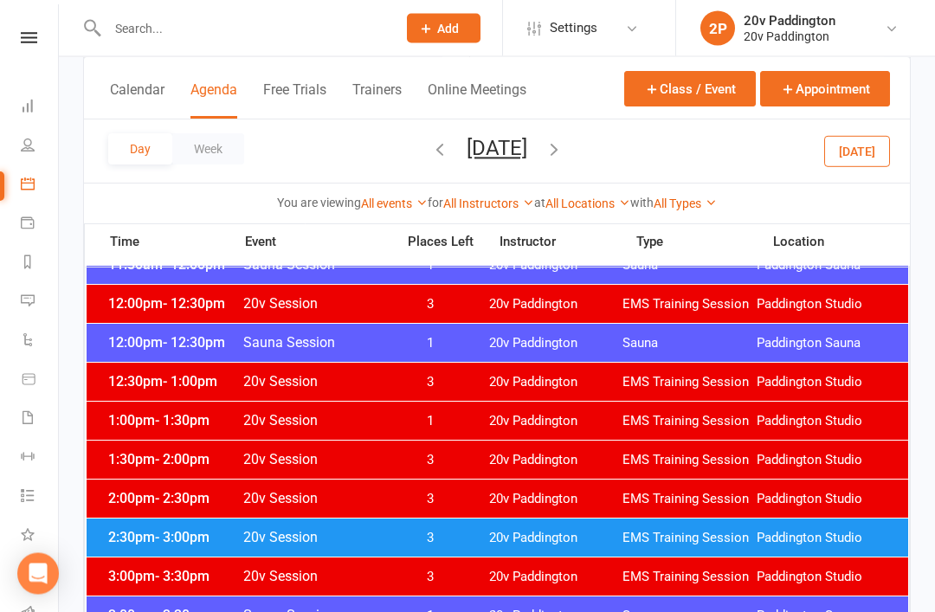
click at [461, 541] on span "3" at bounding box center [430, 539] width 91 height 16
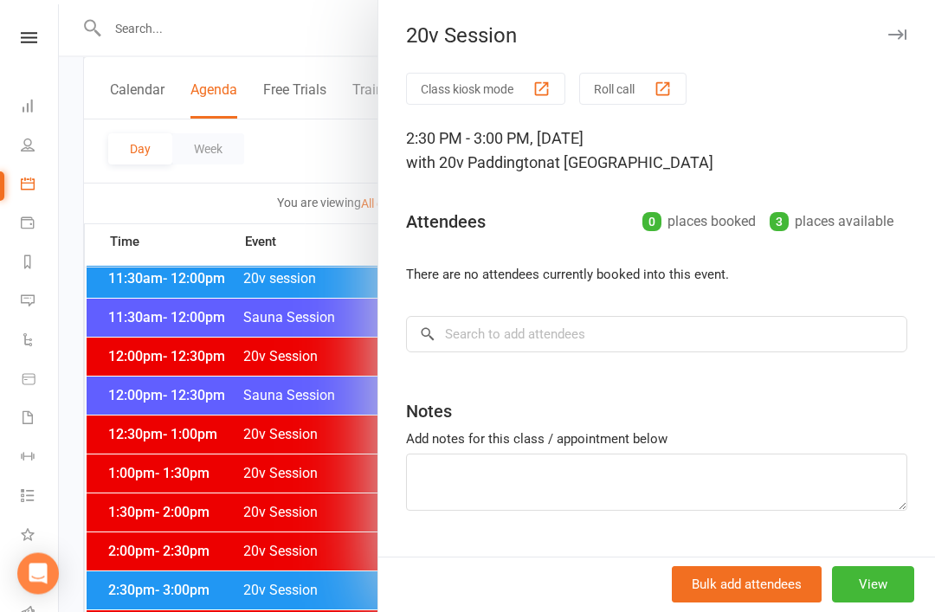
scroll to position [935, 0]
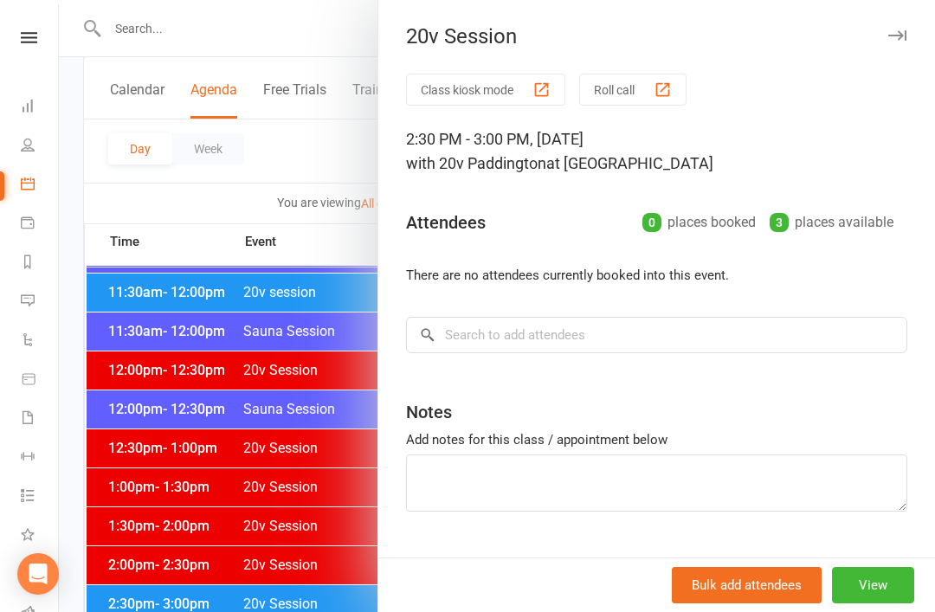
click at [333, 550] on div at bounding box center [497, 306] width 876 height 612
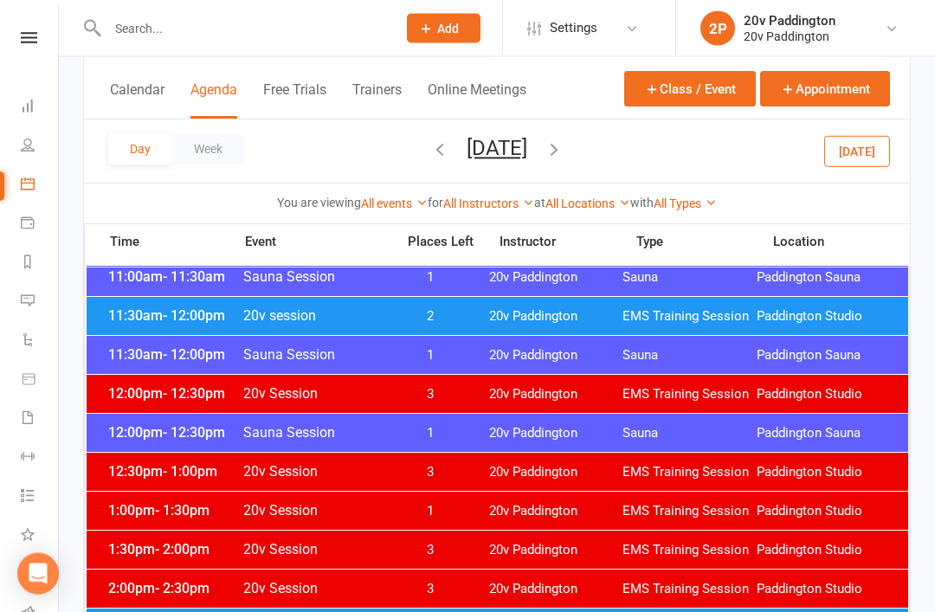
click at [430, 151] on icon "button" at bounding box center [439, 148] width 19 height 19
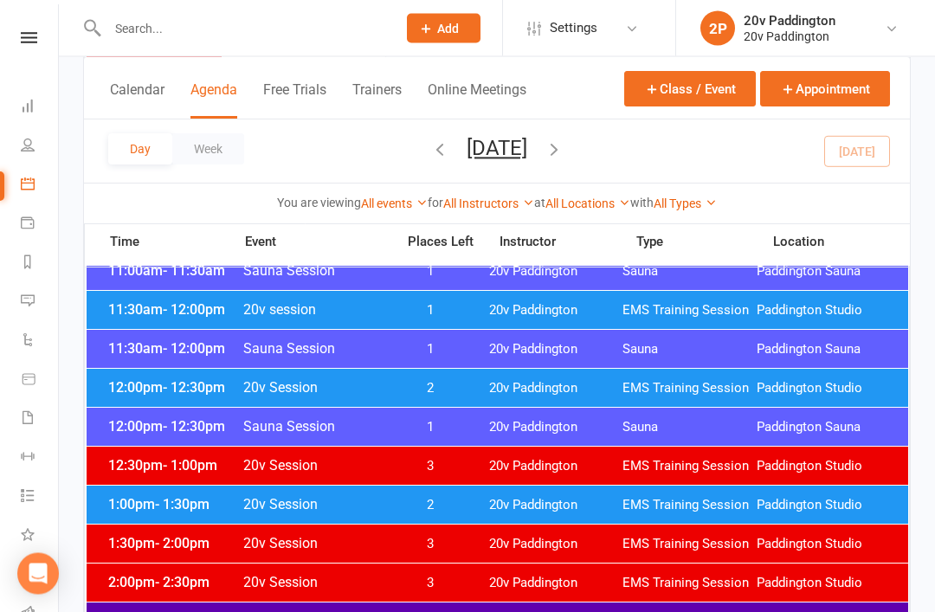
click at [404, 301] on div "11:30am - 12:00pm 20v session 1 20v Paddington EMS Training Session Paddington …" at bounding box center [498, 311] width 822 height 38
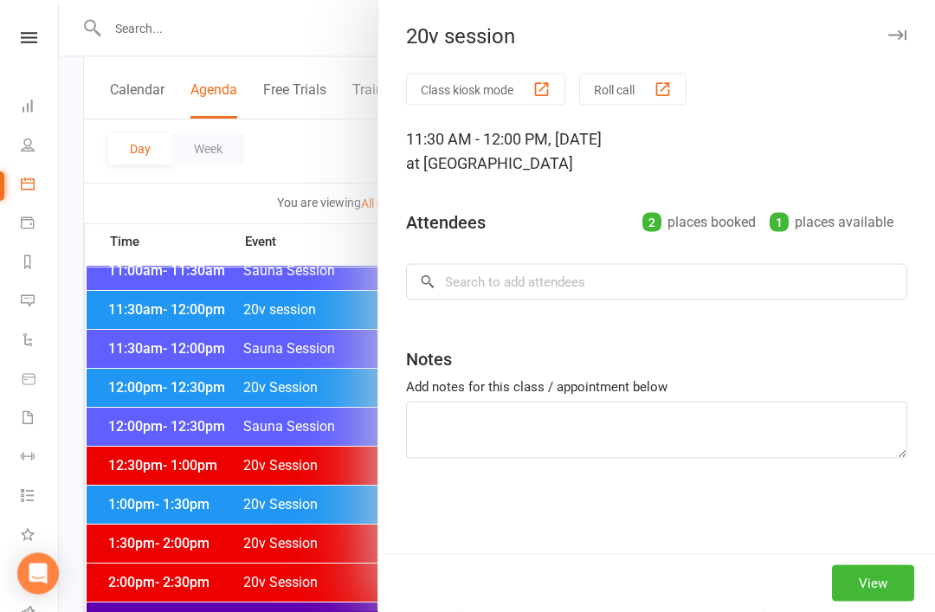
scroll to position [902, 0]
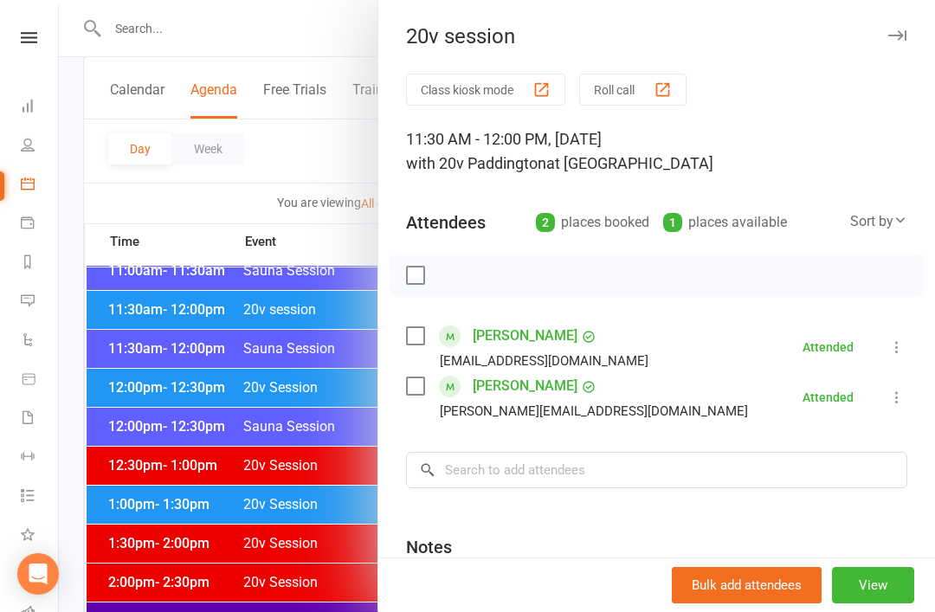
click at [194, 490] on div at bounding box center [497, 306] width 876 height 612
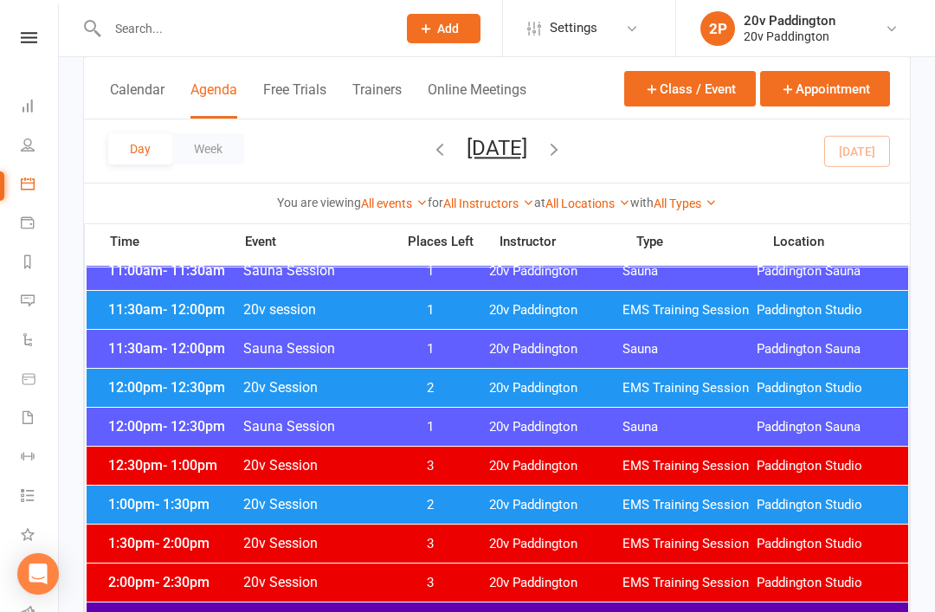
click at [381, 404] on div "12:00pm - 12:30pm 20v Session 2 20v Paddington EMS Training Session Paddington …" at bounding box center [498, 388] width 822 height 38
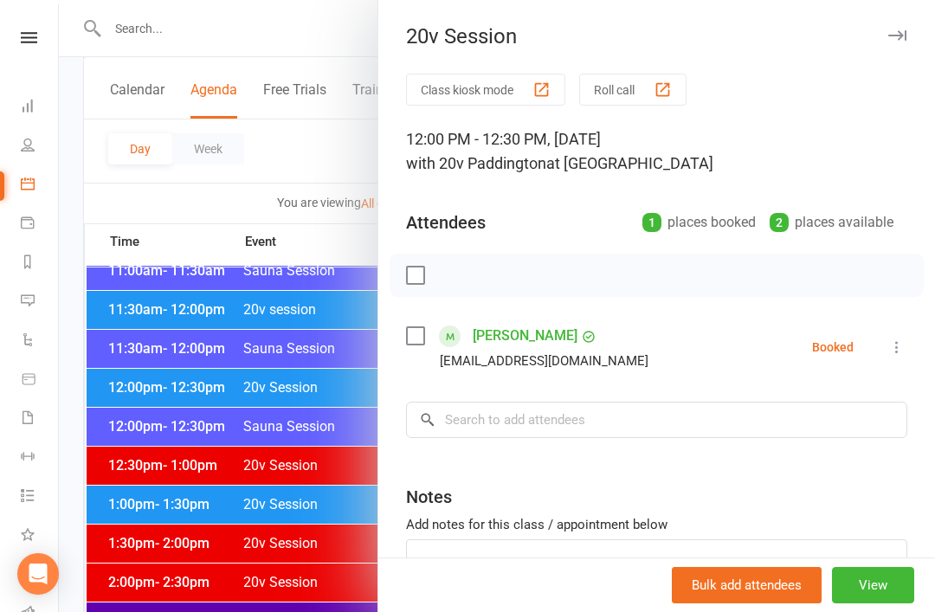
click at [260, 496] on div at bounding box center [497, 306] width 876 height 612
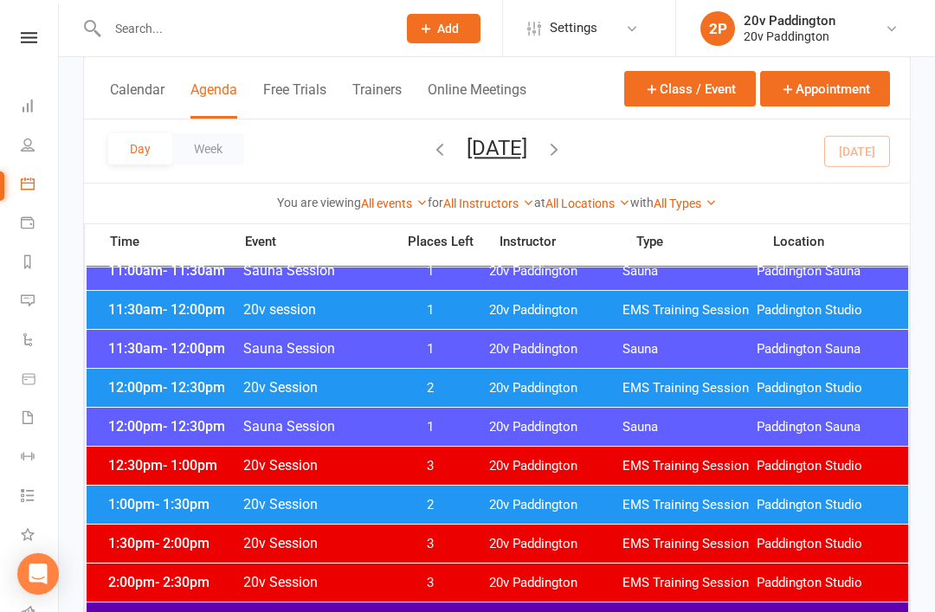
click at [293, 507] on span "20v Session" at bounding box center [313, 504] width 143 height 16
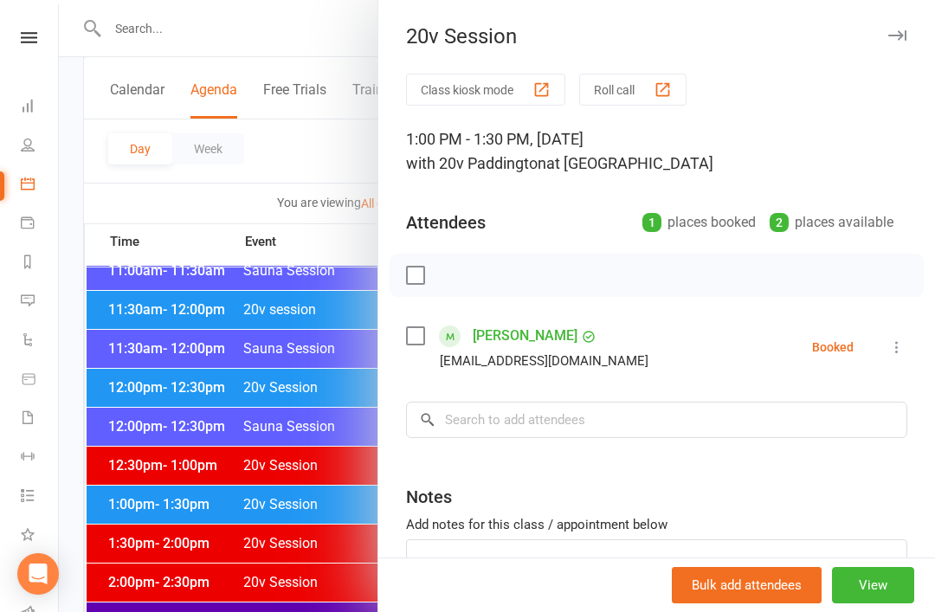
click at [288, 542] on div at bounding box center [497, 306] width 876 height 612
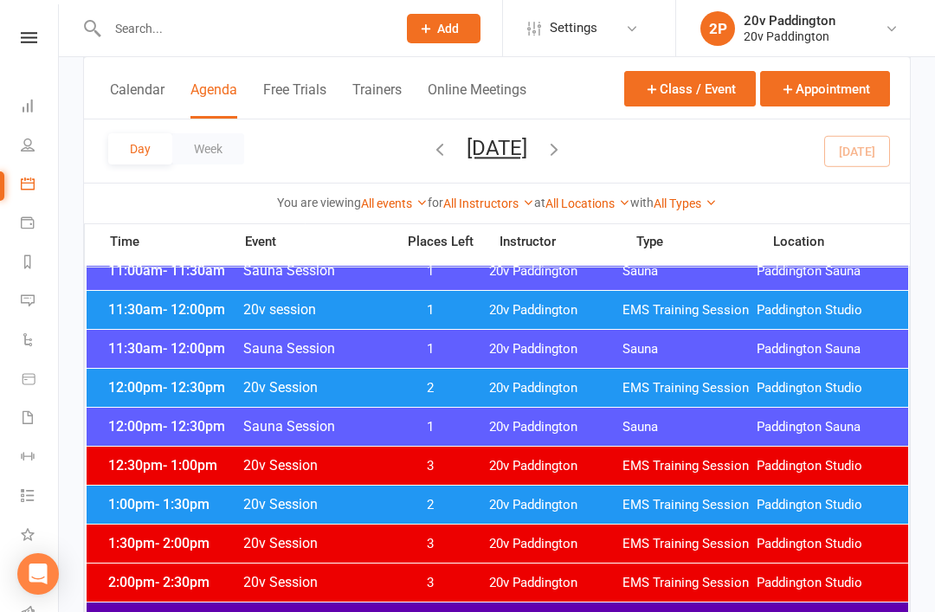
click at [554, 361] on div "11:30am - 12:00pm Sauna Session 1 20v Paddington Sauna Paddington Sauna" at bounding box center [498, 349] width 822 height 38
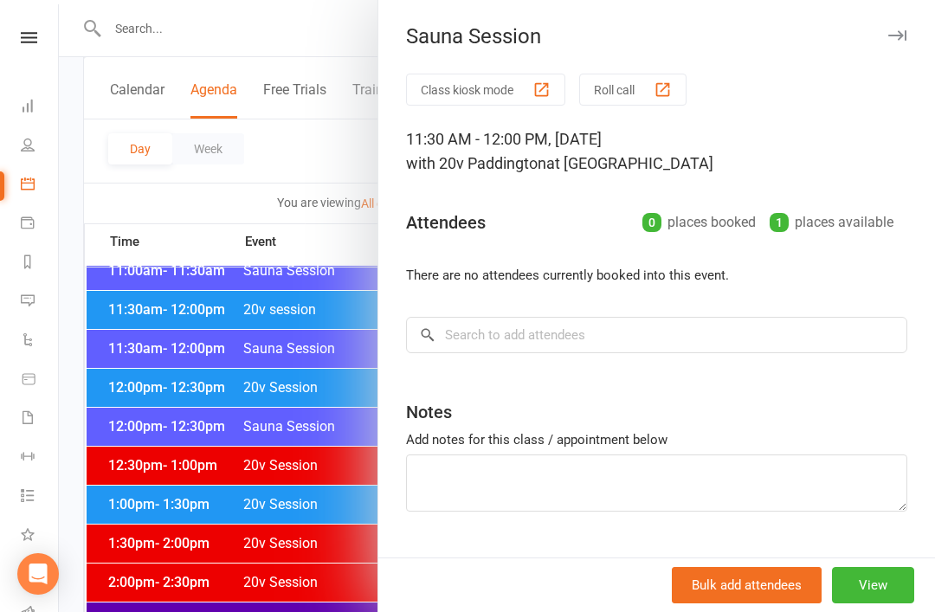
click at [308, 436] on div at bounding box center [497, 306] width 876 height 612
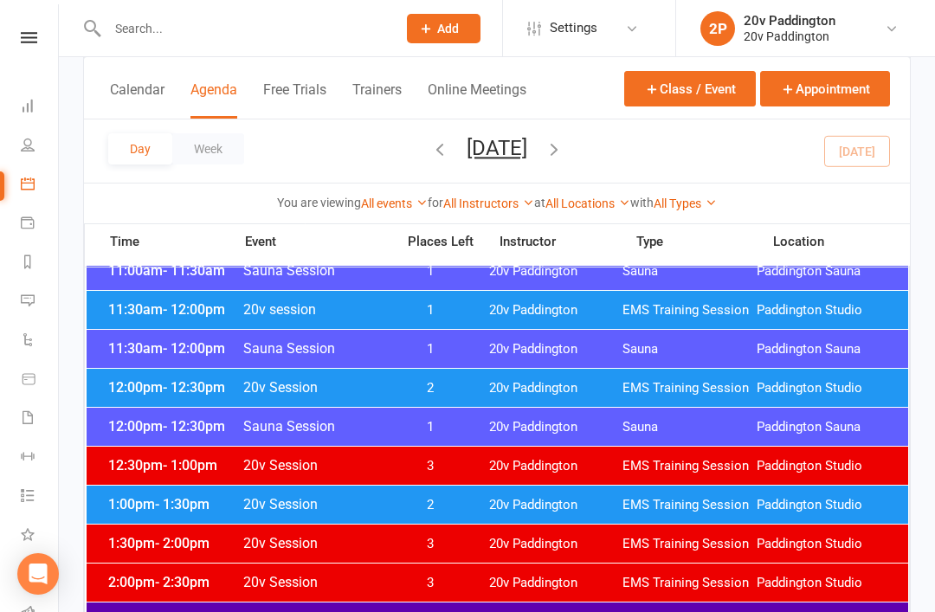
click at [452, 390] on span "2" at bounding box center [430, 388] width 91 height 16
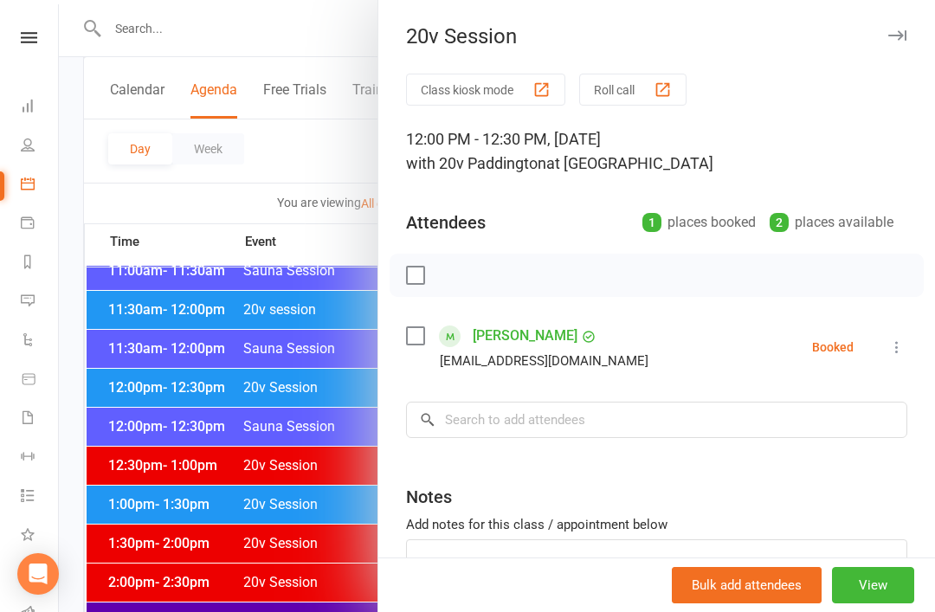
click at [326, 456] on div at bounding box center [497, 306] width 876 height 612
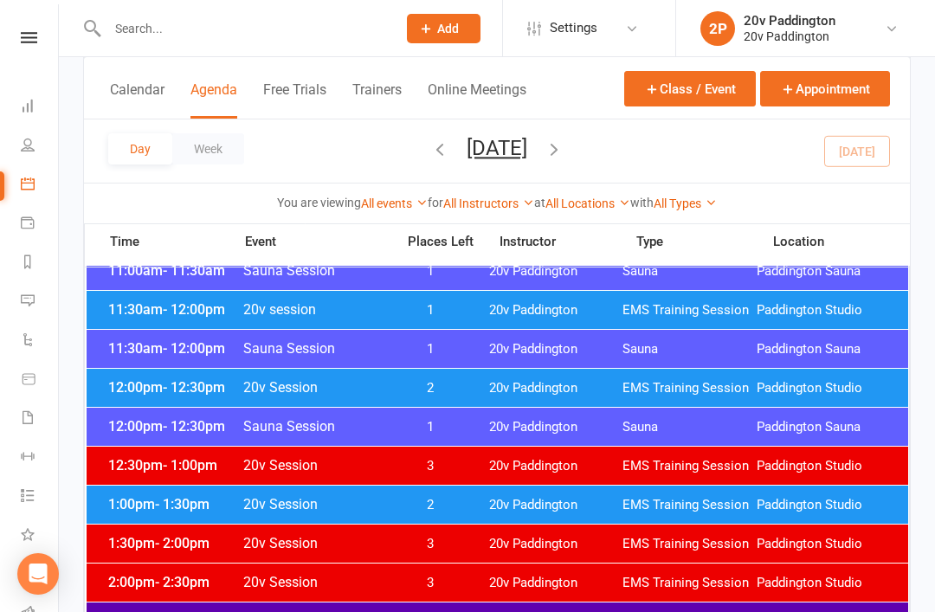
click at [487, 309] on div "11:30am - 12:00pm 20v session 1 20v Paddington EMS Training Session Paddington …" at bounding box center [498, 310] width 822 height 38
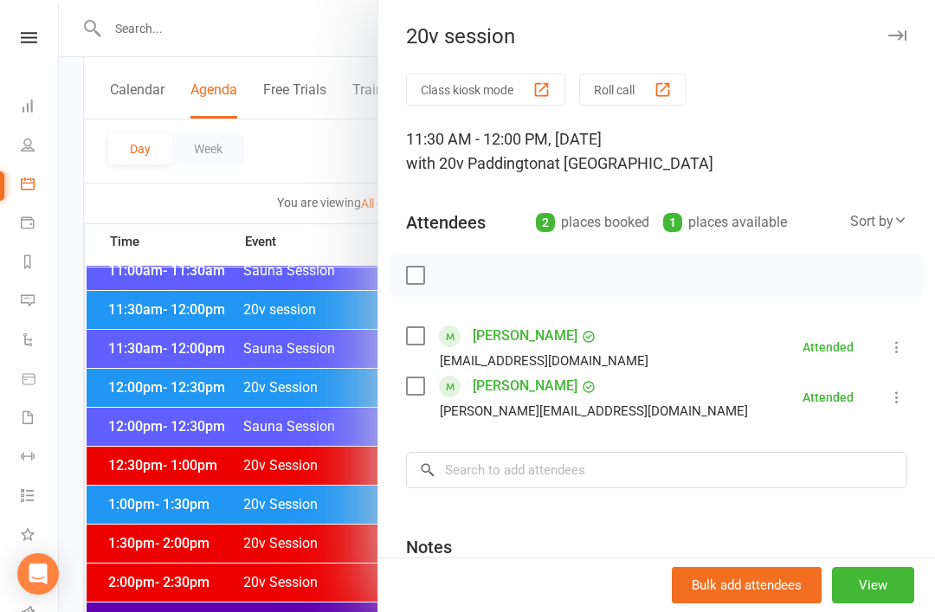
click at [328, 481] on div at bounding box center [497, 306] width 876 height 612
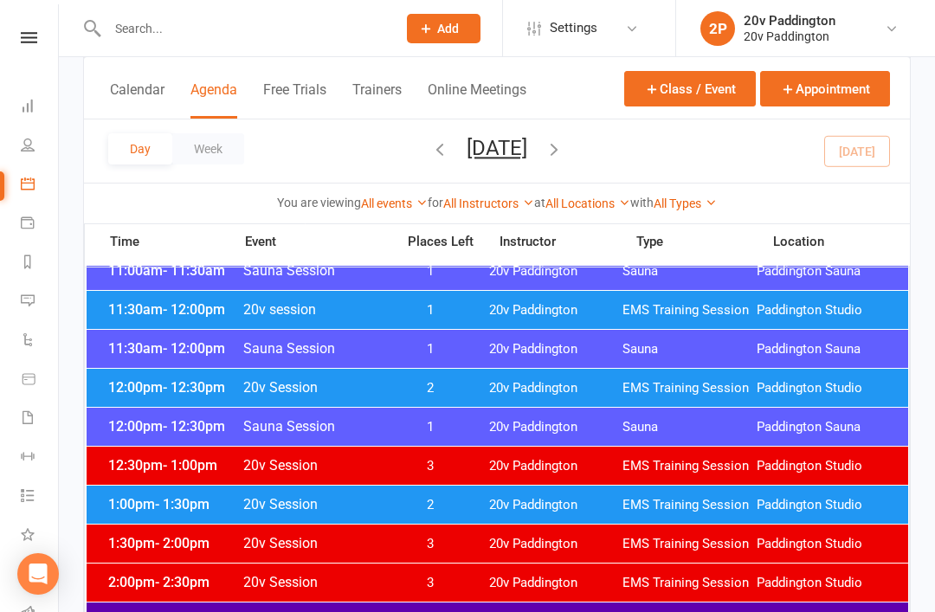
click at [366, 445] on div "12:00pm - 12:30pm Sauna Session 1 20v Paddington Sauna Paddington Sauna" at bounding box center [498, 427] width 822 height 38
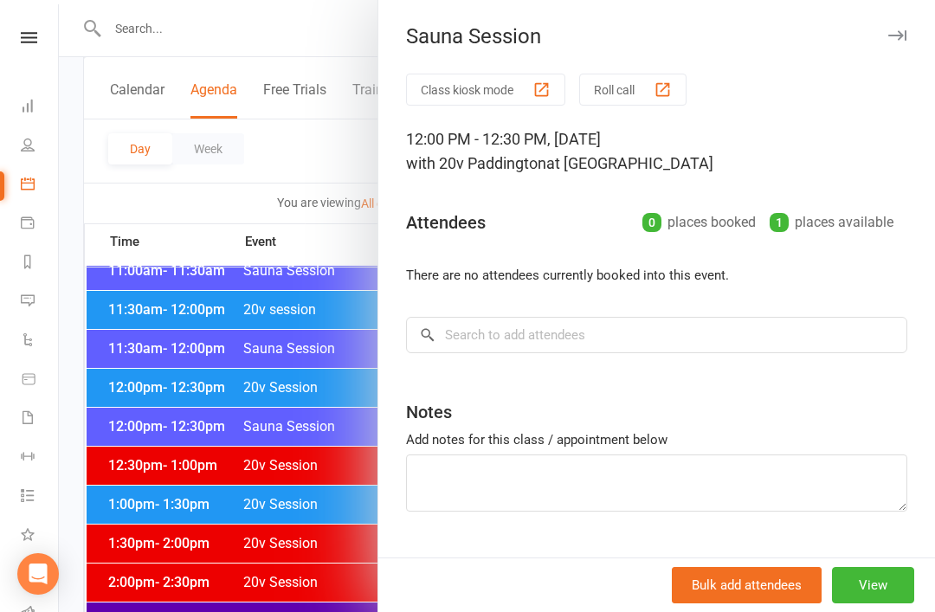
click at [513, 387] on div "Notes" at bounding box center [656, 408] width 501 height 42
click at [314, 493] on div at bounding box center [497, 306] width 876 height 612
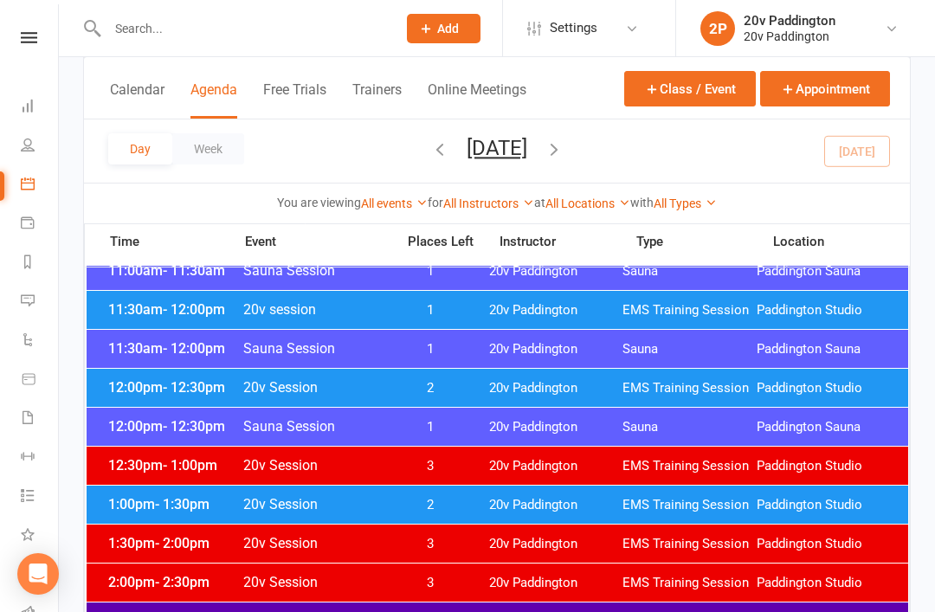
click at [509, 367] on div "11:30am - 12:00pm Sauna Session 1 20v Paddington Sauna Paddington Sauna" at bounding box center [498, 349] width 822 height 38
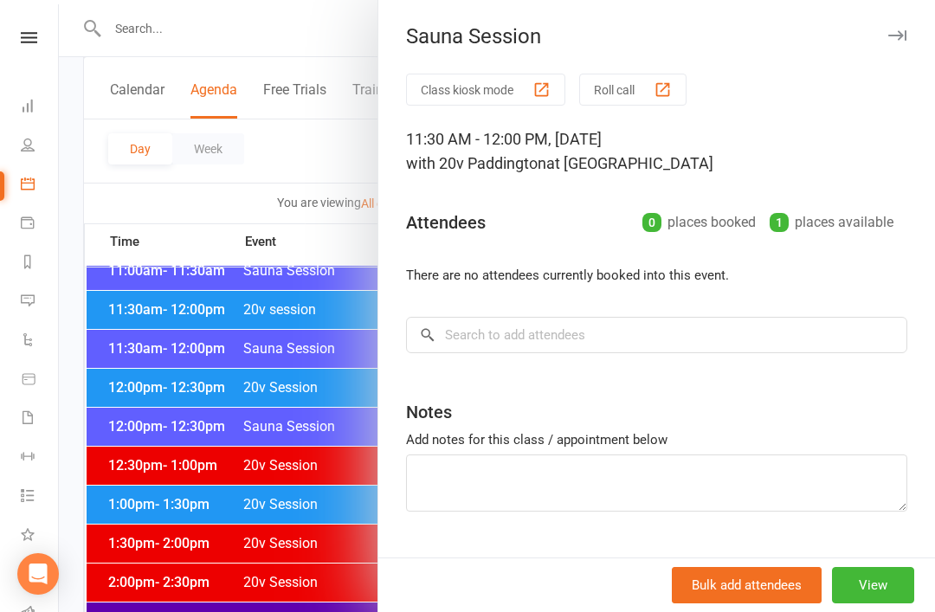
click at [348, 490] on div at bounding box center [497, 306] width 876 height 612
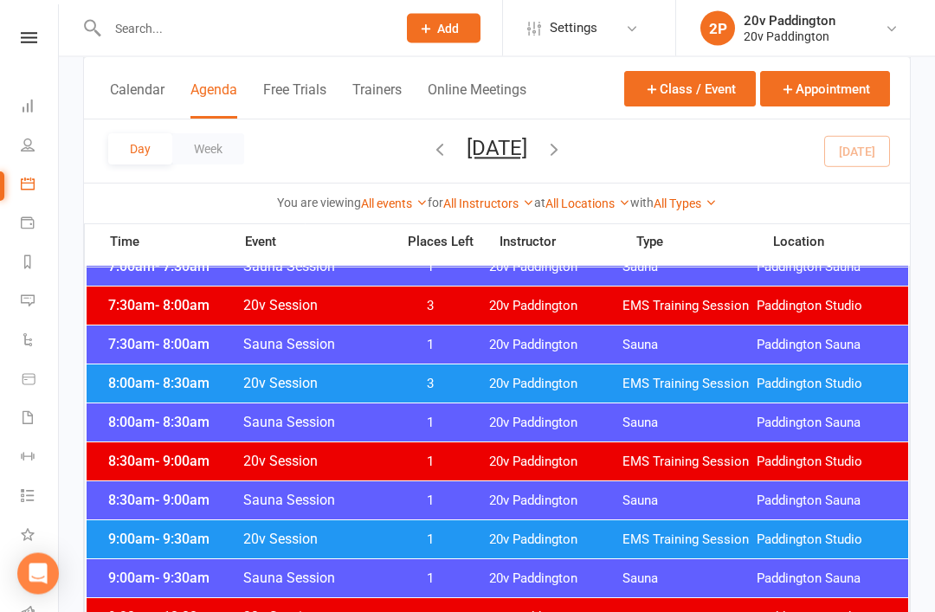
scroll to position [199, 0]
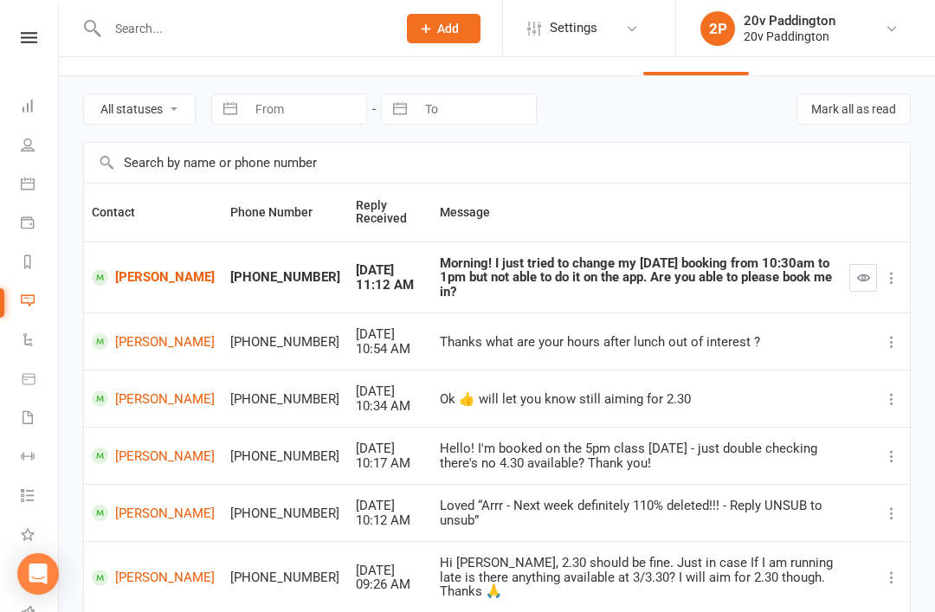
scroll to position [44, 0]
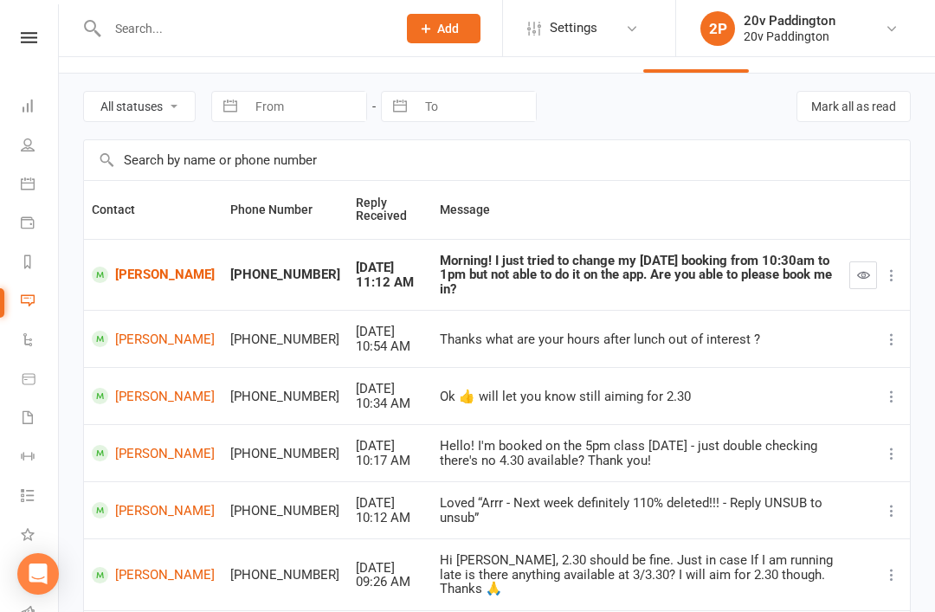
click at [120, 274] on link "[PERSON_NAME]" at bounding box center [153, 275] width 123 height 16
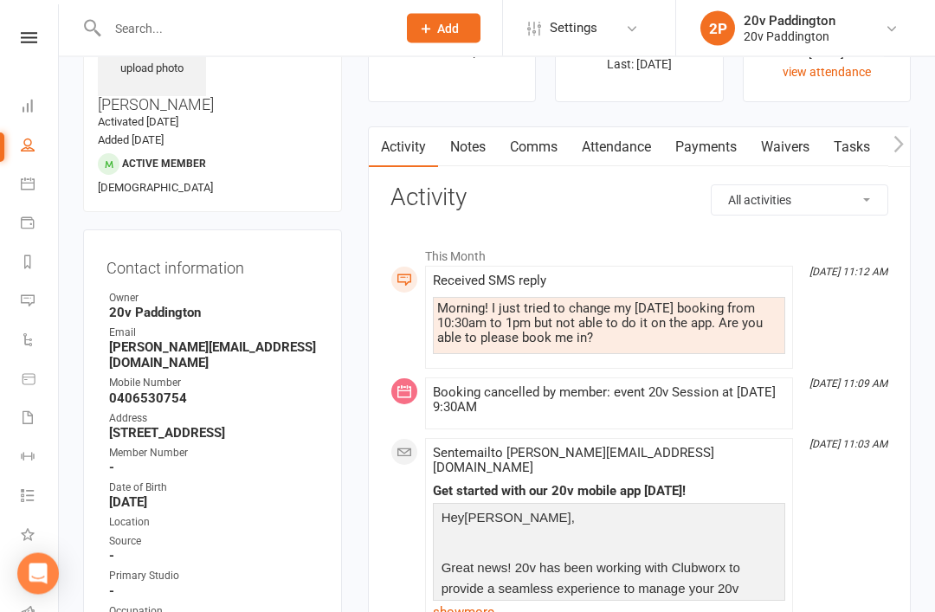
scroll to position [108, 0]
click at [558, 152] on link "Comms" at bounding box center [534, 147] width 72 height 40
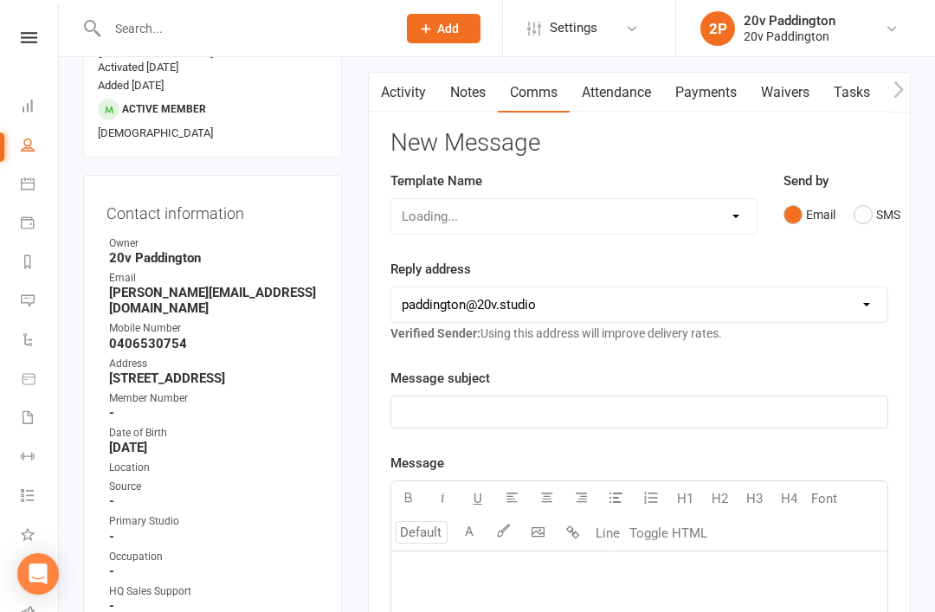
scroll to position [164, 0]
click at [872, 280] on div "Reply address hello@clubworx.com paddington@20v.studio byron@20v.studio dan@fly…" at bounding box center [640, 300] width 498 height 85
click at [842, 247] on div "Send by Email SMS" at bounding box center [836, 212] width 131 height 85
click at [876, 205] on button "SMS" at bounding box center [877, 213] width 47 height 33
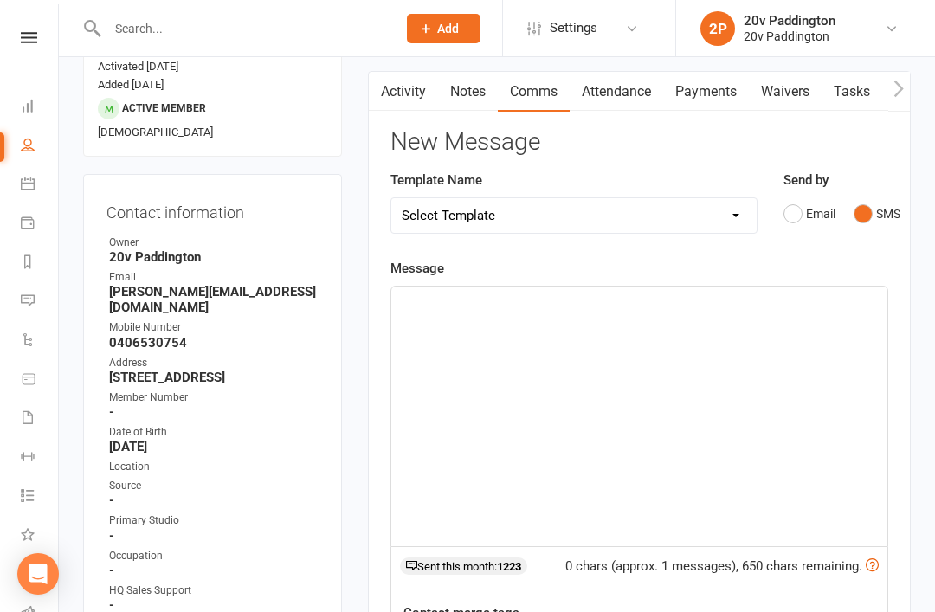
click at [607, 526] on div "﻿" at bounding box center [639, 417] width 496 height 260
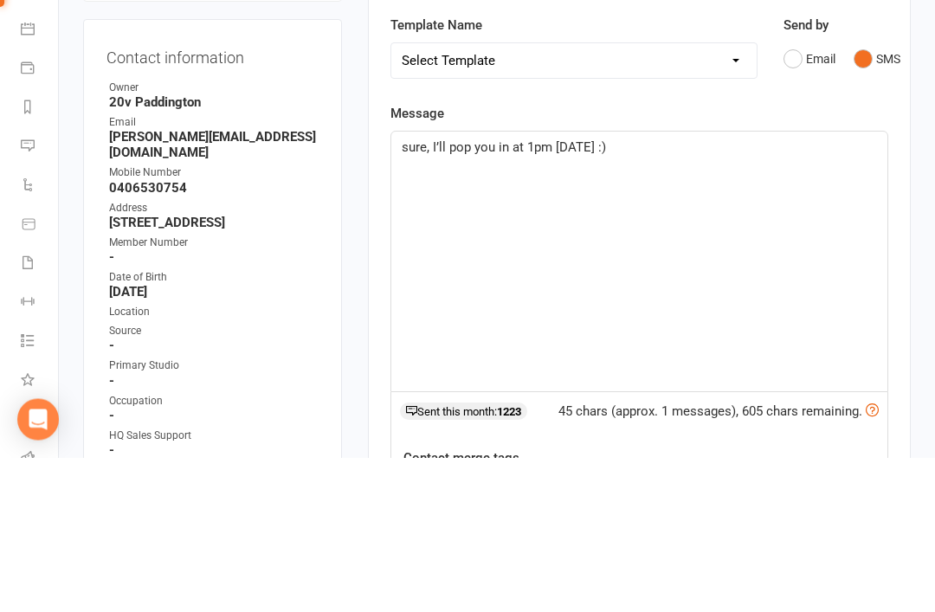
click at [416, 294] on span "sure, I’ll pop you in at 1pm this Saturday :)" at bounding box center [504, 302] width 204 height 16
click at [417, 292] on p "sure, I’ll pop you in at 1pm this Saturday :)" at bounding box center [639, 302] width 475 height 21
click at [740, 287] on div "Sure , I’ll pop you in at 1pm this Saturday :)" at bounding box center [639, 417] width 496 height 260
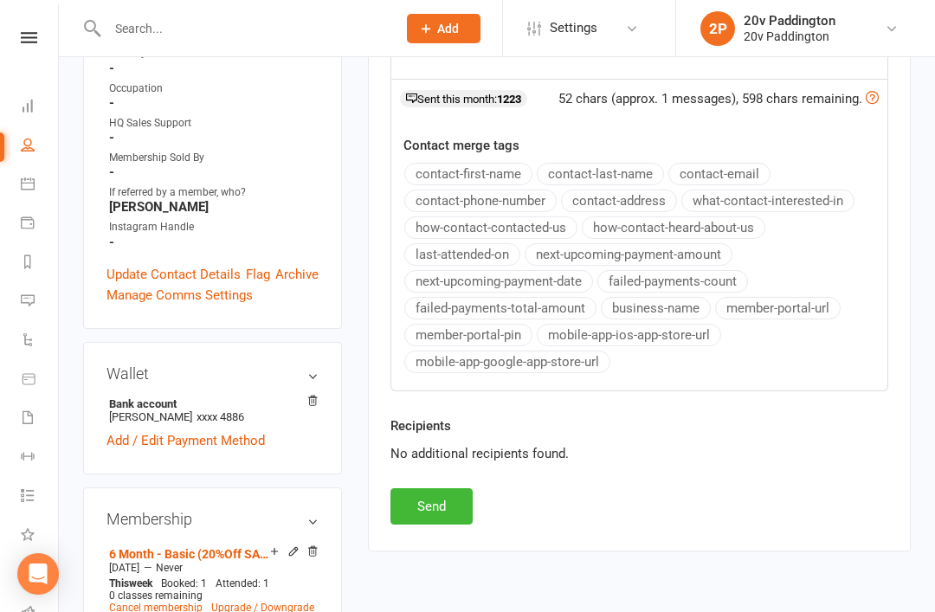
click at [442, 521] on button "Send" at bounding box center [432, 506] width 82 height 36
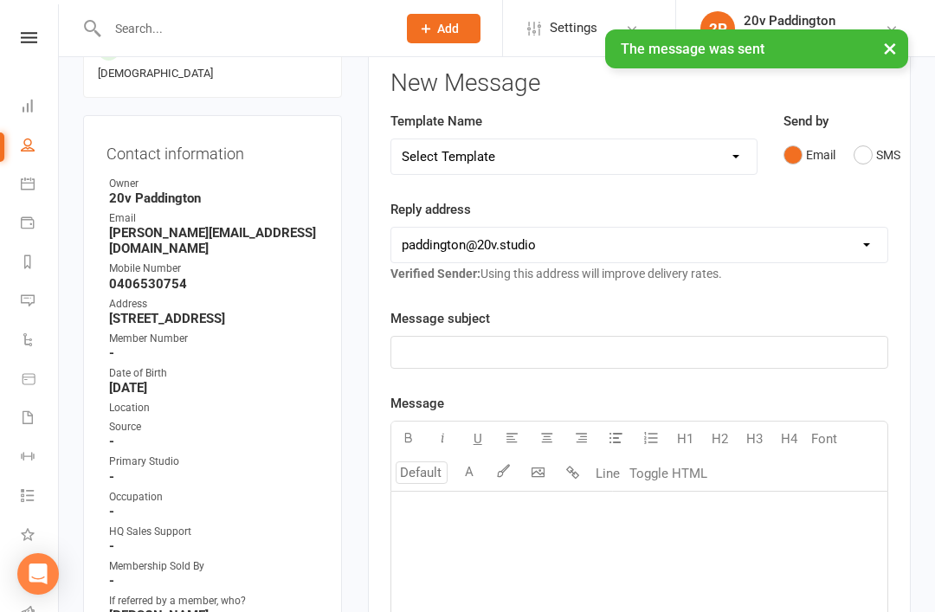
scroll to position [0, 0]
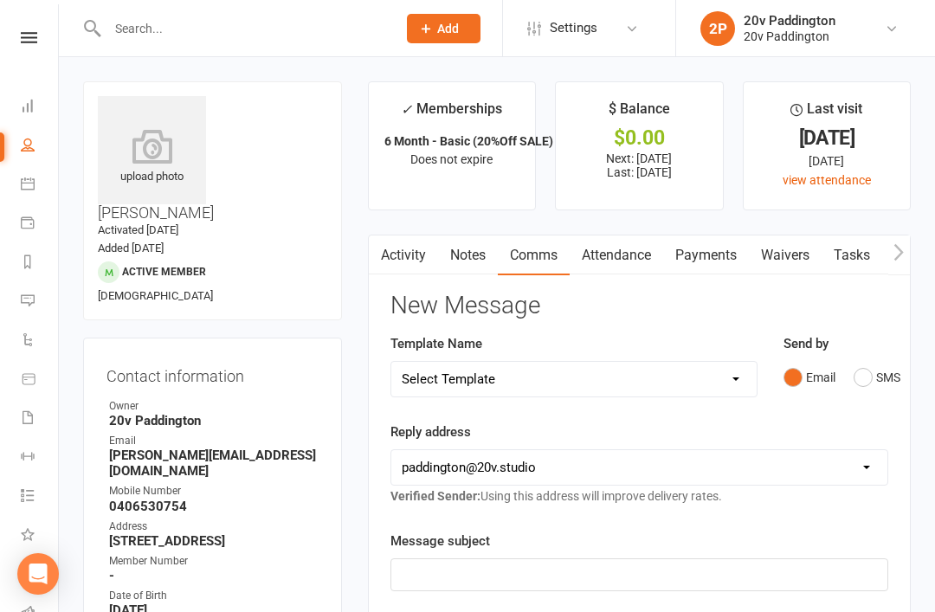
click at [398, 254] on link "Activity" at bounding box center [403, 256] width 69 height 40
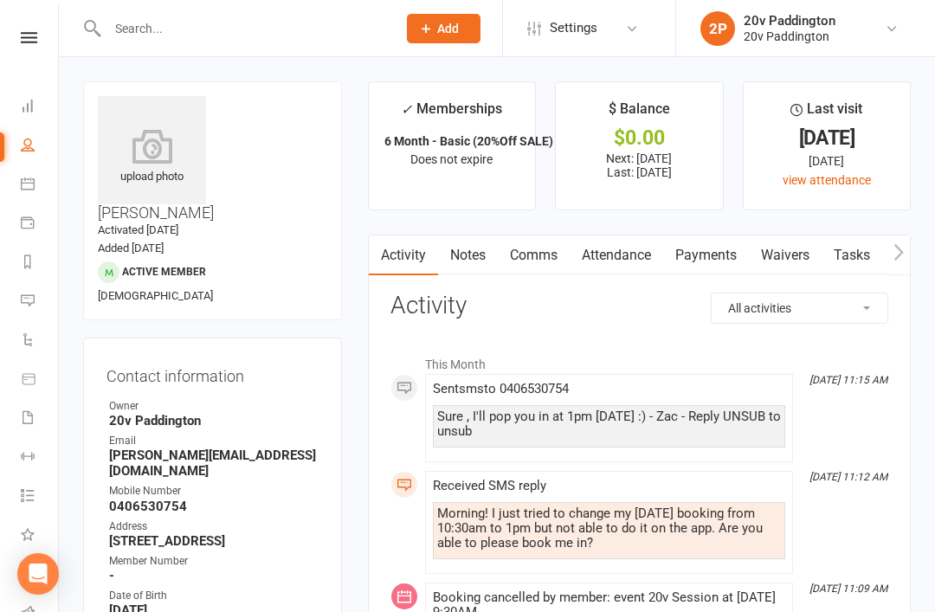
click at [23, 309] on link "Messages 3" at bounding box center [40, 302] width 39 height 39
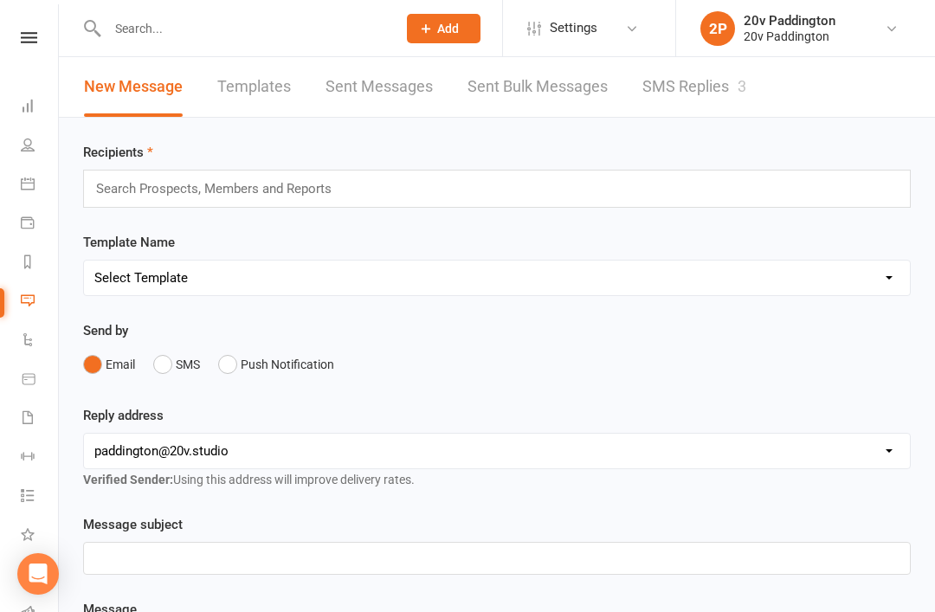
click at [703, 81] on link "SMS Replies 3" at bounding box center [694, 87] width 104 height 60
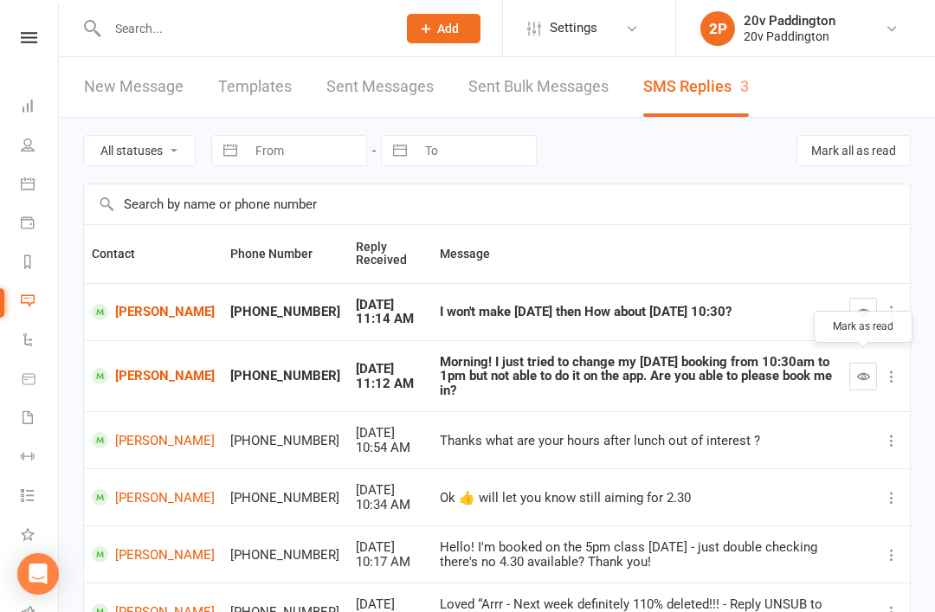
click at [862, 370] on icon "button" at bounding box center [863, 376] width 13 height 13
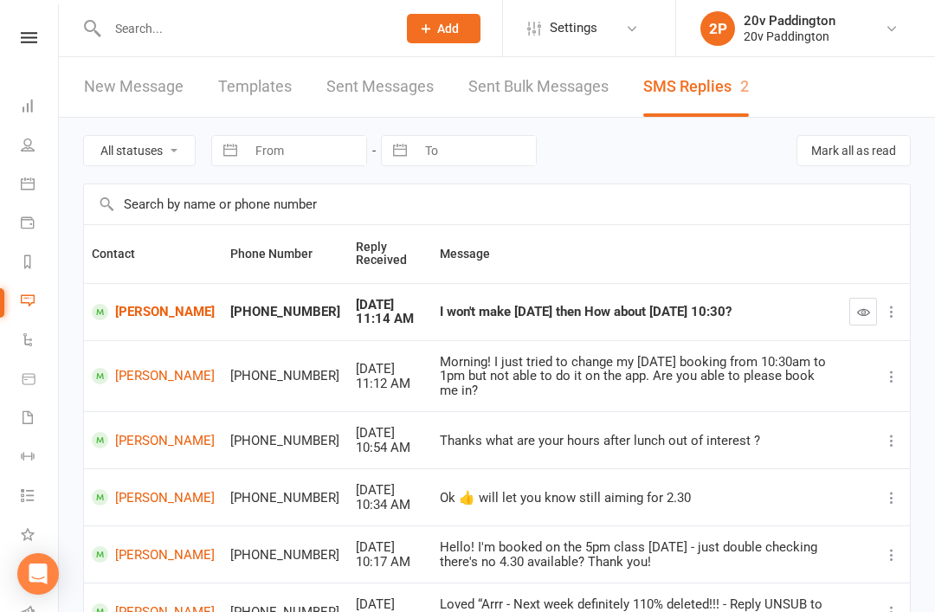
click at [121, 310] on link "[PERSON_NAME]" at bounding box center [153, 312] width 123 height 16
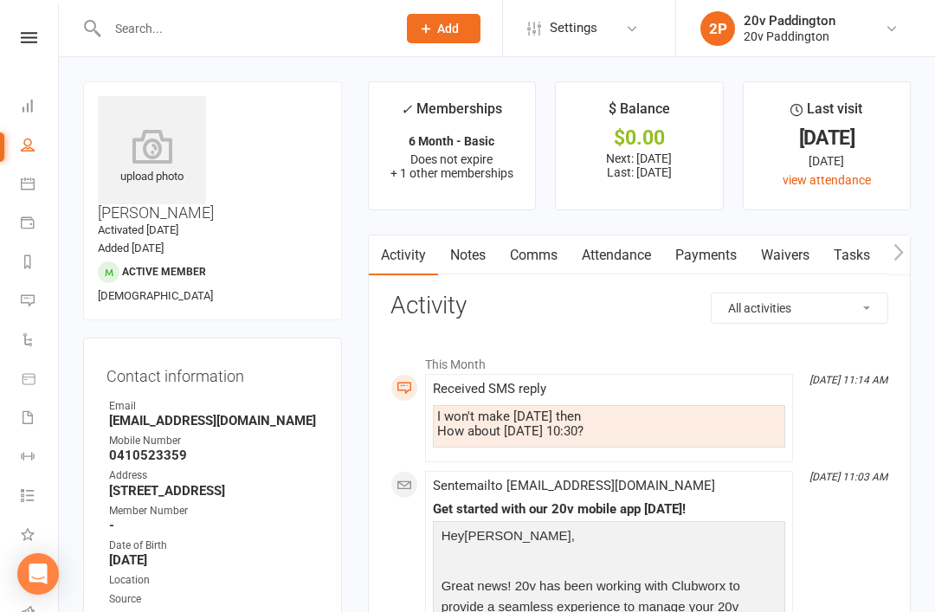
click at [513, 267] on link "Comms" at bounding box center [534, 256] width 72 height 40
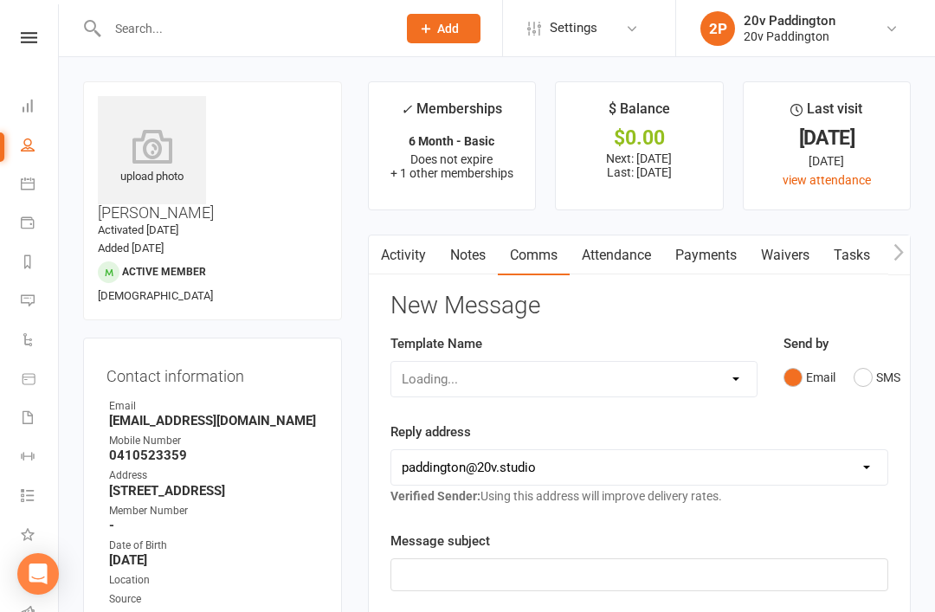
click at [845, 355] on div "Send by Email SMS" at bounding box center [836, 363] width 105 height 61
click at [879, 380] on button "SMS" at bounding box center [877, 377] width 47 height 33
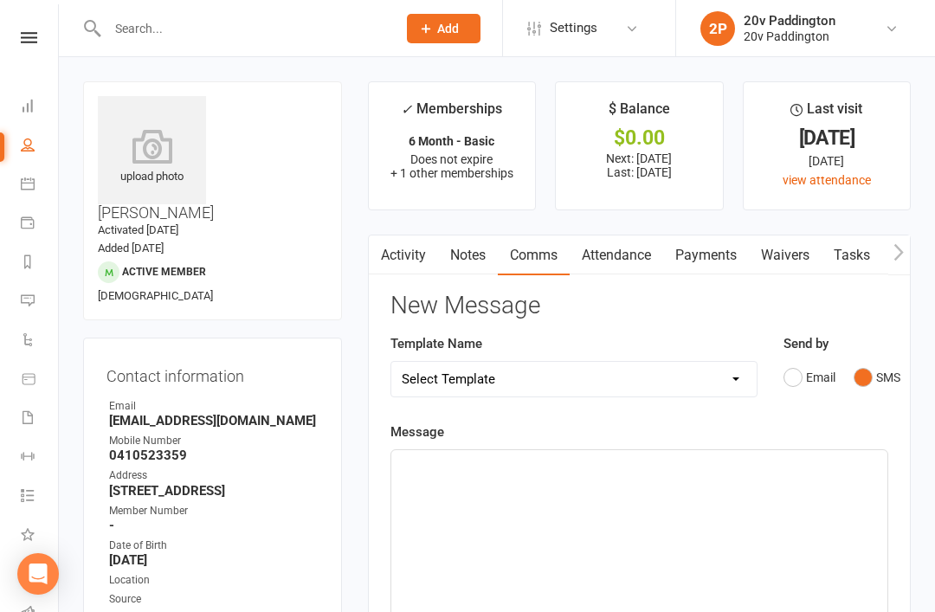
click at [665, 552] on div "﻿" at bounding box center [639, 580] width 496 height 260
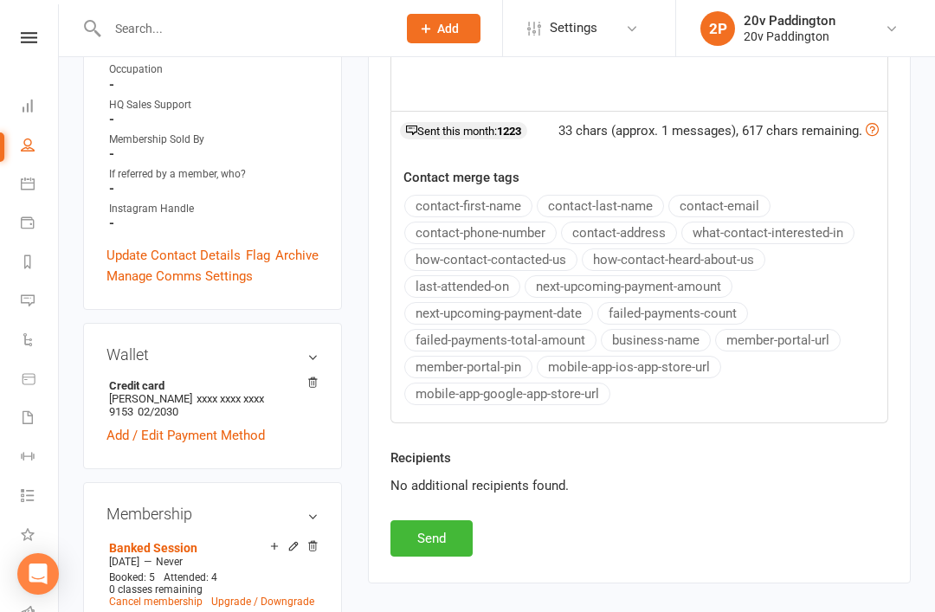
scroll to position [598, 0]
click at [456, 550] on button "Send" at bounding box center [432, 539] width 82 height 36
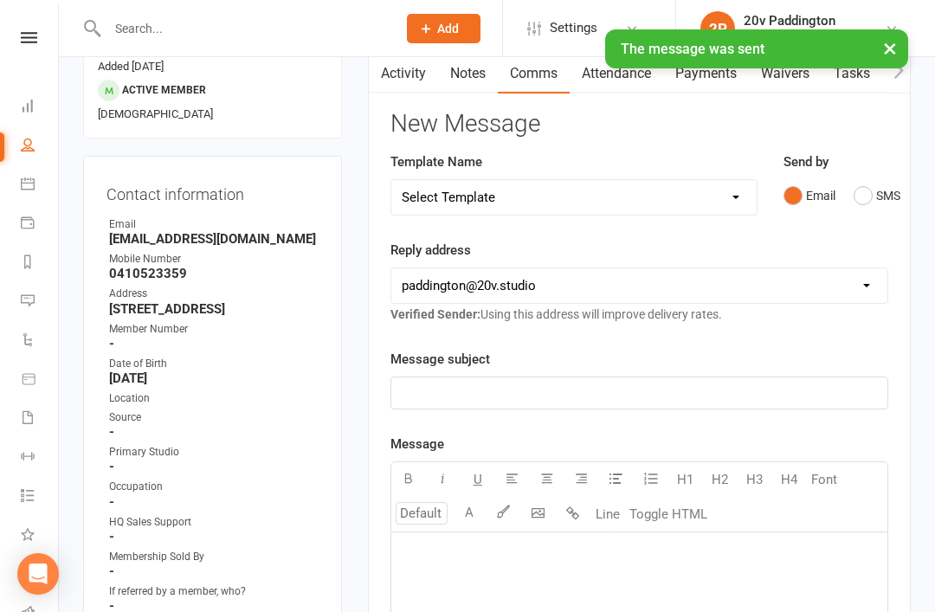
scroll to position [0, 0]
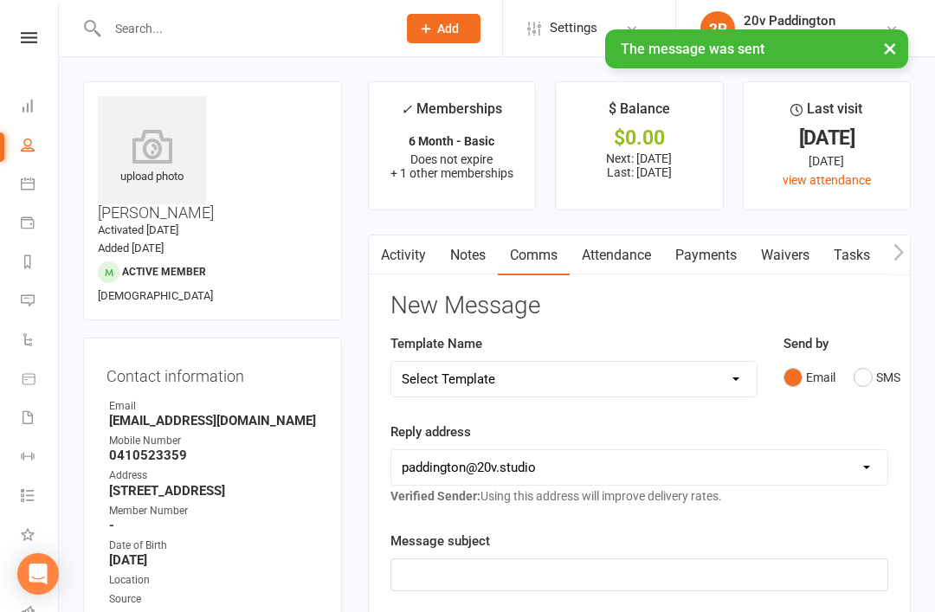
click at [404, 252] on link "Activity" at bounding box center [403, 256] width 69 height 40
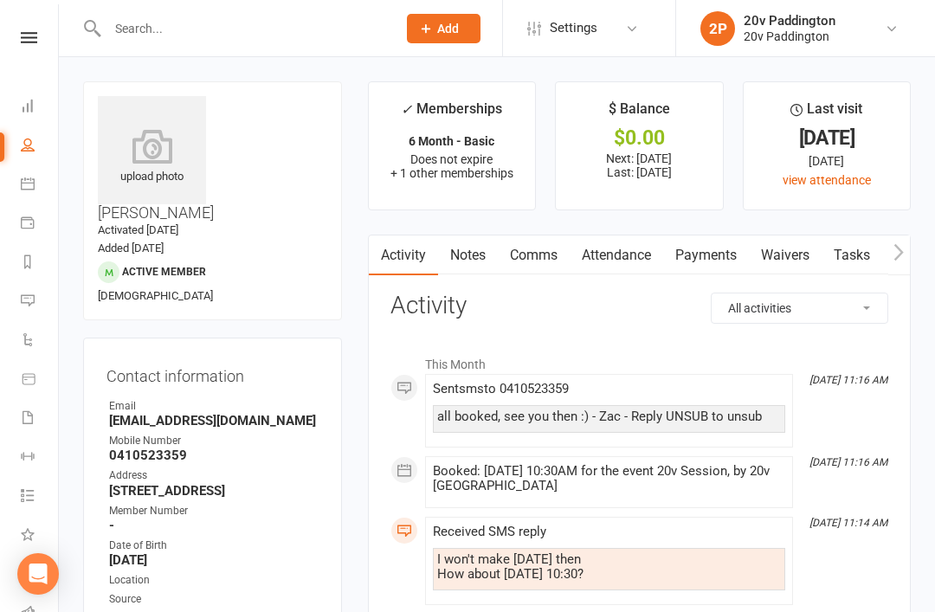
click at [35, 313] on link "Messages 2" at bounding box center [40, 302] width 39 height 39
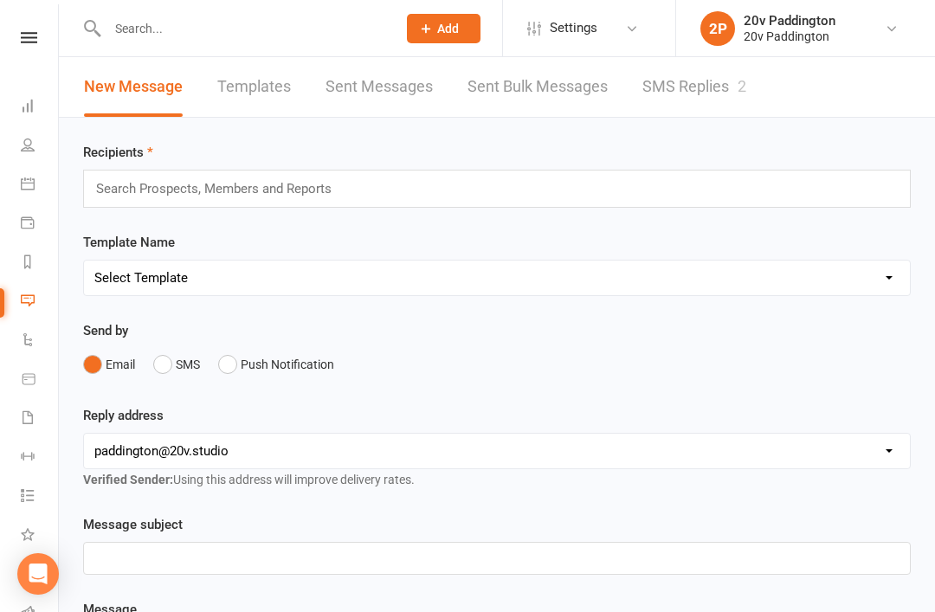
click at [718, 102] on link "SMS Replies 2" at bounding box center [694, 87] width 104 height 60
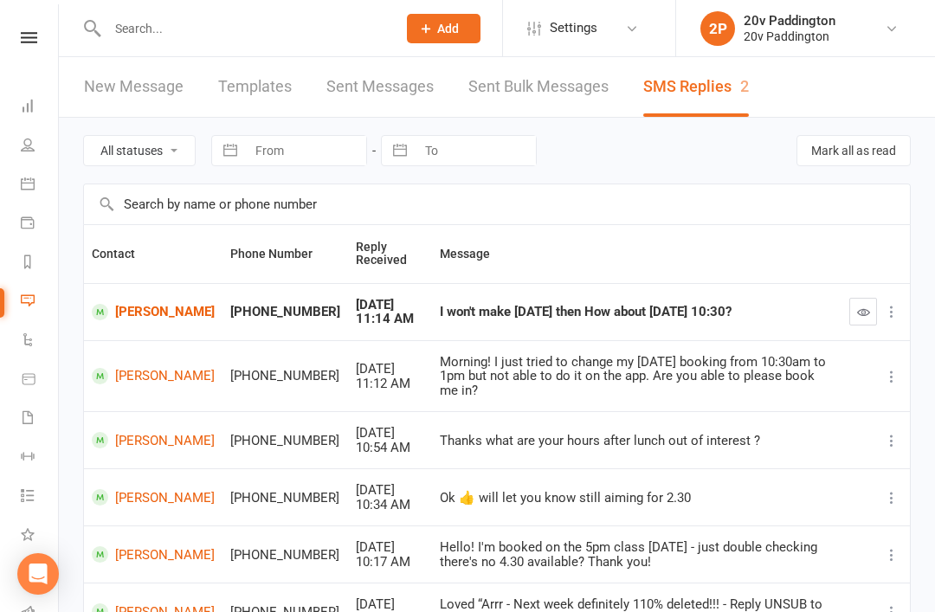
click at [858, 324] on button "button" at bounding box center [863, 312] width 28 height 28
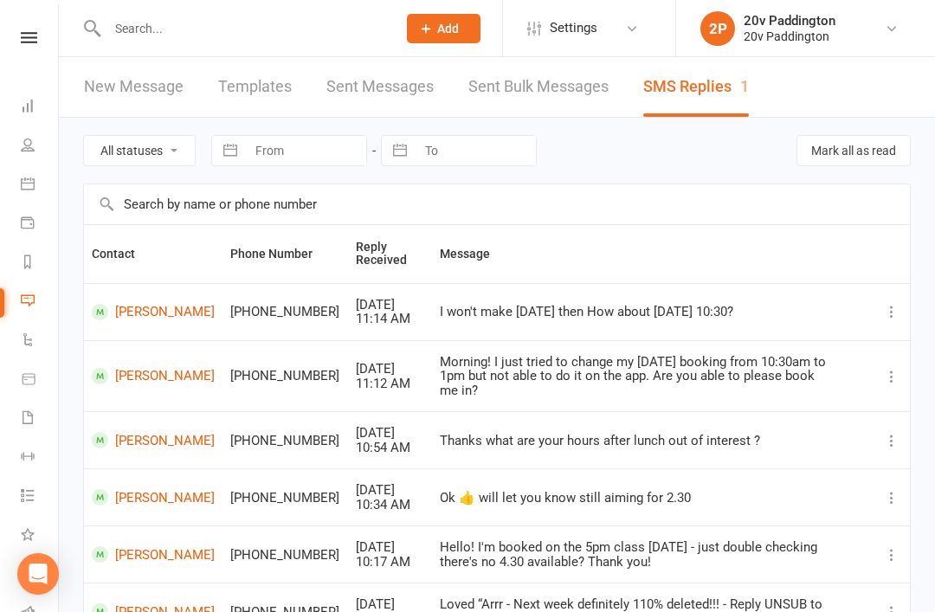
click at [68, 3] on react-component at bounding box center [192, 28] width 384 height 56
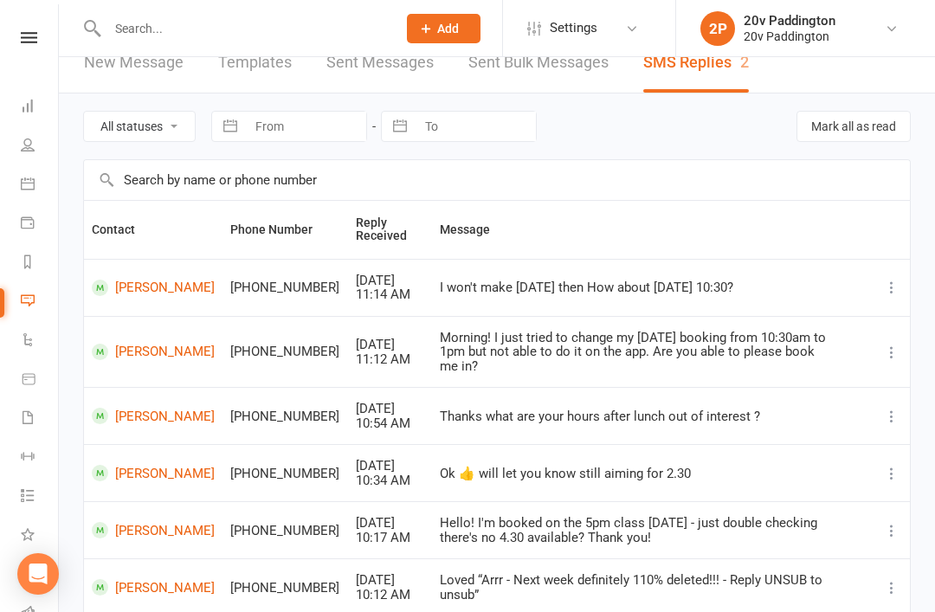
click at [16, 35] on link at bounding box center [28, 37] width 61 height 11
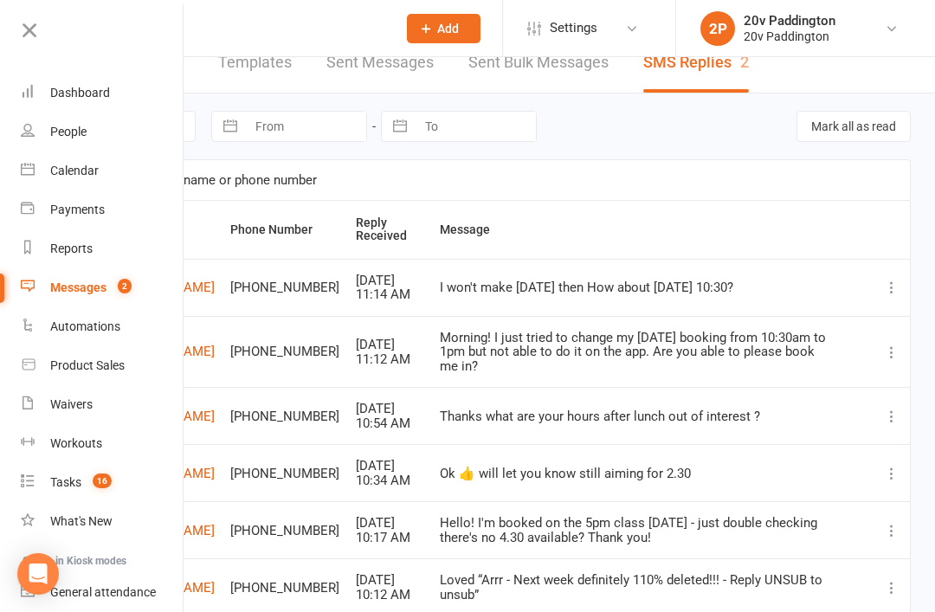
click at [49, 132] on link "People" at bounding box center [103, 132] width 164 height 39
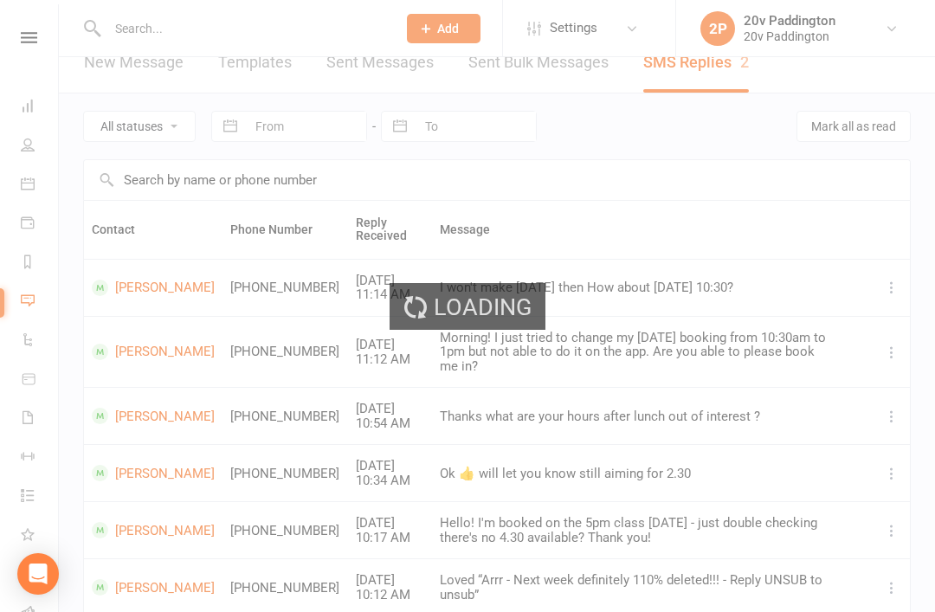
select select "100"
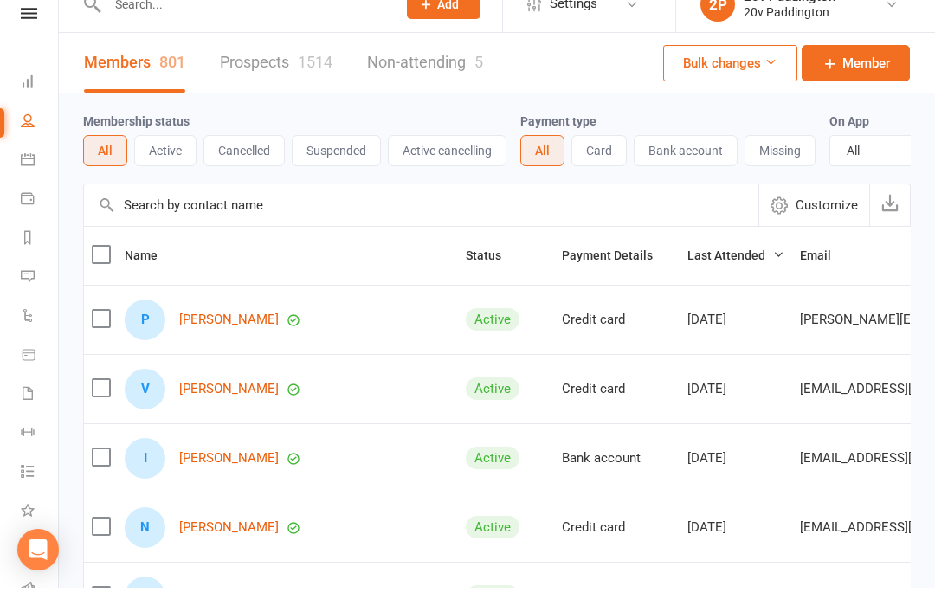
scroll to position [24, 0]
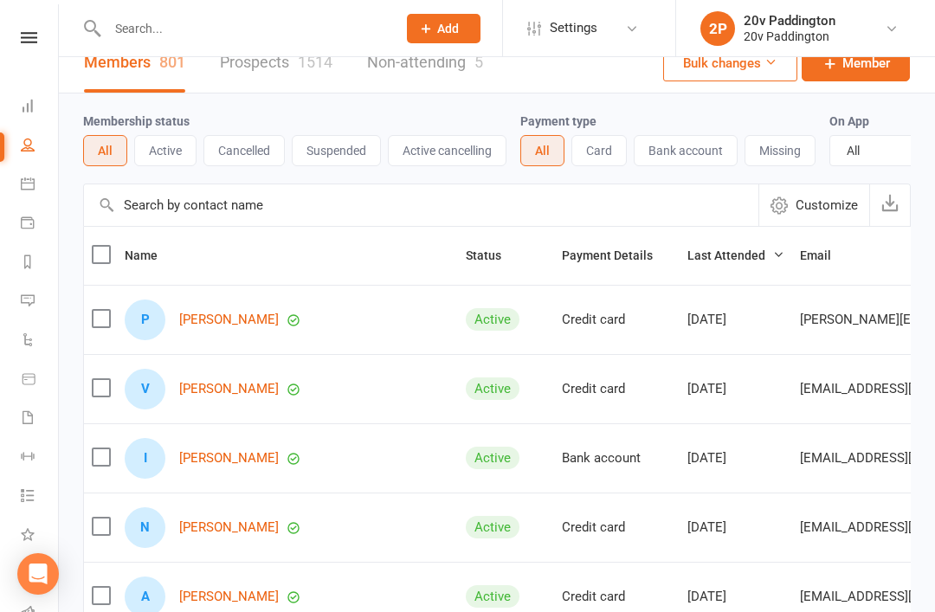
click at [224, 82] on link "Prospects 1514" at bounding box center [276, 63] width 113 height 60
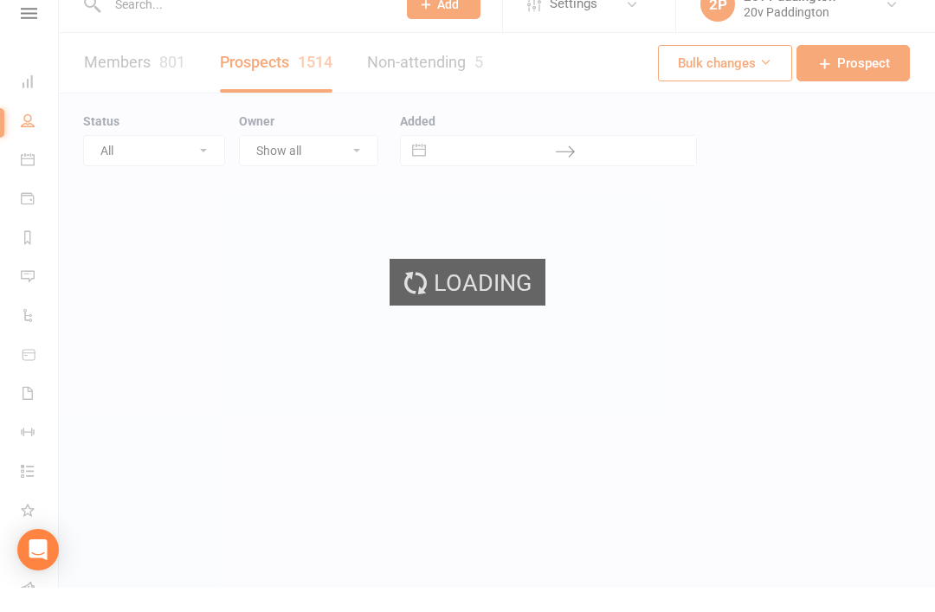
select select "100"
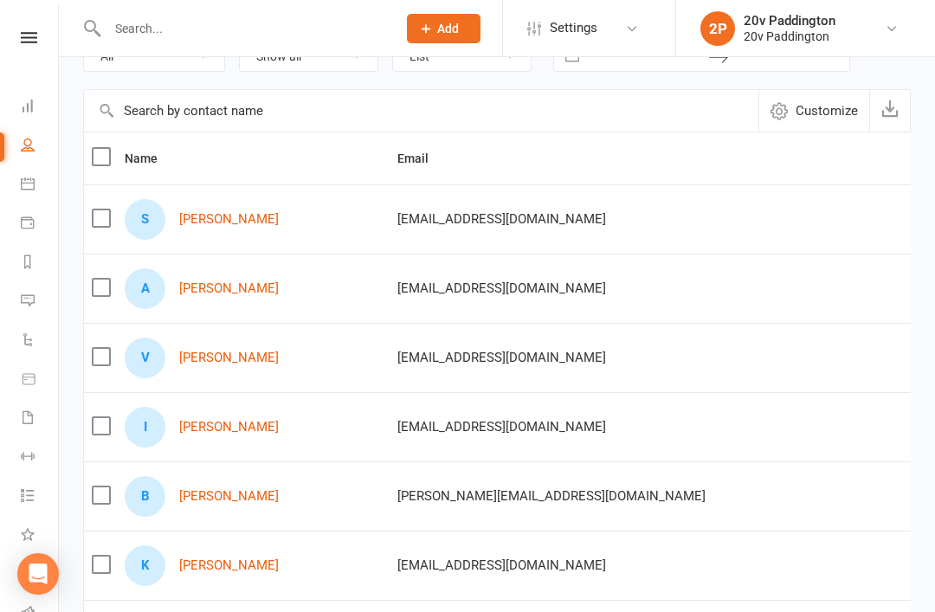
click at [41, 55] on div "Clubworx" at bounding box center [29, 60] width 58 height 56
click at [13, 41] on link at bounding box center [28, 37] width 61 height 11
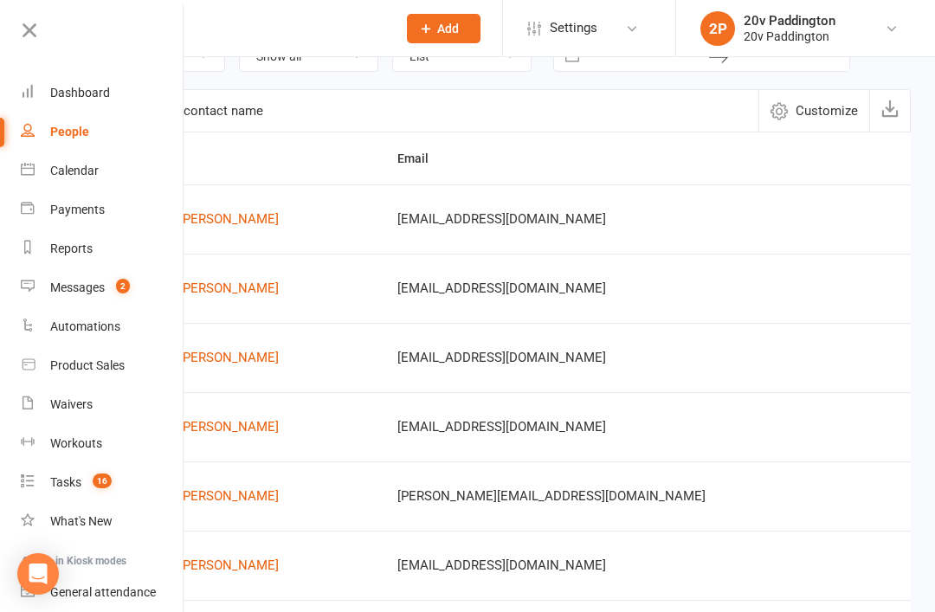
click at [0, 38] on div at bounding box center [91, 36] width 183 height 39
click at [30, 48] on link at bounding box center [100, 36] width 167 height 39
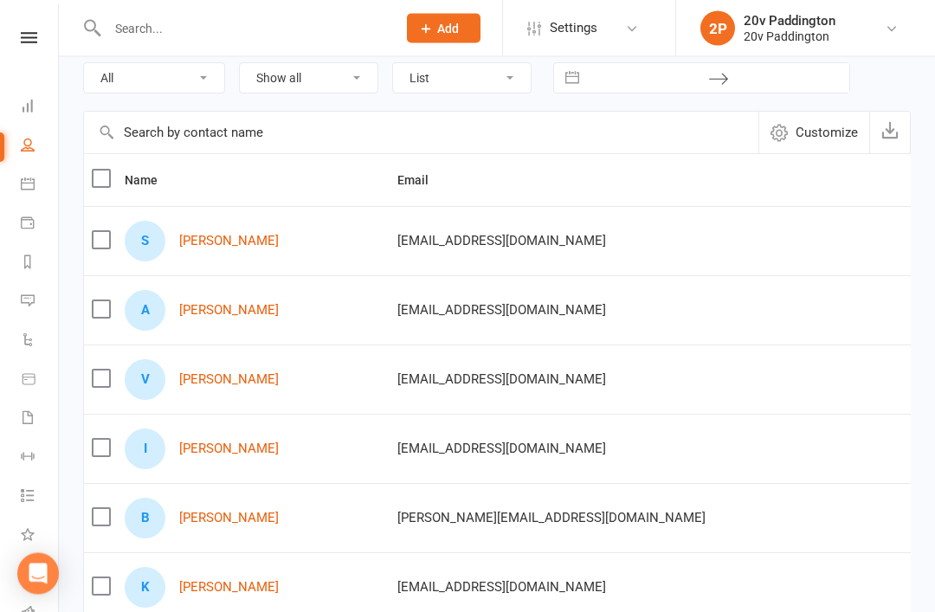
scroll to position [85, 0]
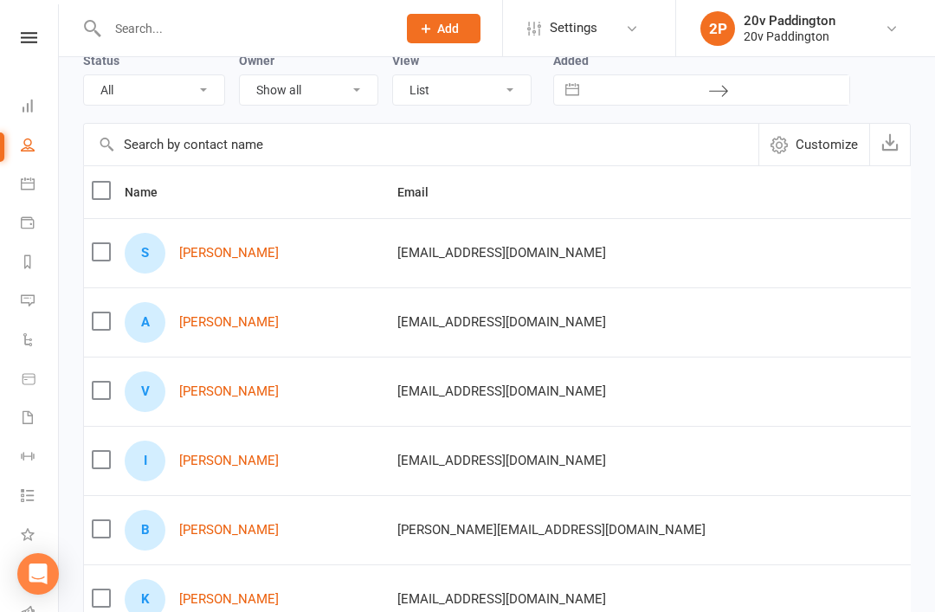
click at [221, 284] on td "S Simonne Cooper" at bounding box center [253, 252] width 273 height 69
click at [195, 259] on link "Simonne Cooper" at bounding box center [229, 253] width 100 height 15
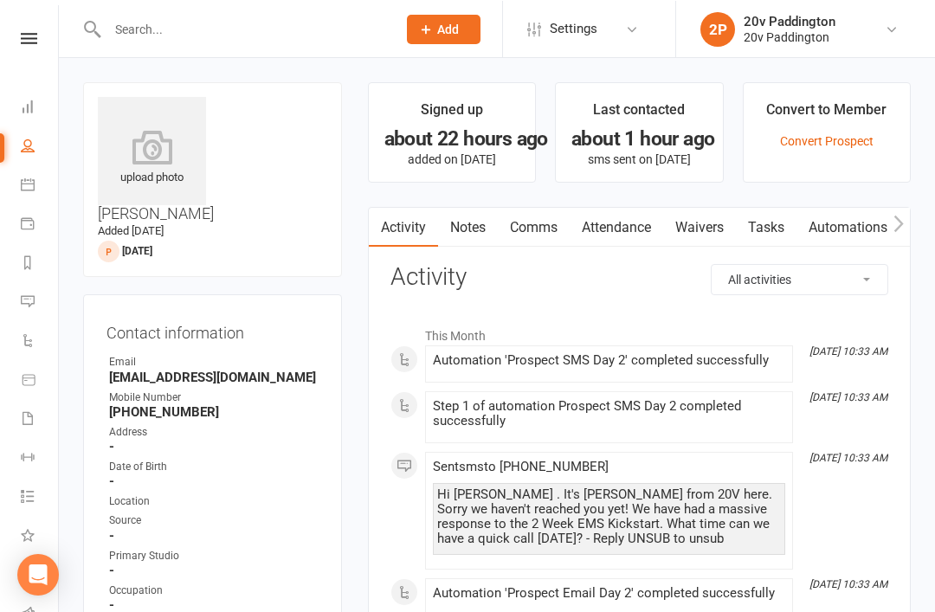
click at [146, 29] on input "text" at bounding box center [243, 28] width 282 height 24
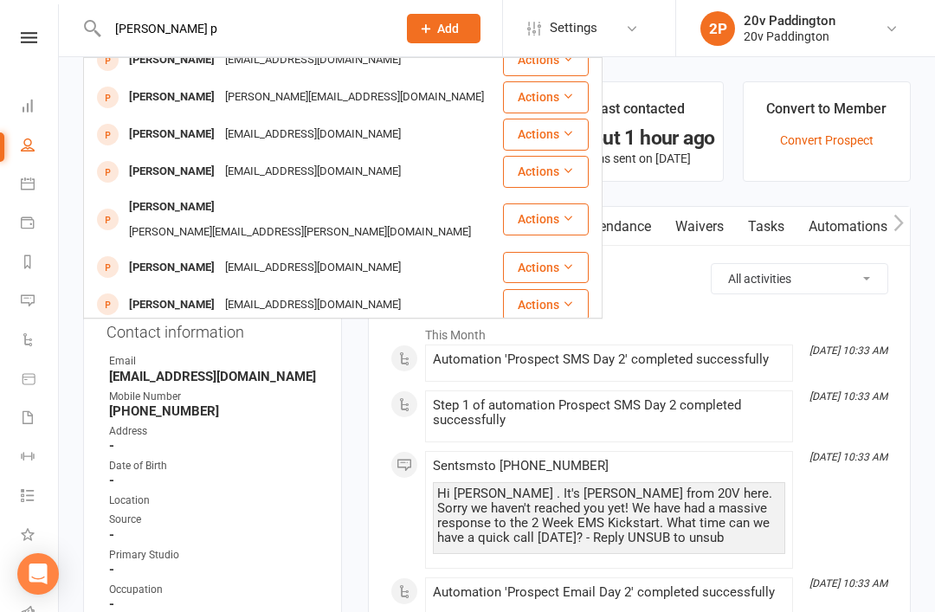
scroll to position [485, 0]
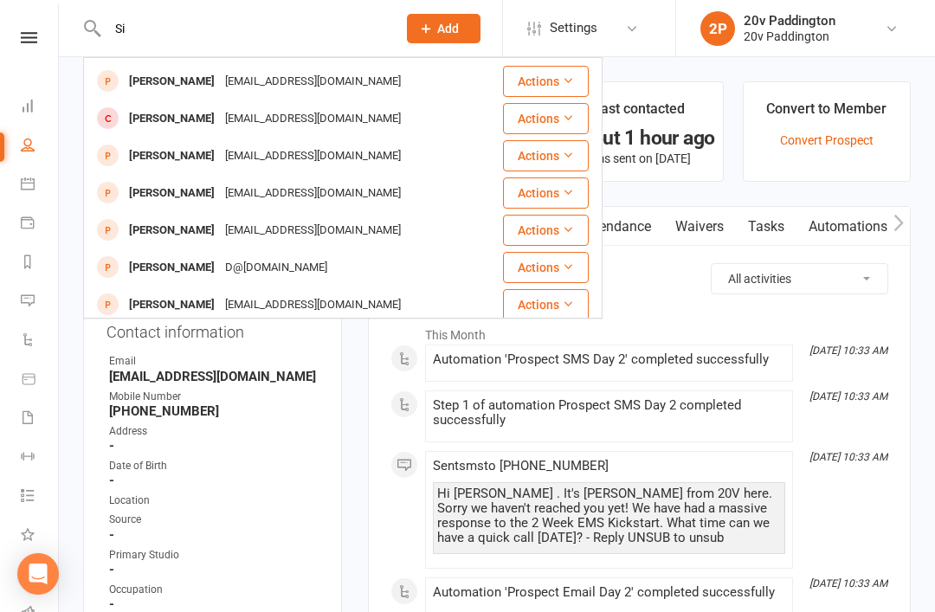
type input "S"
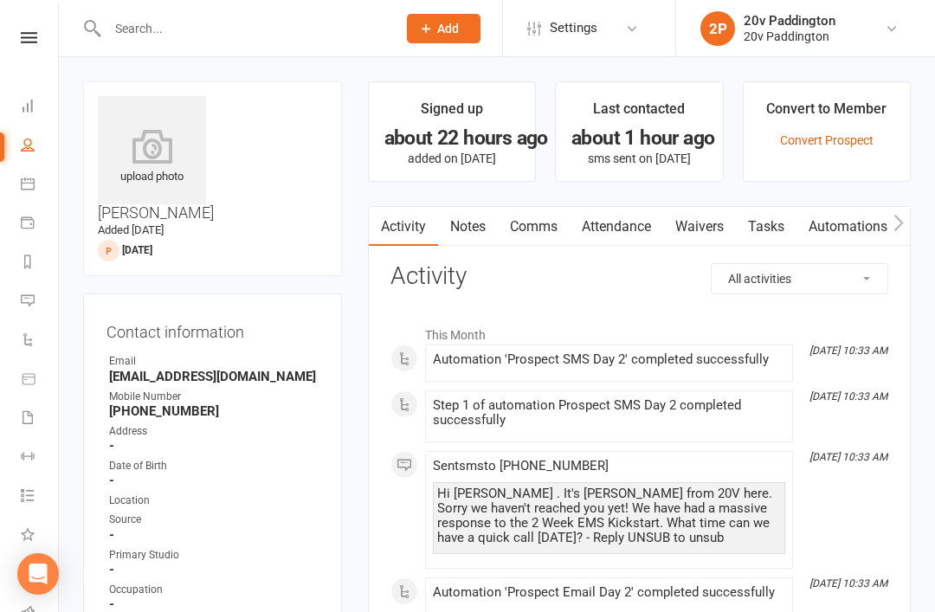
click at [21, 145] on link "People" at bounding box center [40, 146] width 39 height 39
select select "100"
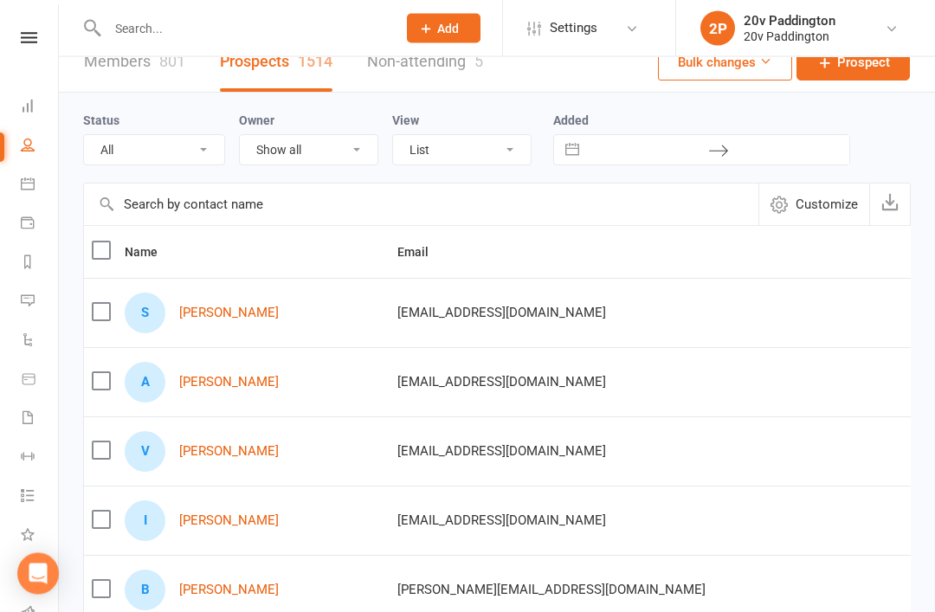
scroll to position [23, 0]
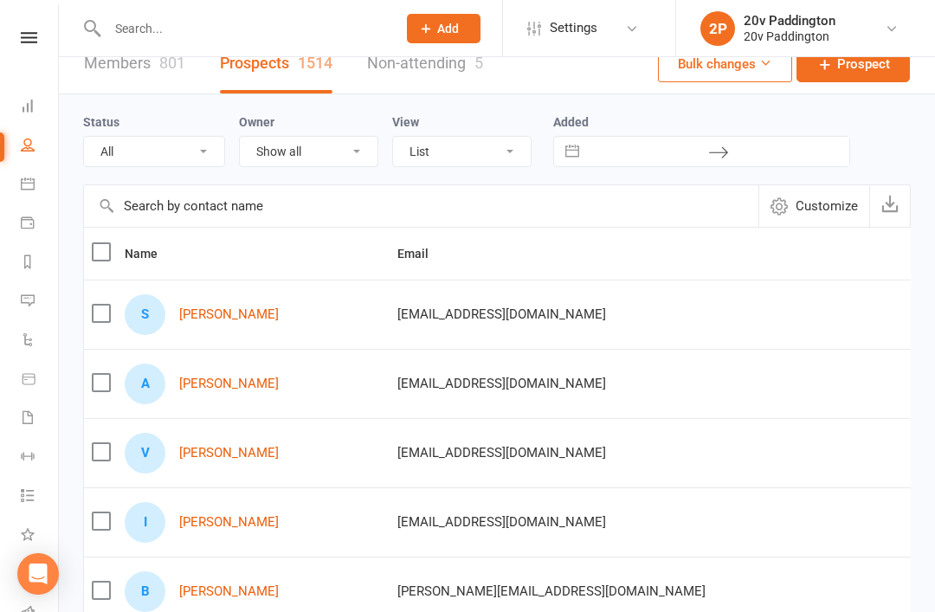
click at [193, 387] on link "Andrew Roebuck" at bounding box center [229, 384] width 100 height 15
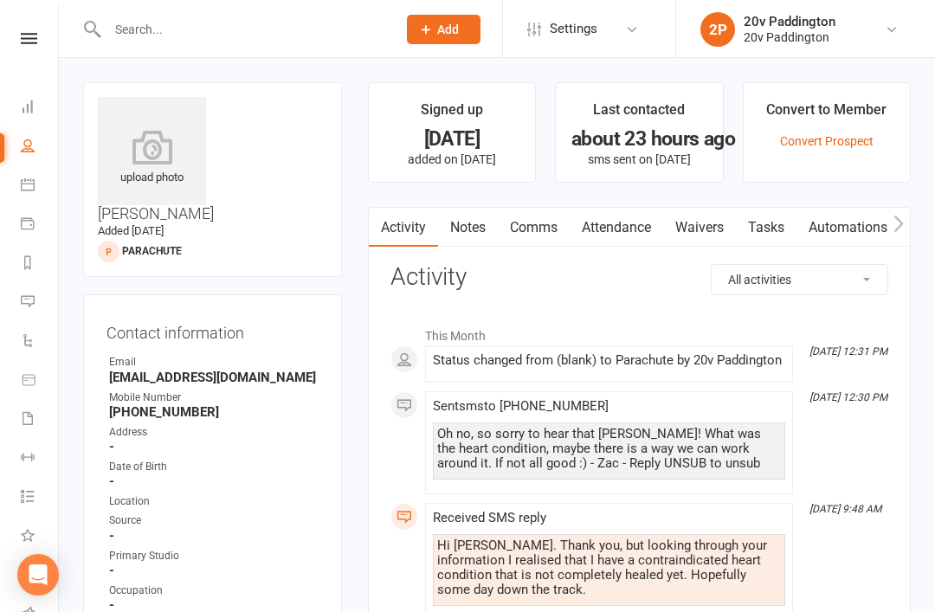
click at [30, 313] on link "Messages 2" at bounding box center [40, 302] width 39 height 39
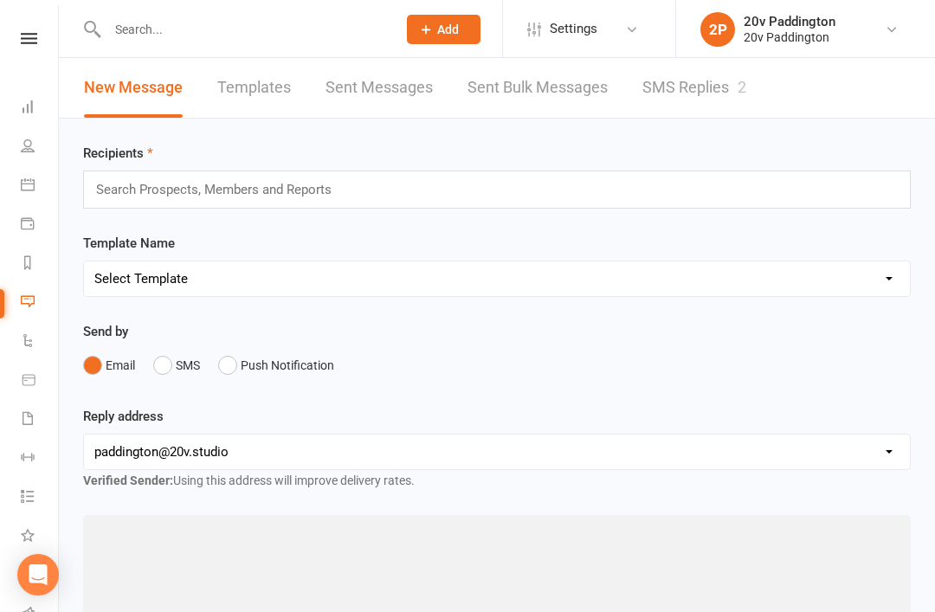
click at [688, 106] on link "SMS Replies 2" at bounding box center [694, 87] width 104 height 60
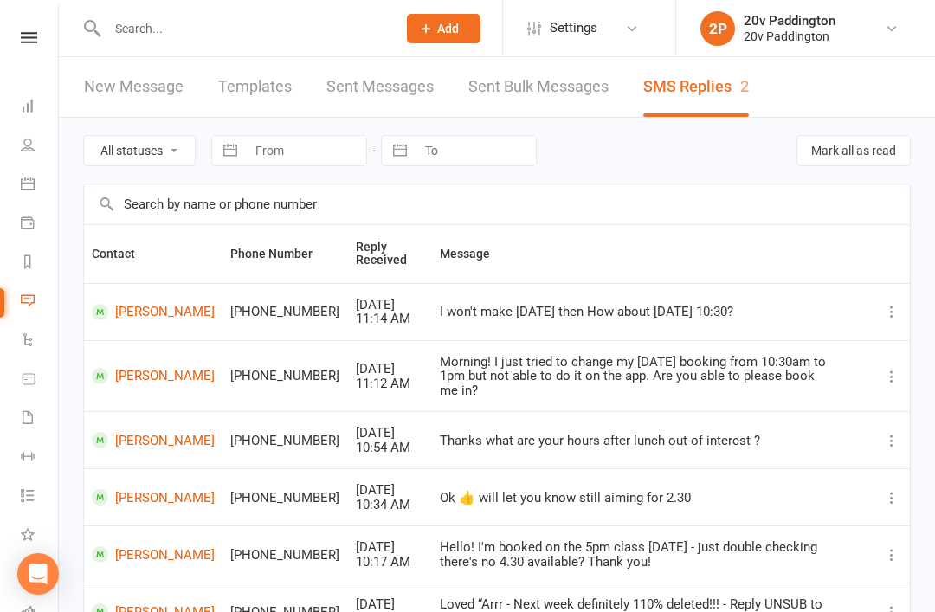
click at [30, 32] on icon at bounding box center [29, 37] width 16 height 11
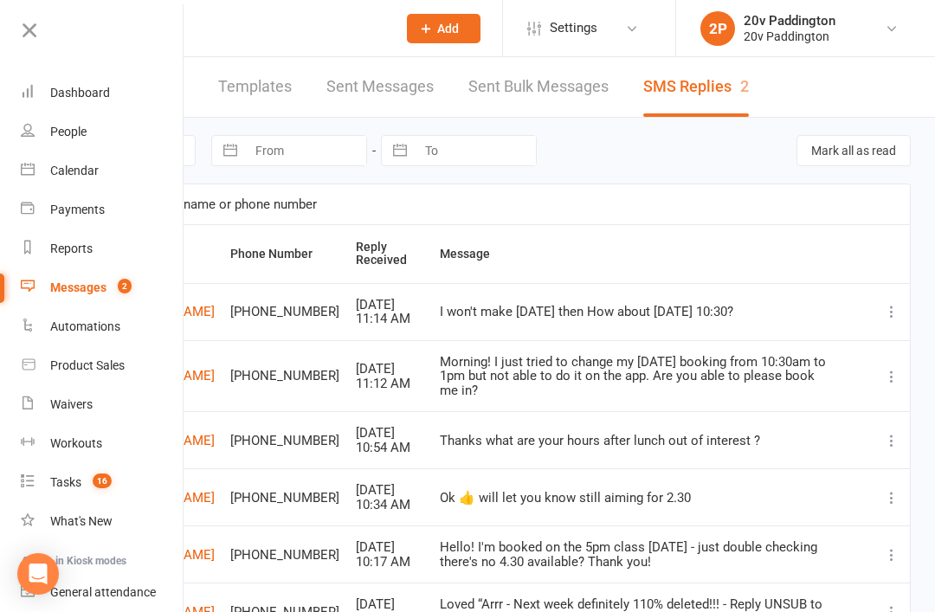
click at [29, 128] on icon at bounding box center [28, 130] width 14 height 14
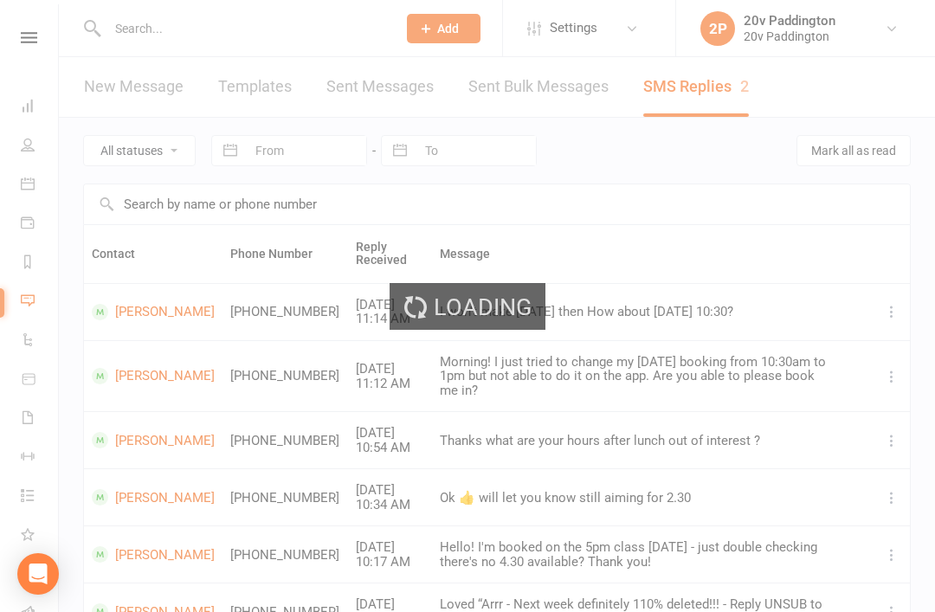
select select "100"
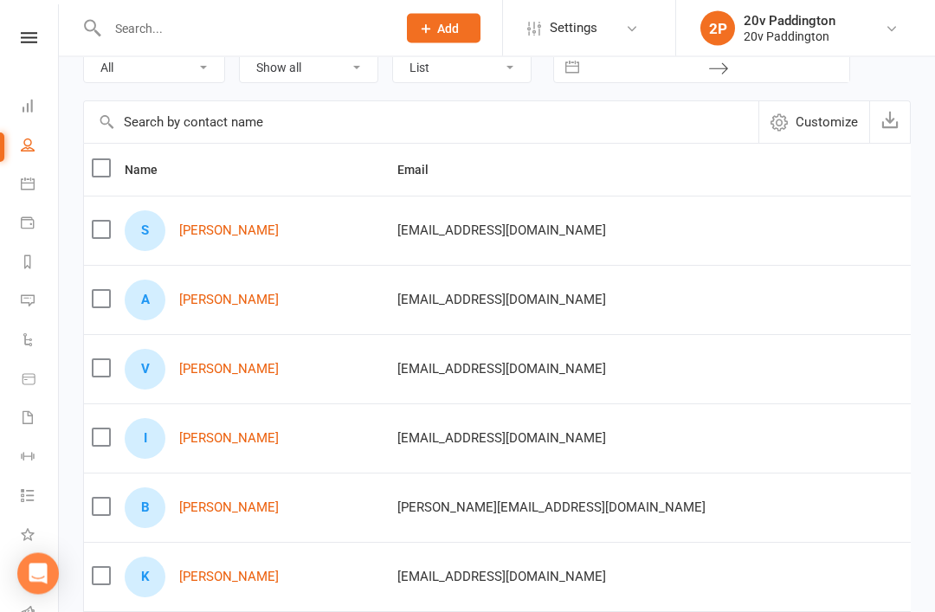
click at [203, 368] on link "Vanessa sequeira" at bounding box center [229, 370] width 100 height 15
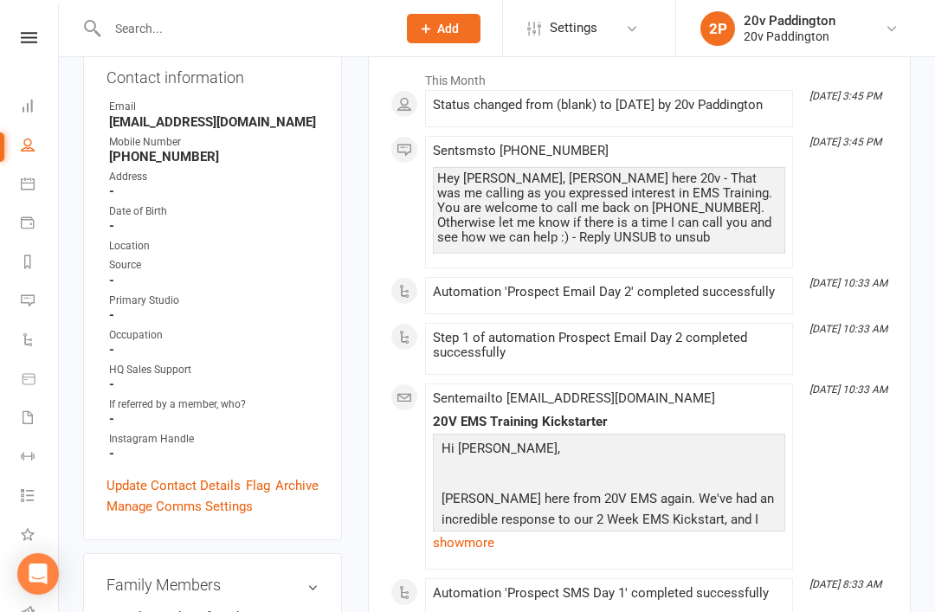
scroll to position [249, 0]
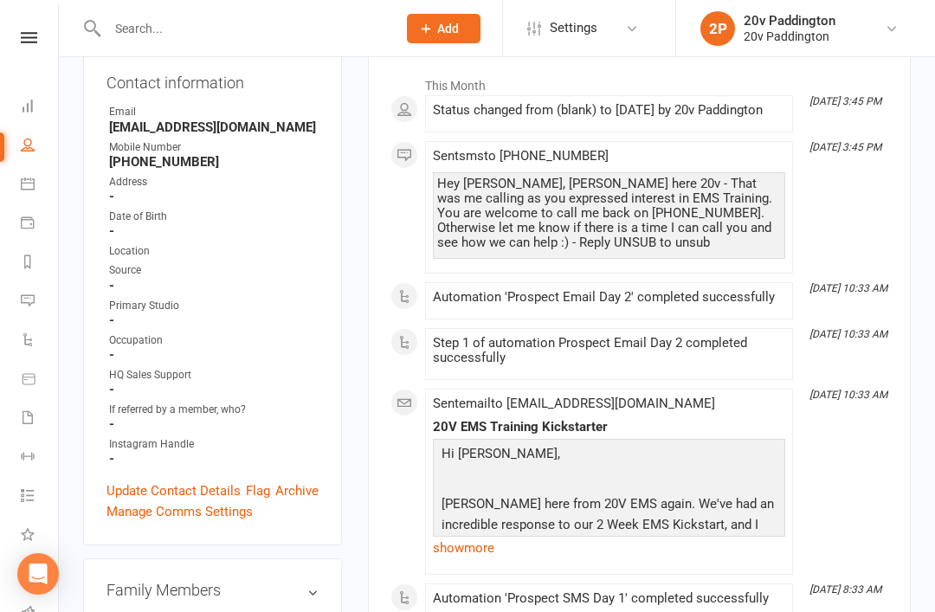
click at [30, 158] on link "People" at bounding box center [40, 146] width 39 height 39
select select "100"
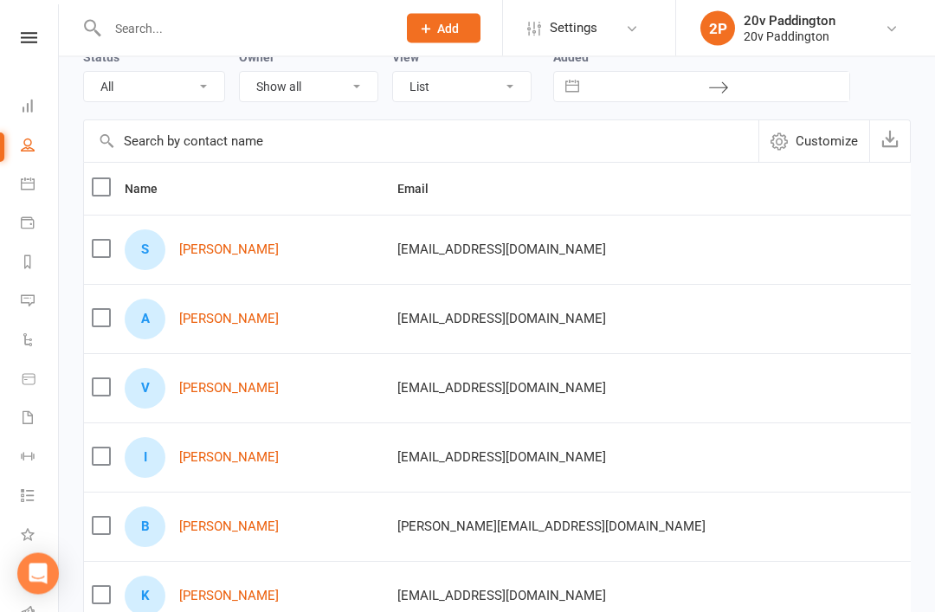
click at [183, 454] on link "Ilan Cohen" at bounding box center [229, 458] width 100 height 15
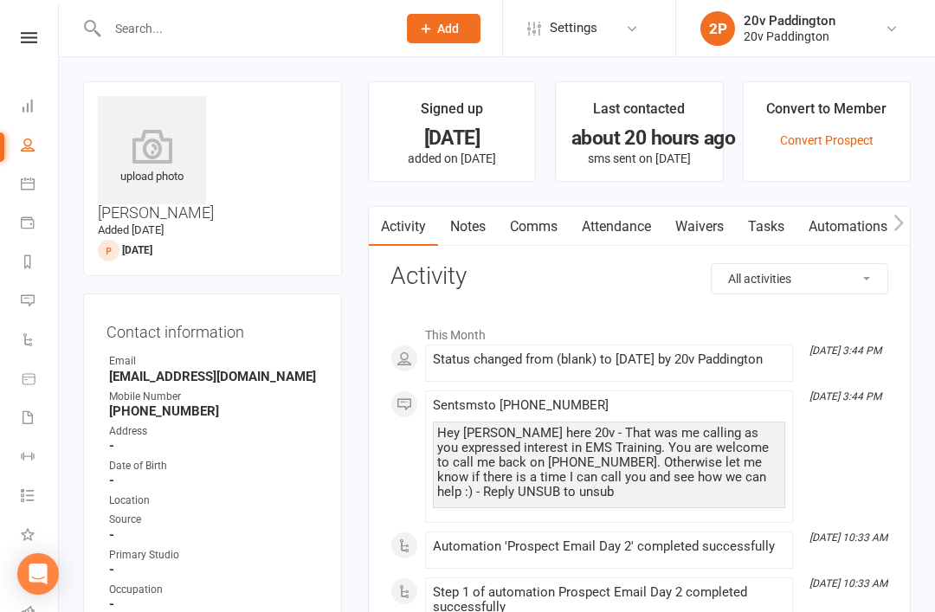
click at [23, 54] on div "Clubworx" at bounding box center [29, 60] width 58 height 56
click at [56, 29] on nav "Clubworx Dashboard People Calendar Payments Reports Messages 2 Automations Prod…" at bounding box center [29, 310] width 59 height 612
click at [21, 56] on div "Clubworx" at bounding box center [29, 60] width 58 height 56
click at [41, 42] on link at bounding box center [28, 37] width 61 height 11
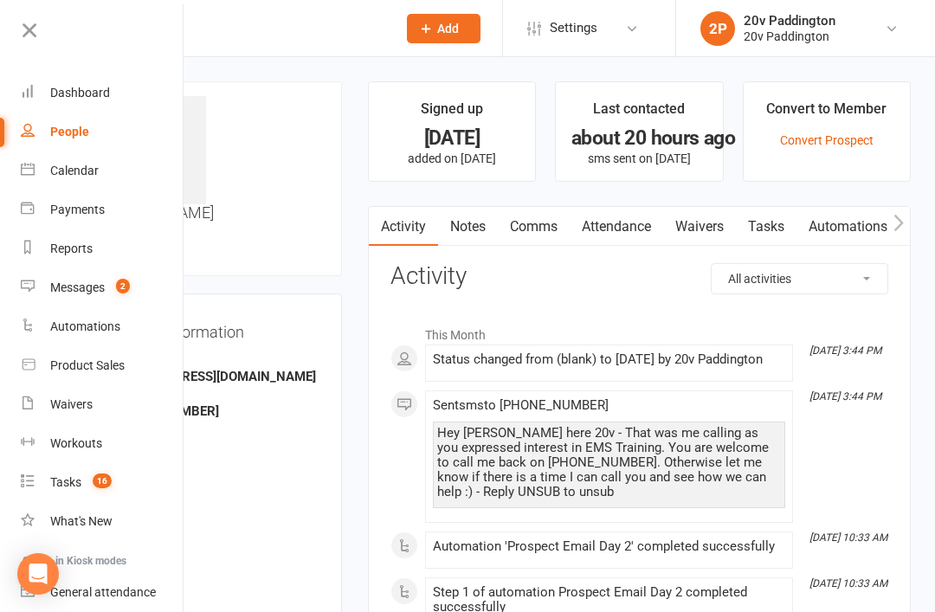
click at [137, 282] on link "Messages 2" at bounding box center [103, 287] width 164 height 39
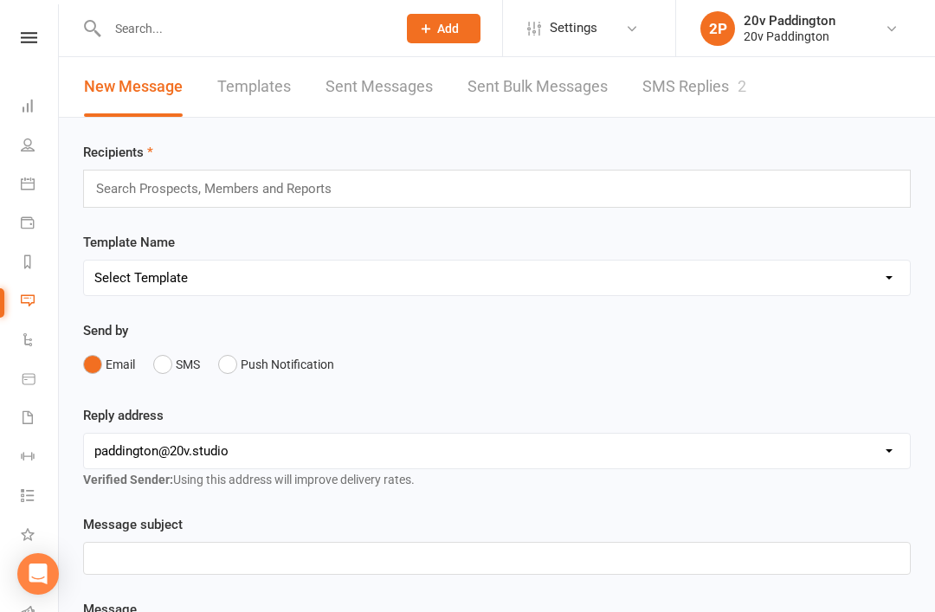
click at [740, 111] on link "SMS Replies 2" at bounding box center [694, 87] width 104 height 60
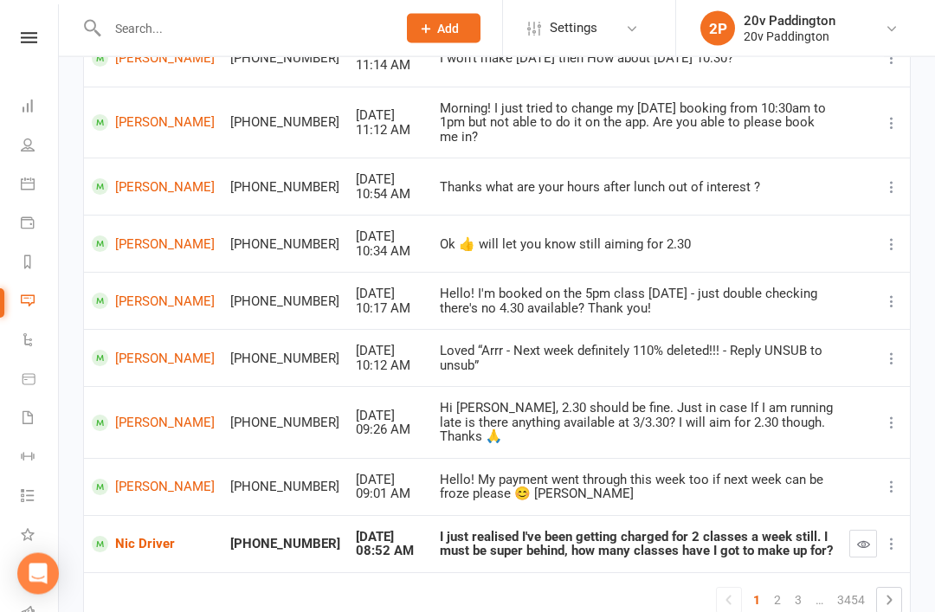
scroll to position [322, 0]
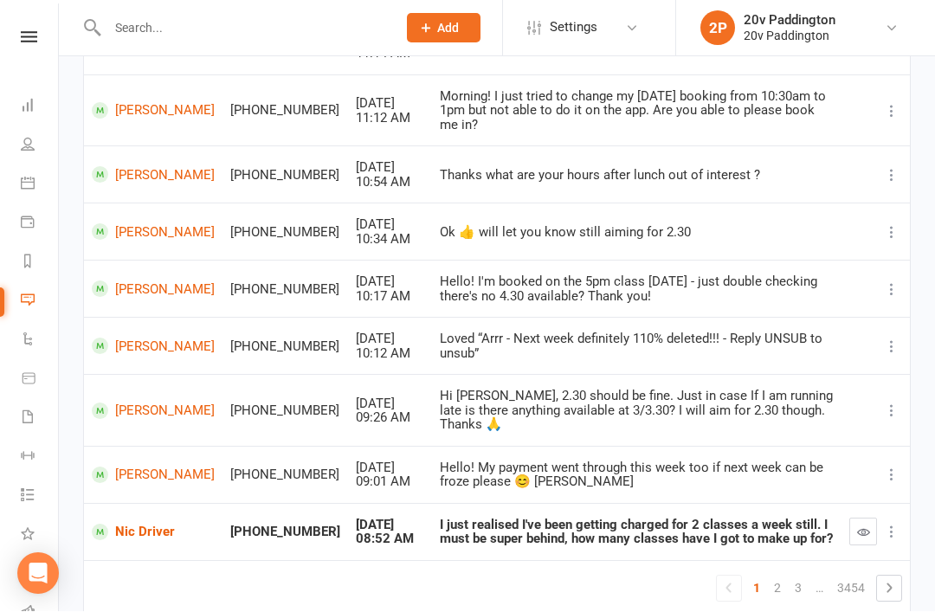
click at [862, 519] on button "button" at bounding box center [863, 533] width 28 height 28
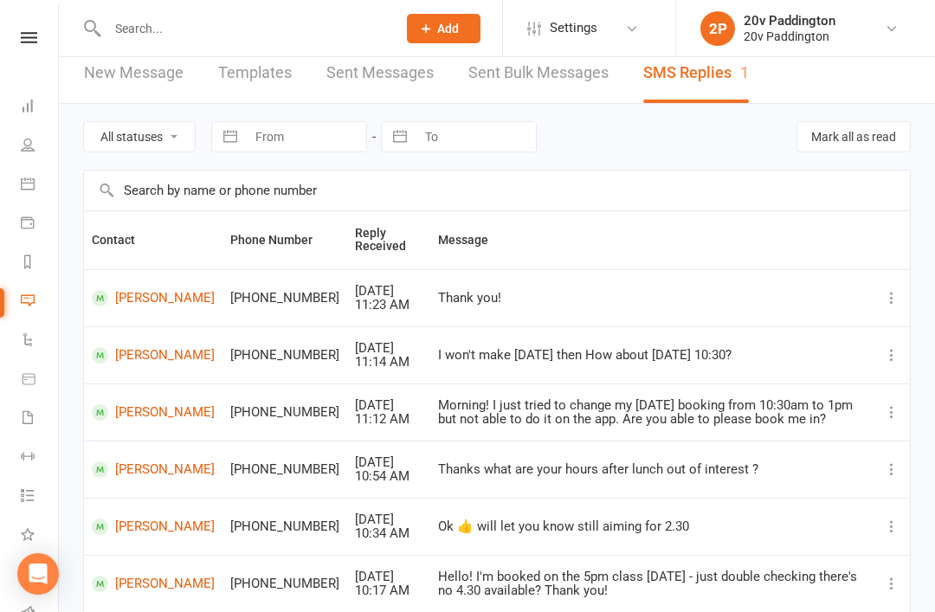
scroll to position [16, 0]
